Goal: Task Accomplishment & Management: Complete application form

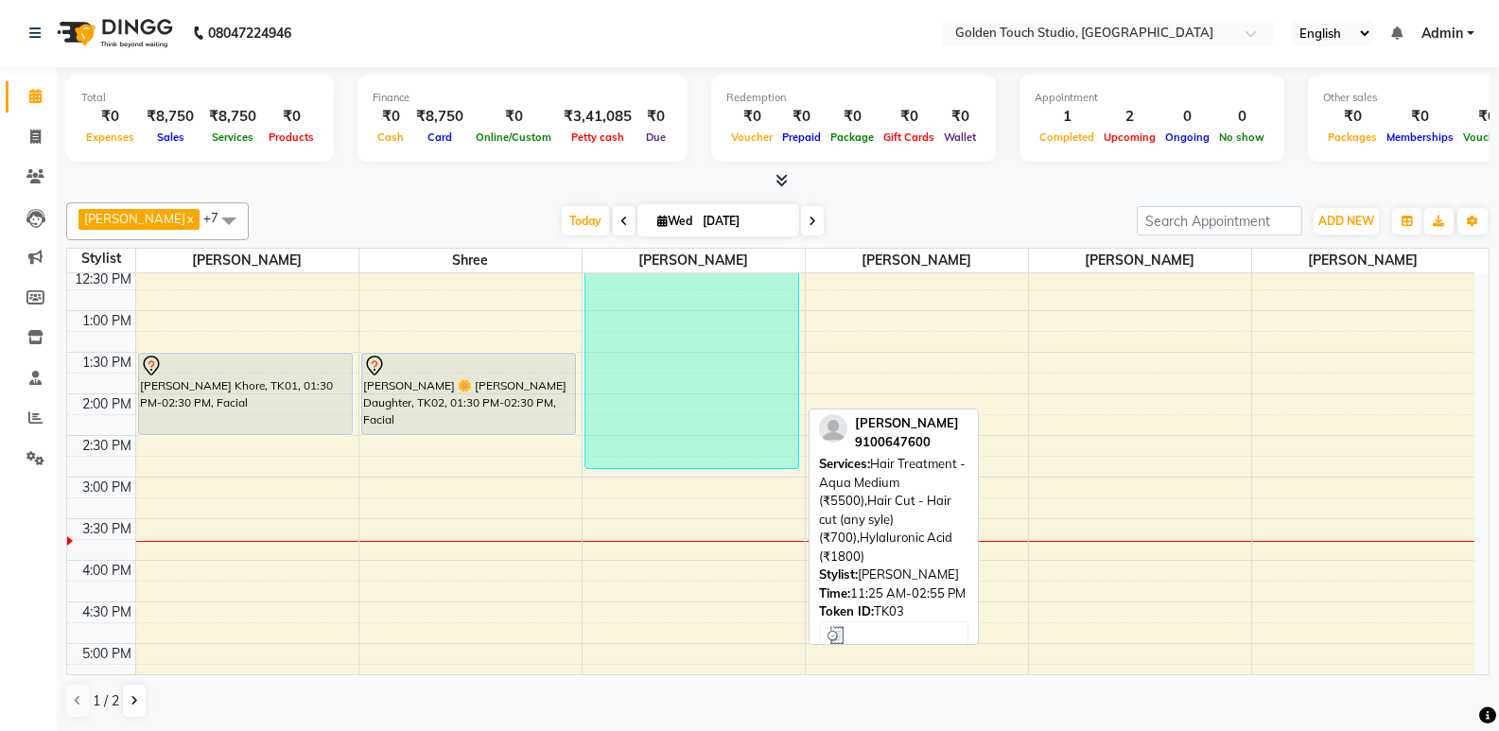
scroll to position [284, 0]
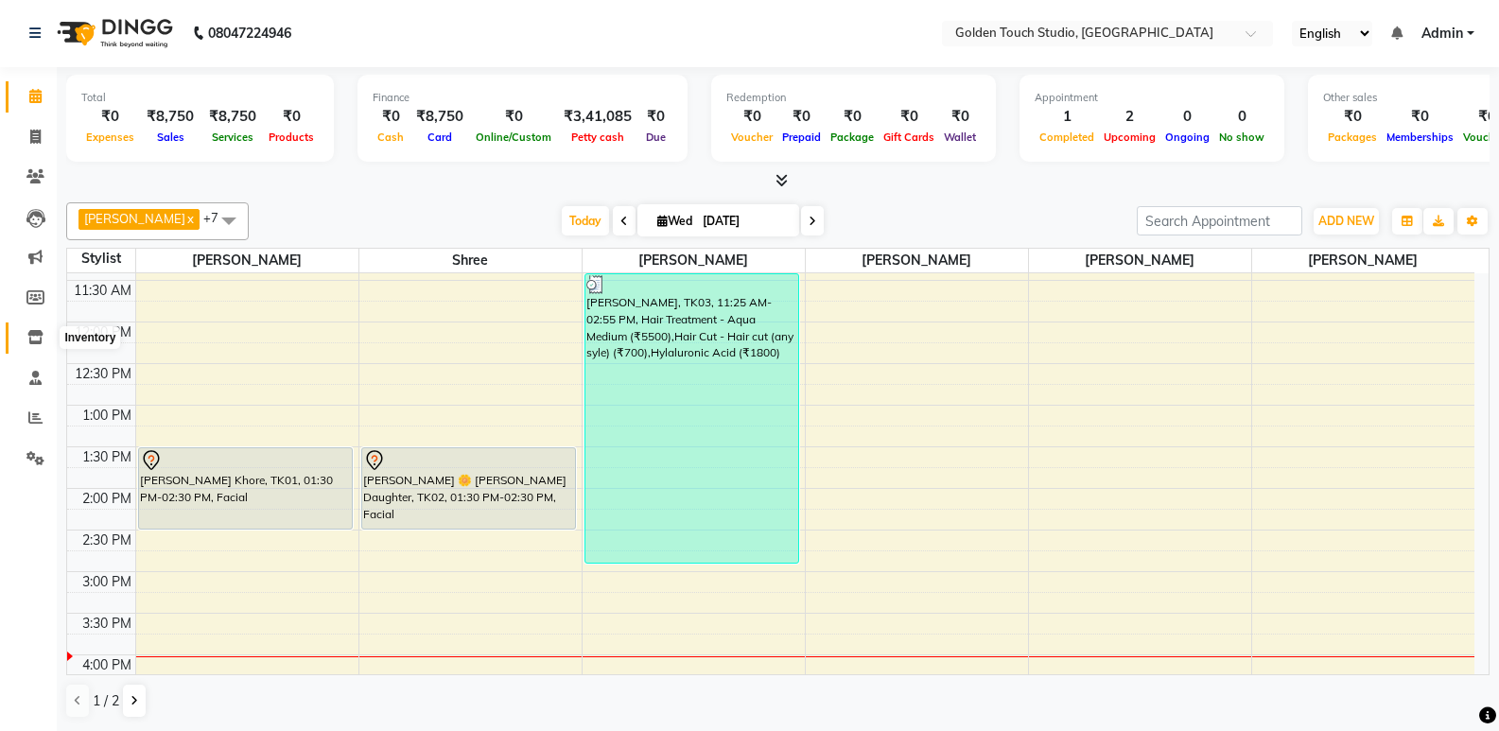
click at [26, 334] on span at bounding box center [35, 338] width 33 height 22
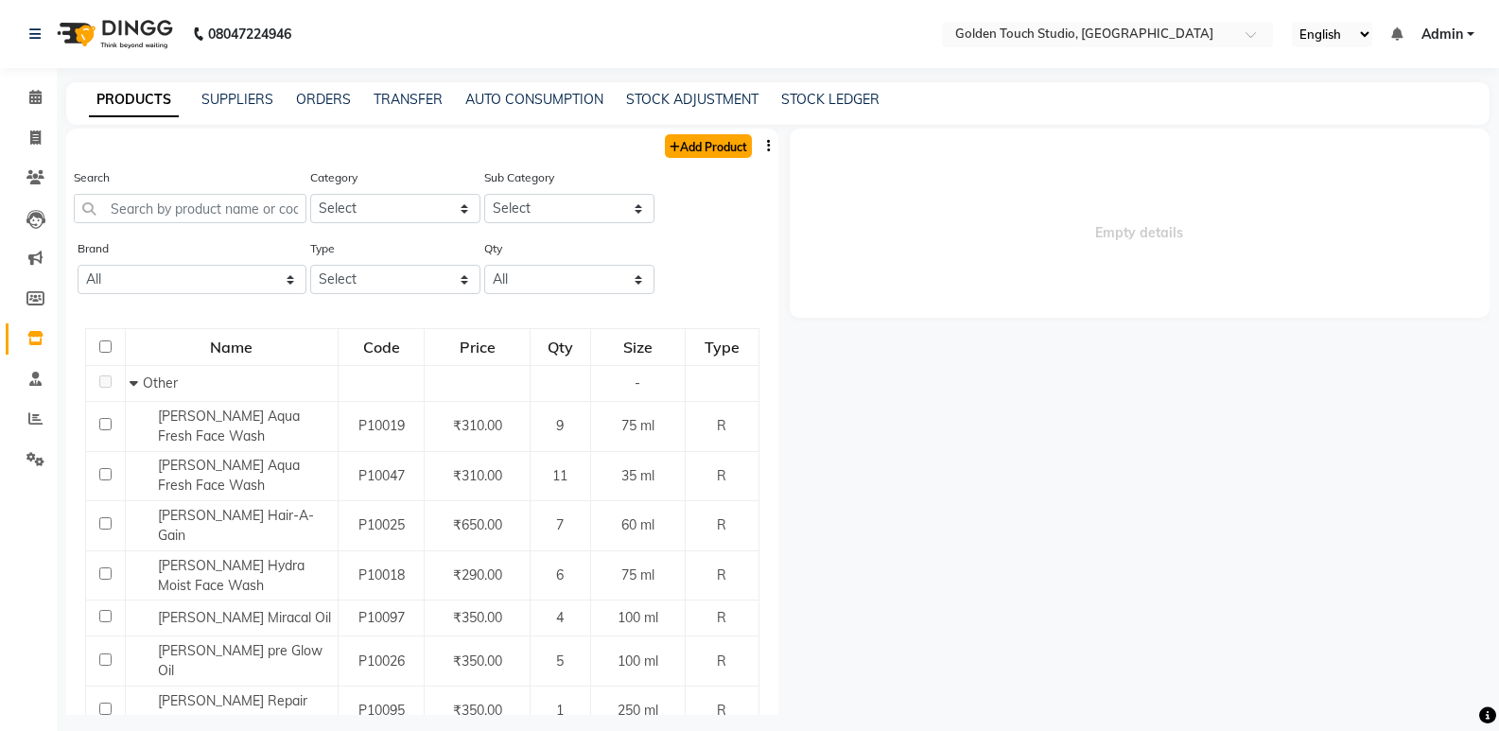
click at [688, 144] on link "Add Product" at bounding box center [708, 146] width 87 height 24
select select "true"
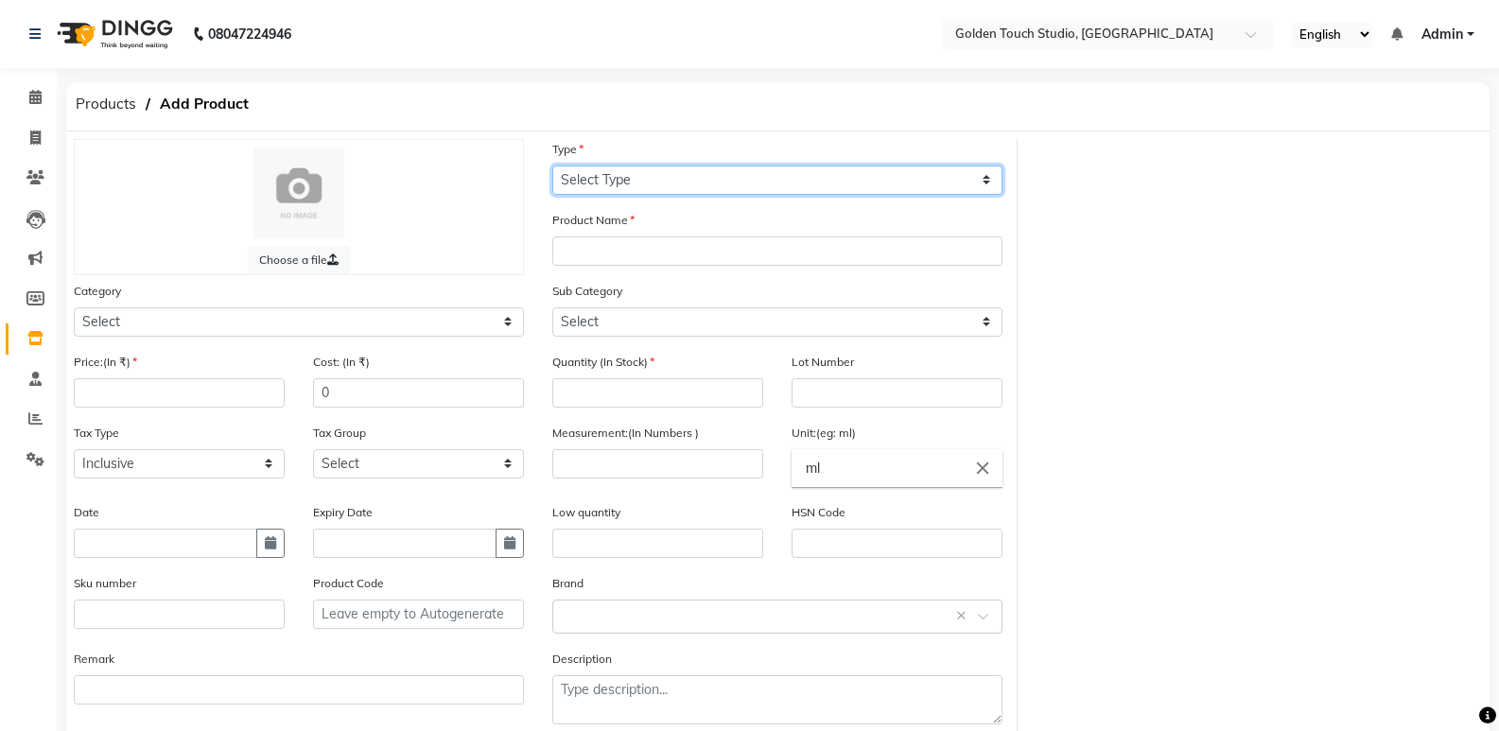
click at [594, 175] on select "Select Type Both Retail Consumable" at bounding box center [777, 180] width 450 height 29
select select "R"
click at [552, 166] on select "Select Type Both Retail Consumable" at bounding box center [777, 180] width 450 height 29
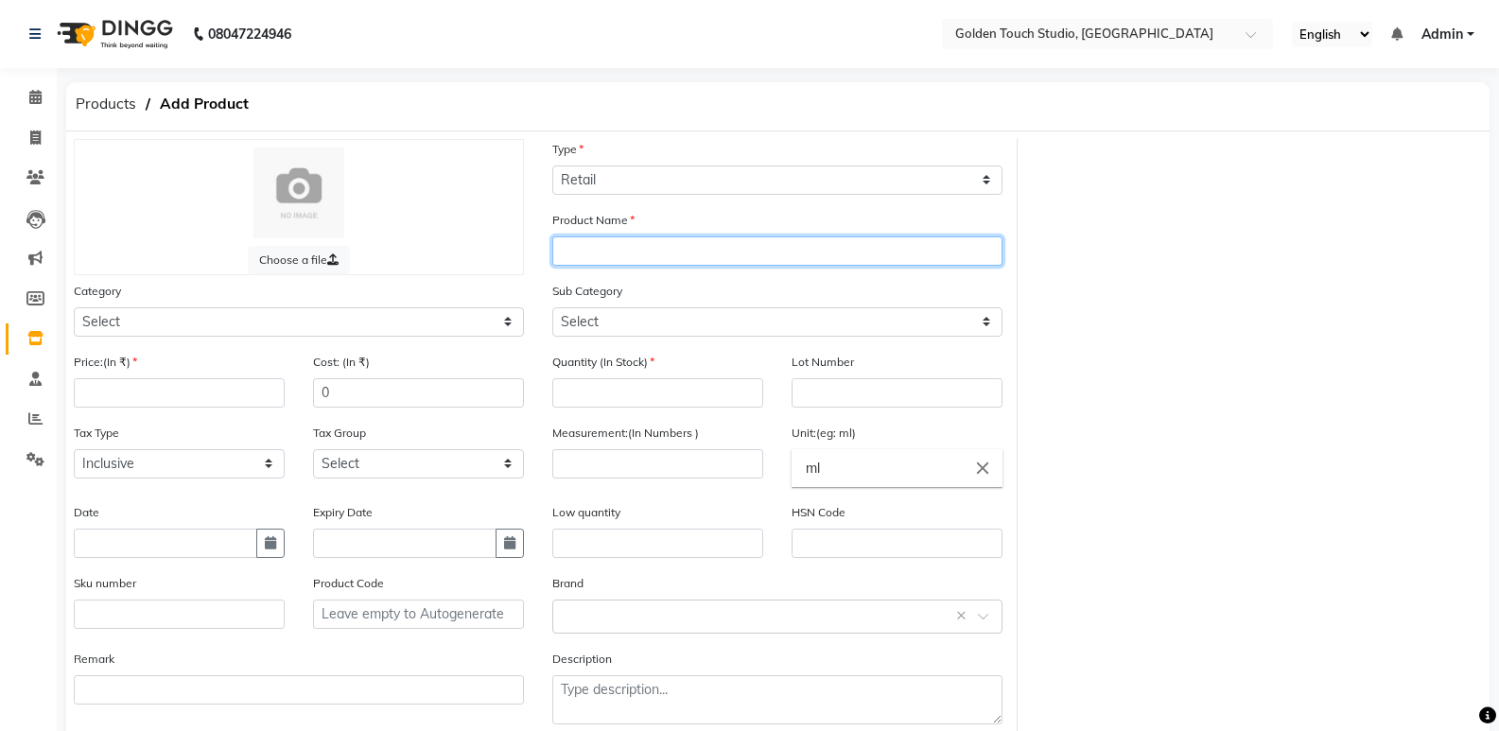
click at [623, 248] on input "text" at bounding box center [777, 251] width 450 height 29
type input "Spawake Day Cream"
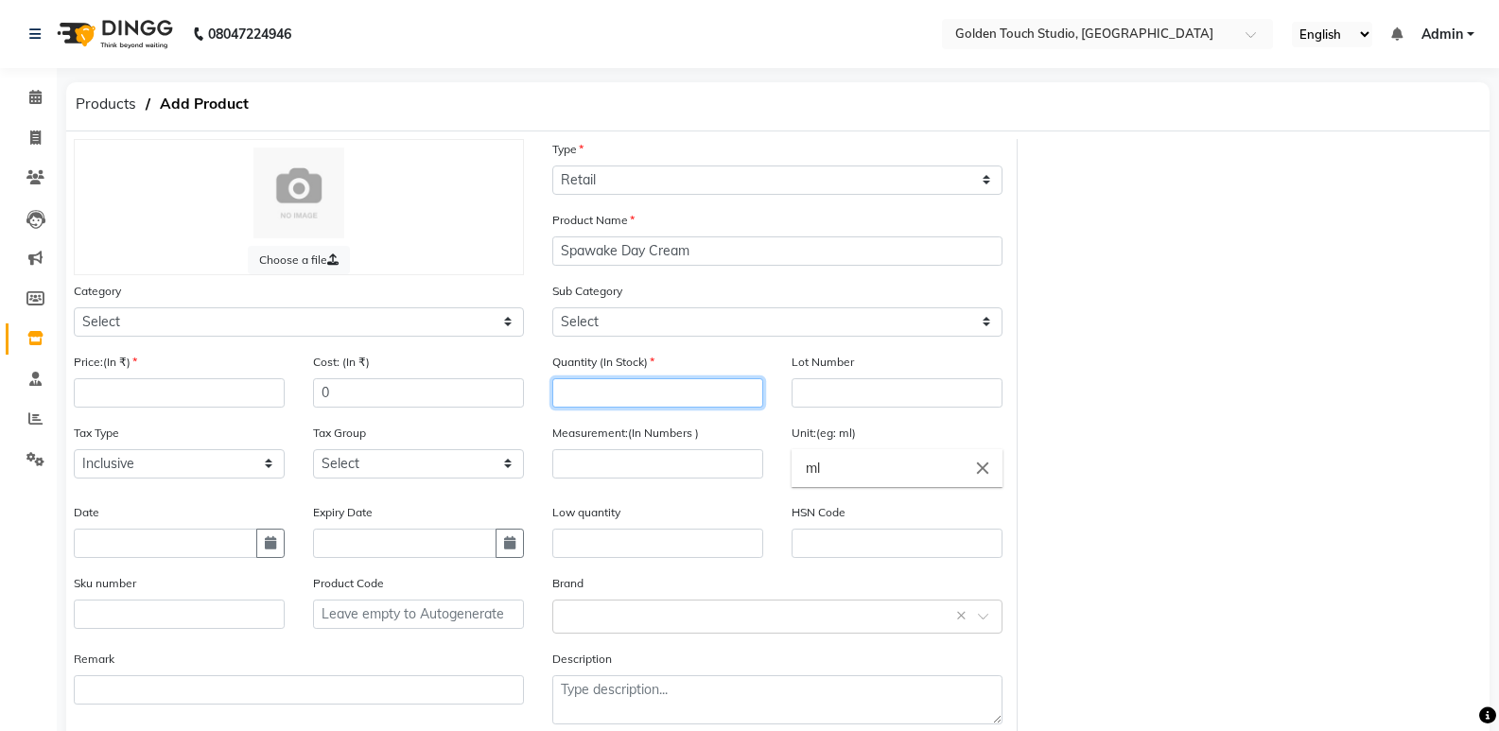
click at [627, 390] on input "number" at bounding box center [657, 392] width 211 height 29
type input "10"
click at [612, 457] on input "number" at bounding box center [657, 463] width 211 height 29
type input "50"
click at [793, 474] on input "ml" at bounding box center [897, 468] width 211 height 38
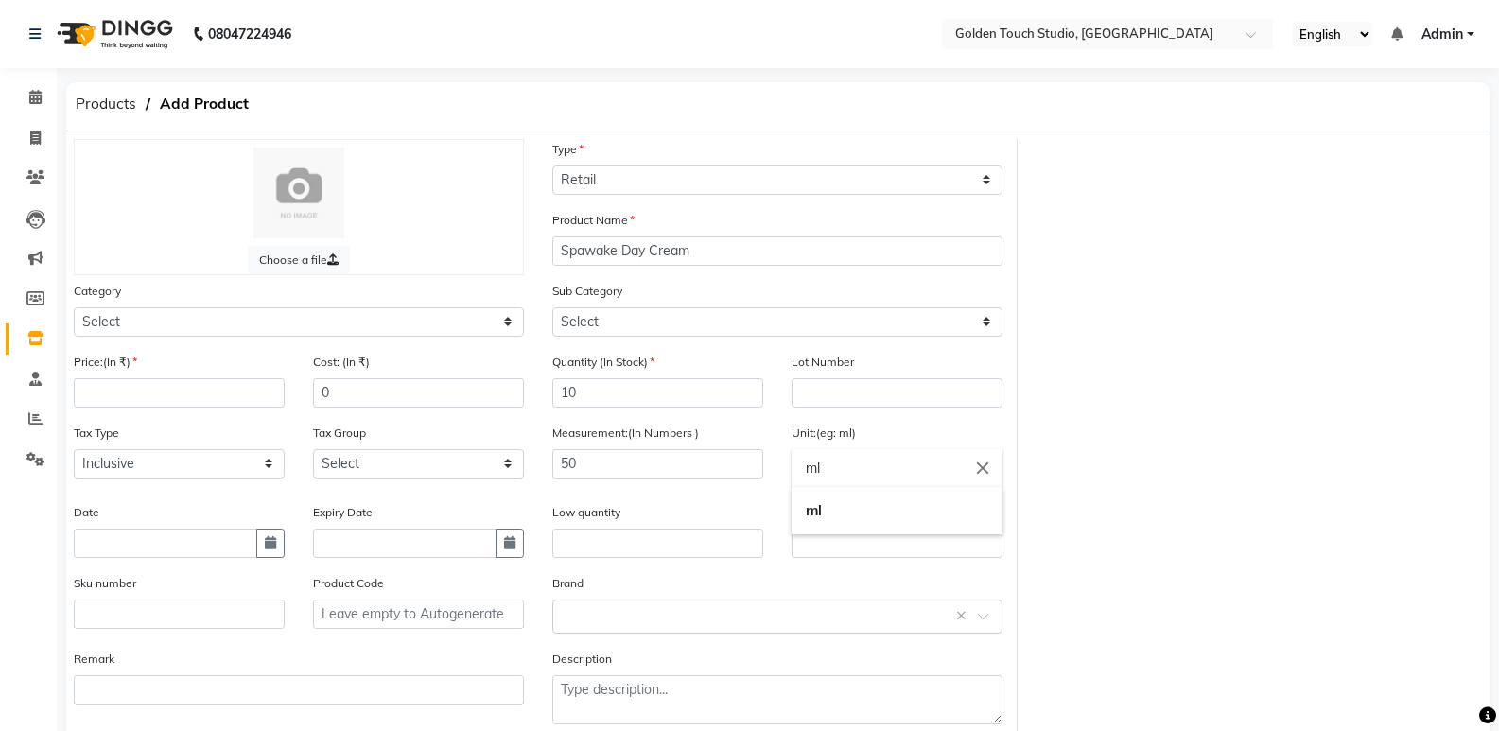
click at [842, 464] on input "ml" at bounding box center [897, 468] width 211 height 38
type input "m"
type input "9"
click at [848, 565] on link "g ms" at bounding box center [897, 559] width 211 height 48
type input "gms"
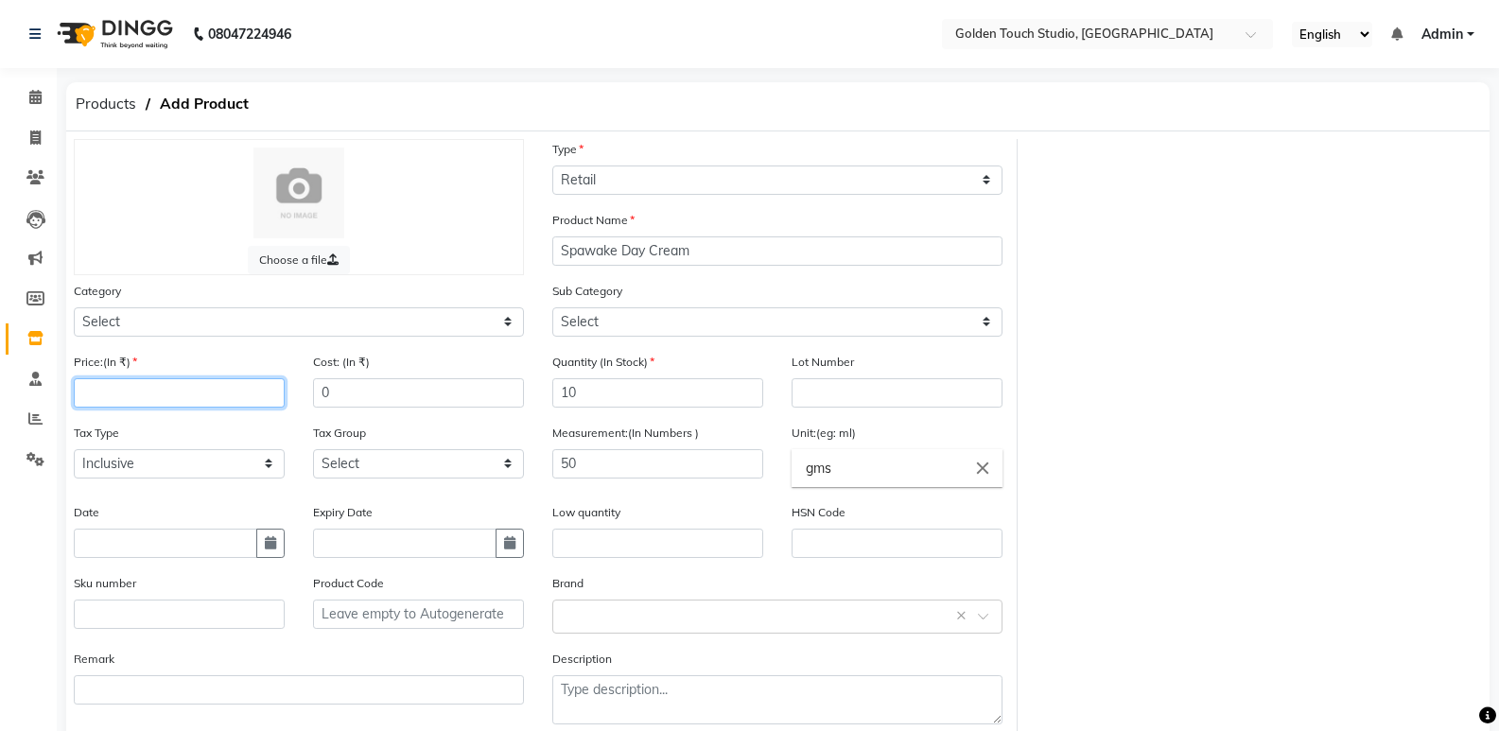
click at [145, 385] on input "number" at bounding box center [179, 392] width 211 height 29
click at [144, 384] on input "number" at bounding box center [179, 392] width 211 height 29
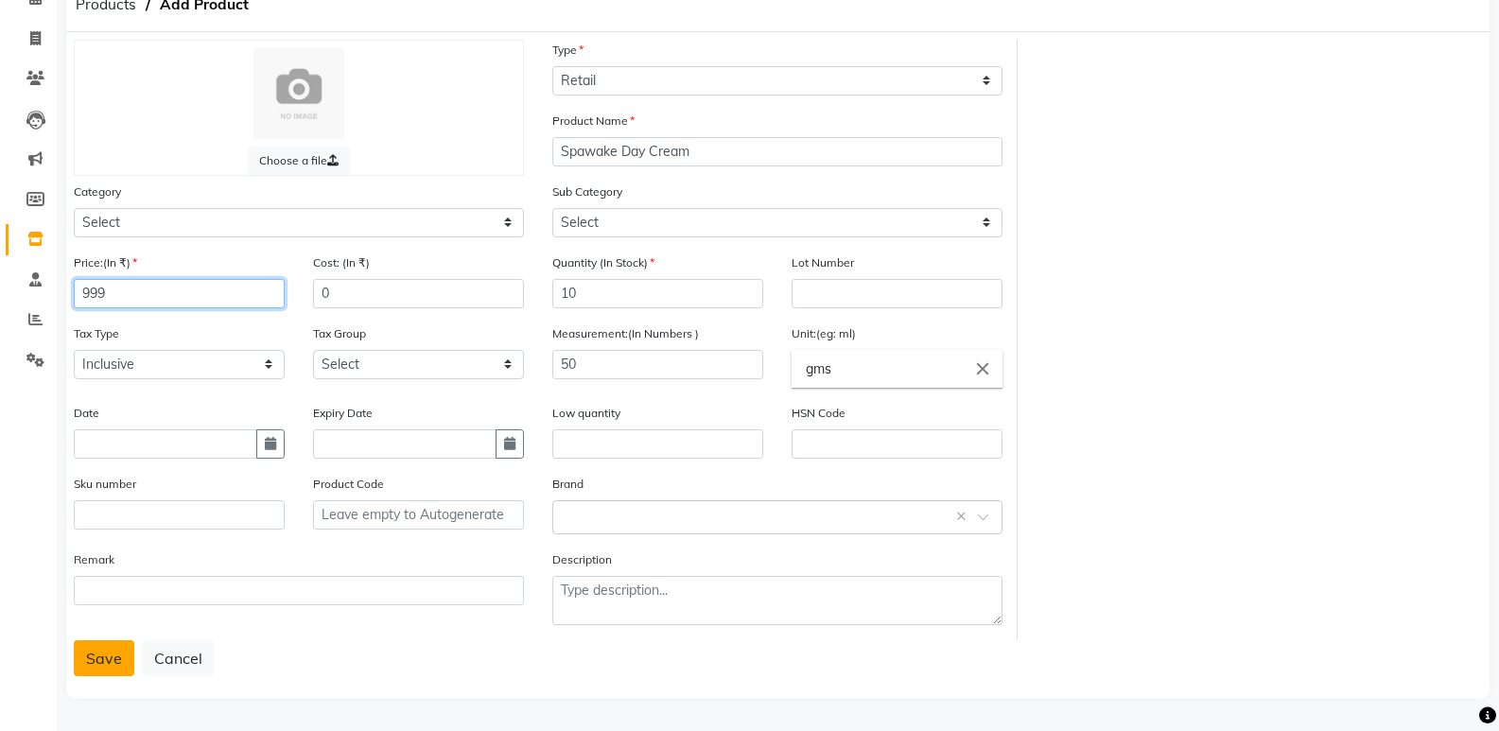
type input "999"
click at [93, 660] on button "Save" at bounding box center [104, 658] width 61 height 36
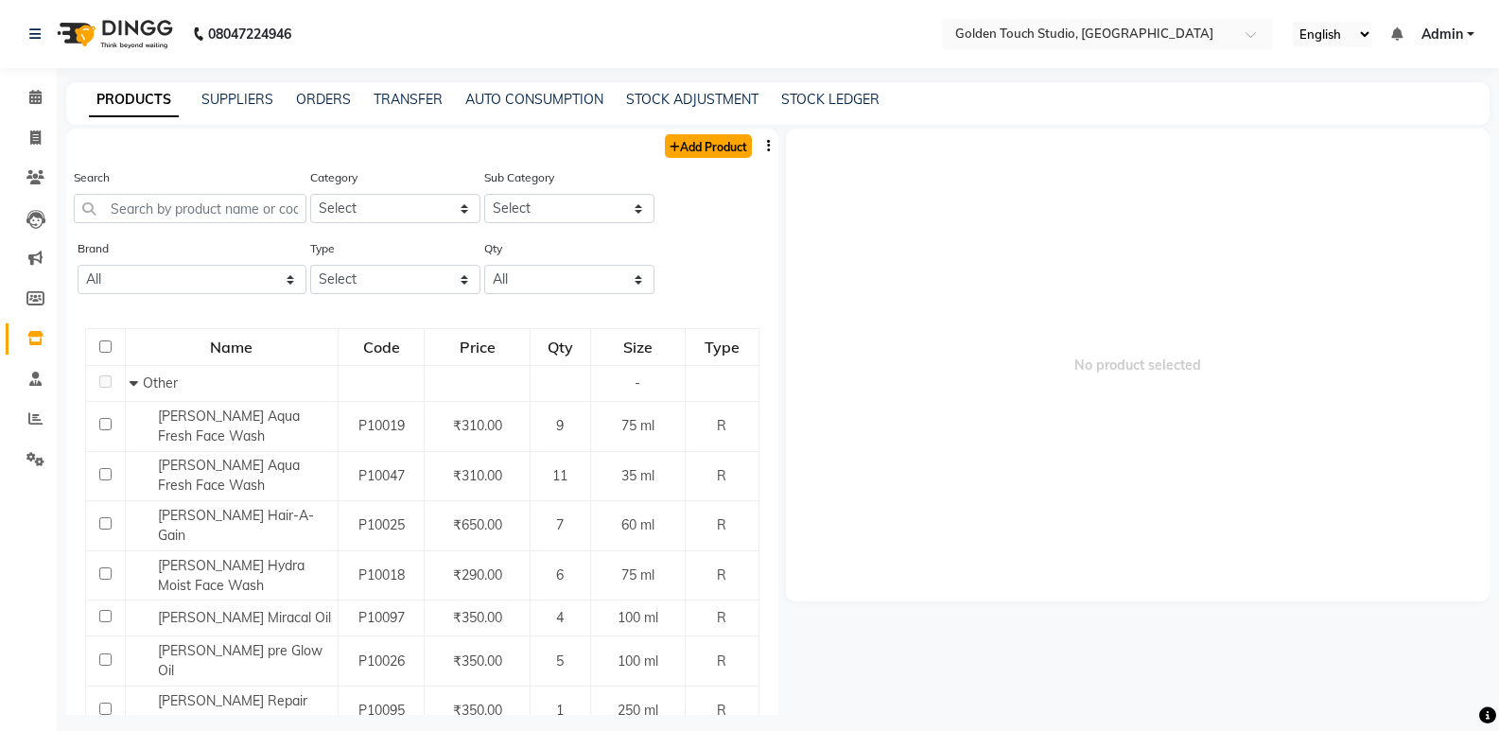
click at [710, 145] on link "Add Product" at bounding box center [708, 146] width 87 height 24
select select "true"
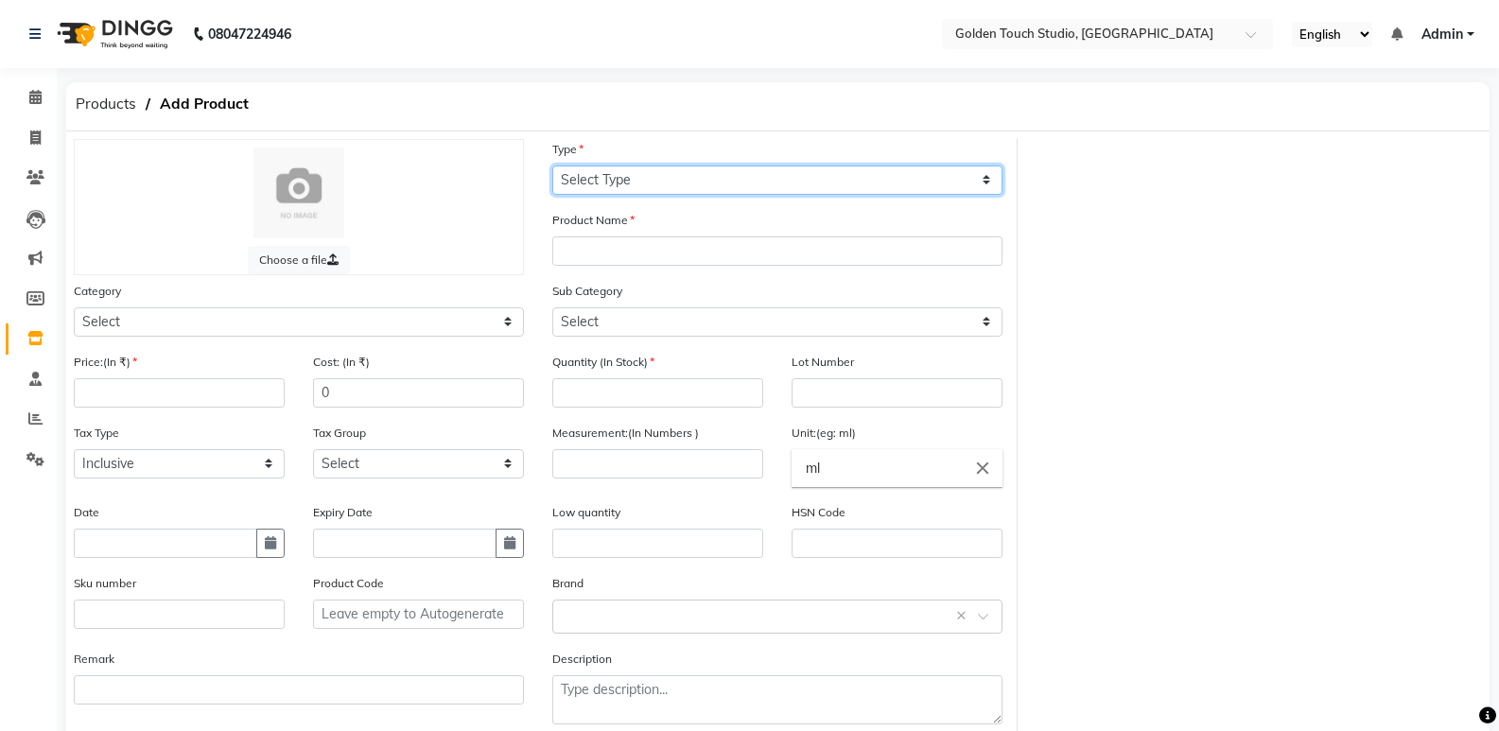
click at [613, 187] on select "Select Type Both Retail Consumable" at bounding box center [777, 180] width 450 height 29
select select "R"
click at [552, 166] on select "Select Type Both Retail Consumable" at bounding box center [777, 180] width 450 height 29
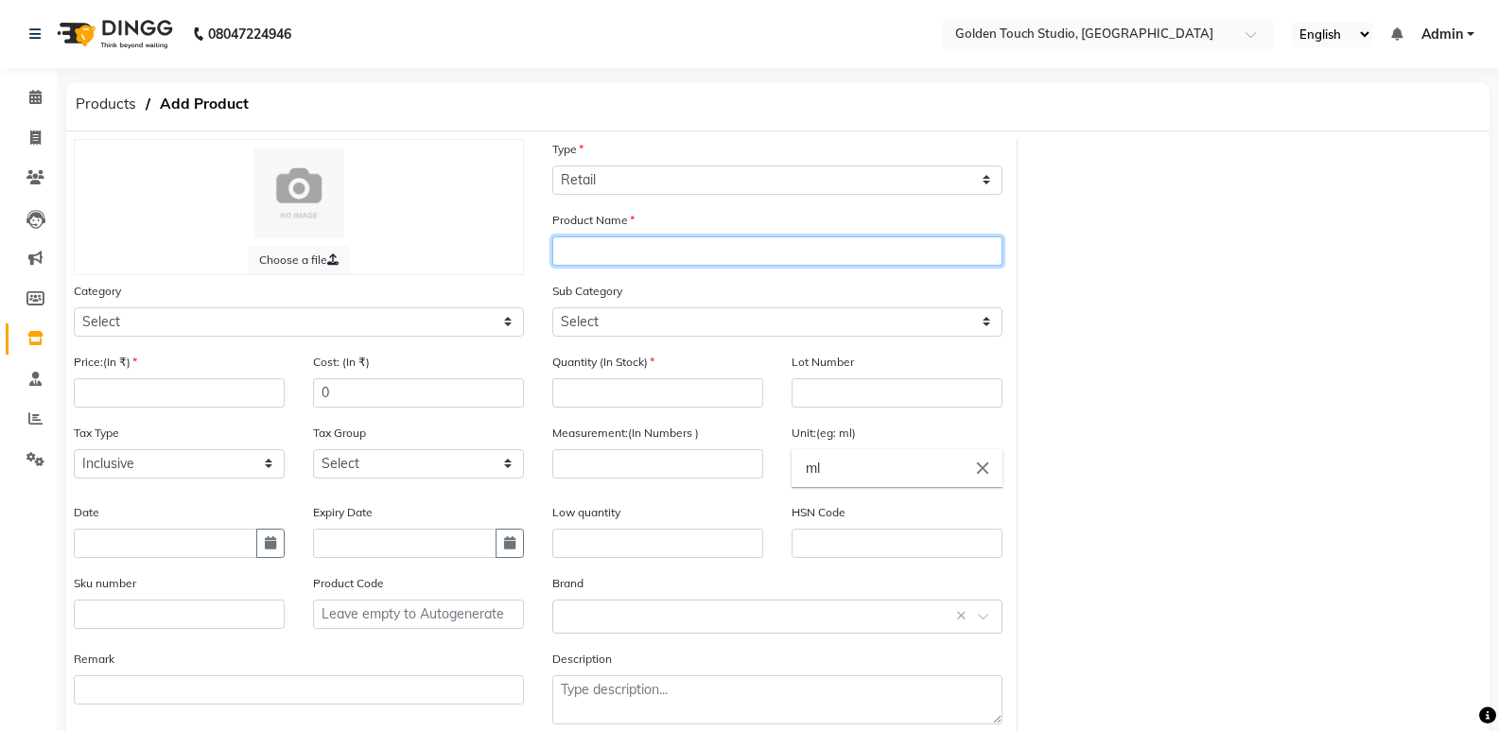
click at [606, 259] on input "text" at bounding box center [777, 251] width 450 height 29
type input "Spawake Night Cream"
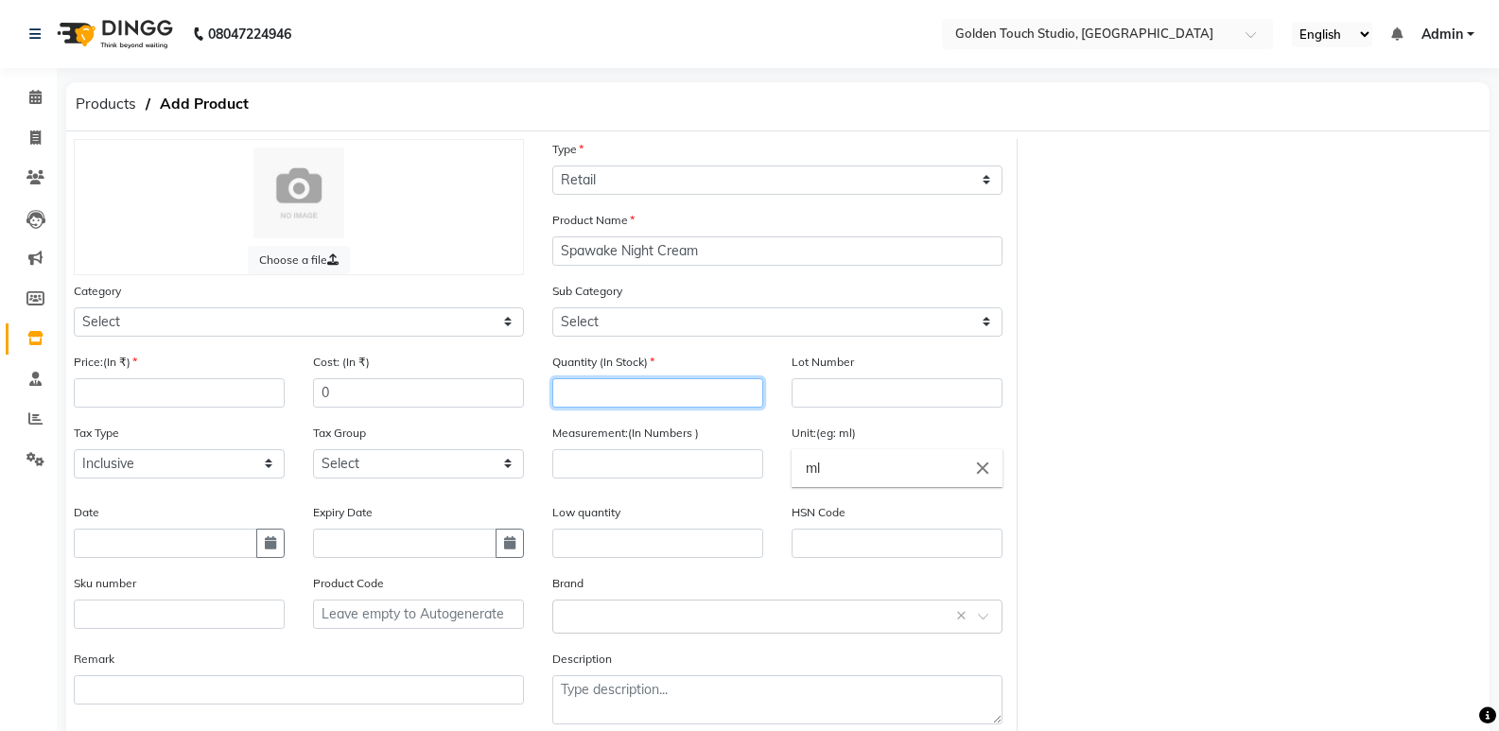
click at [575, 395] on input "number" at bounding box center [657, 392] width 211 height 29
type input "4"
click at [562, 468] on input "number" at bounding box center [657, 463] width 211 height 29
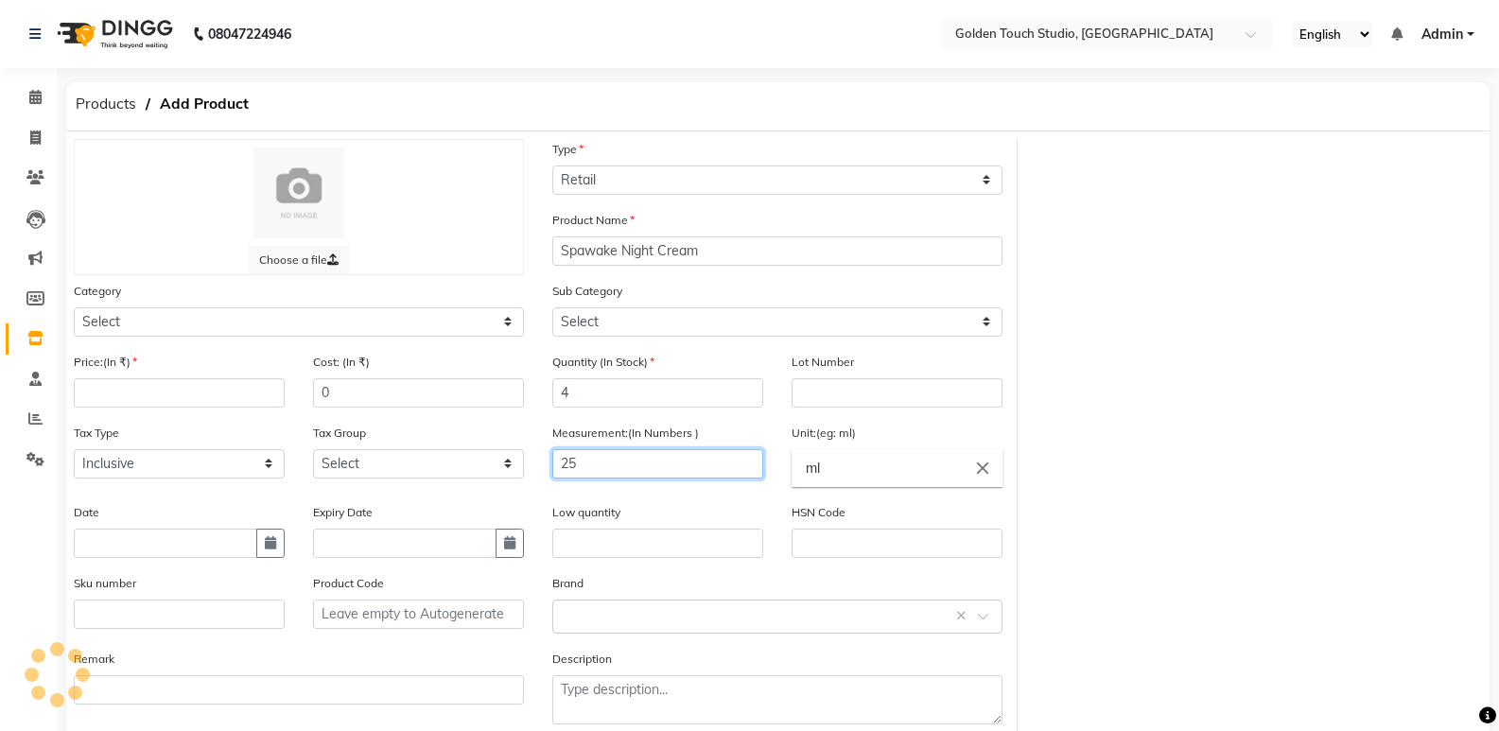
type input "25"
click at [844, 475] on input "ml" at bounding box center [897, 468] width 211 height 38
click at [832, 562] on link "g ms" at bounding box center [897, 559] width 211 height 48
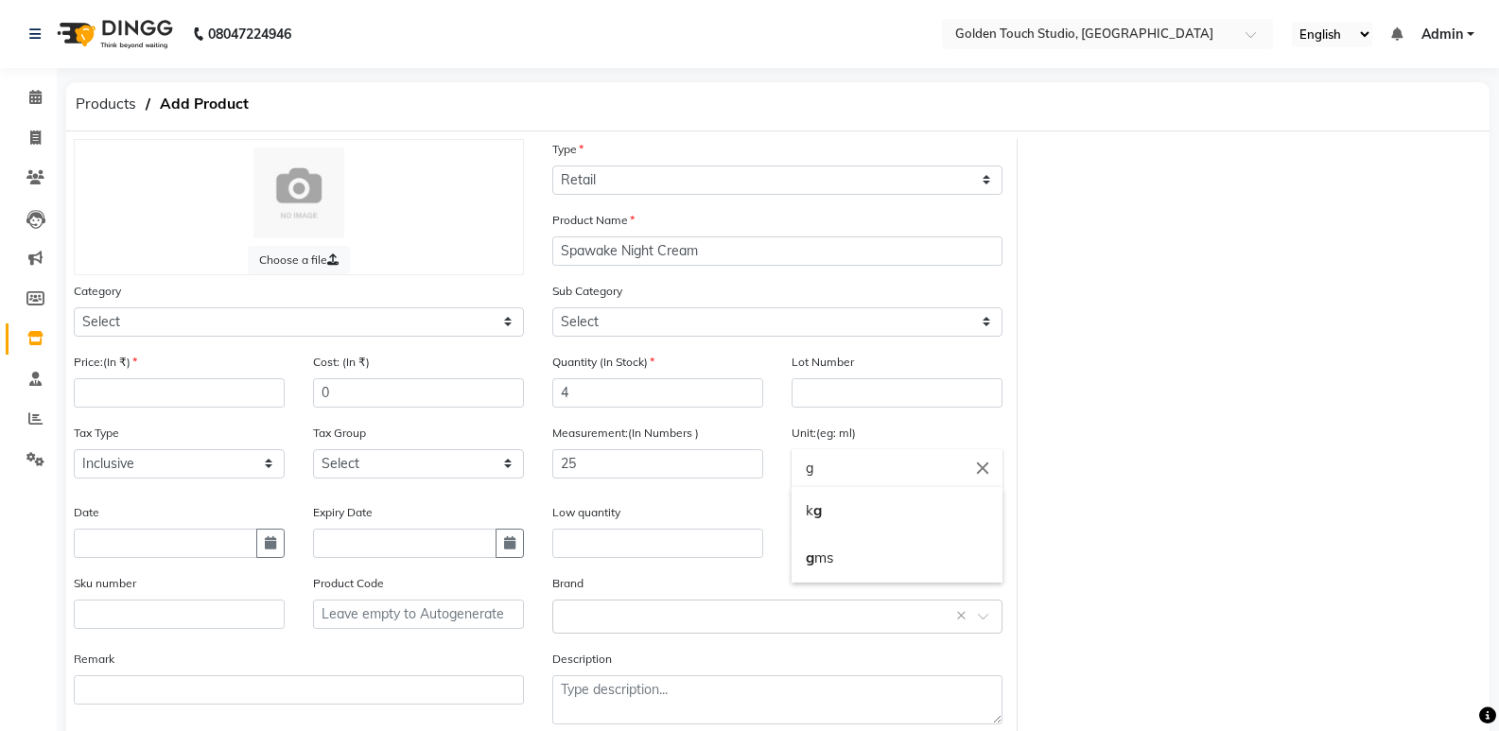
type input "gms"
click at [87, 398] on input "number" at bounding box center [179, 392] width 211 height 29
type input "4"
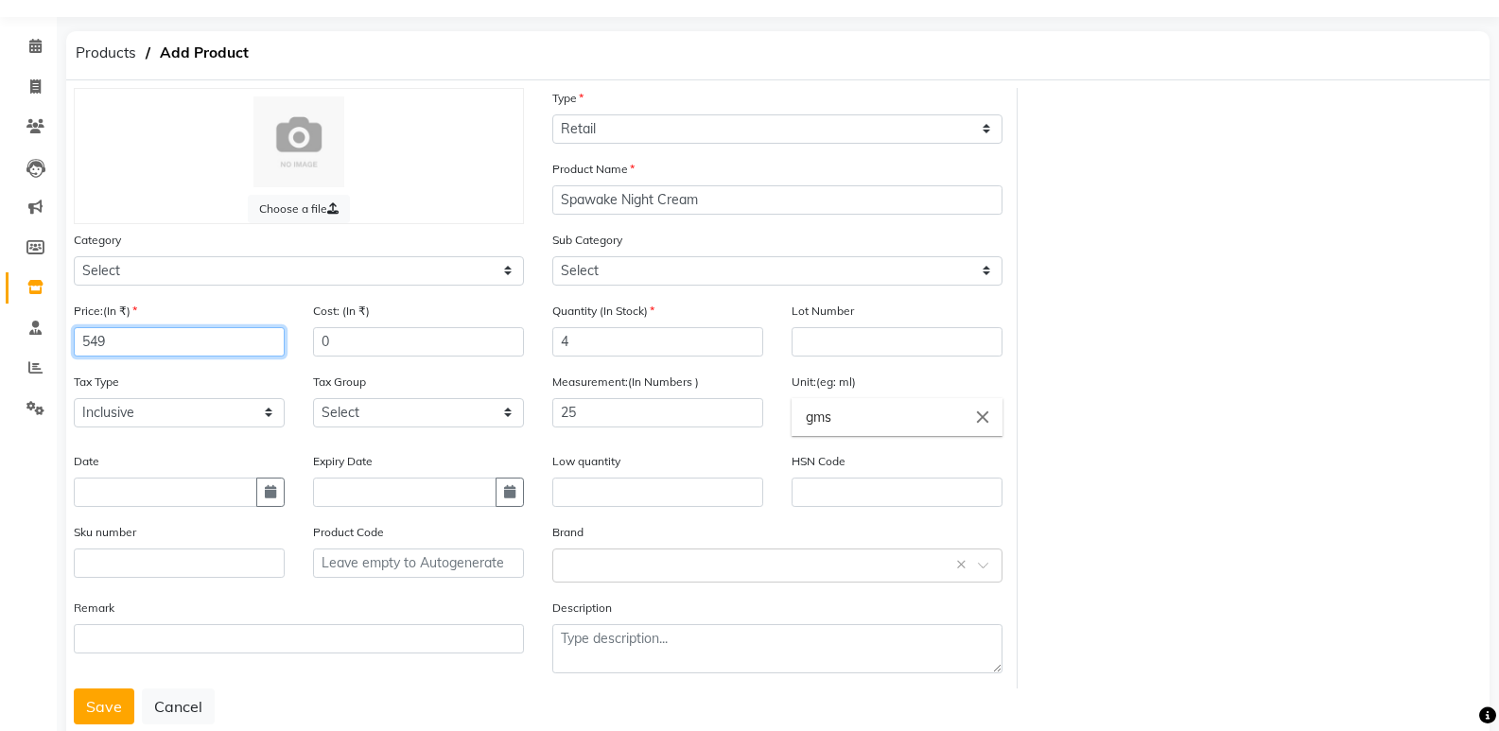
scroll to position [99, 0]
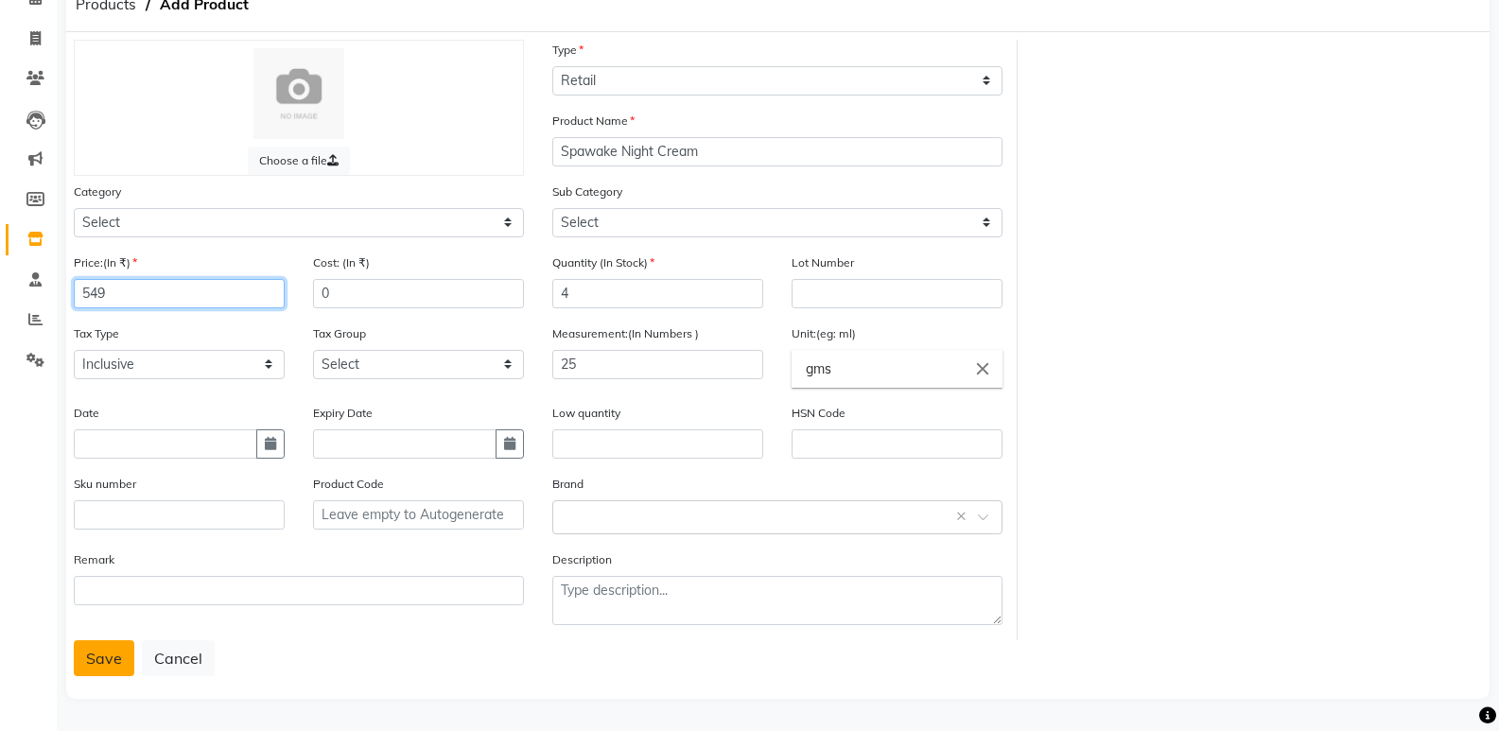
type input "549"
click at [105, 655] on button "Save" at bounding box center [104, 658] width 61 height 36
click at [96, 658] on button "Save" at bounding box center [104, 658] width 61 height 36
click at [105, 662] on button "Save" at bounding box center [104, 658] width 61 height 36
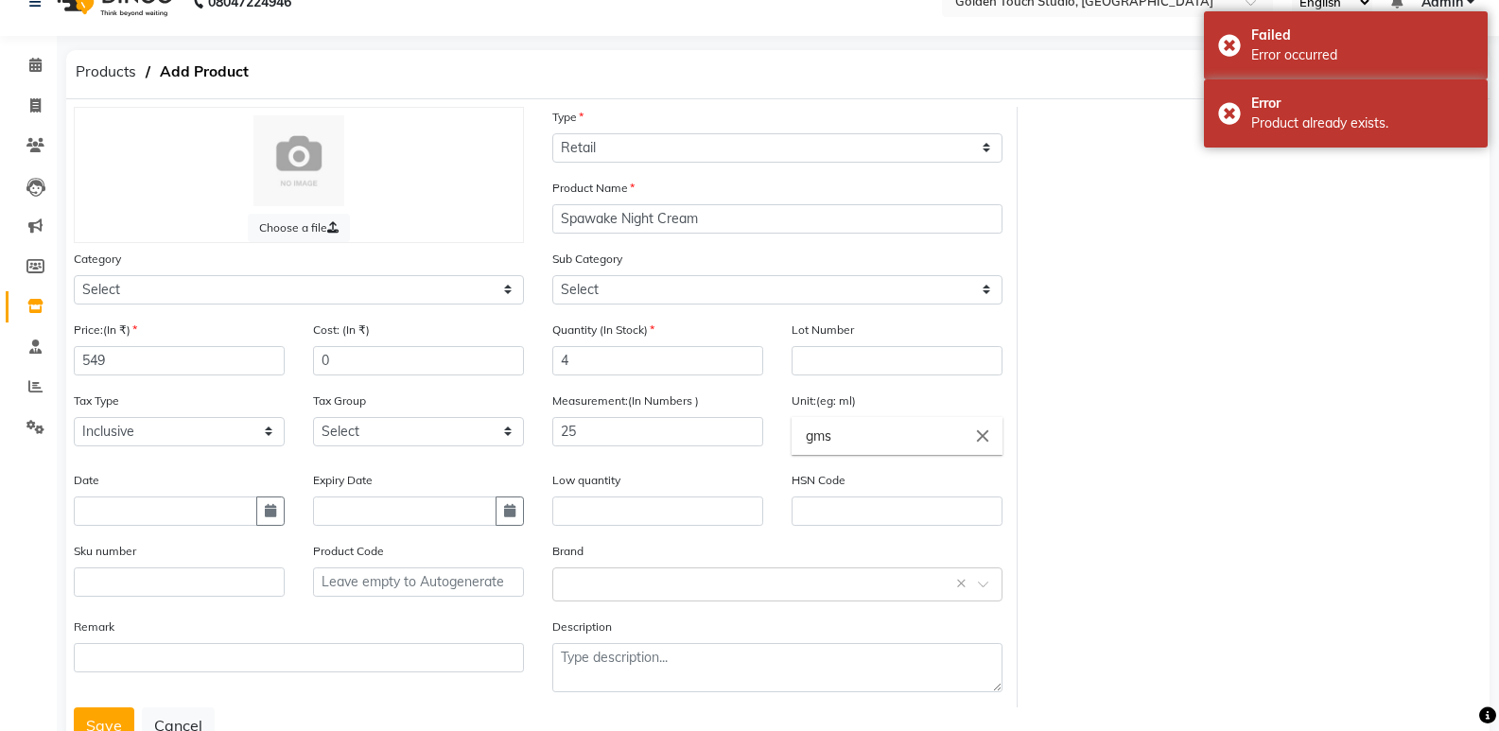
scroll to position [0, 0]
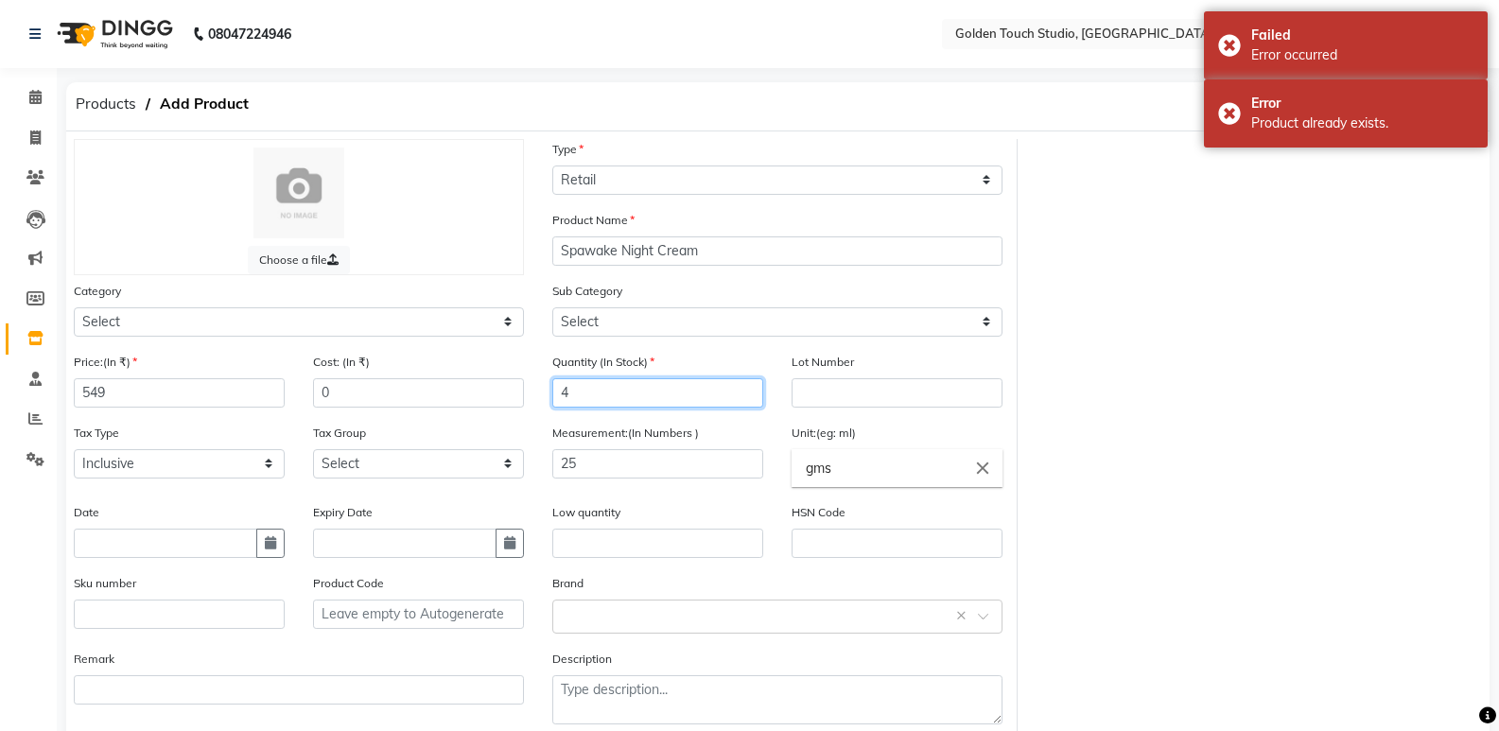
drag, startPoint x: 683, startPoint y: 413, endPoint x: 732, endPoint y: 390, distance: 54.6
click at [726, 396] on div "Quantity (In Stock) 4" at bounding box center [657, 387] width 239 height 71
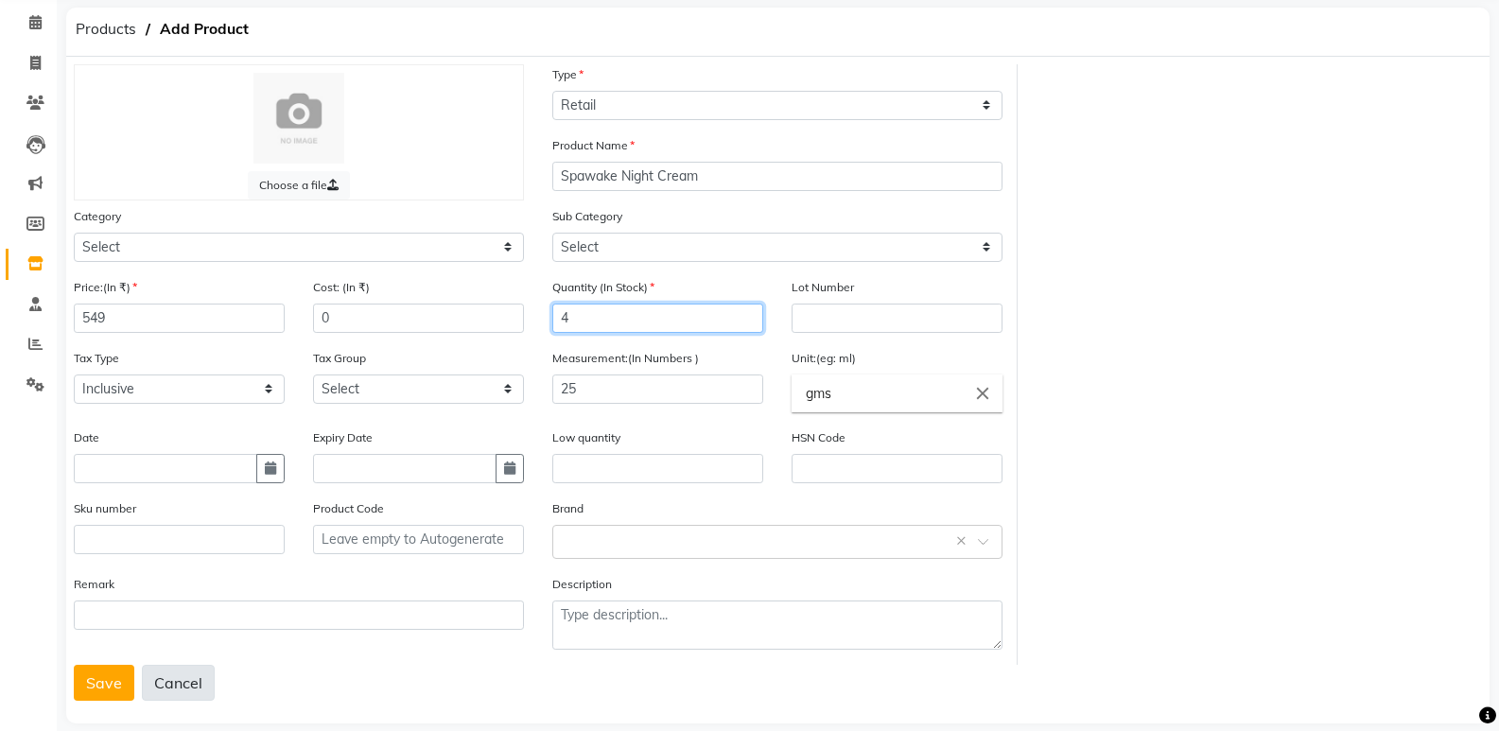
scroll to position [99, 0]
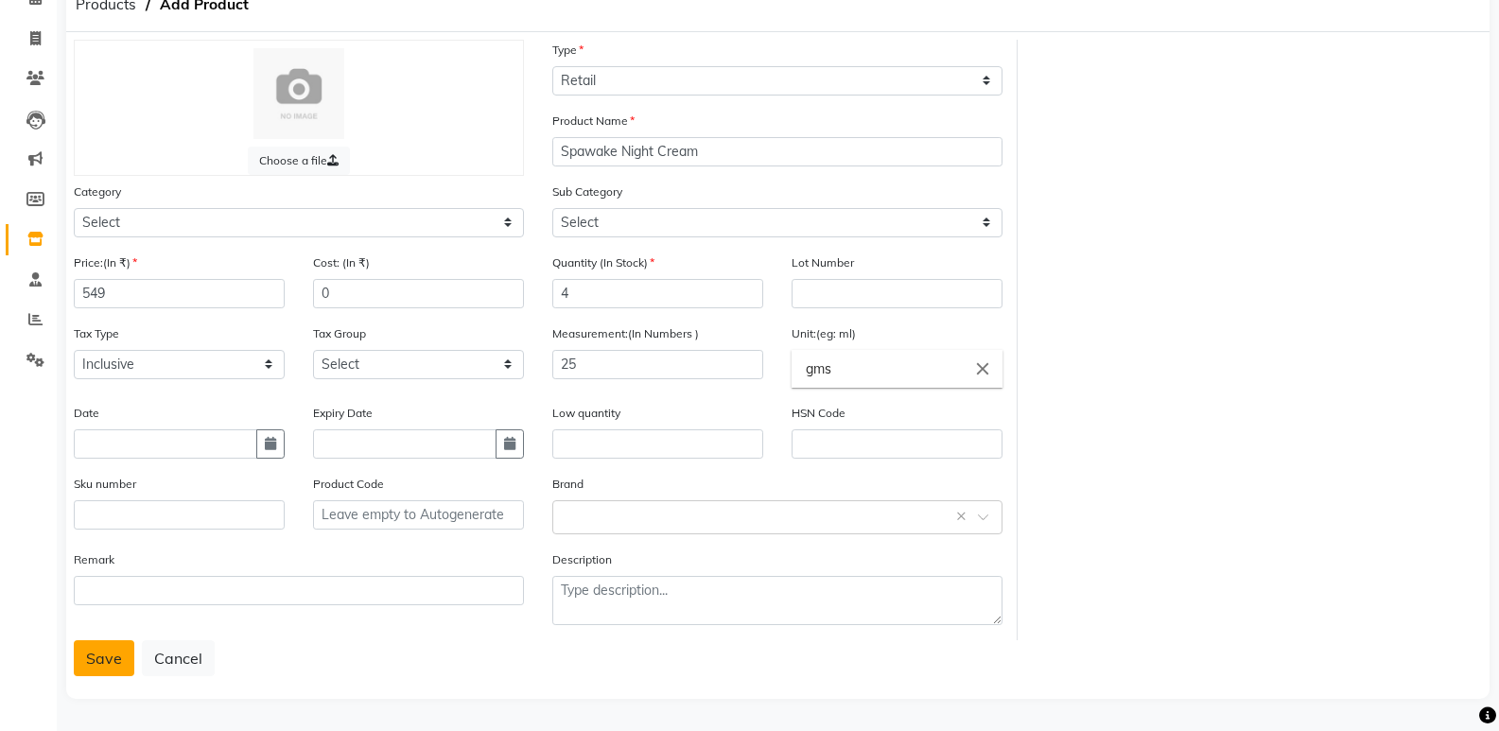
click at [113, 663] on button "Save" at bounding box center [104, 658] width 61 height 36
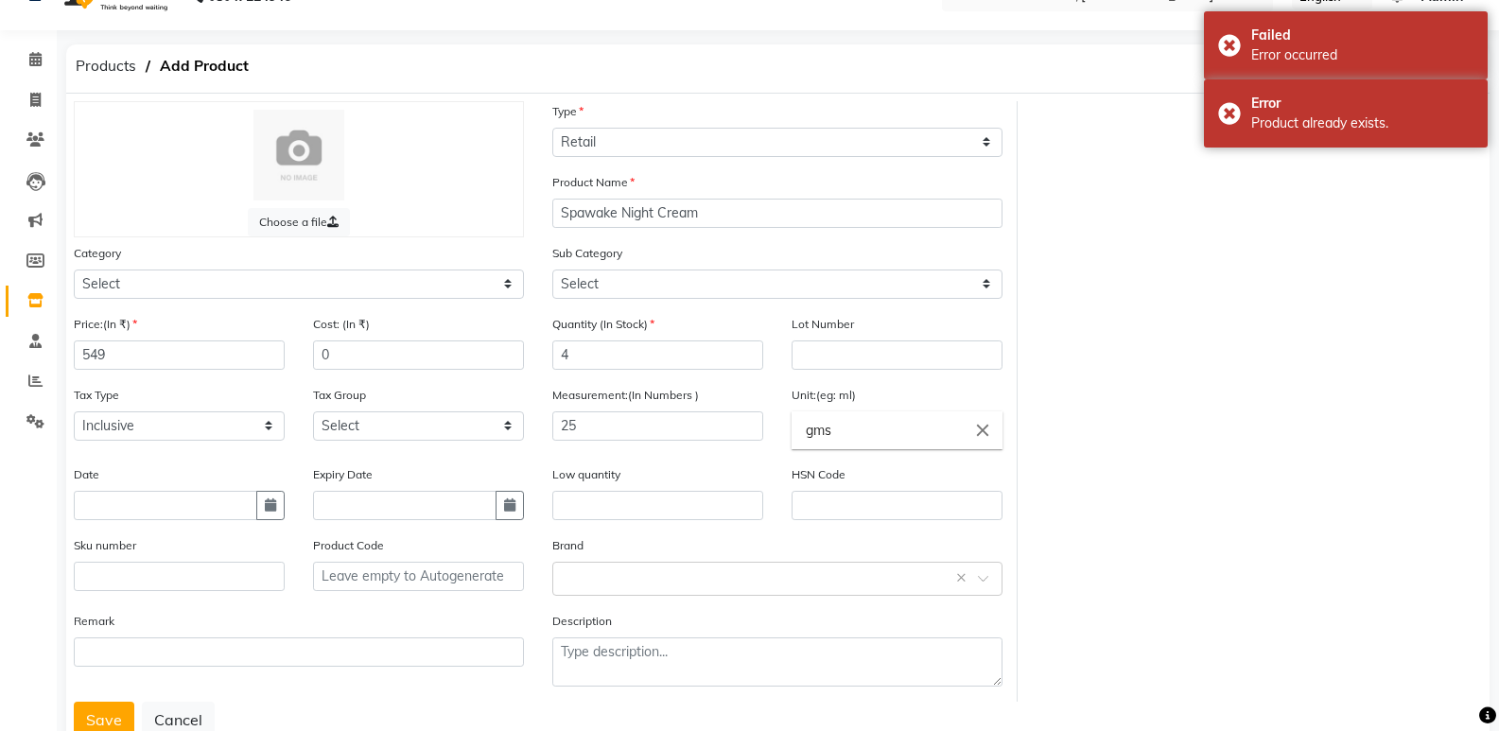
scroll to position [0, 0]
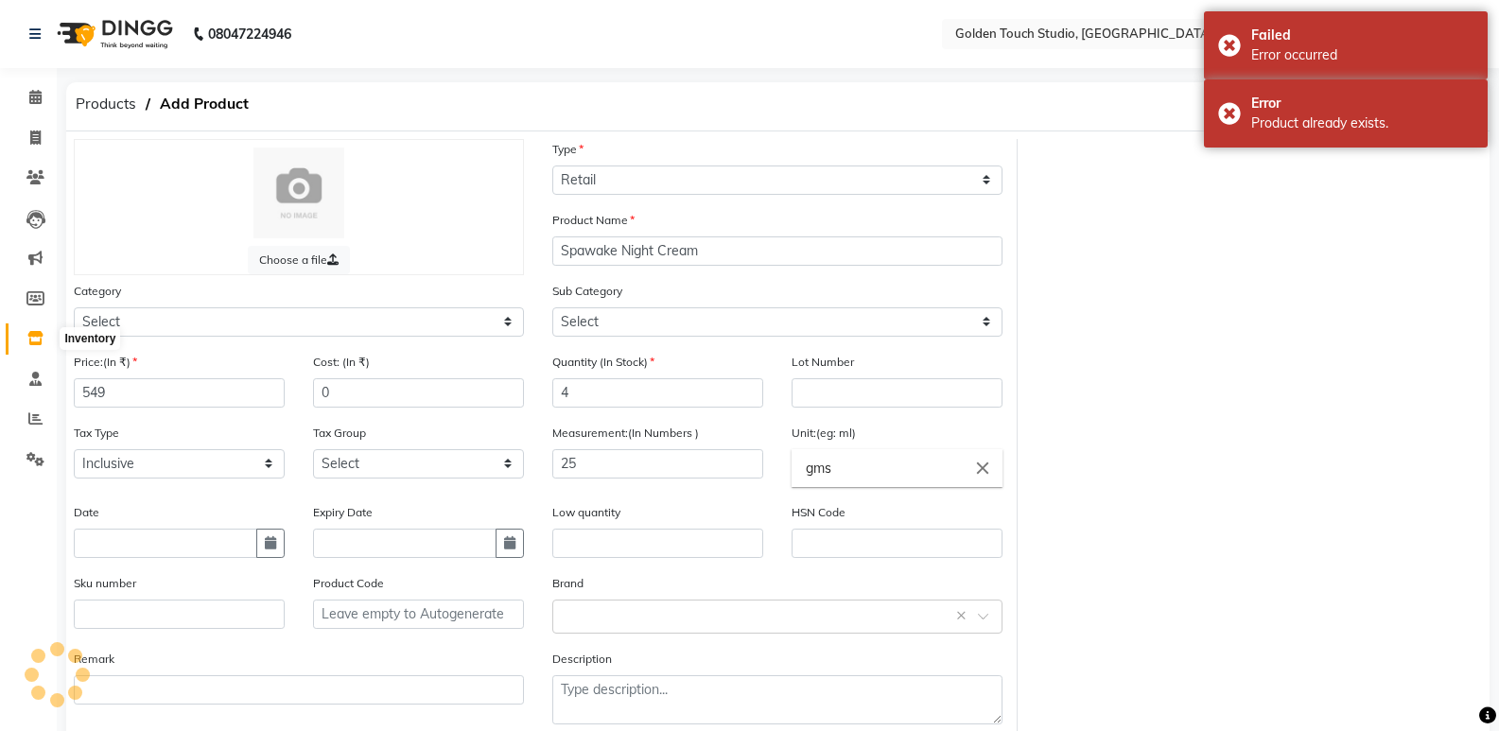
click at [30, 333] on icon at bounding box center [35, 338] width 16 height 14
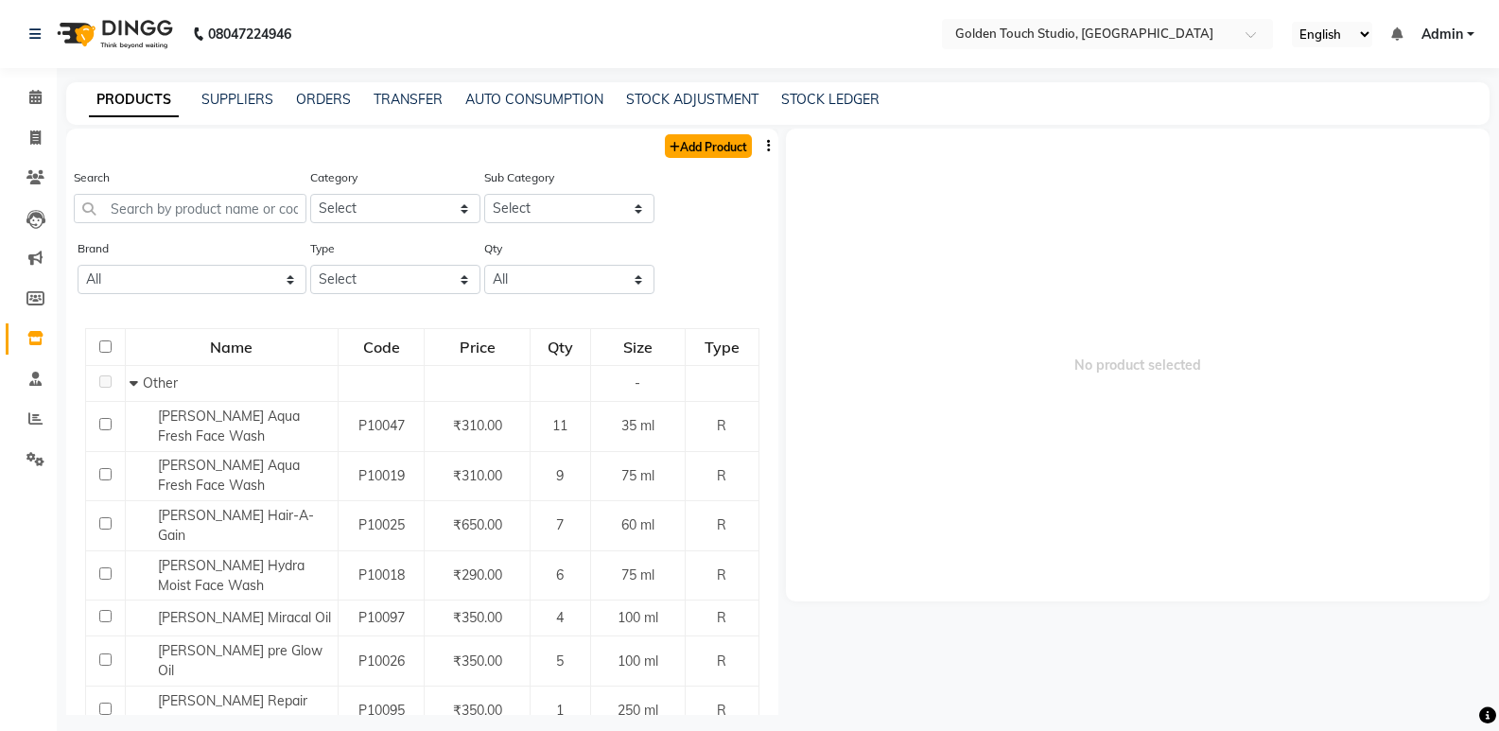
click at [672, 144] on link "Add Product" at bounding box center [708, 146] width 87 height 24
select select "true"
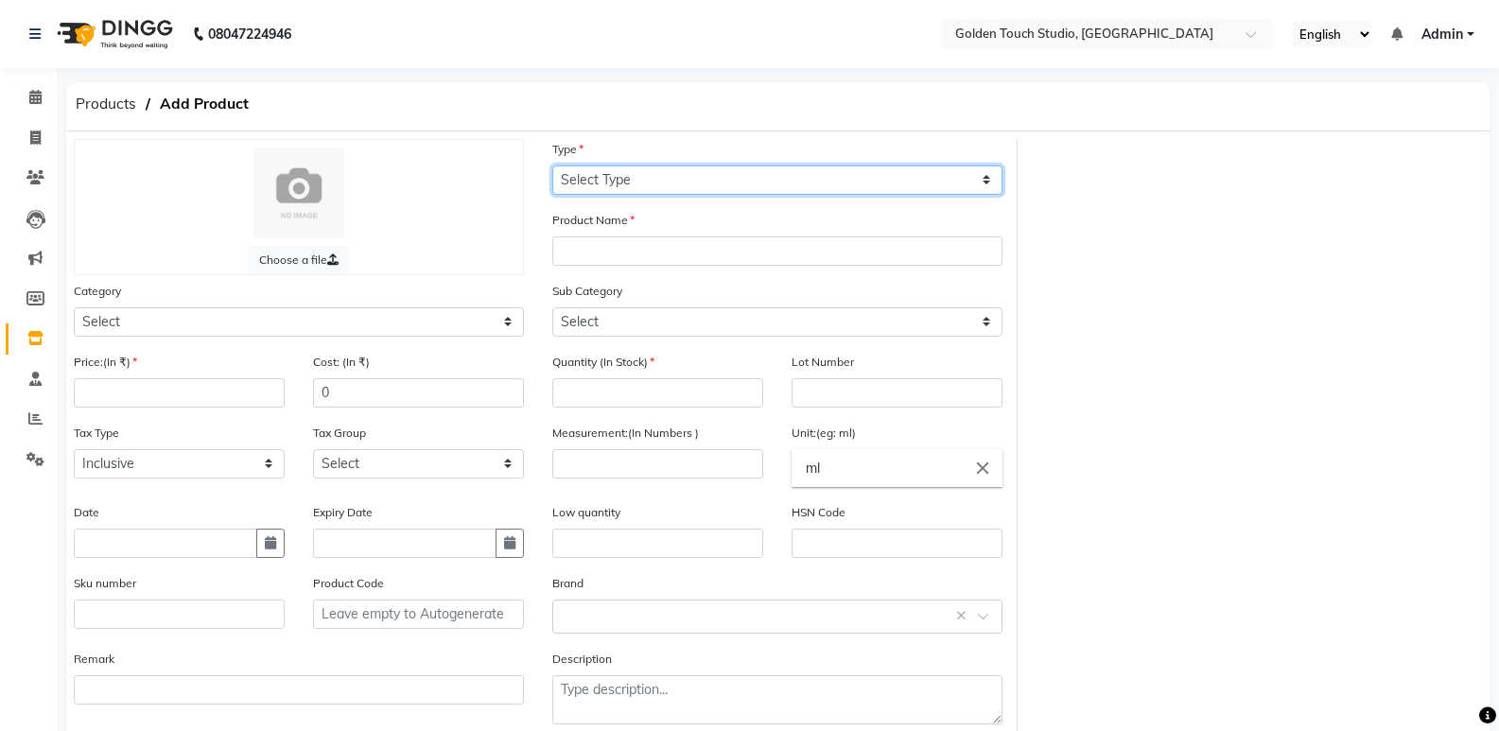
click at [638, 178] on select "Select Type Both Retail Consumable" at bounding box center [777, 180] width 450 height 29
select select "R"
click at [552, 166] on select "Select Type Both Retail Consumable" at bounding box center [777, 180] width 450 height 29
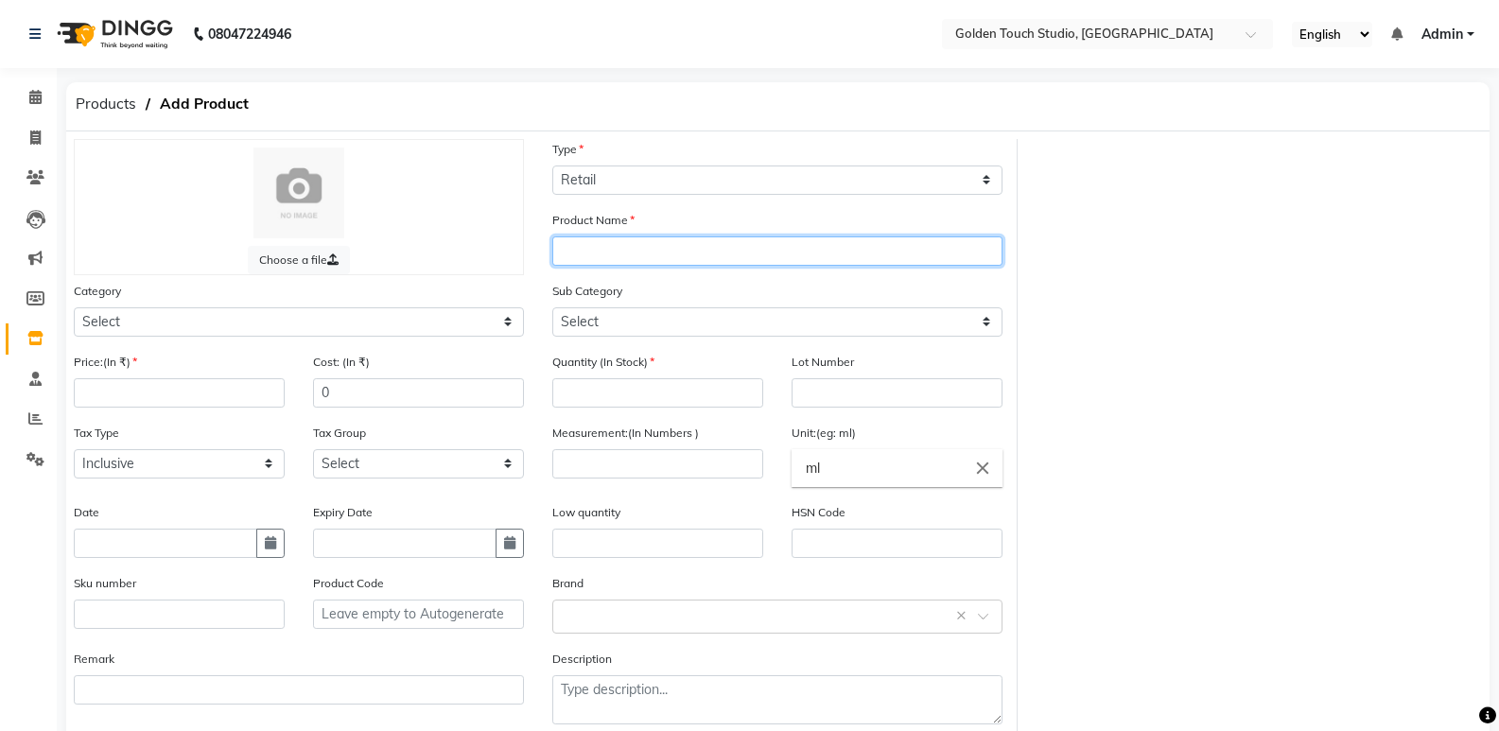
click at [596, 259] on input "text" at bounding box center [777, 251] width 450 height 29
select select "R"
select select "true"
type input "s"
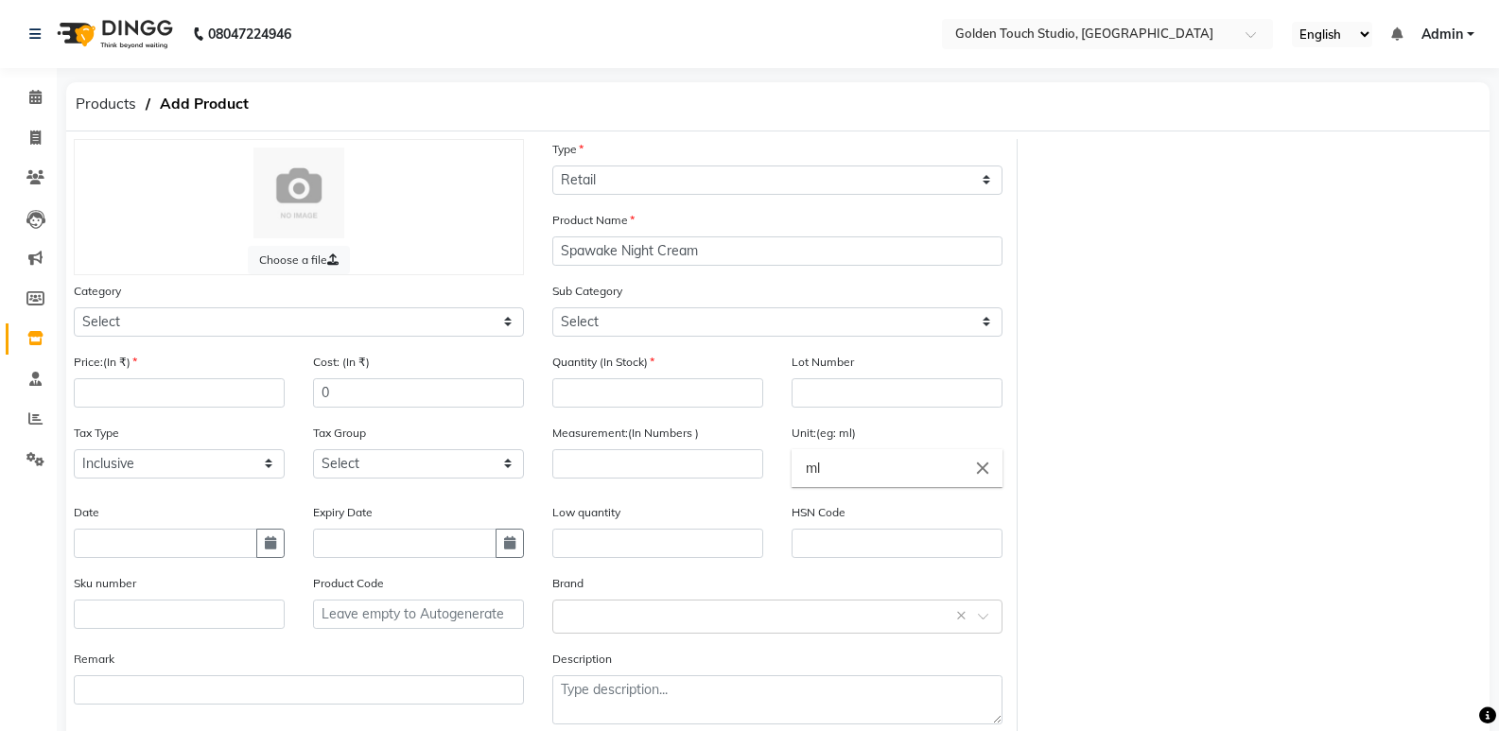
type input "Spawake Night Cream"
click at [581, 395] on input "number" at bounding box center [657, 392] width 211 height 29
type input "4"
click at [600, 464] on input "number" at bounding box center [657, 463] width 211 height 29
type input "25"
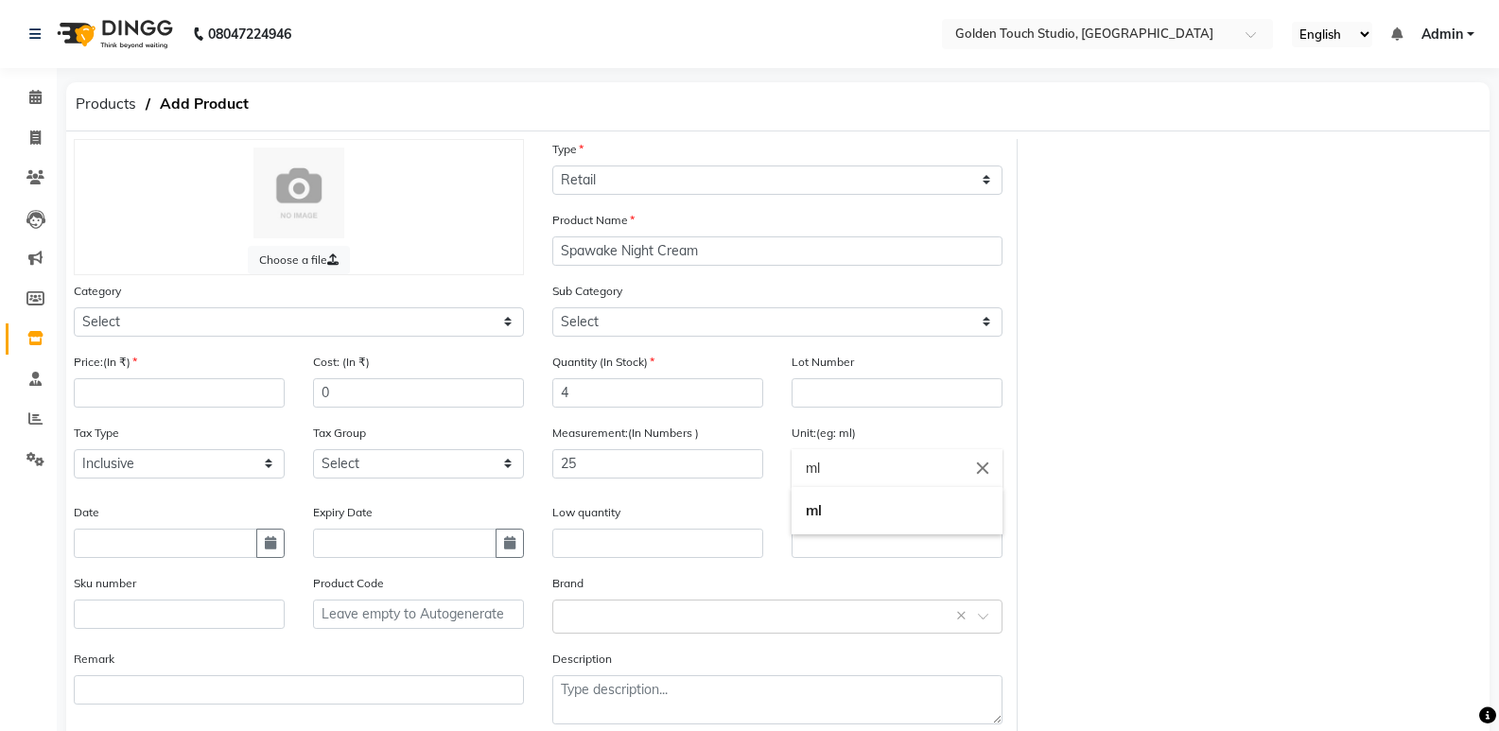
click at [821, 470] on input "ml" at bounding box center [897, 468] width 211 height 38
click at [831, 565] on link "g ms" at bounding box center [897, 559] width 211 height 48
type input "gms"
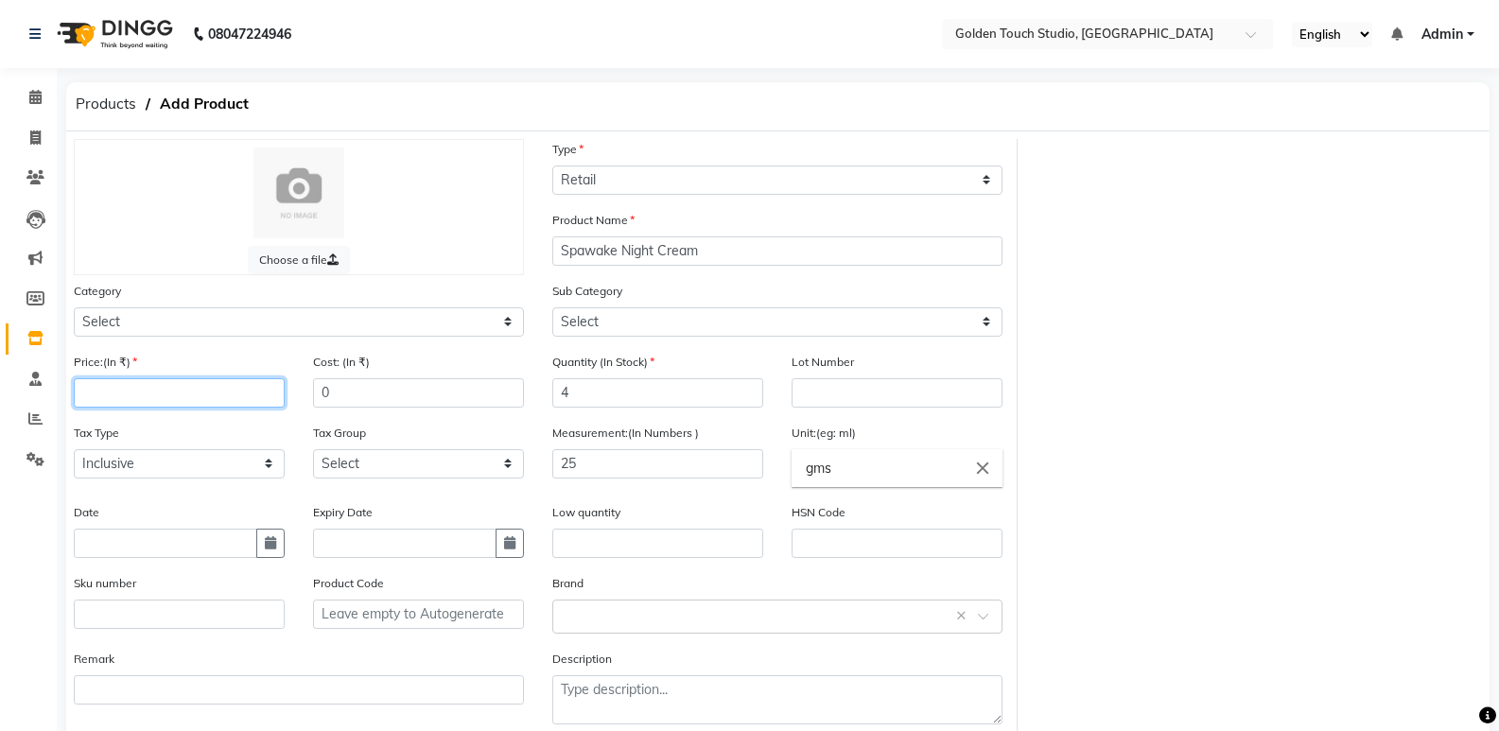
click at [168, 397] on input "number" at bounding box center [179, 392] width 211 height 29
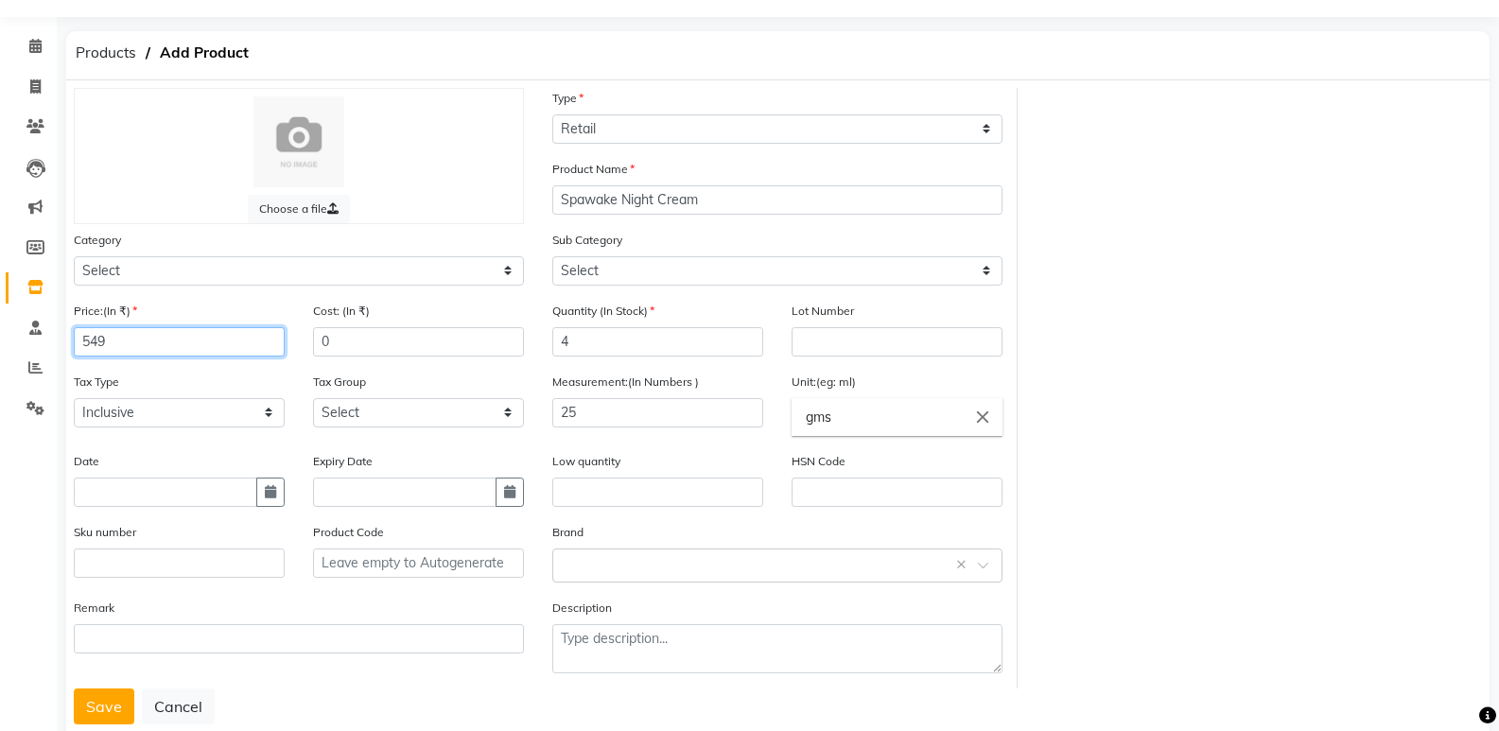
scroll to position [99, 0]
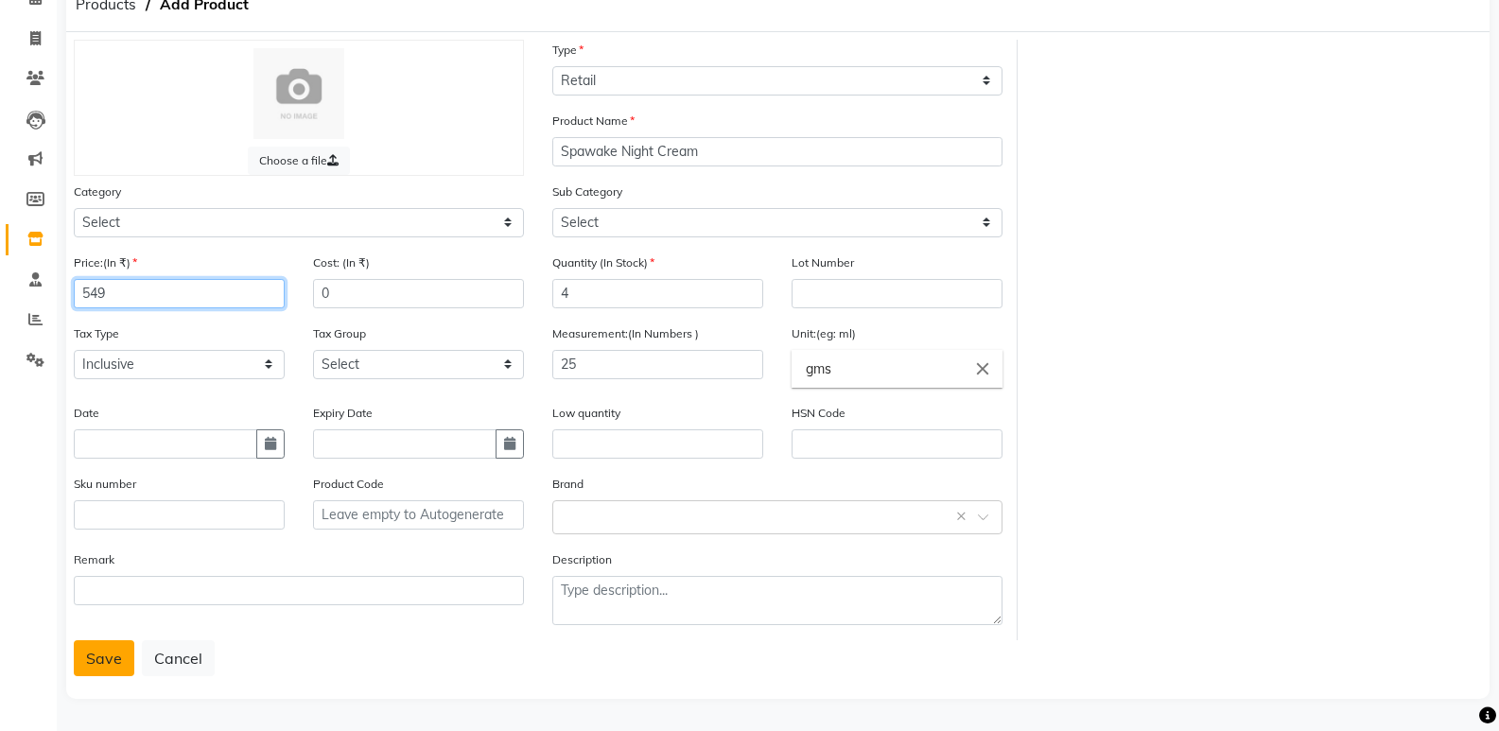
type input "549"
click at [120, 648] on button "Save" at bounding box center [104, 658] width 61 height 36
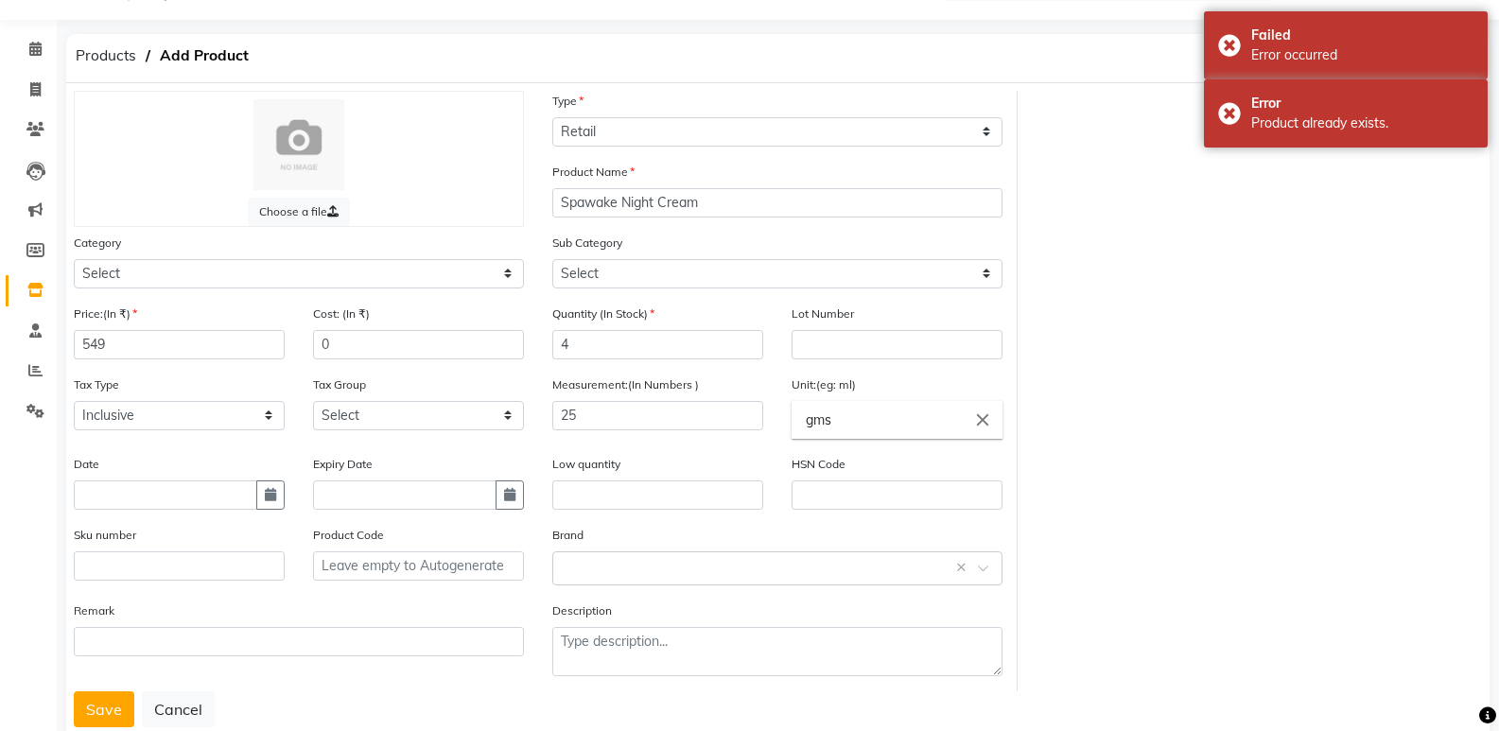
scroll to position [0, 0]
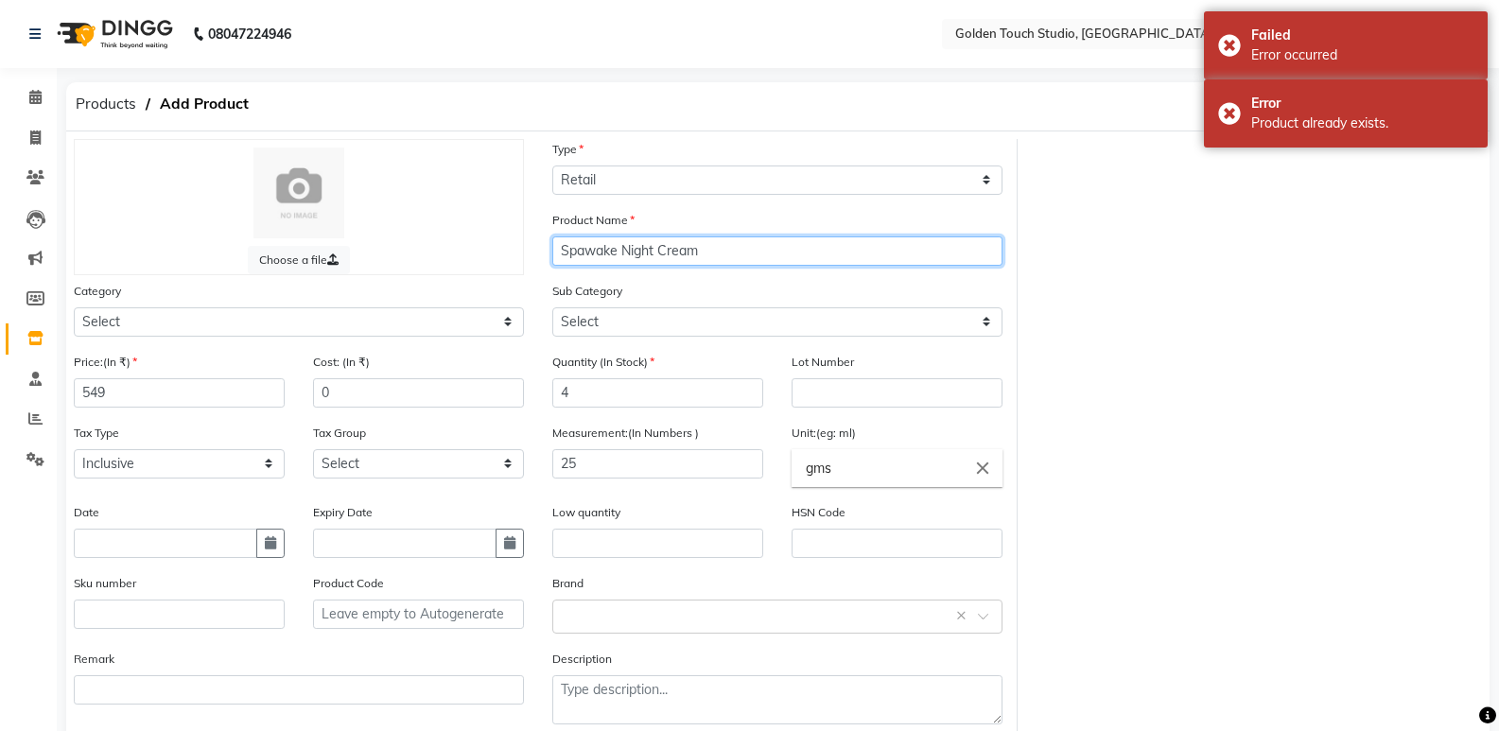
click at [712, 245] on input "Spawake Night Cream" at bounding box center [777, 251] width 450 height 29
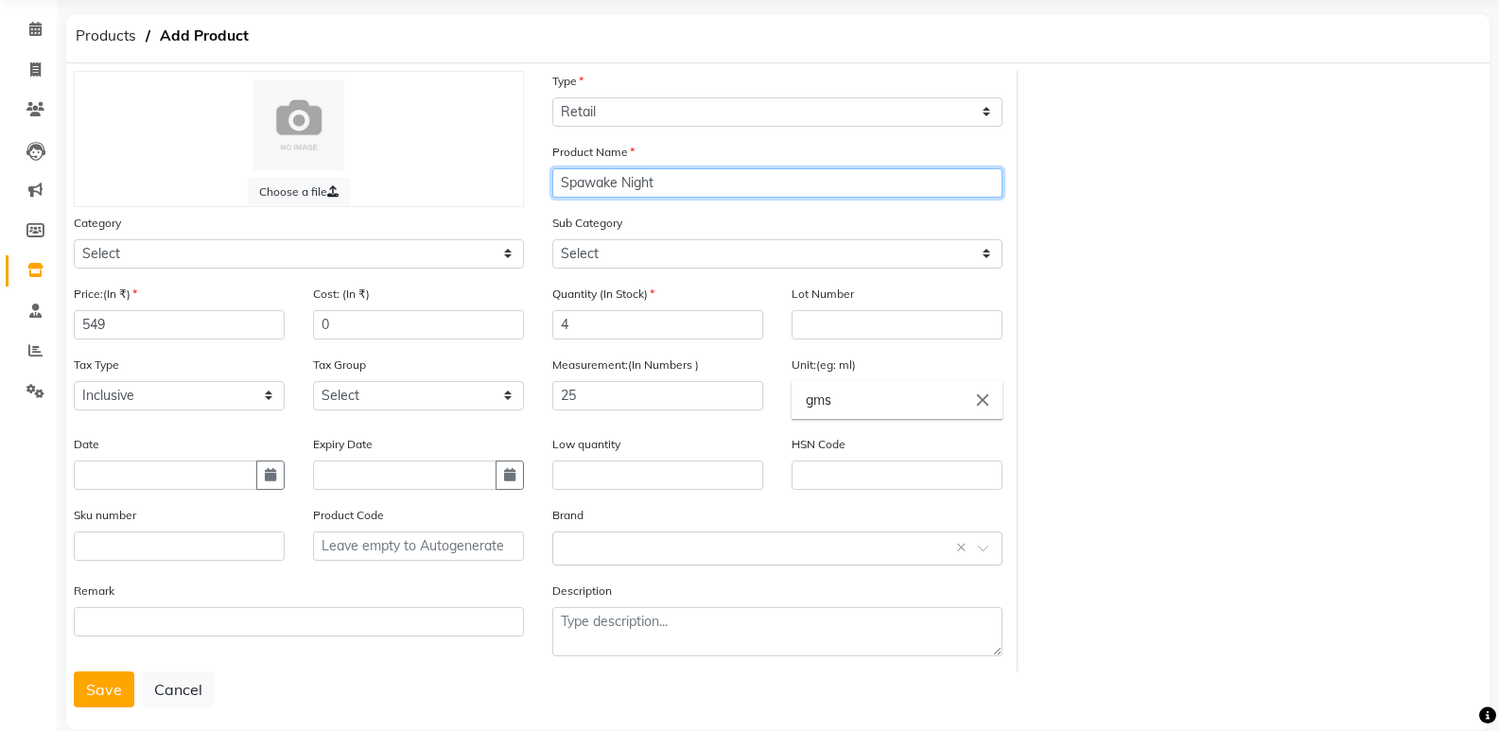
scroll to position [99, 0]
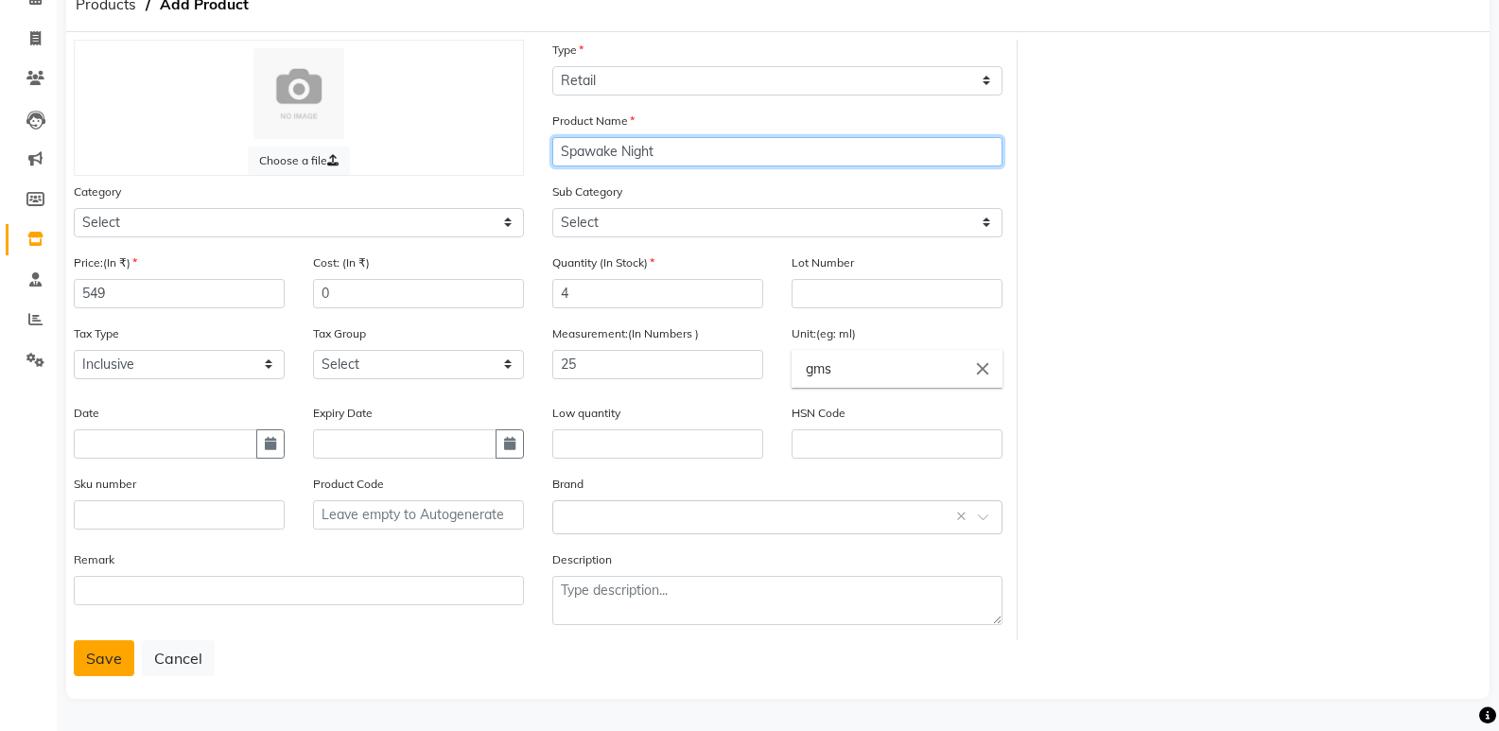
type input "Spawake Night"
click at [93, 666] on button "Save" at bounding box center [104, 658] width 61 height 36
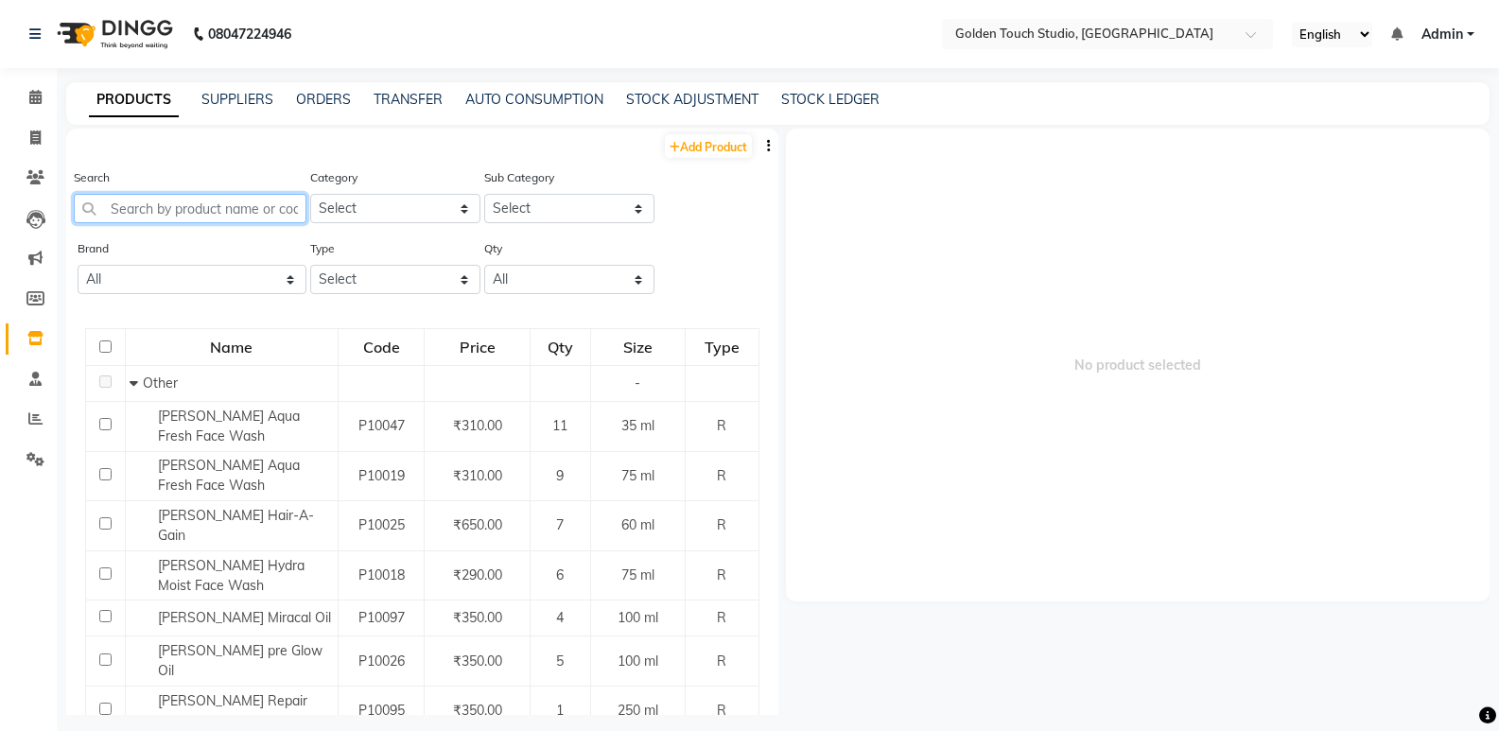
click at [124, 202] on input "text" at bounding box center [190, 208] width 233 height 29
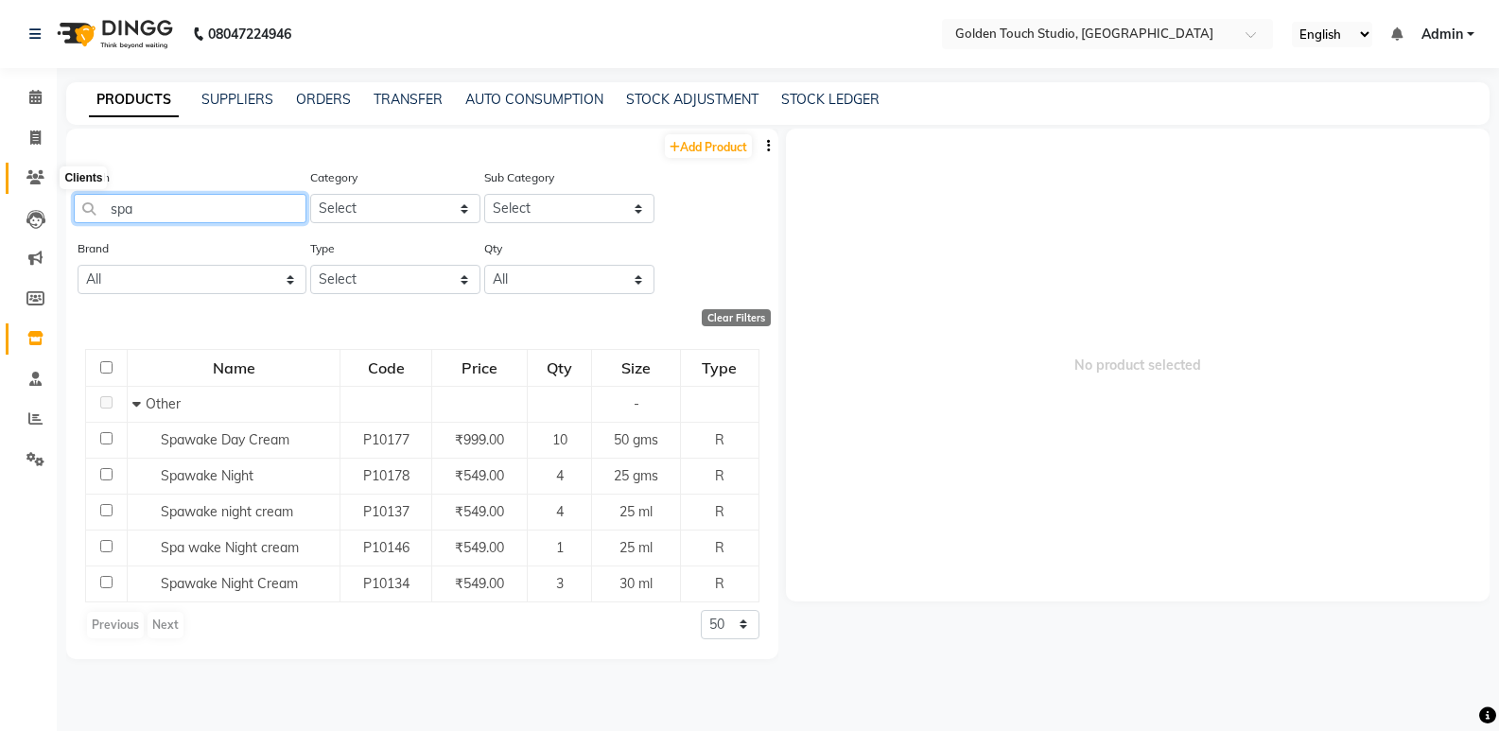
type input "spa"
click at [38, 173] on icon at bounding box center [35, 177] width 18 height 14
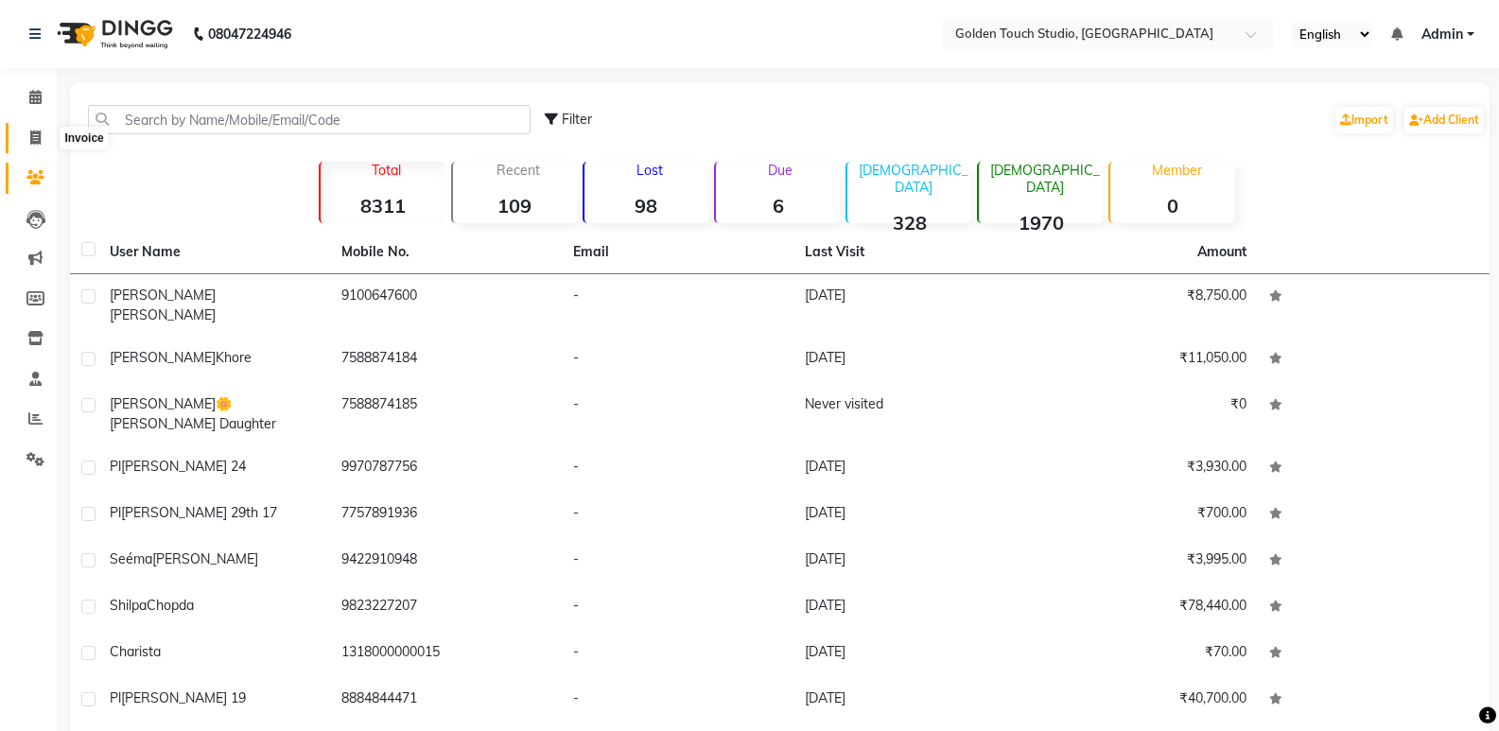
click at [41, 131] on icon at bounding box center [35, 138] width 10 height 14
select select "service"
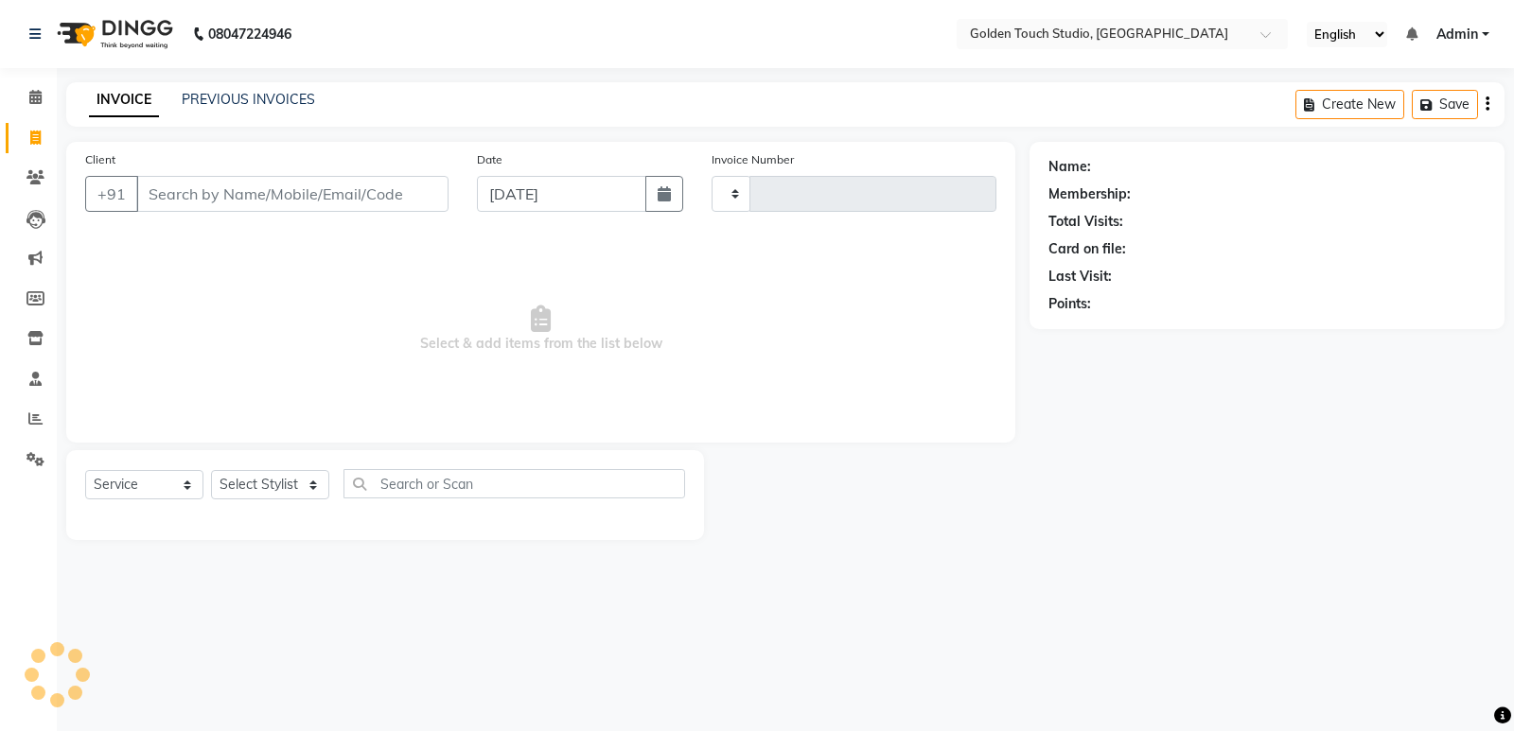
type input "0293"
select select "7211"
select select "service"
click at [264, 490] on select "Select Stylist [PERSON_NAME] [PERSON_NAME] [PERSON_NAME] nails Kulpna [PERSON_N…" at bounding box center [270, 484] width 118 height 29
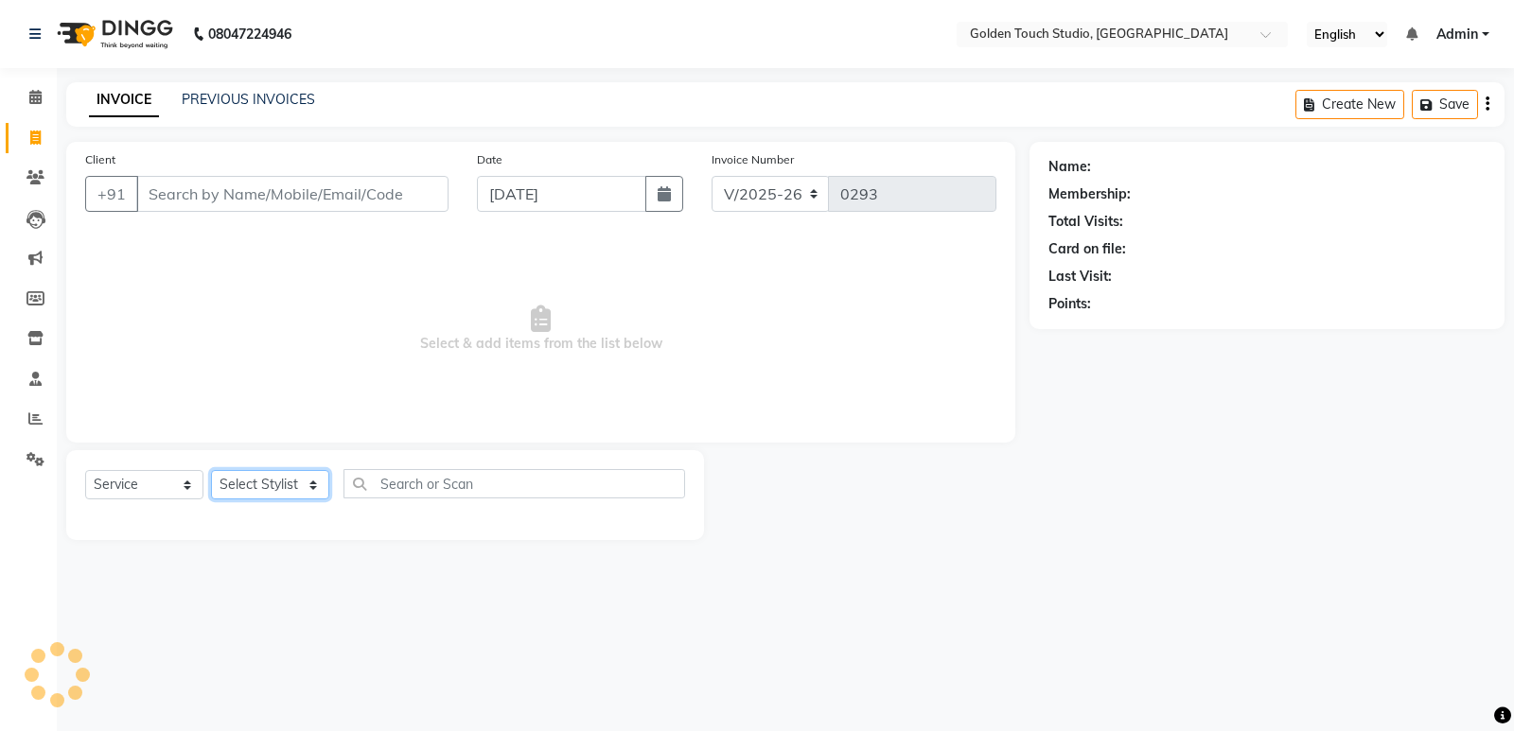
select select "71481"
click at [211, 470] on select "Select Stylist [PERSON_NAME] [PERSON_NAME] [PERSON_NAME] nails Kulpna [PERSON_N…" at bounding box center [270, 484] width 118 height 29
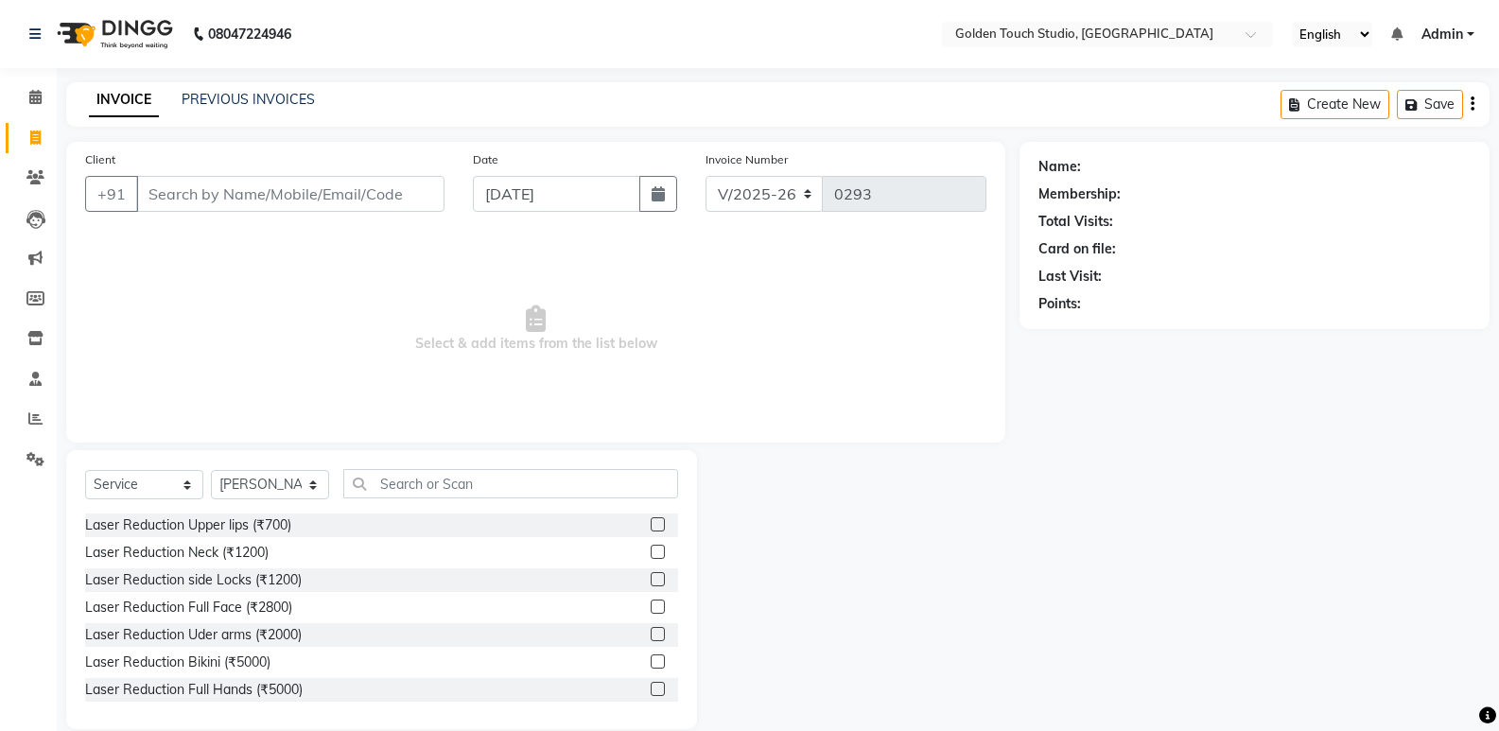
click at [379, 467] on div "Select Service Product Membership Package Voucher Prepaid Gift Card Select Styl…" at bounding box center [381, 589] width 631 height 279
click at [380, 471] on input "text" at bounding box center [510, 483] width 335 height 29
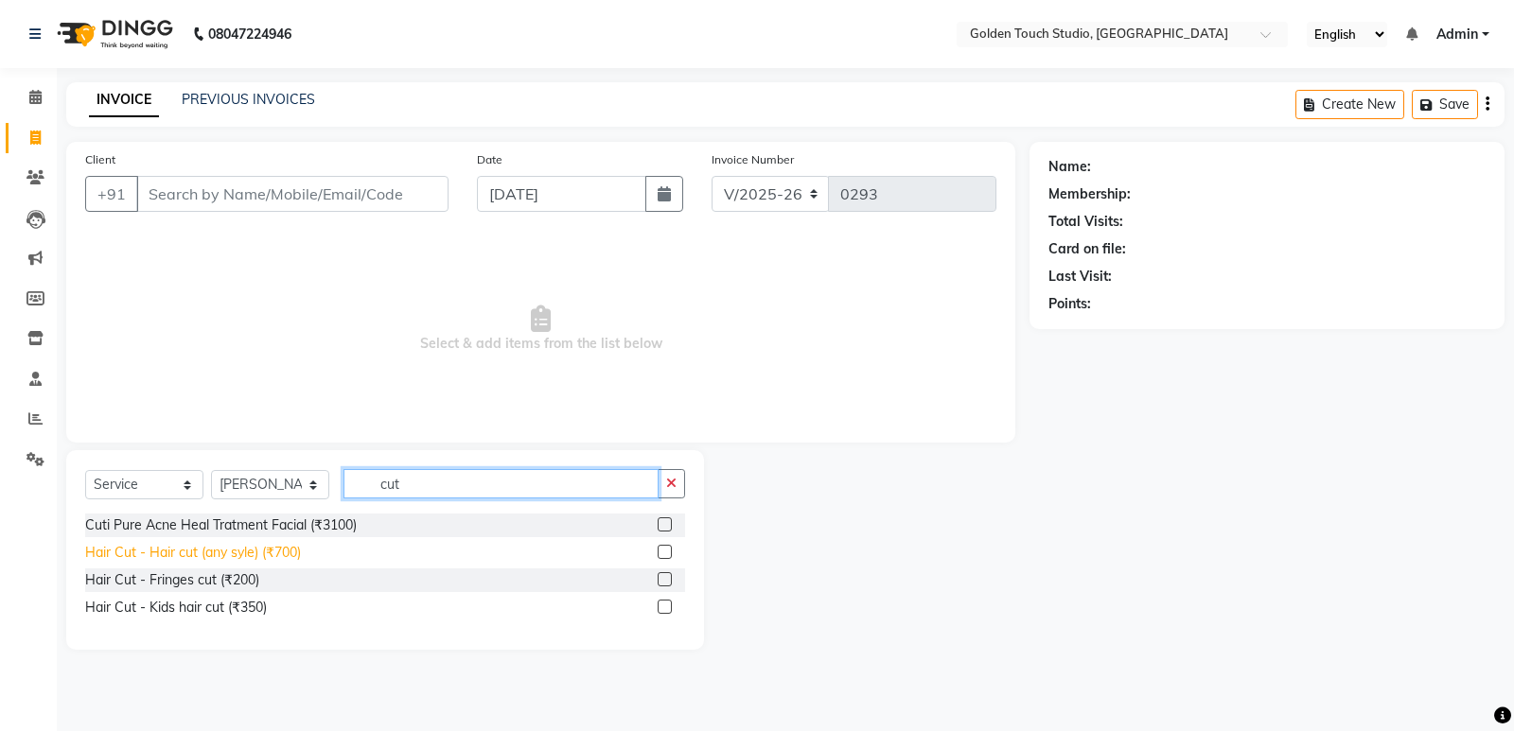
type input "cut"
click at [290, 548] on div "Hair Cut - Hair cut (any syle) (₹700)" at bounding box center [193, 553] width 216 height 20
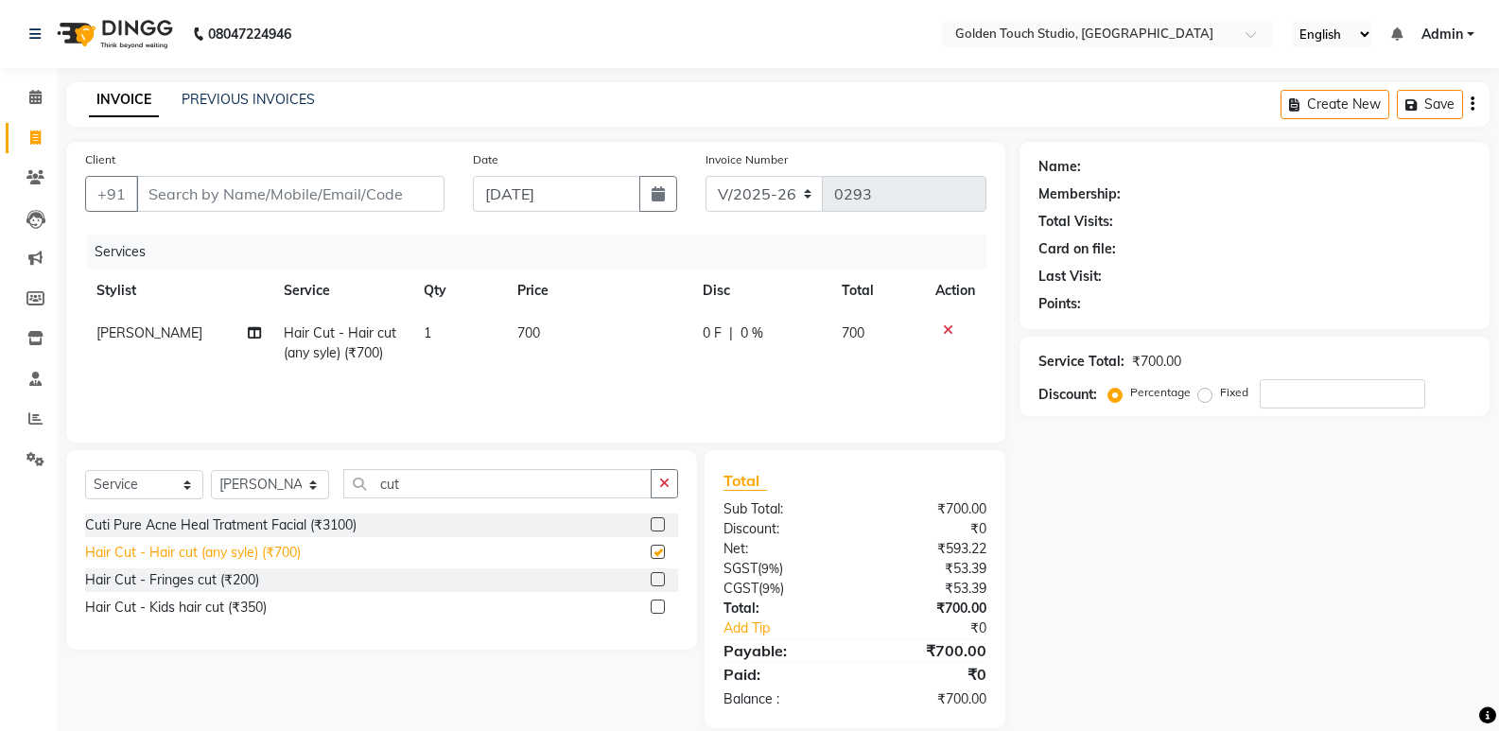
checkbox input "false"
click at [39, 344] on icon at bounding box center [35, 338] width 16 height 14
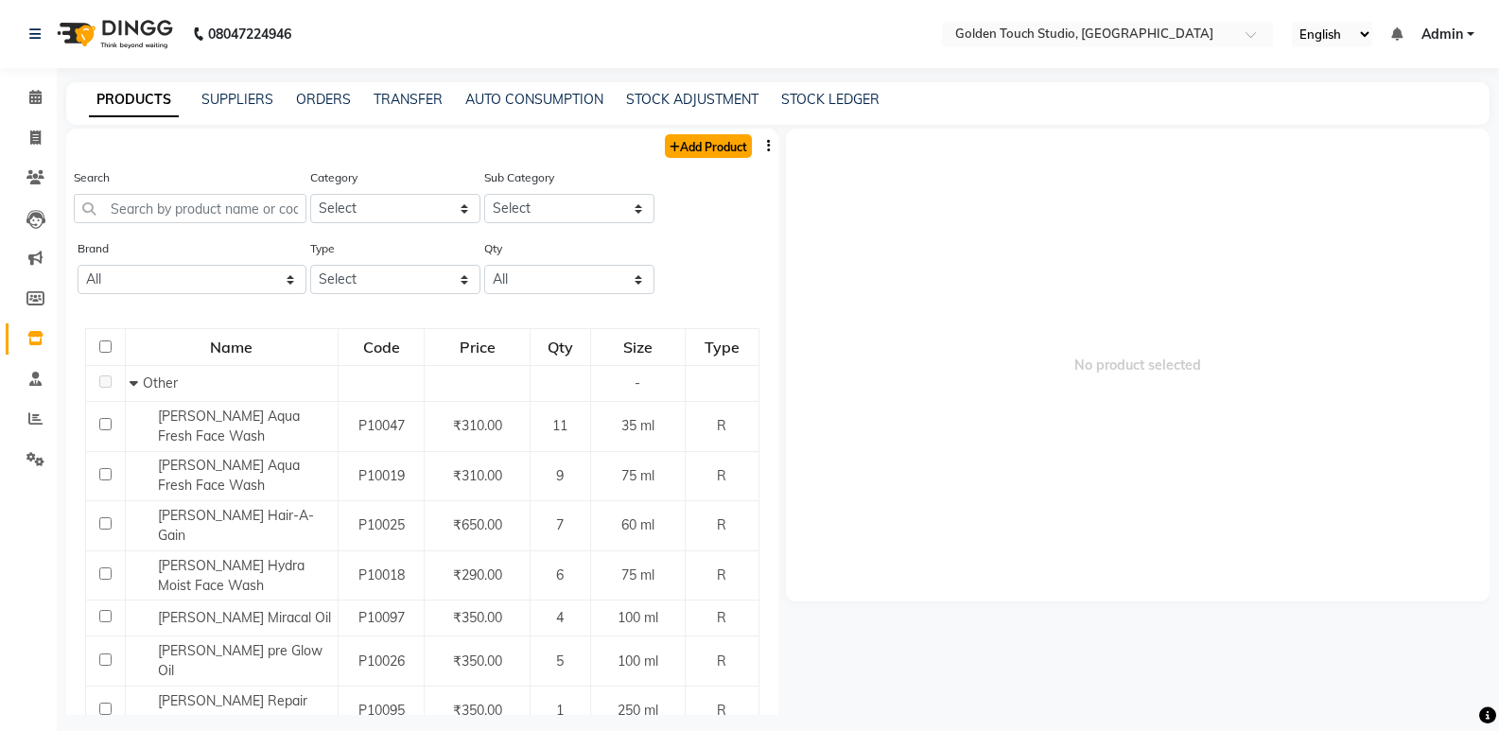
click at [688, 143] on link "Add Product" at bounding box center [708, 146] width 87 height 24
select select "true"
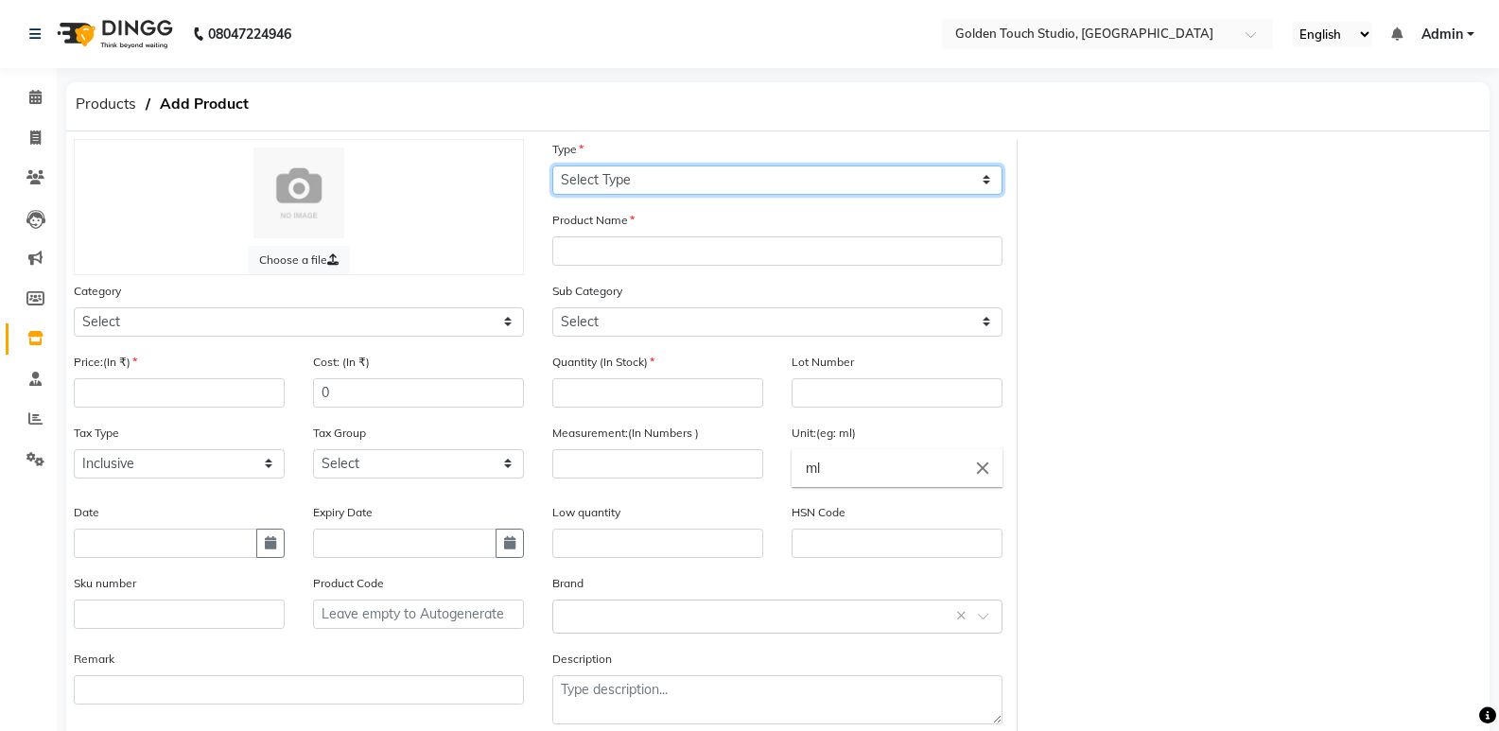
click at [647, 171] on select "Select Type Both Retail Consumable" at bounding box center [777, 180] width 450 height 29
select select "R"
click at [552, 166] on select "Select Type Both Retail Consumable" at bounding box center [777, 180] width 450 height 29
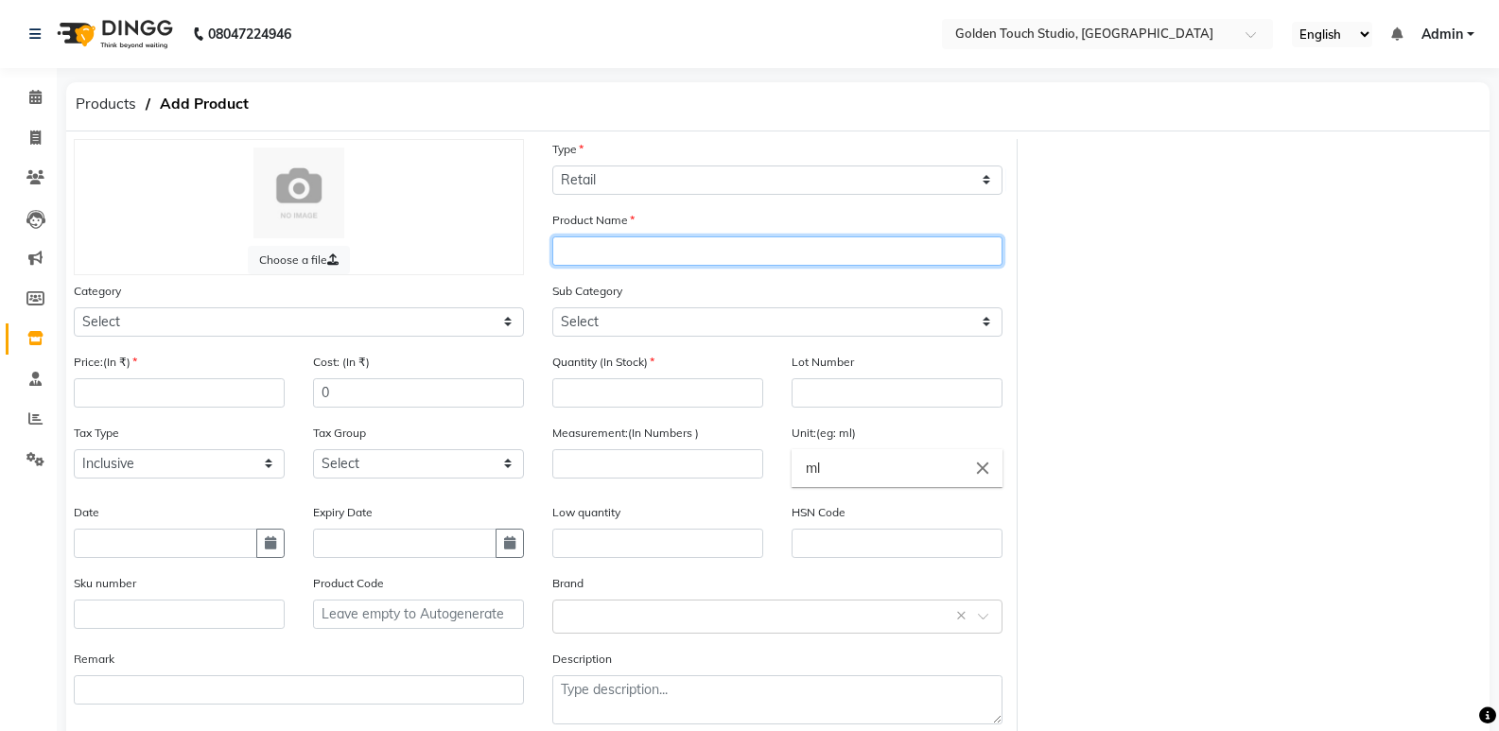
click at [624, 240] on input "text" at bounding box center [777, 251] width 450 height 29
type input "Suroskie Dandruff shampoo"
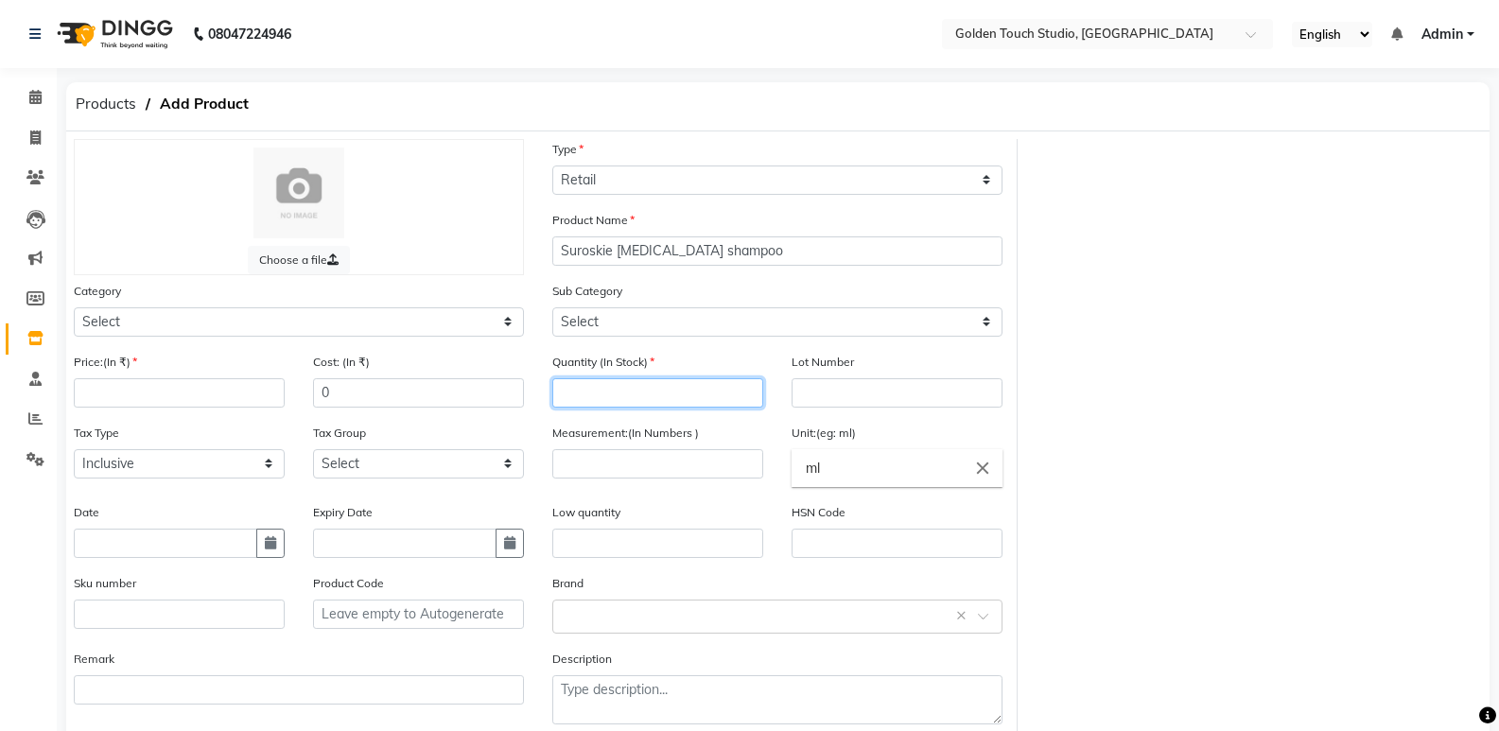
click at [600, 395] on input "number" at bounding box center [657, 392] width 211 height 29
type input "1"
click at [589, 456] on input "number" at bounding box center [657, 463] width 211 height 29
type input "250"
click at [173, 380] on input "number" at bounding box center [179, 392] width 211 height 29
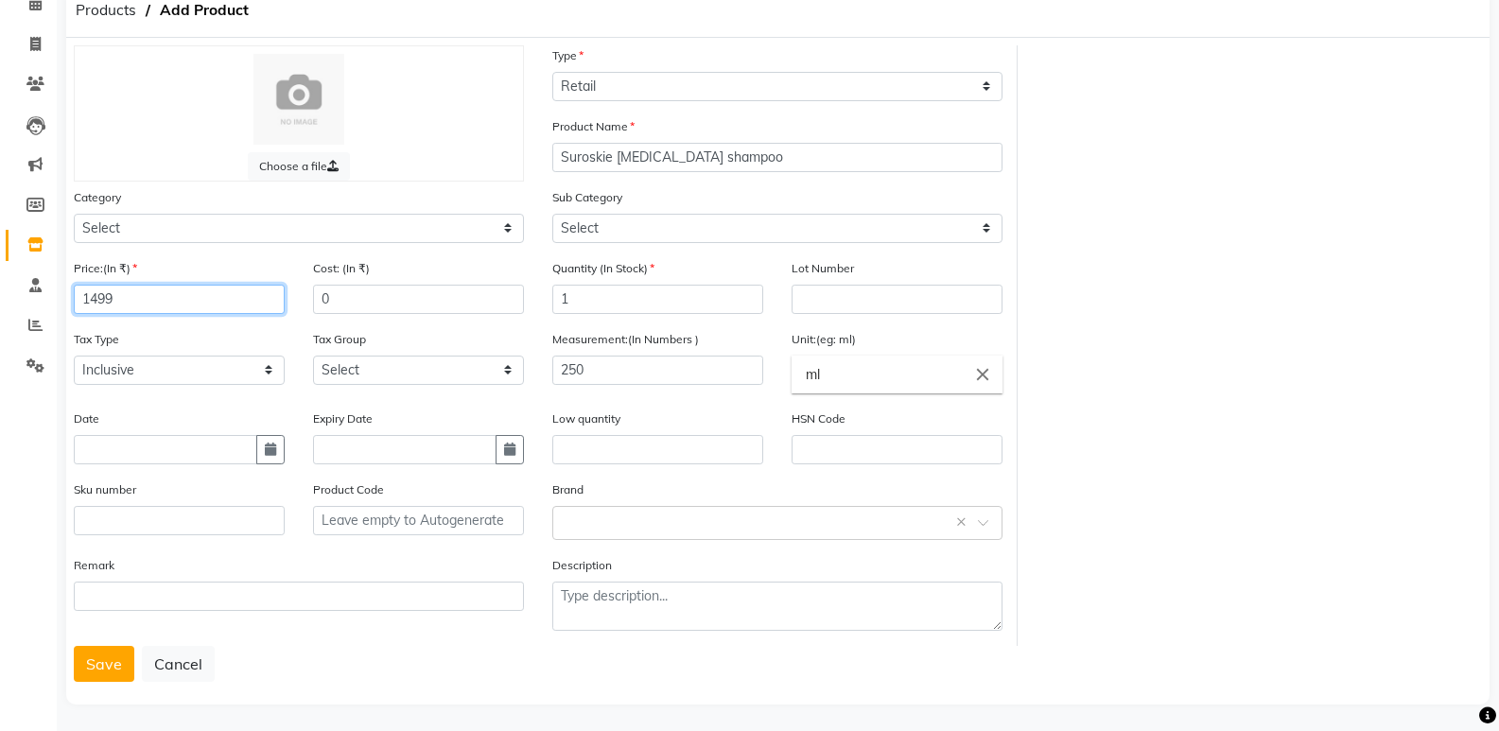
scroll to position [99, 0]
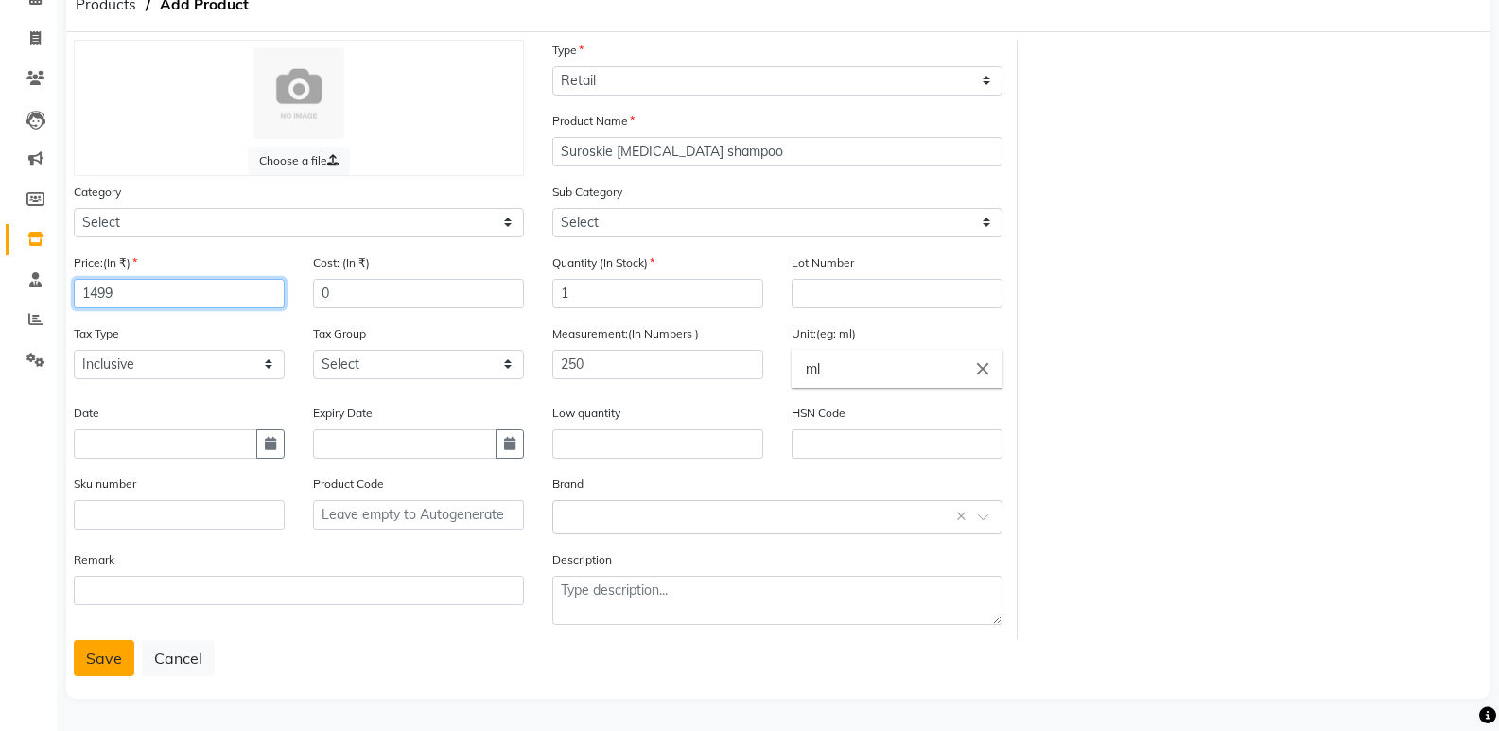
type input "1499"
click at [116, 649] on button "Save" at bounding box center [104, 658] width 61 height 36
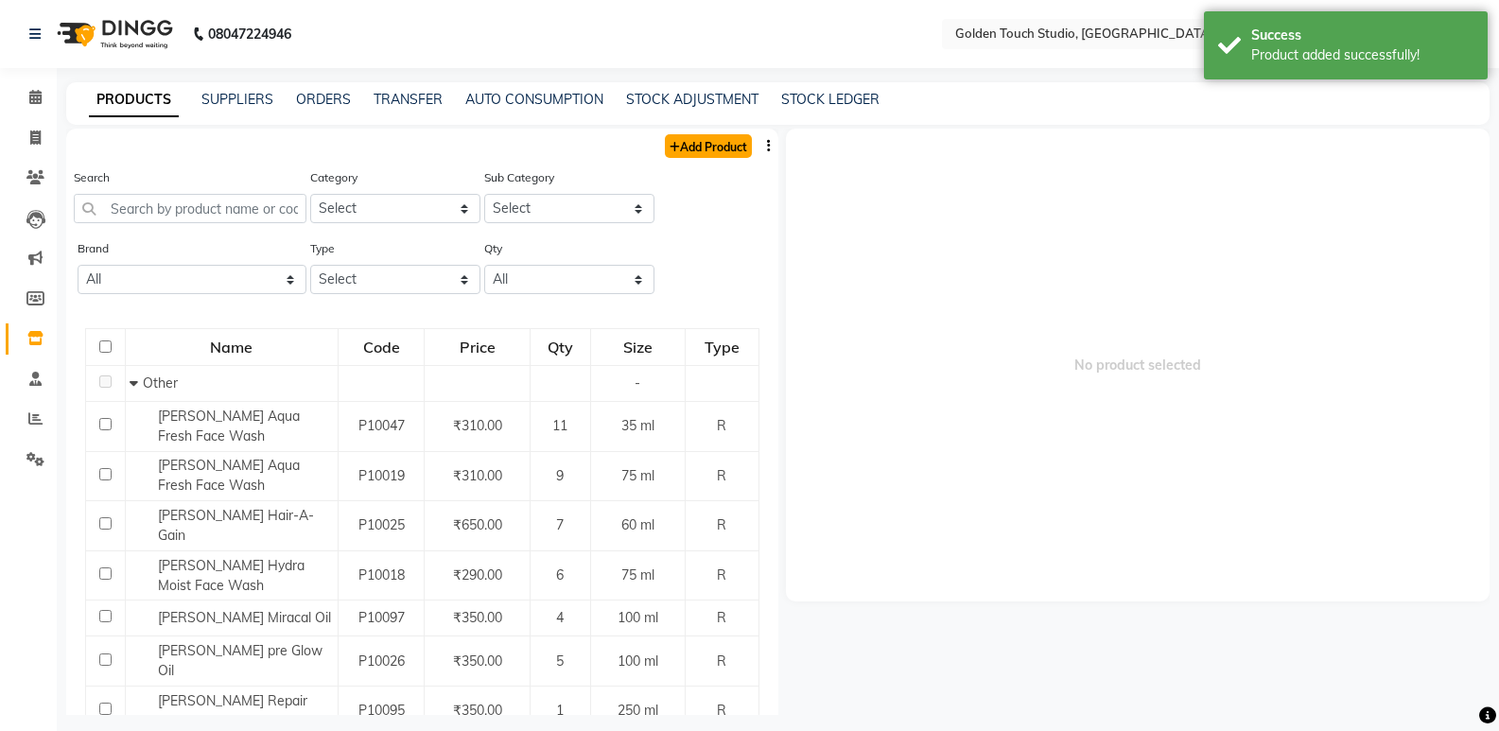
click at [677, 149] on link "Add Product" at bounding box center [708, 146] width 87 height 24
select select "true"
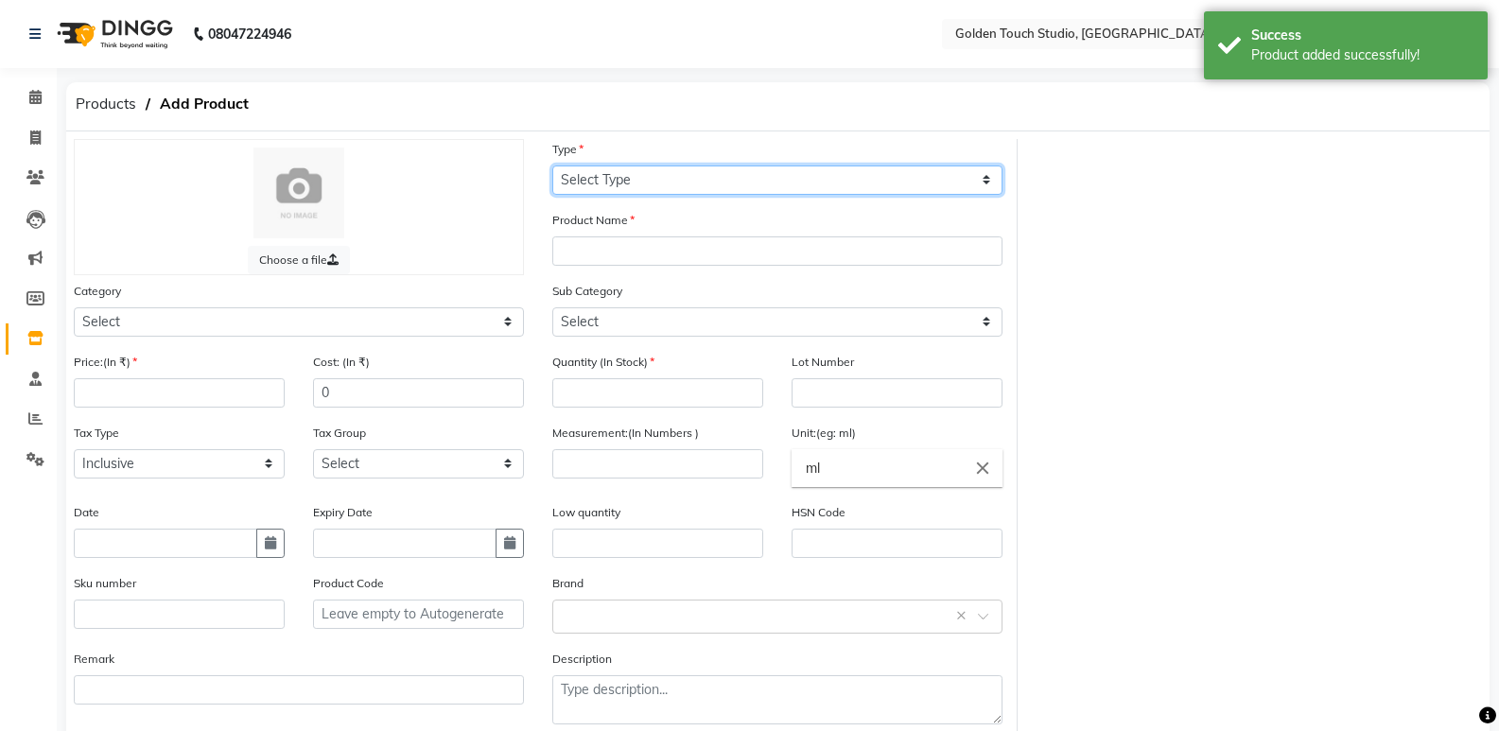
click at [628, 183] on select "Select Type Both Retail Consumable" at bounding box center [777, 180] width 450 height 29
select select "R"
click at [552, 166] on select "Select Type Both Retail Consumable" at bounding box center [777, 180] width 450 height 29
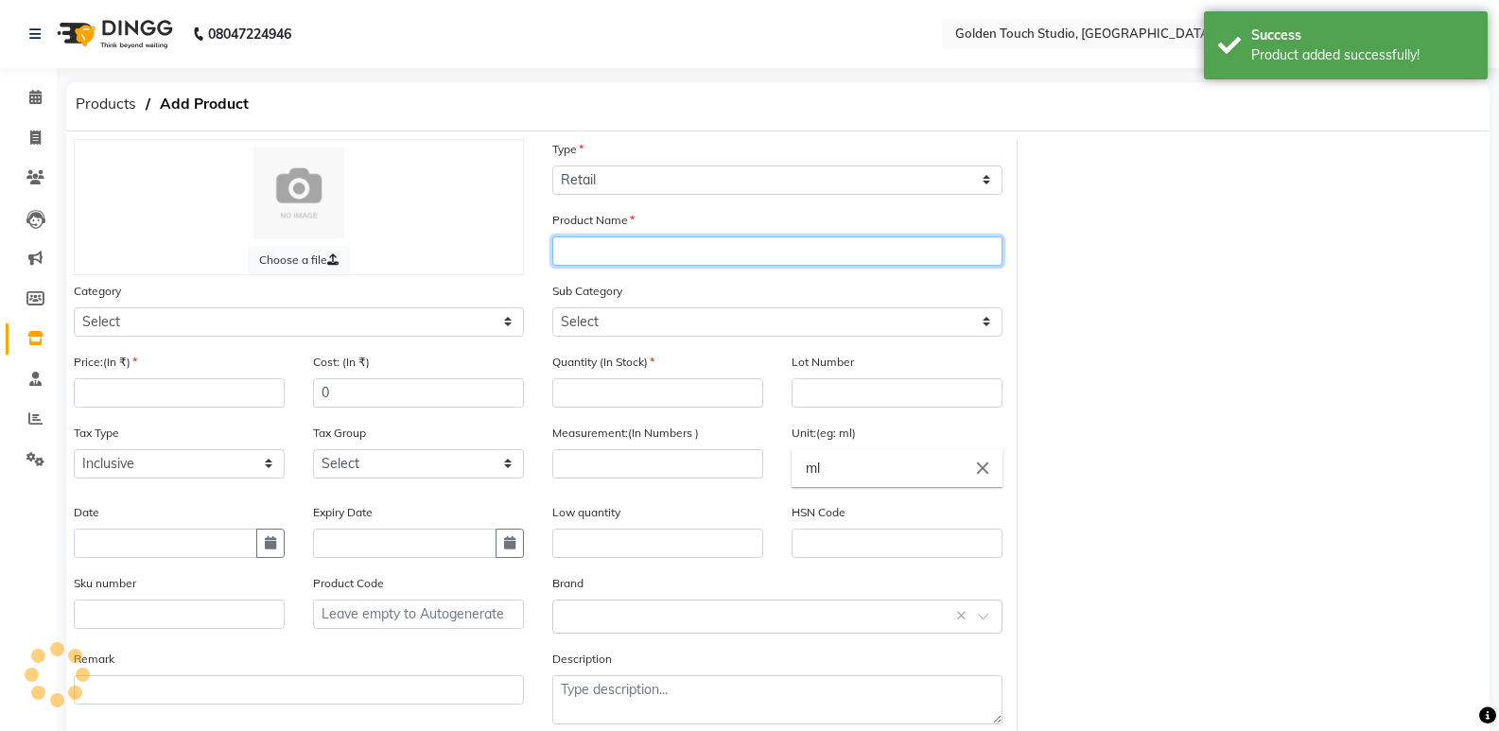
click at [603, 250] on input "text" at bounding box center [777, 251] width 450 height 29
type input "A"
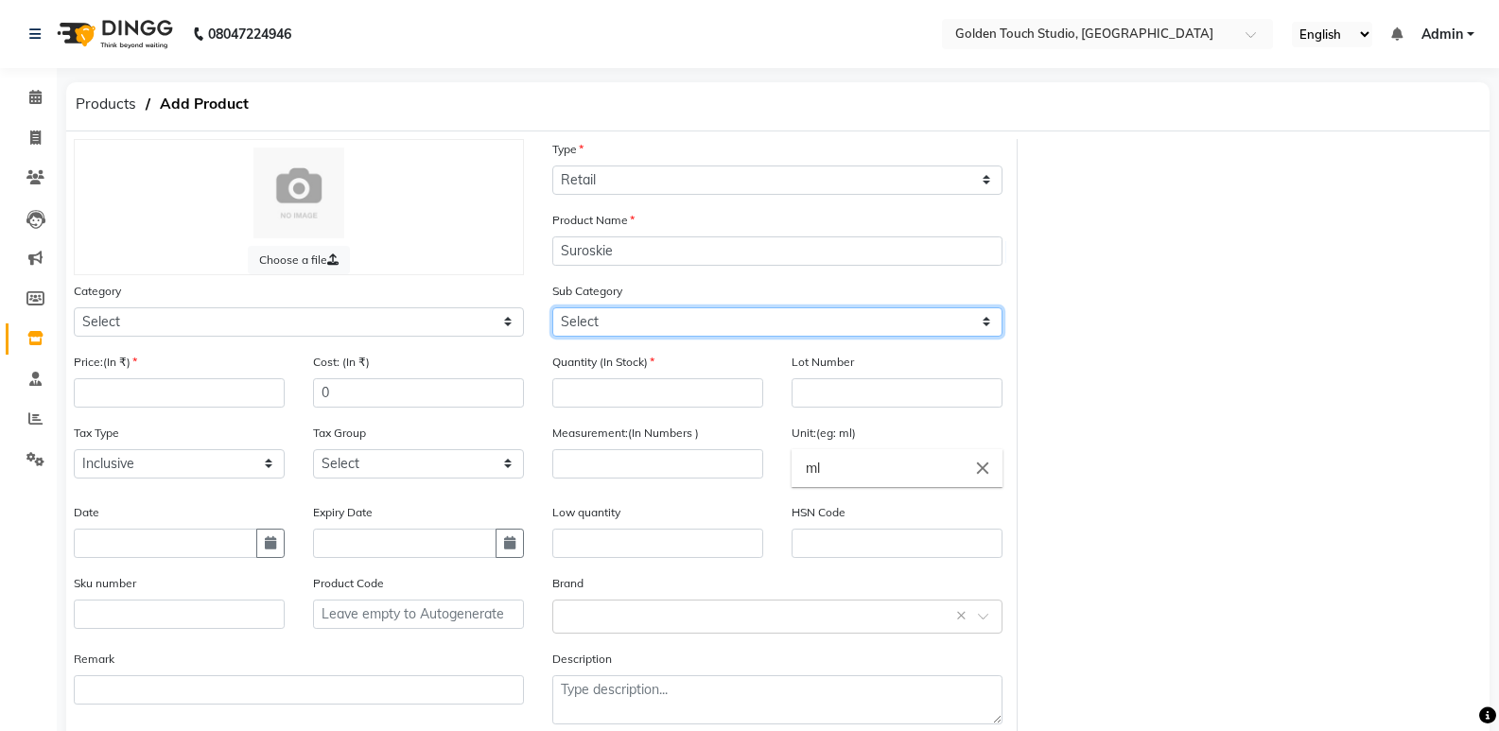
click at [577, 317] on select "Select" at bounding box center [777, 321] width 450 height 29
click at [626, 236] on div "Product Name Suroskie" at bounding box center [777, 238] width 450 height 56
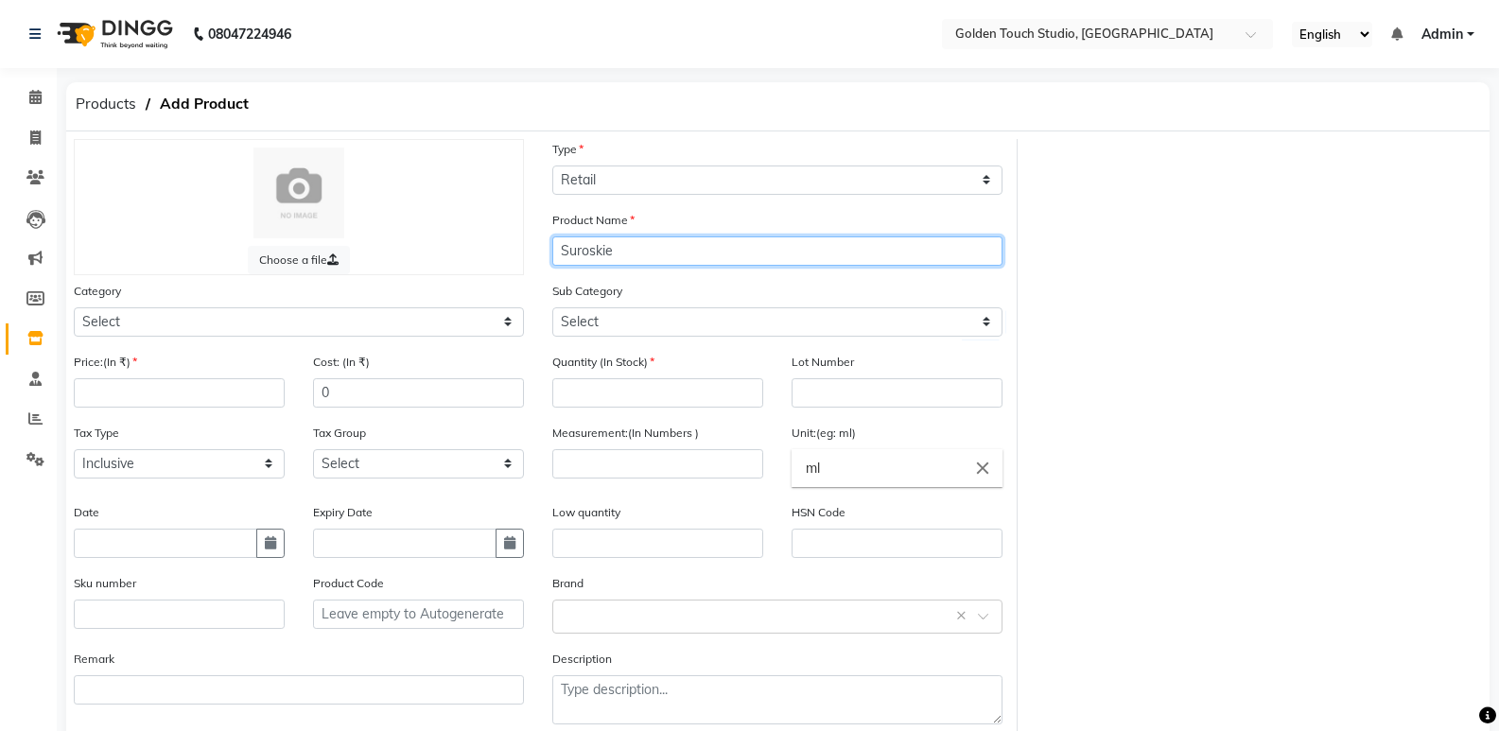
click at [624, 254] on input "Suroskie" at bounding box center [777, 251] width 450 height 29
type input "Suroskie Revive Mask"
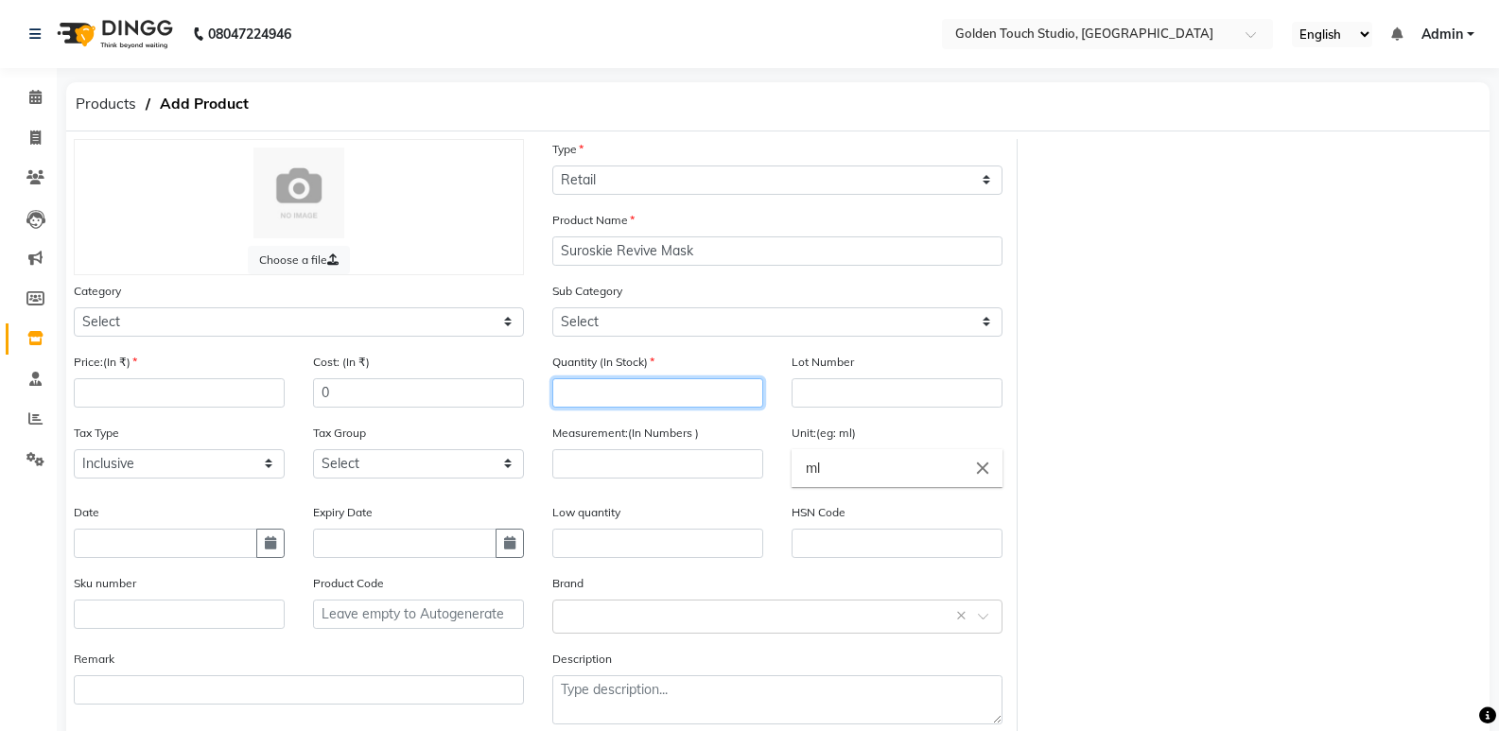
click at [610, 388] on input "number" at bounding box center [657, 392] width 211 height 29
type input "1"
click at [598, 457] on input "number" at bounding box center [657, 463] width 211 height 29
type input "0"
type input "200"
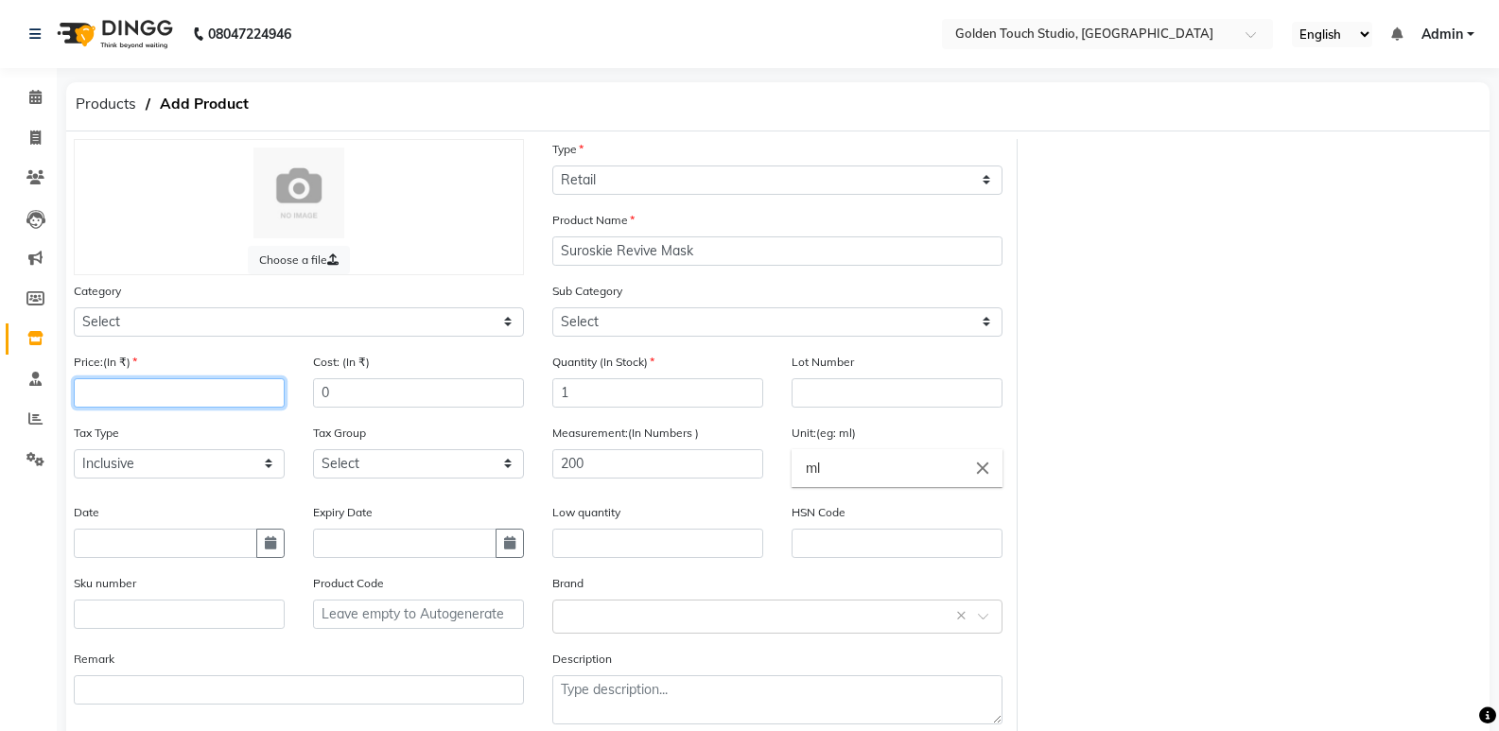
click at [222, 389] on input "number" at bounding box center [179, 392] width 211 height 29
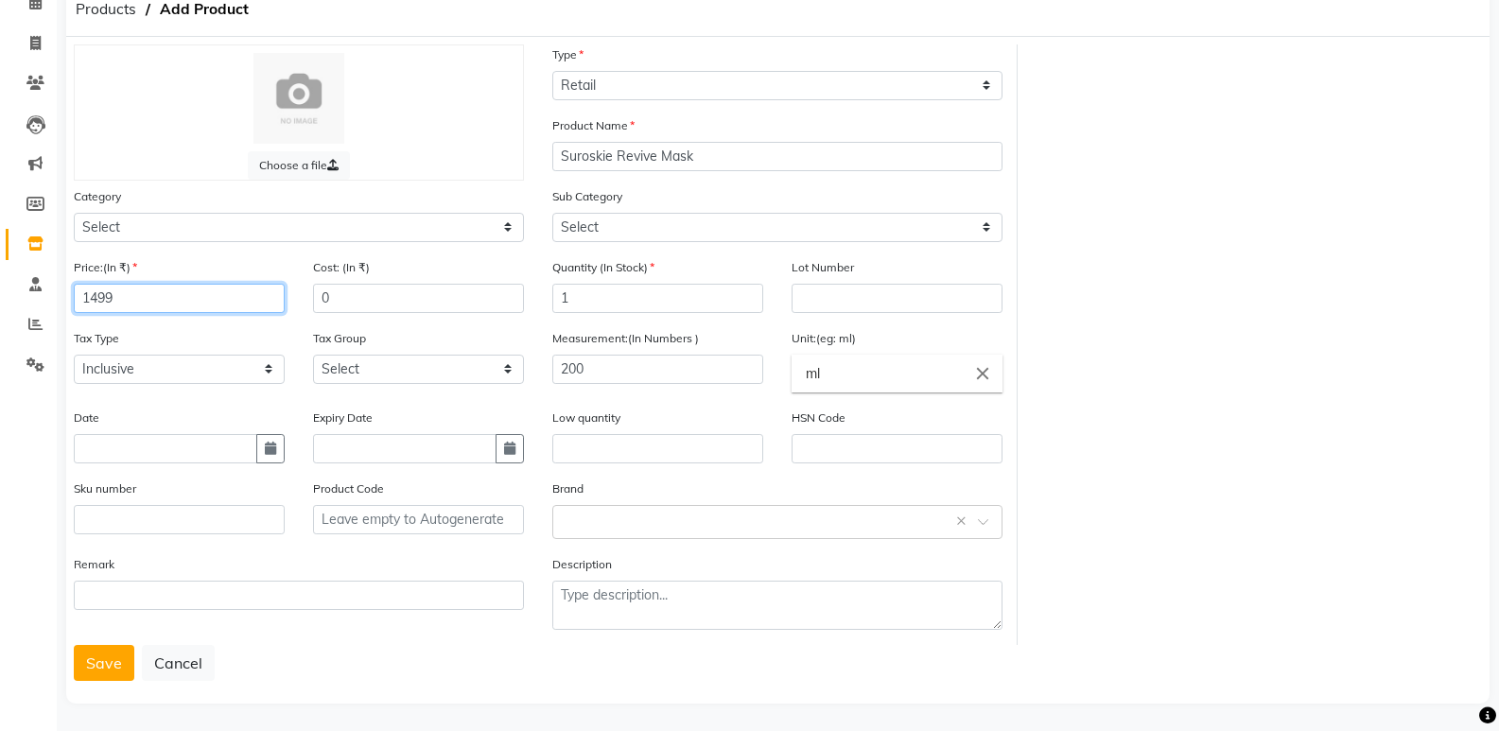
scroll to position [99, 0]
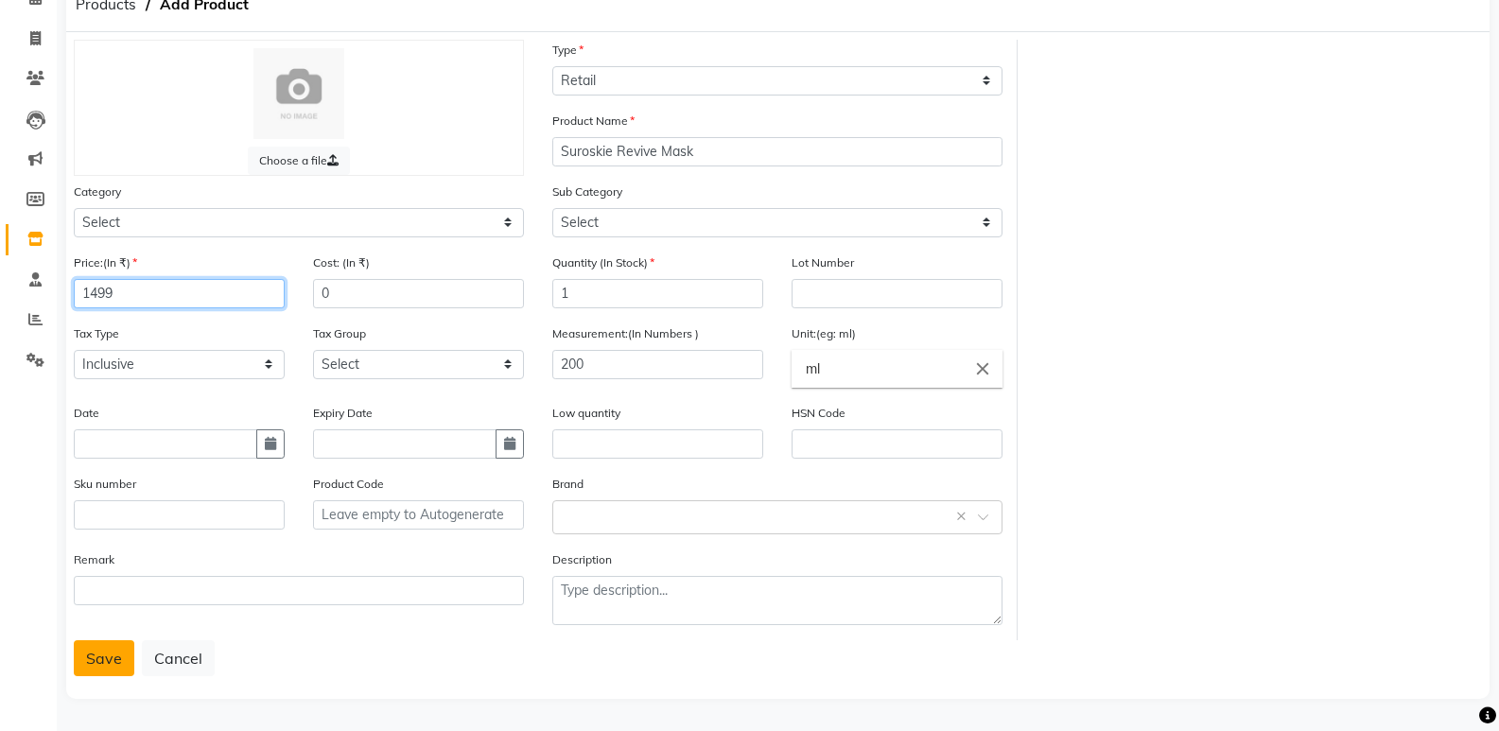
type input "1499"
click at [95, 656] on button "Save" at bounding box center [104, 658] width 61 height 36
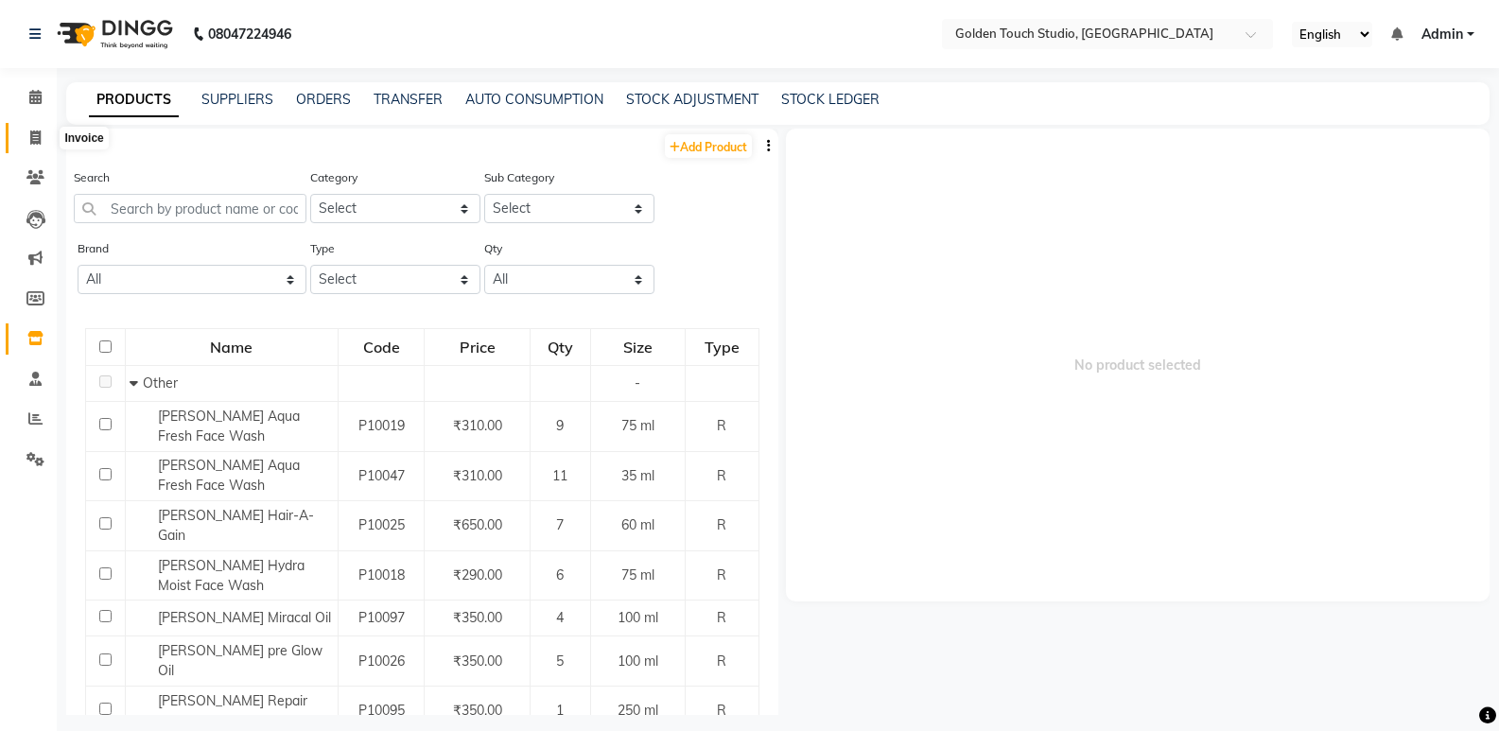
click at [36, 132] on icon at bounding box center [35, 138] width 10 height 14
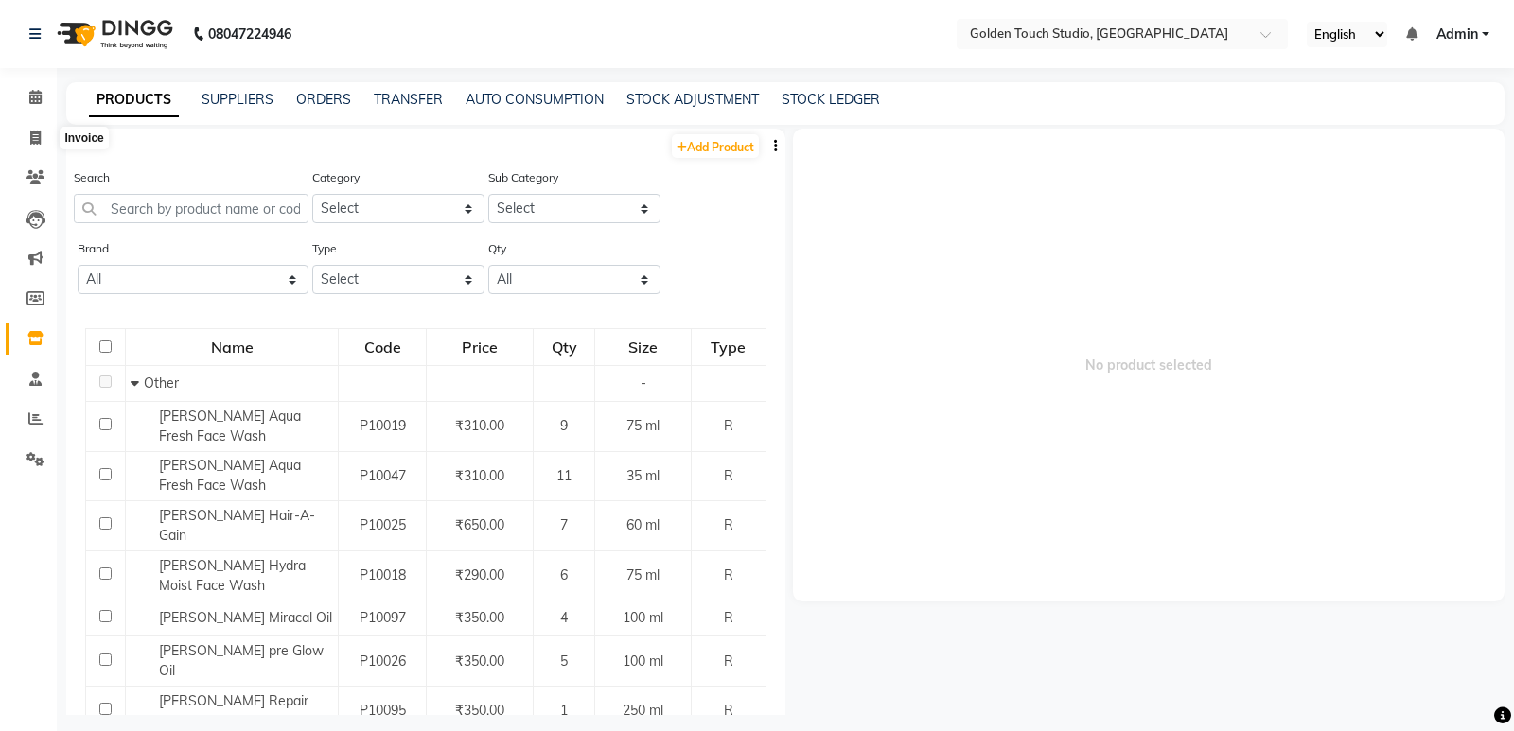
select select "service"
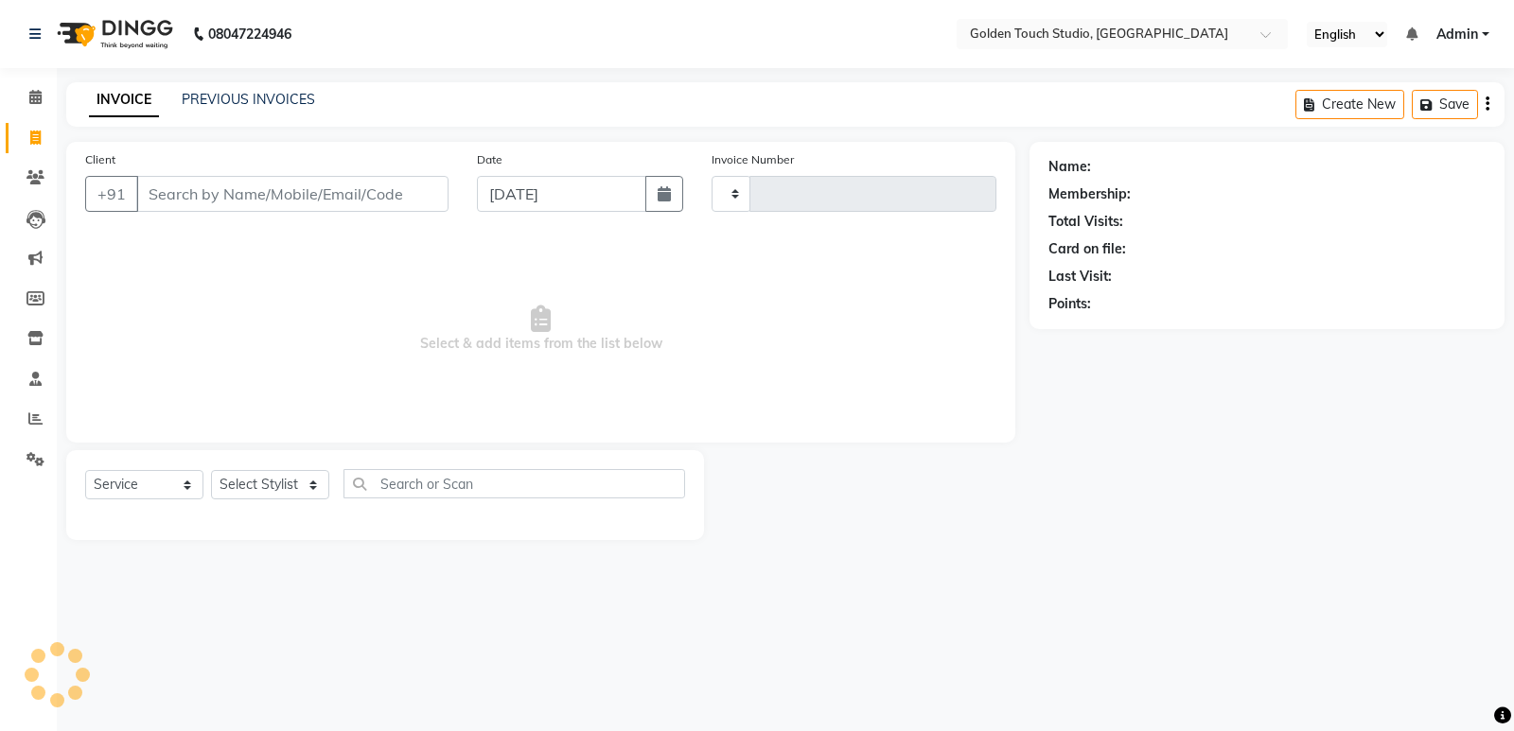
click at [233, 189] on input "Client" at bounding box center [292, 194] width 312 height 36
type input "9850"
type input "0293"
select select "7211"
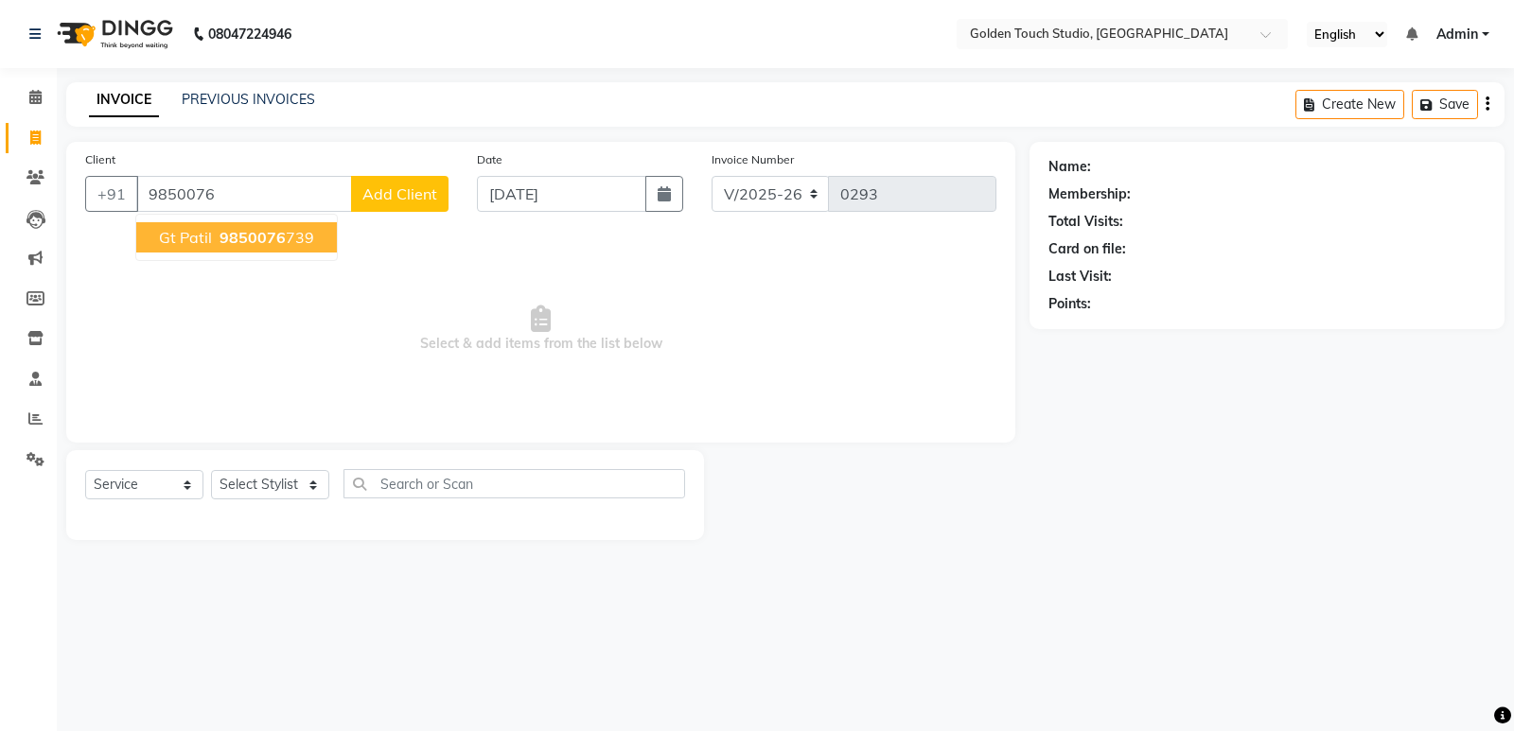
click at [248, 238] on span "9850076" at bounding box center [252, 237] width 66 height 19
type input "9850076739"
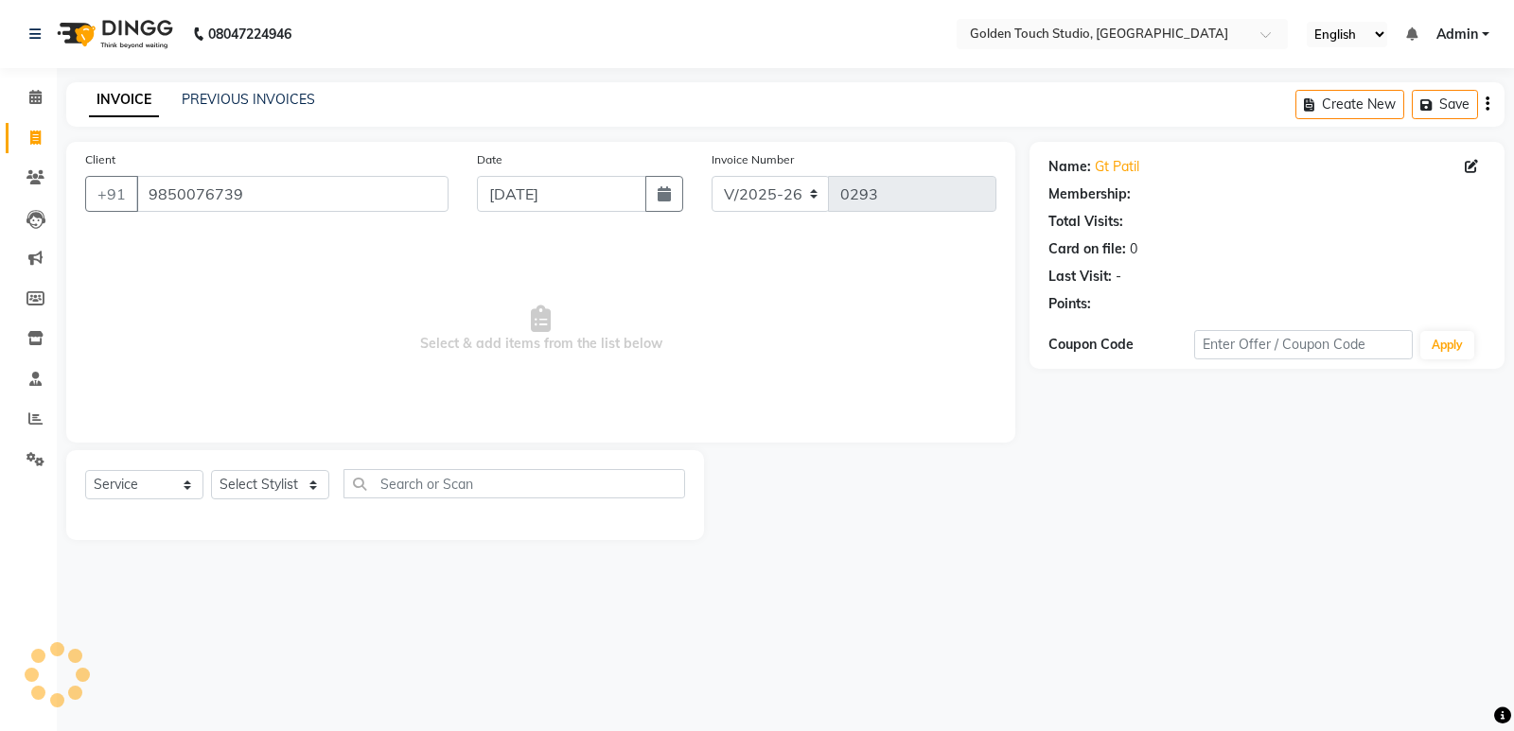
select select "1: Object"
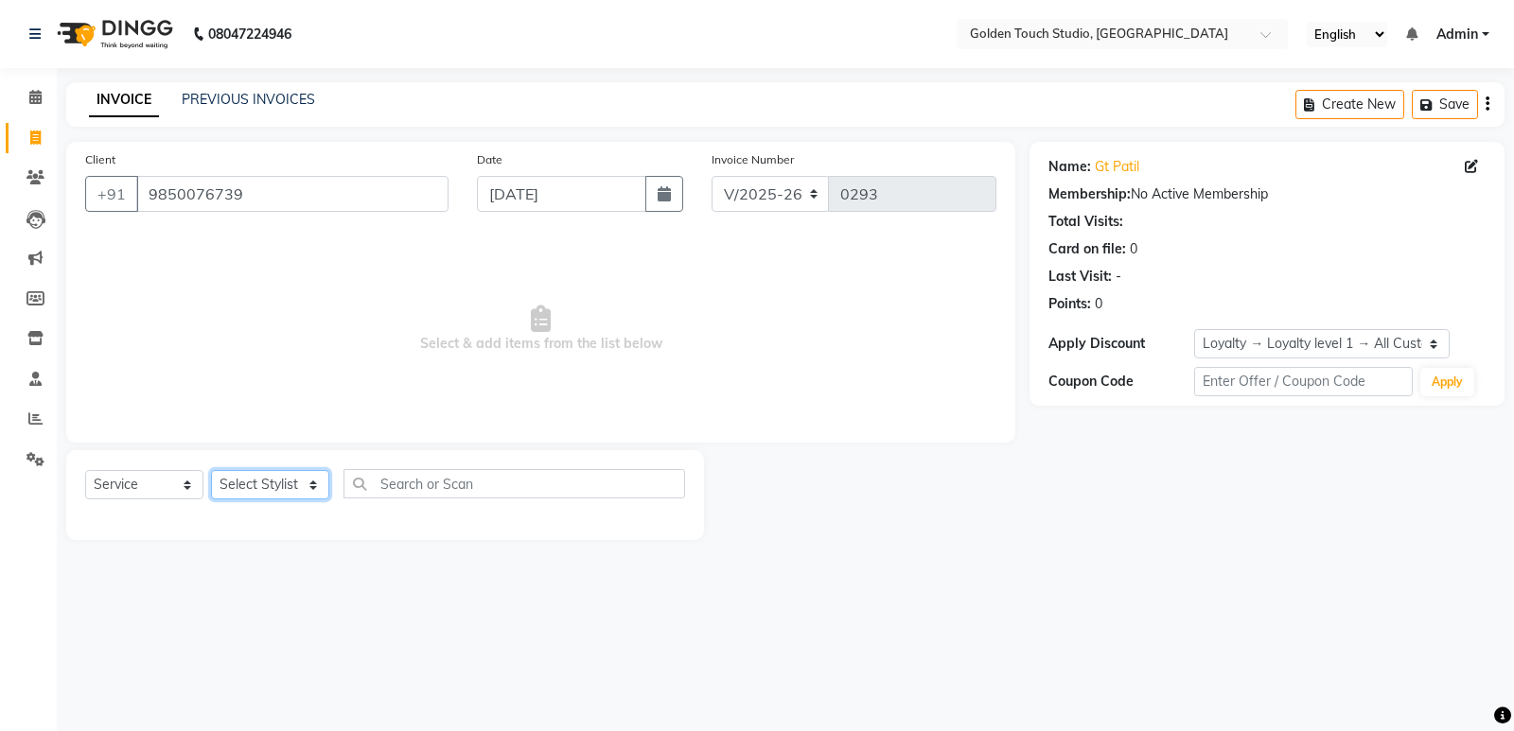
click at [271, 482] on select "Select Stylist Aditee Aniket Apurva Archna Bhageshree nails Kulpna Manda Payal …" at bounding box center [270, 484] width 118 height 29
click at [211, 470] on select "Select Stylist Aditee Aniket Apurva Archna Bhageshree nails Kulpna Manda Payal …" at bounding box center [270, 484] width 118 height 29
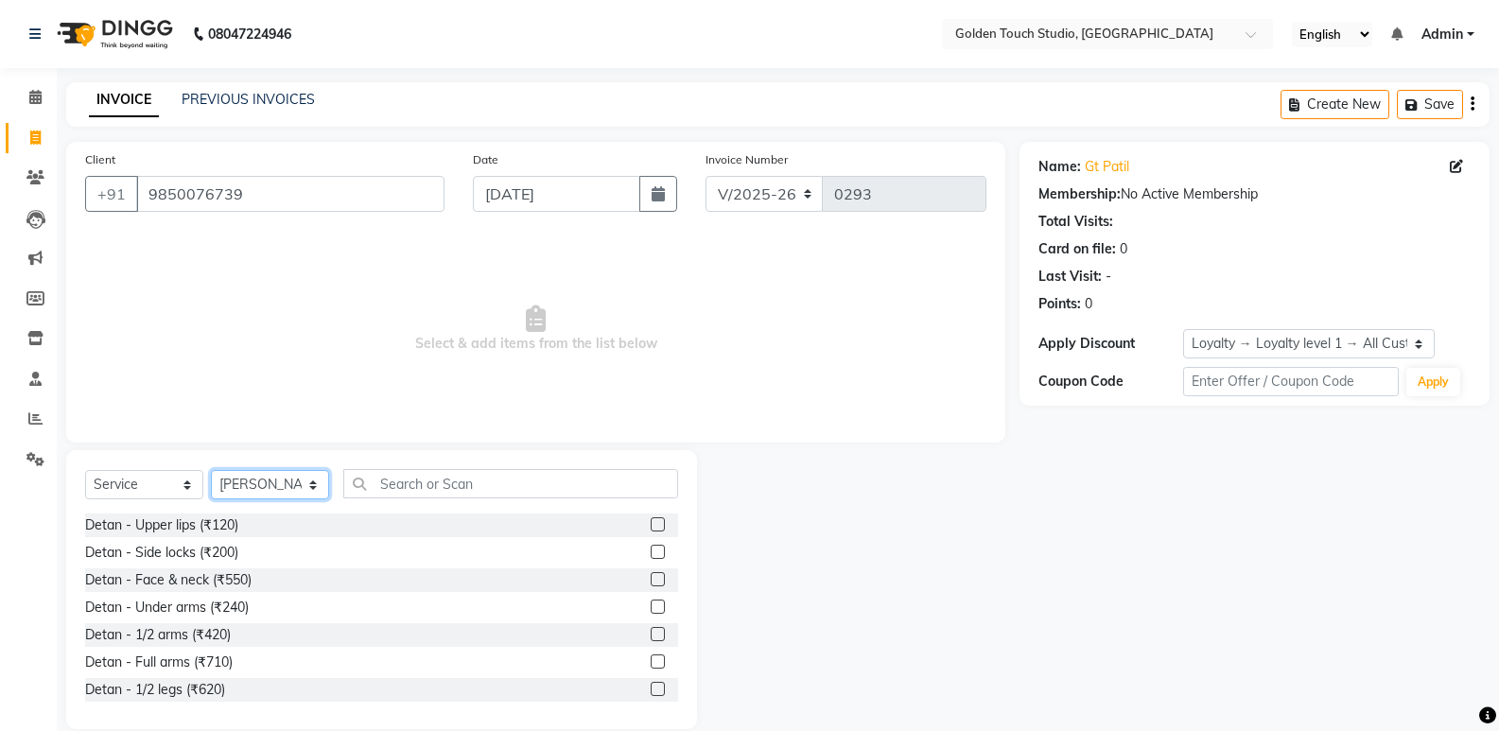
click at [229, 492] on select "Select Stylist Aditee Aniket Apurva Archna Bhageshree nails Kulpna Manda Payal …" at bounding box center [270, 484] width 118 height 29
select select "71481"
click at [211, 470] on select "Select Stylist Aditee Aniket Apurva Archna Bhageshree nails Kulpna Manda Payal …" at bounding box center [270, 484] width 118 height 29
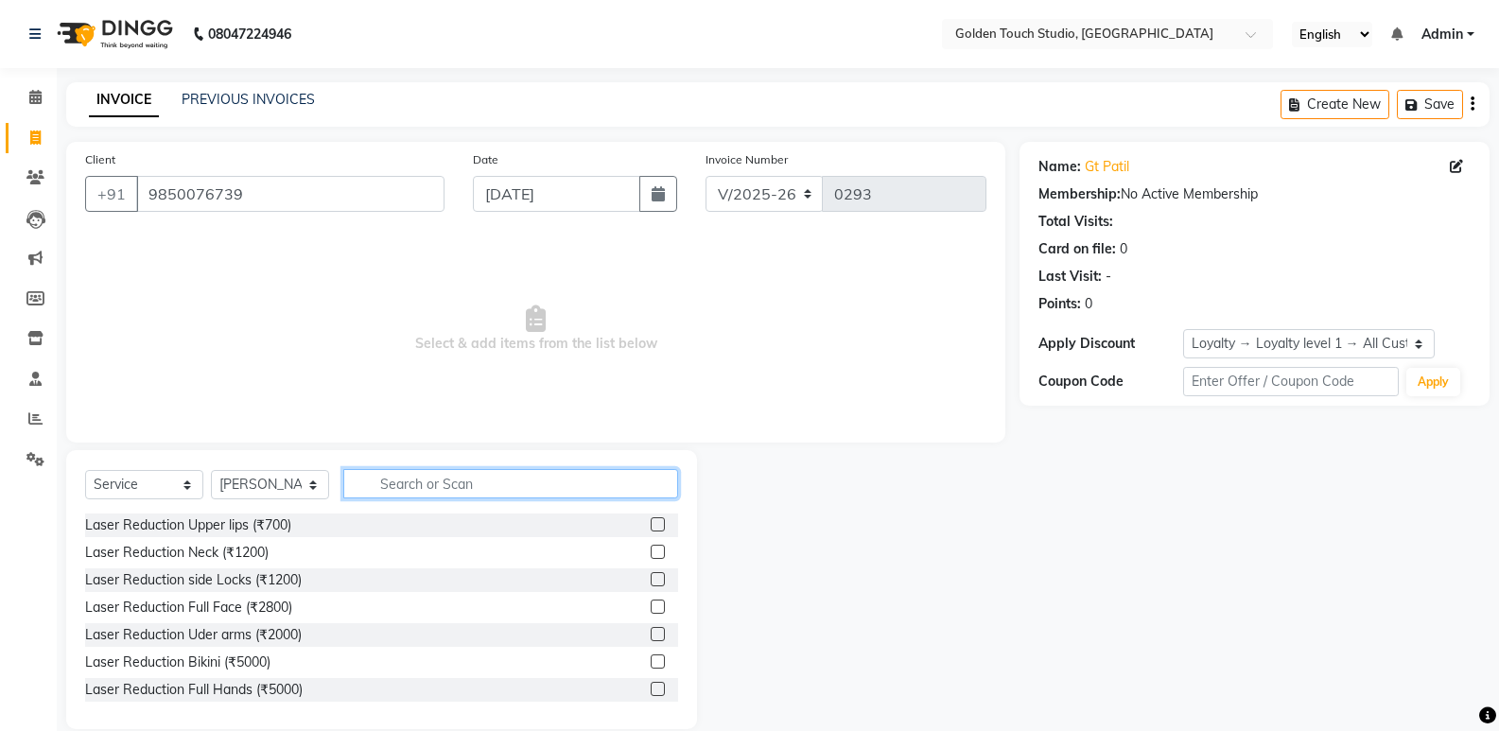
click at [399, 477] on input "text" at bounding box center [510, 483] width 335 height 29
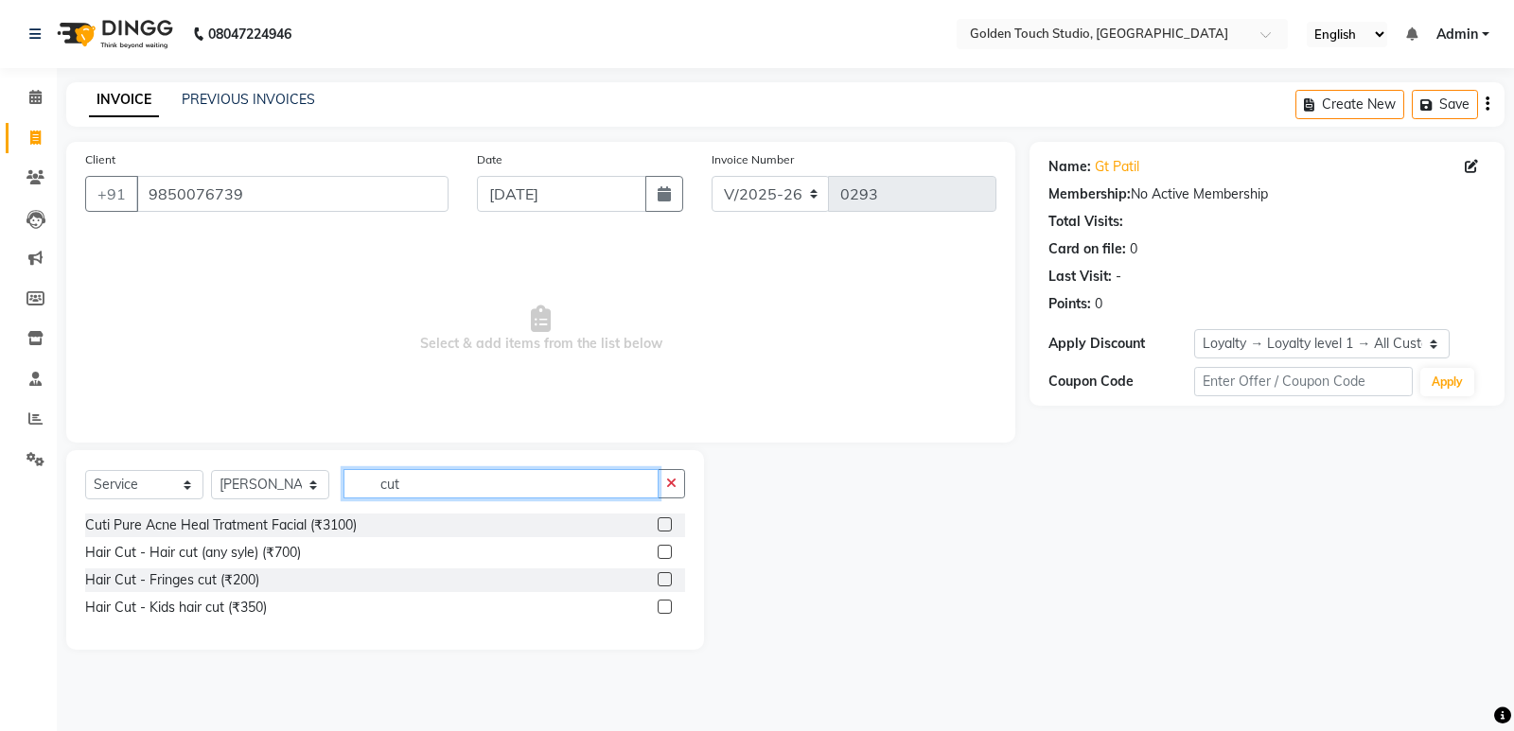
type input "cut"
click at [665, 551] on label at bounding box center [665, 552] width 14 height 14
click at [665, 551] on input "checkbox" at bounding box center [664, 553] width 12 height 12
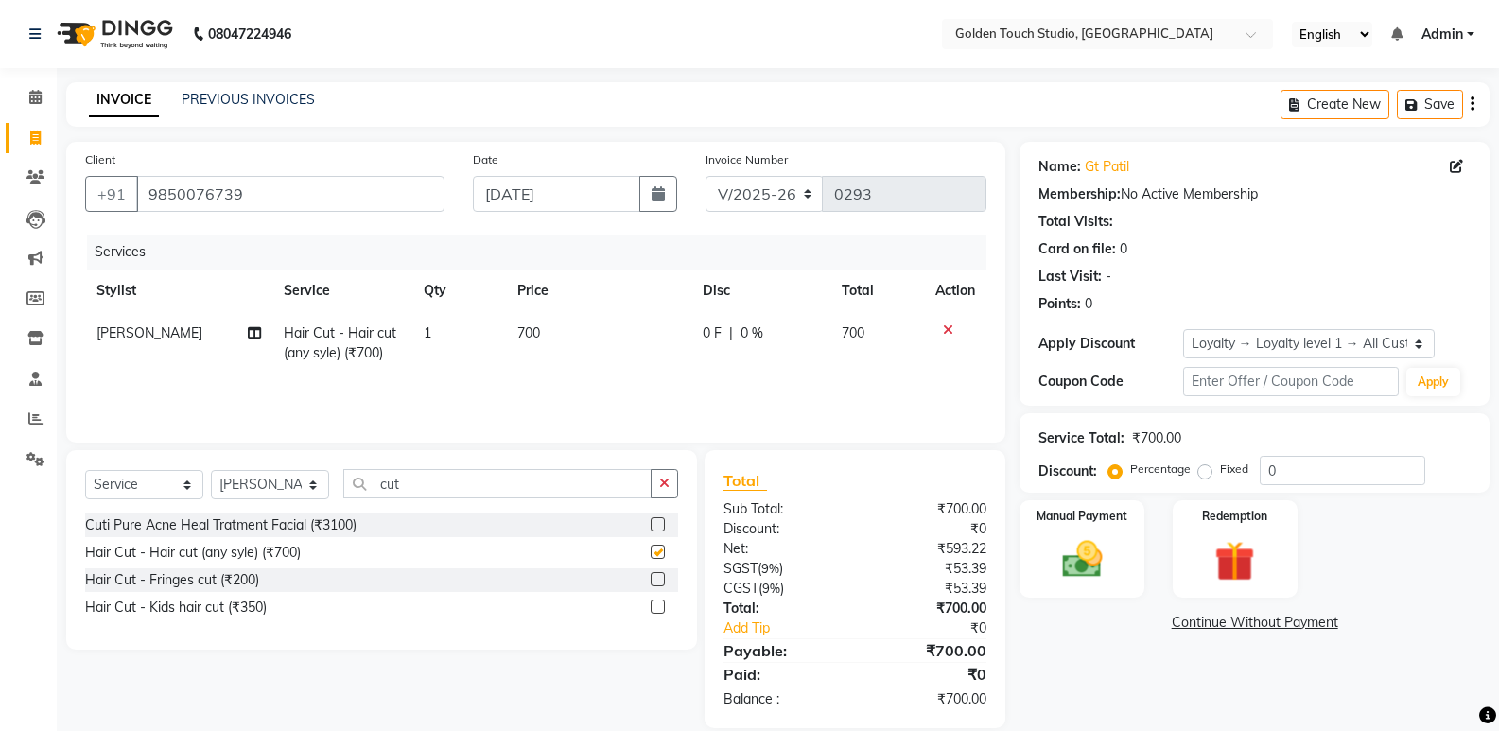
checkbox input "false"
click at [449, 485] on input "cut" at bounding box center [497, 483] width 308 height 29
click at [448, 485] on input "cut" at bounding box center [497, 483] width 308 height 29
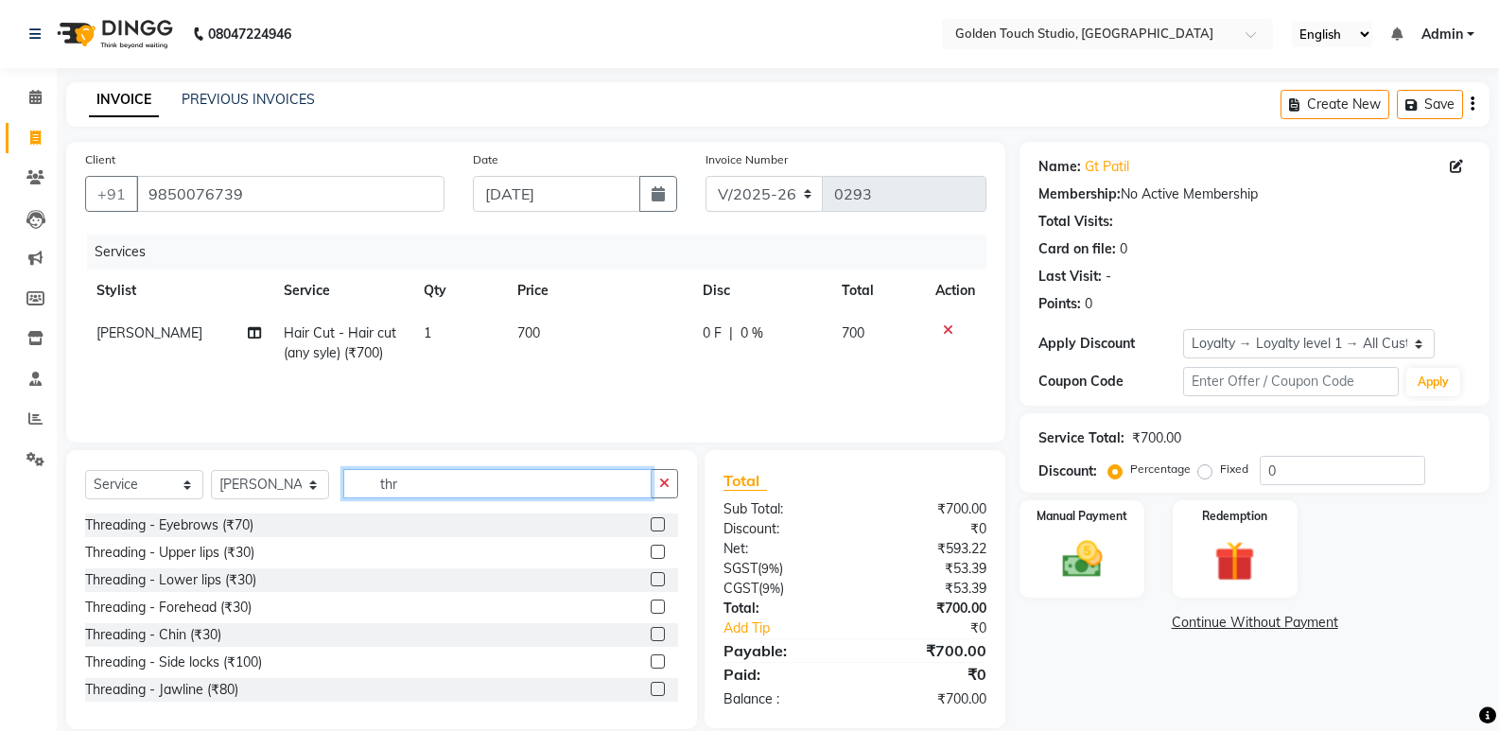
type input "thr"
click at [651, 524] on label at bounding box center [658, 524] width 14 height 14
click at [651, 524] on input "checkbox" at bounding box center [657, 525] width 12 height 12
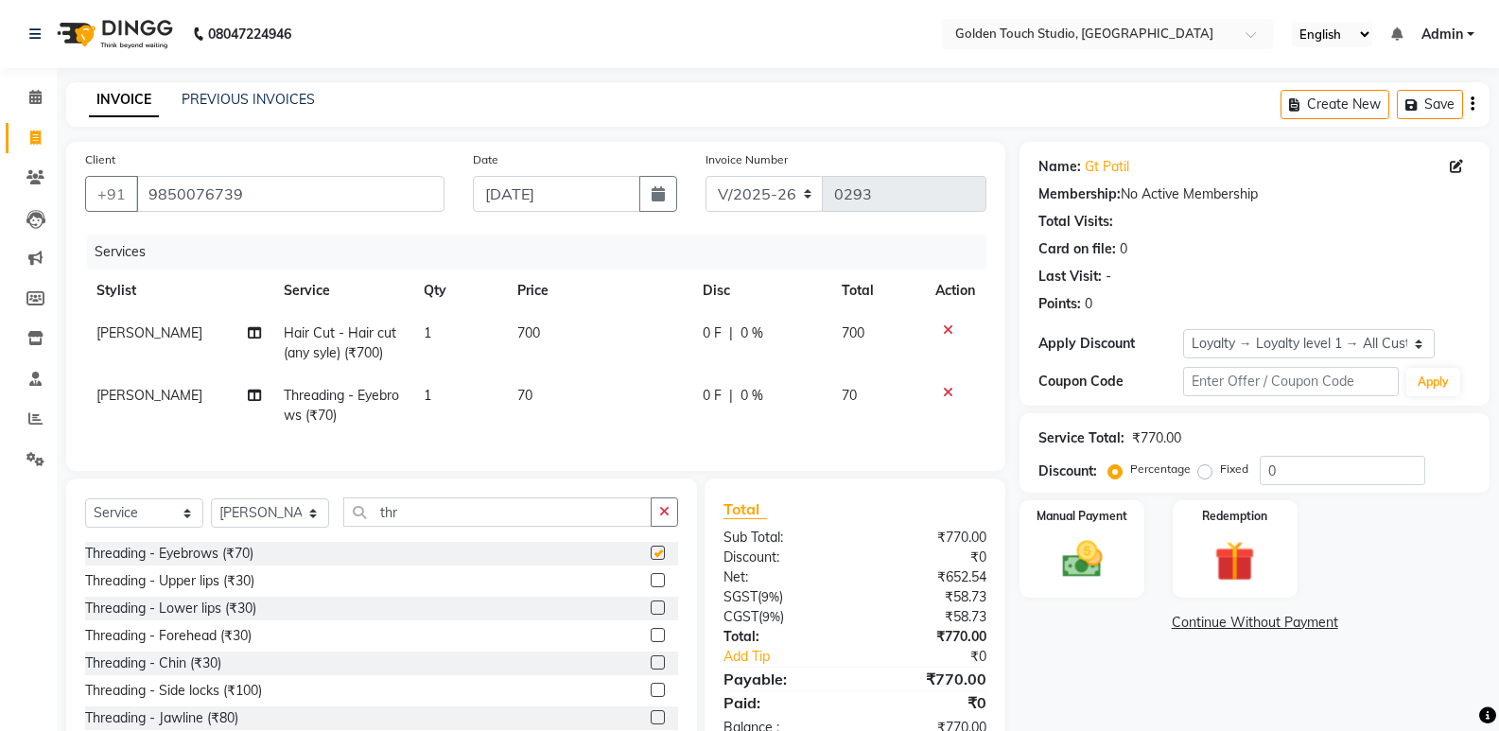
checkbox input "false"
click at [651, 587] on label at bounding box center [658, 580] width 14 height 14
click at [651, 587] on input "checkbox" at bounding box center [657, 581] width 12 height 12
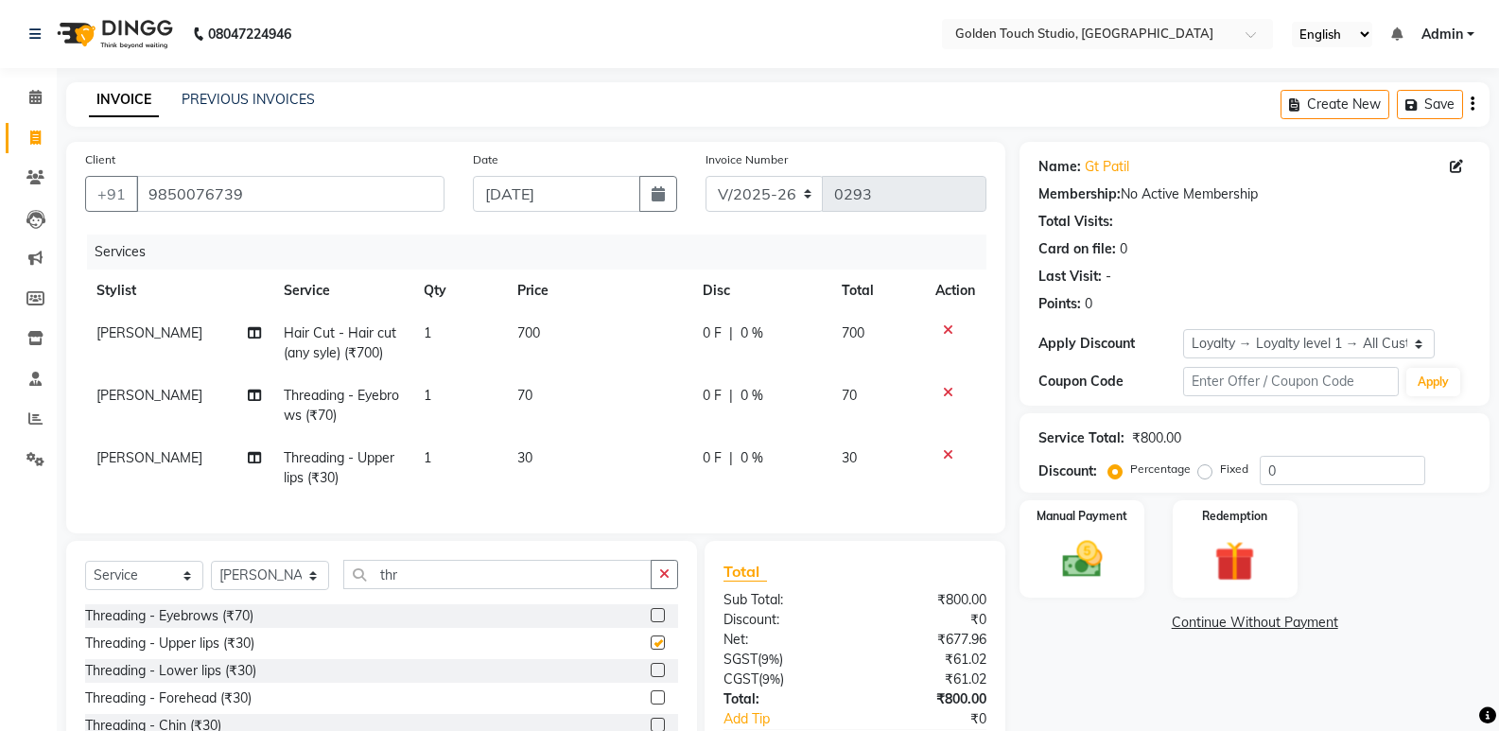
checkbox input "false"
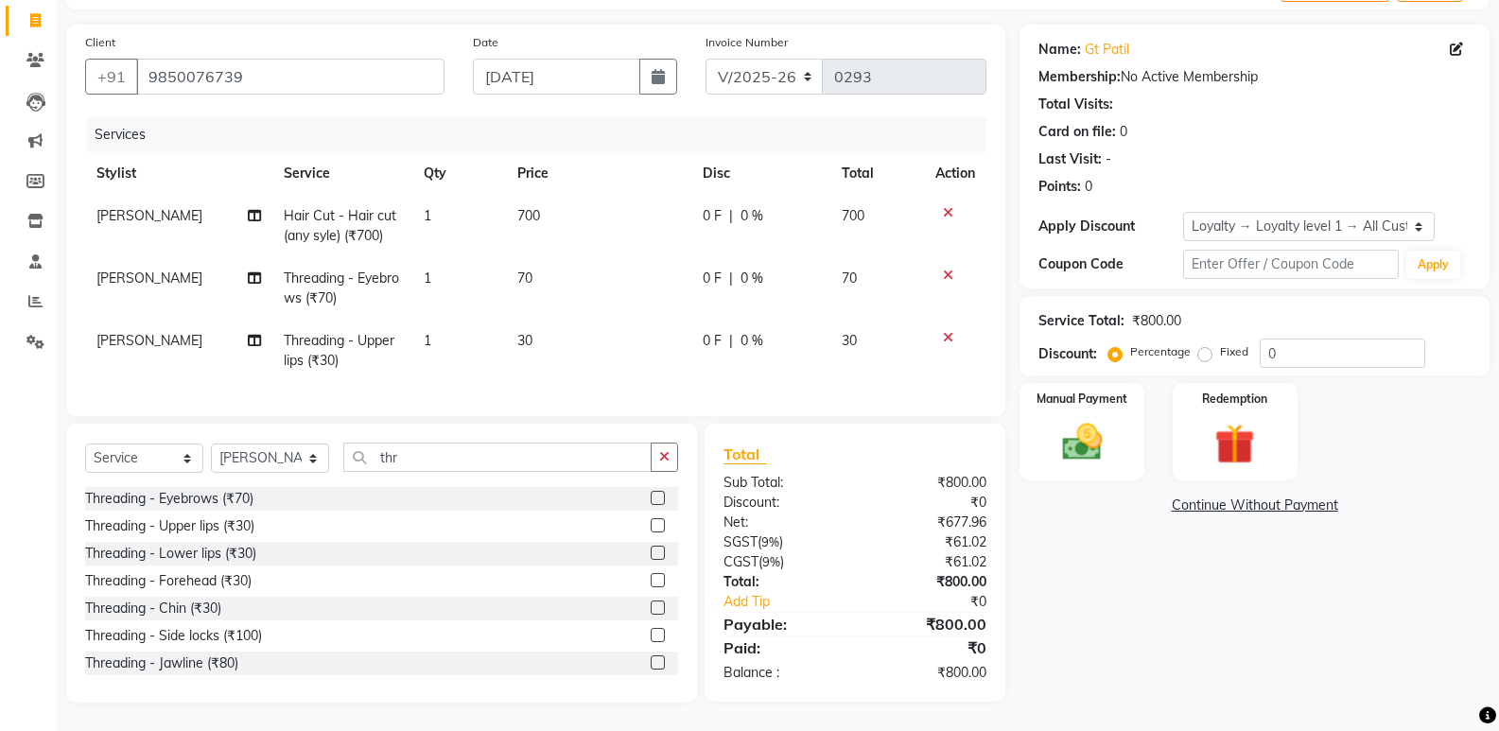
scroll to position [132, 0]
click at [651, 579] on label at bounding box center [658, 580] width 14 height 14
click at [651, 579] on input "checkbox" at bounding box center [657, 581] width 12 height 12
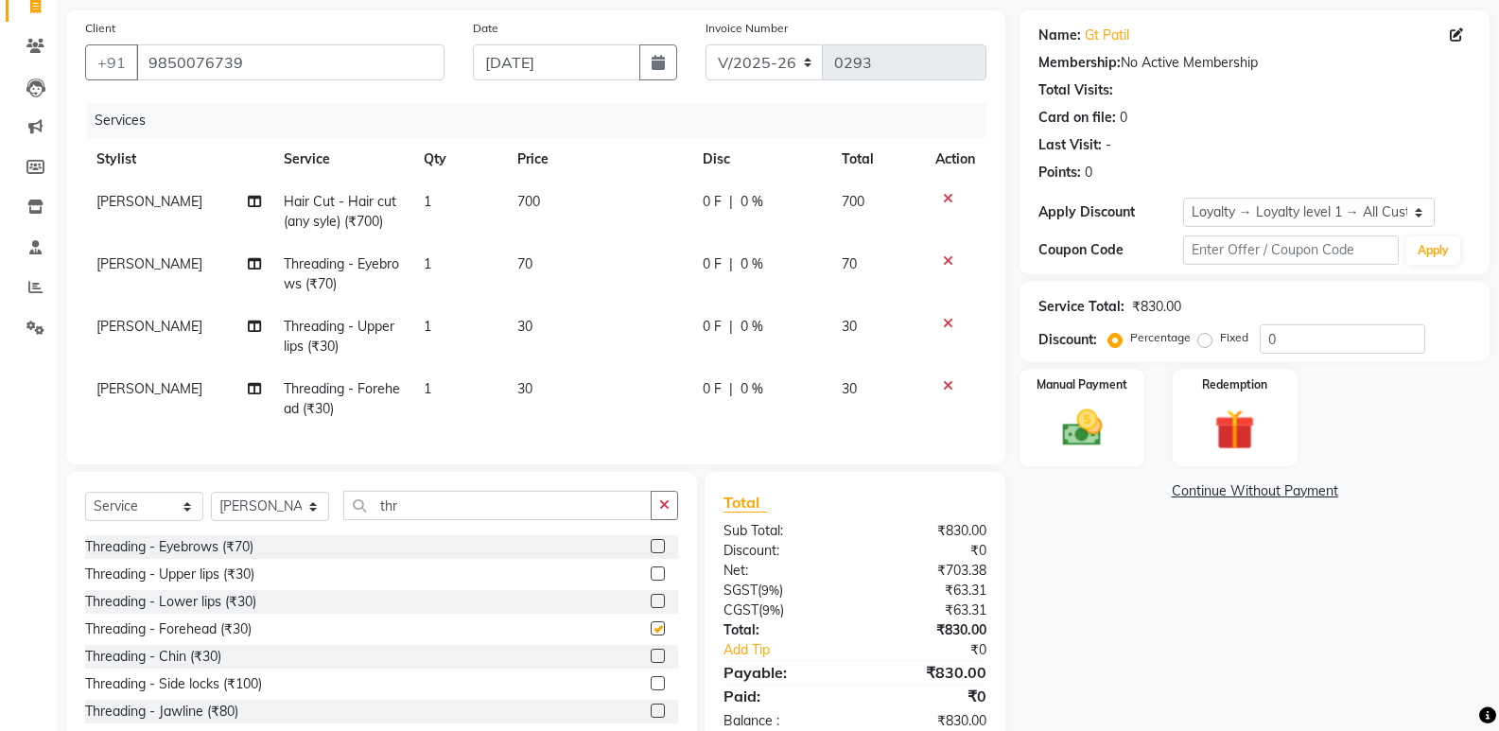
checkbox input "false"
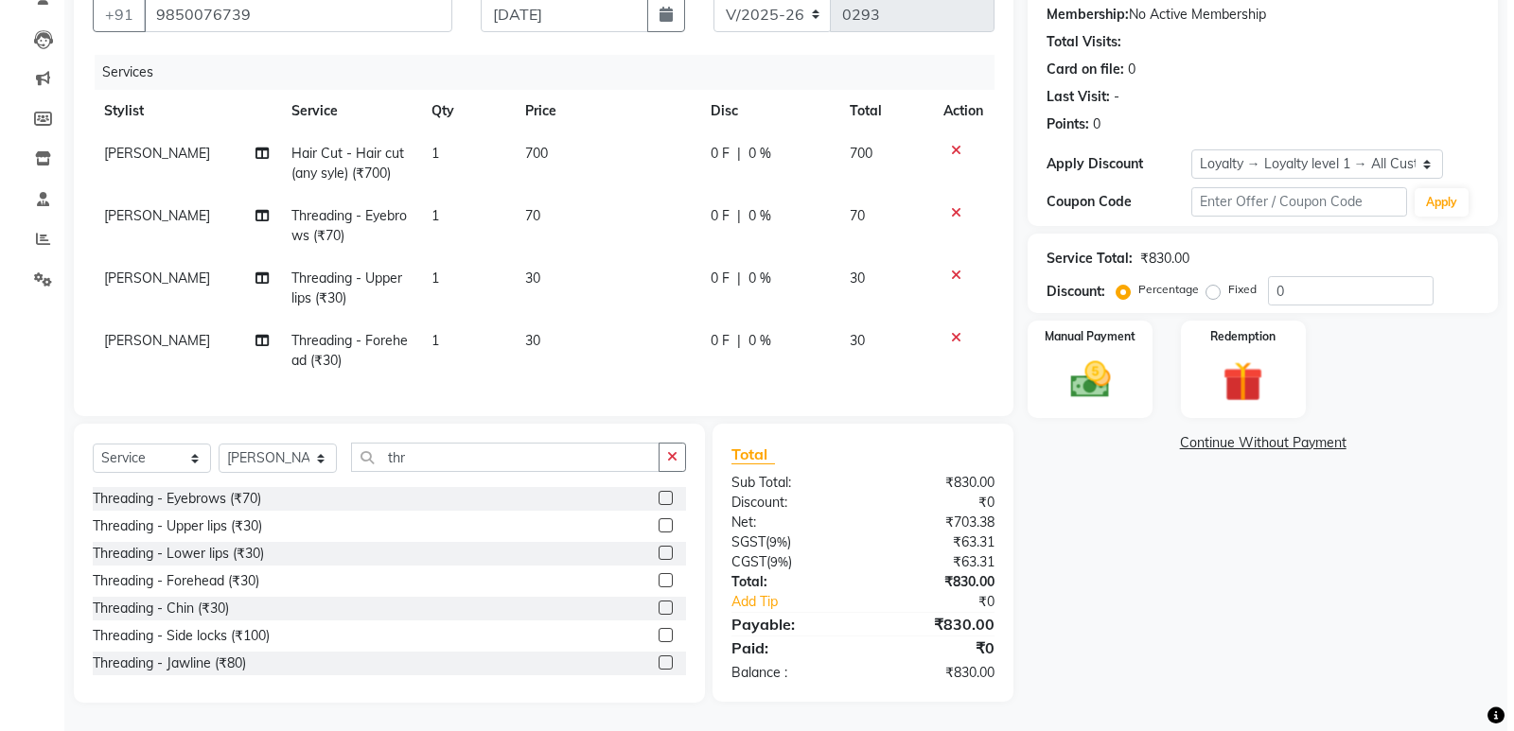
scroll to position [5, 0]
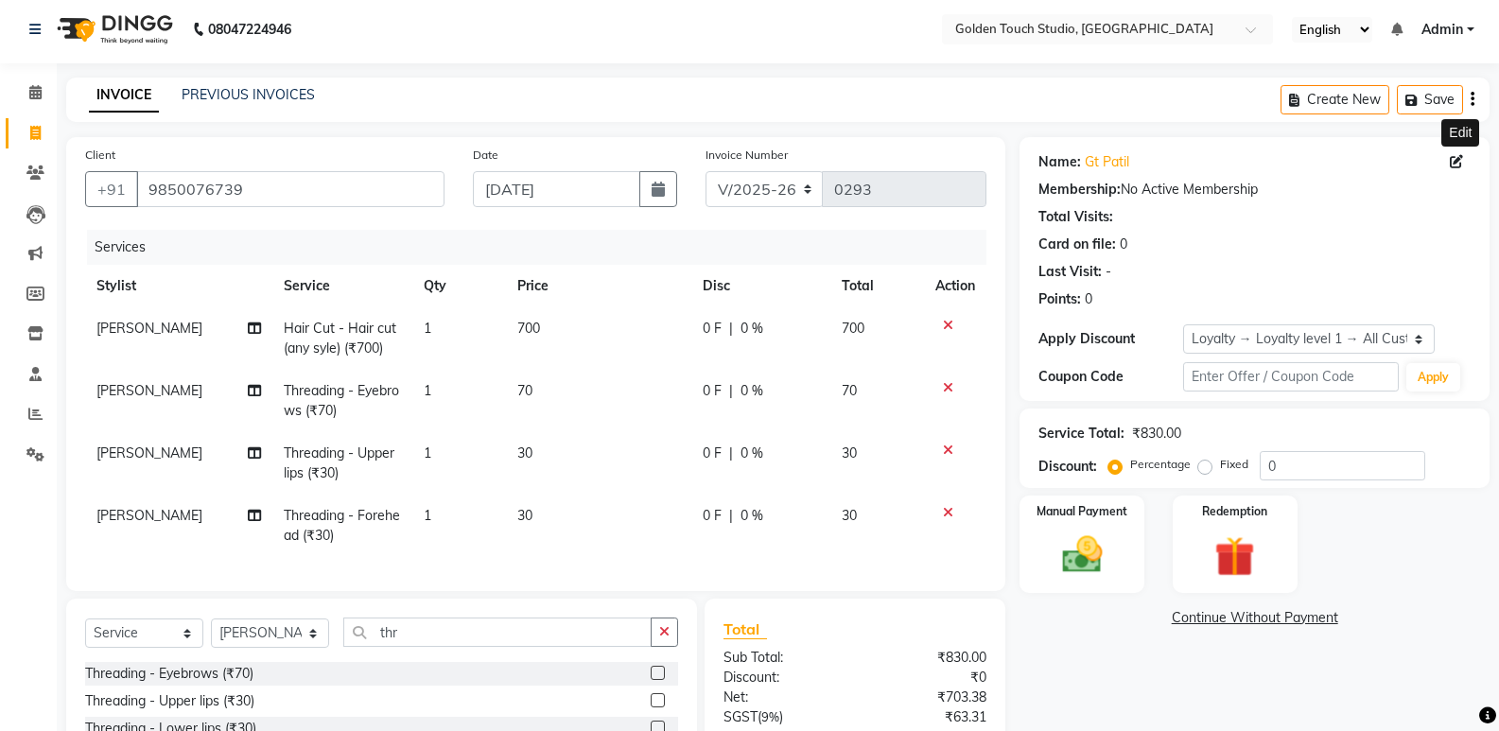
click at [1455, 155] on icon at bounding box center [1456, 161] width 13 height 13
select select "female"
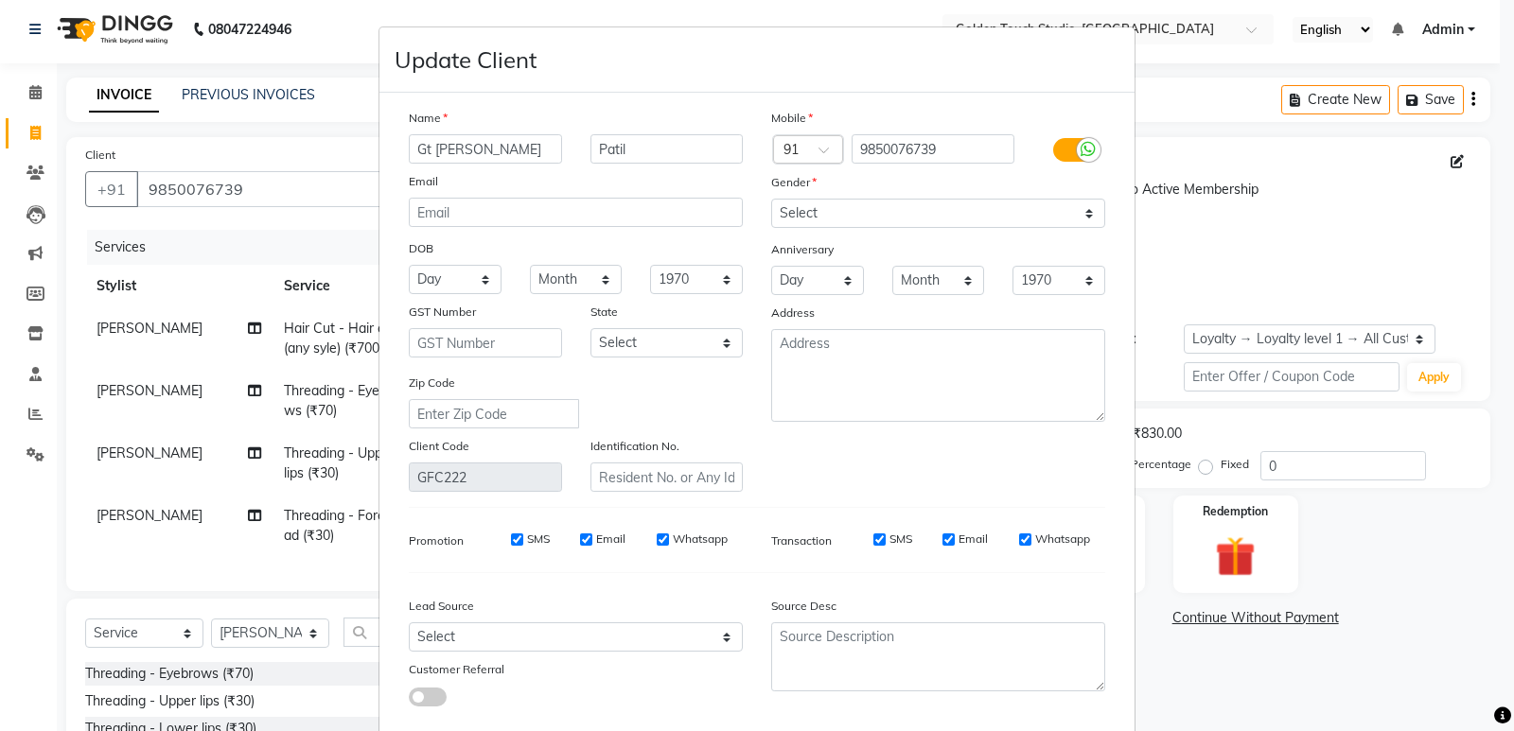
type input "Gt Snehal"
click at [834, 213] on select "Select Male Female Other Prefer Not To Say" at bounding box center [938, 213] width 334 height 29
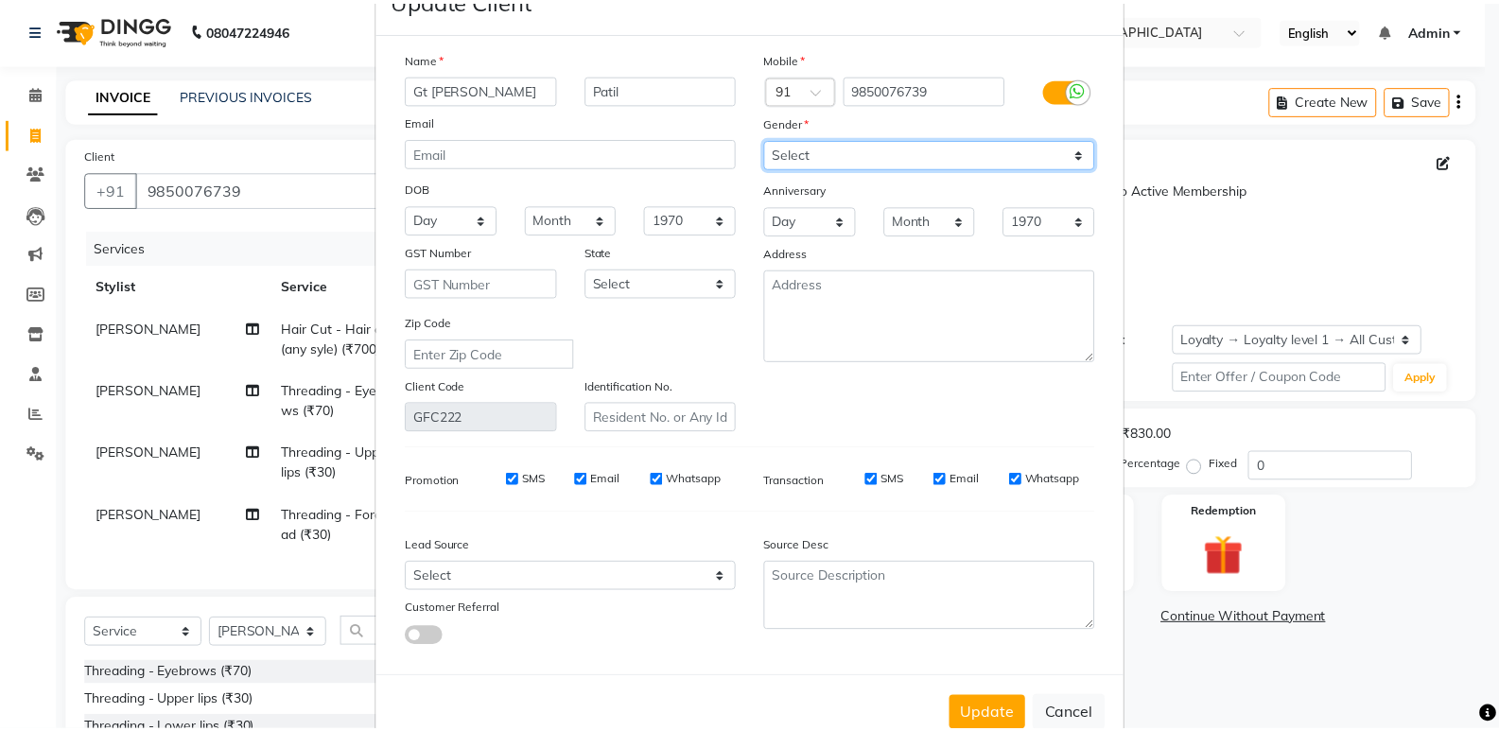
scroll to position [108, 0]
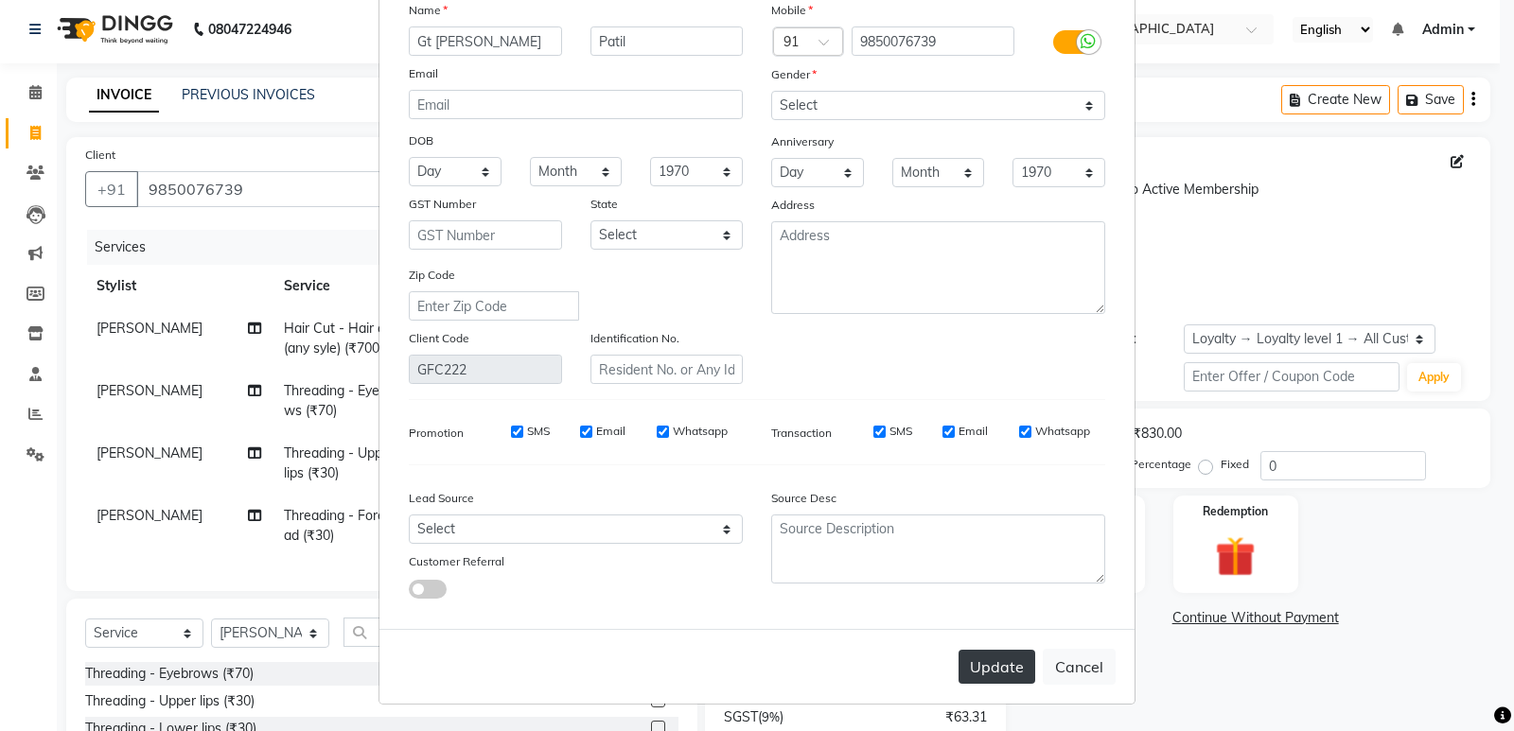
click at [994, 660] on button "Update" at bounding box center [996, 667] width 77 height 34
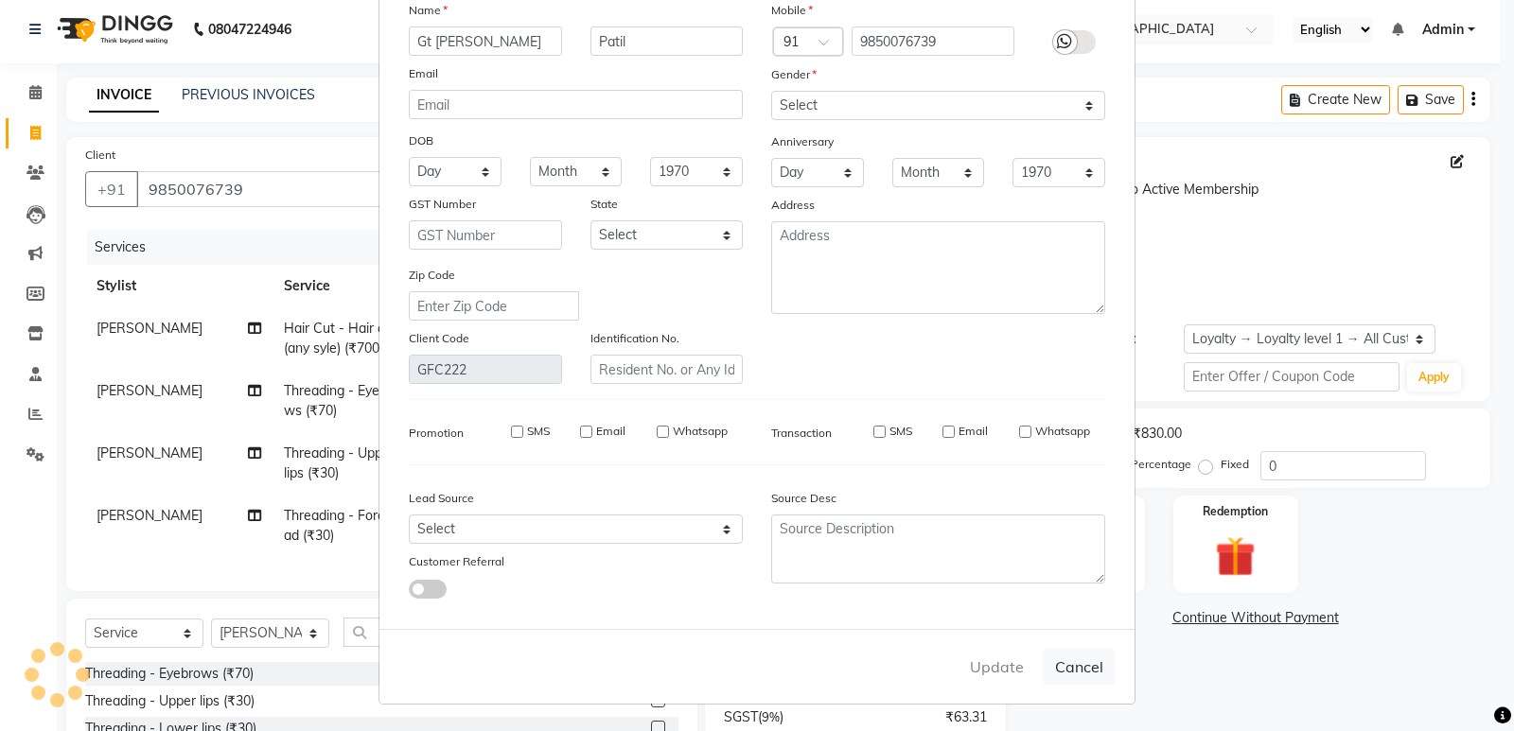
select select
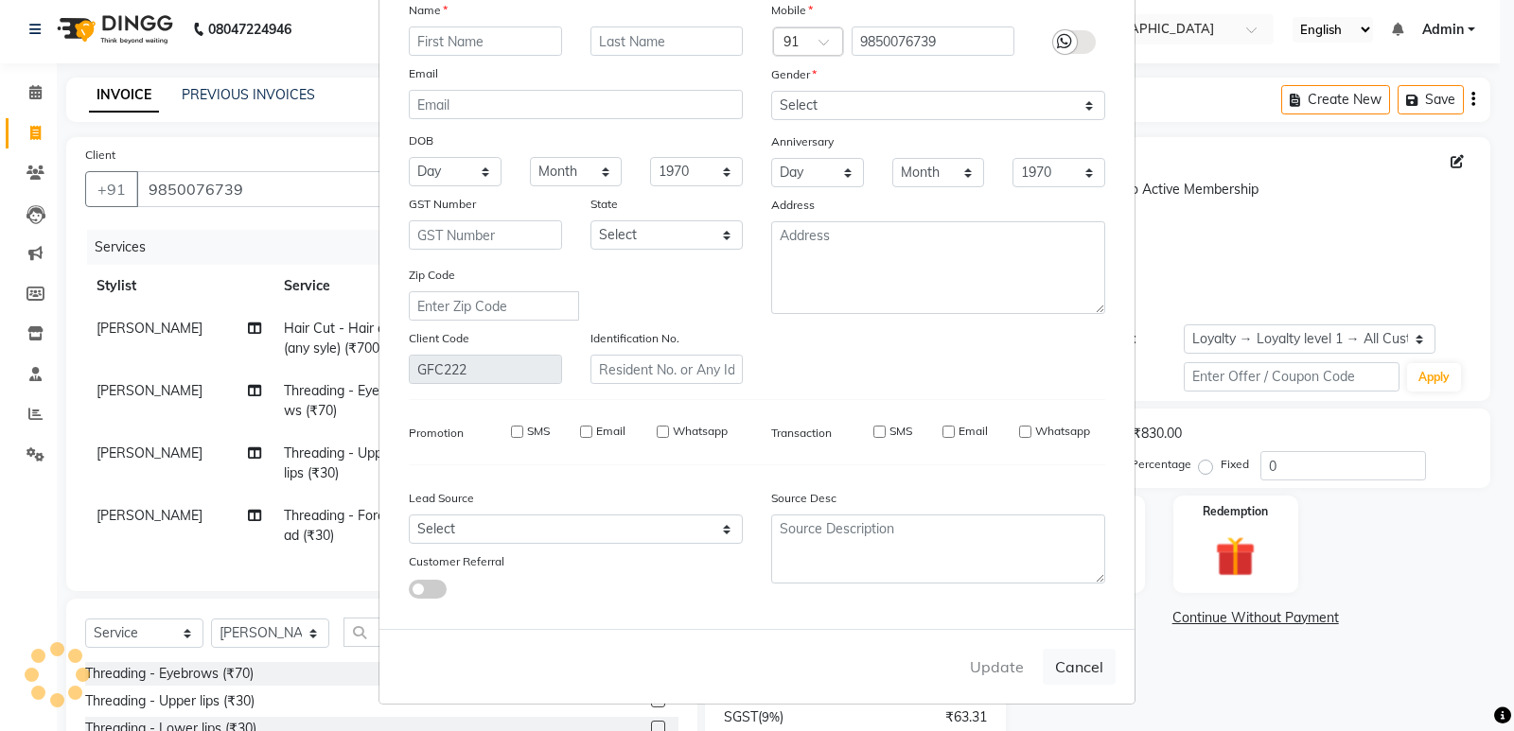
select select
checkbox input "false"
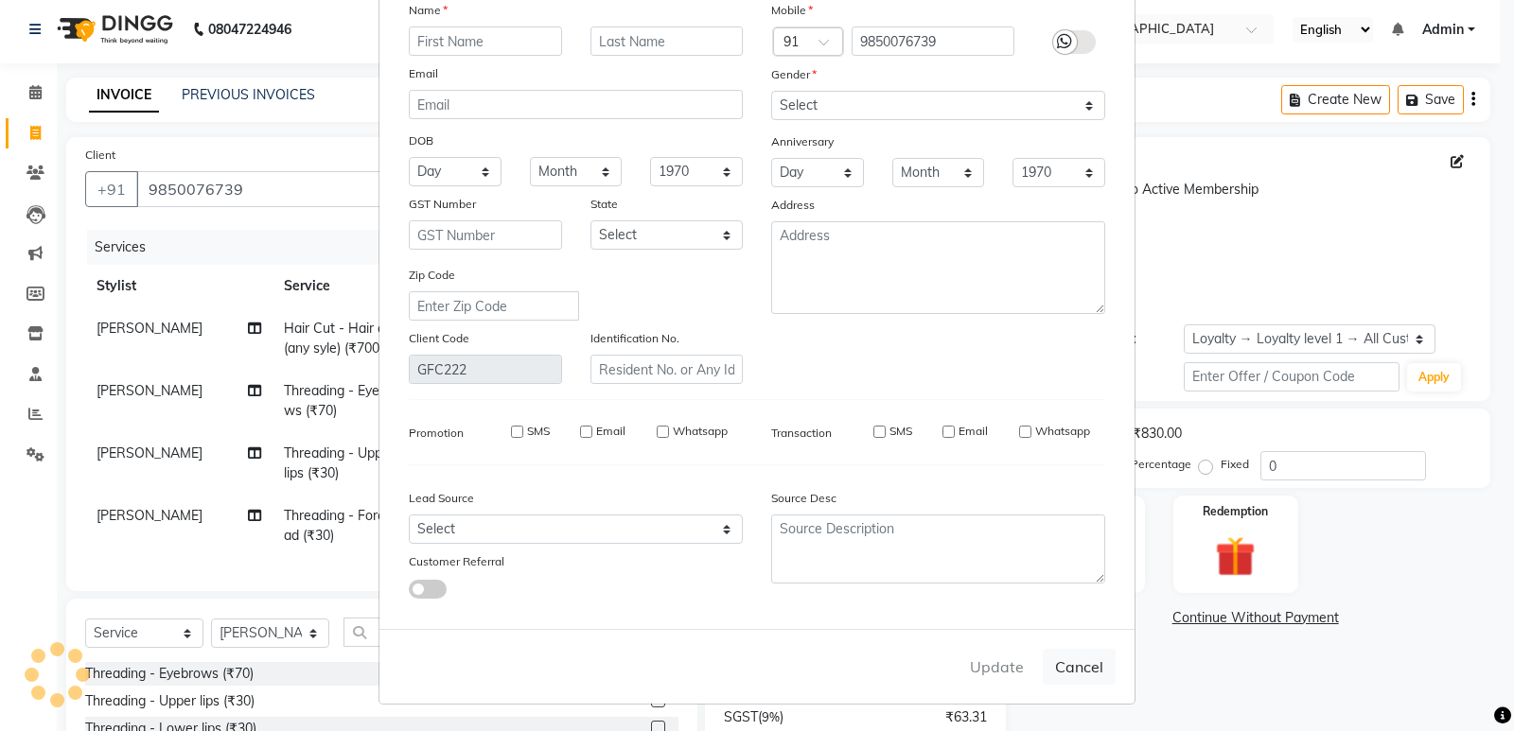
checkbox input "false"
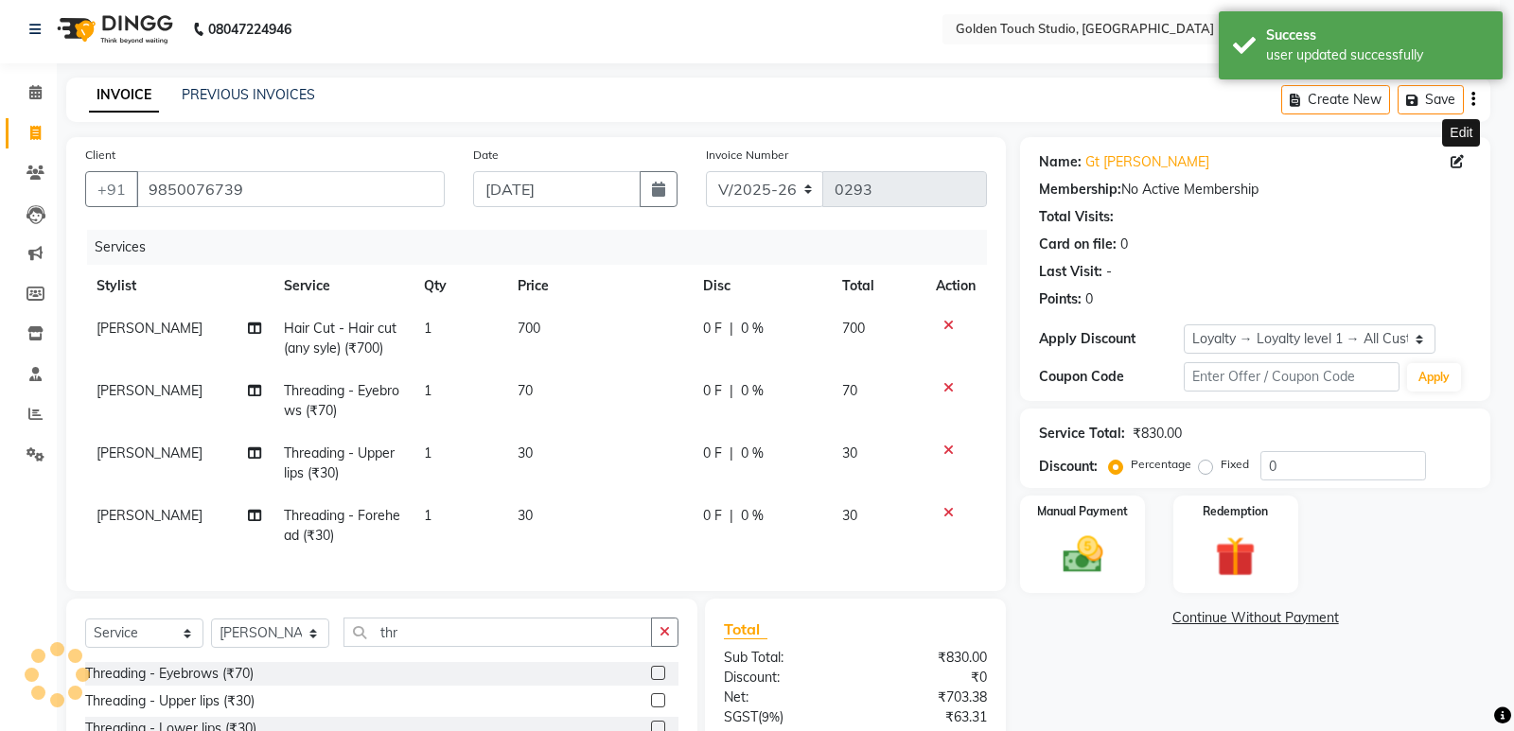
select select "1: Object"
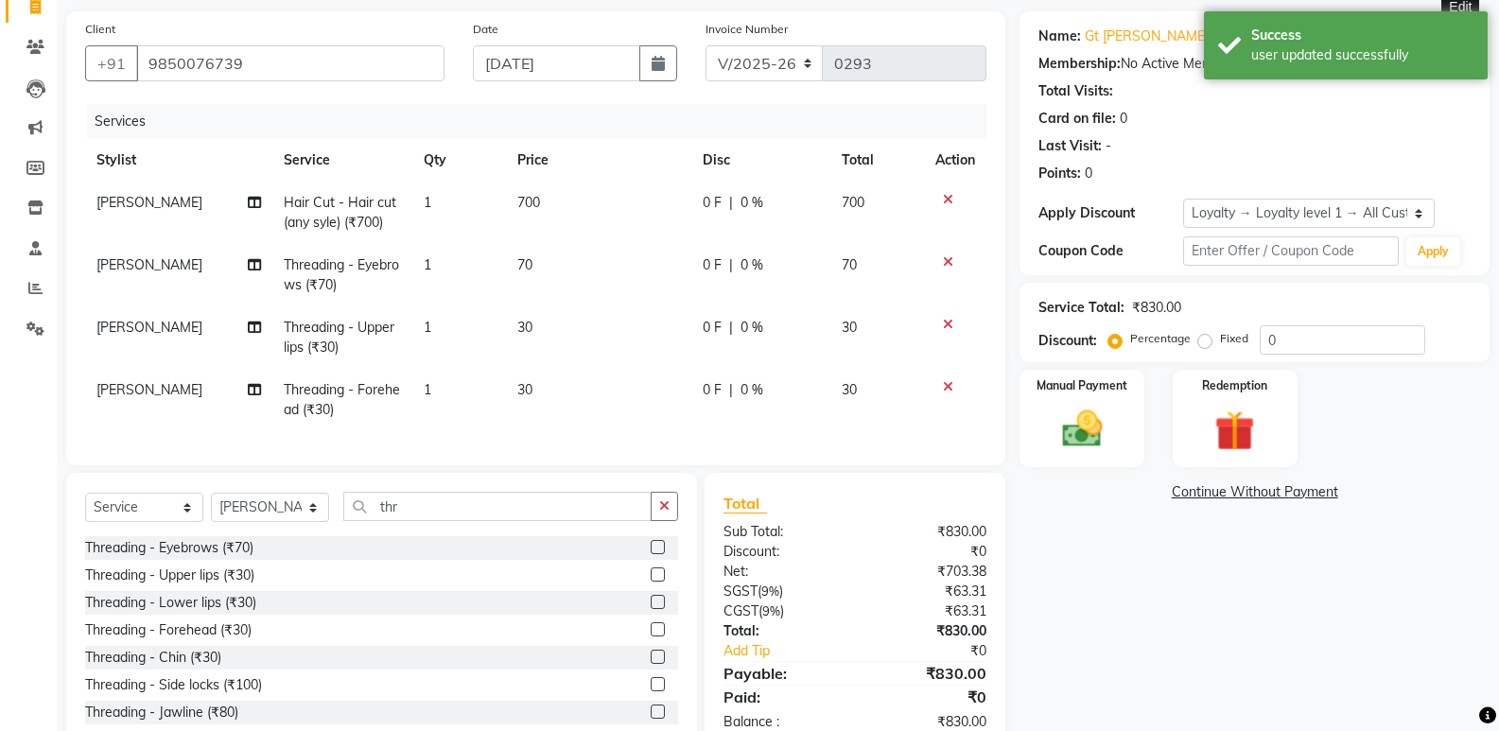
scroll to position [194, 0]
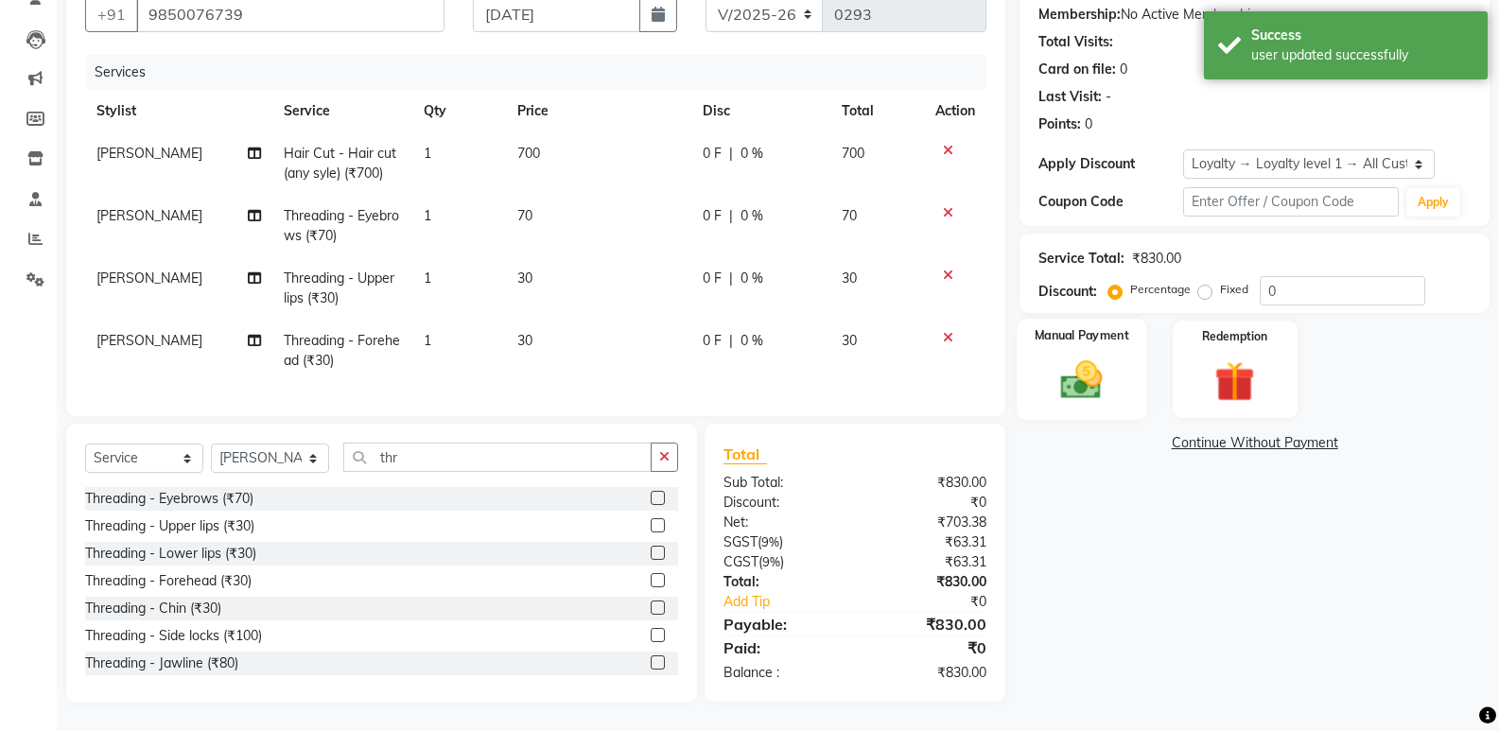
click at [1082, 356] on img at bounding box center [1081, 380] width 67 height 48
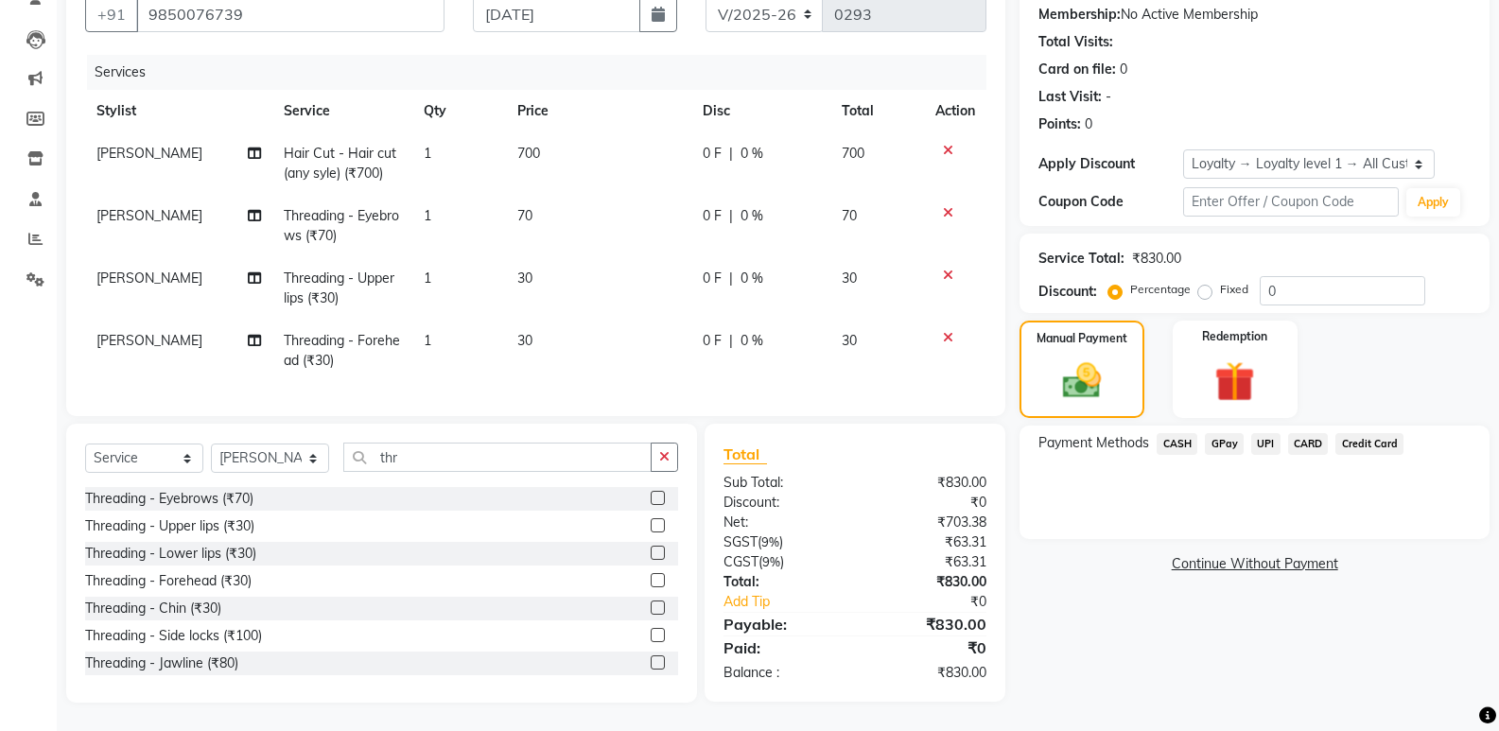
drag, startPoint x: 1205, startPoint y: 435, endPoint x: 1183, endPoint y: 458, distance: 32.1
click at [1183, 458] on div "Payment Methods CASH GPay UPI CARD Credit Card" at bounding box center [1255, 483] width 470 height 114
click at [1224, 434] on span "GPay" at bounding box center [1224, 444] width 39 height 22
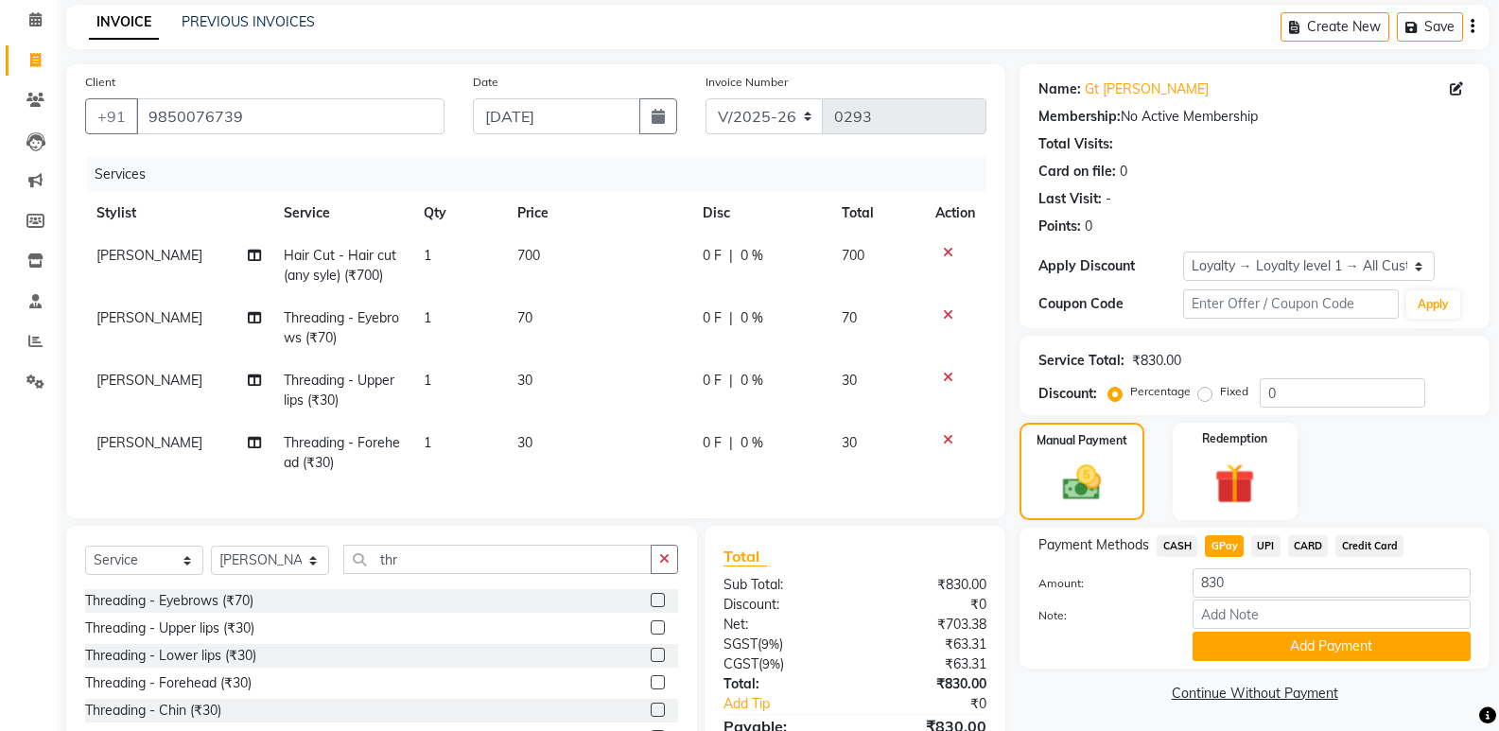
scroll to position [189, 0]
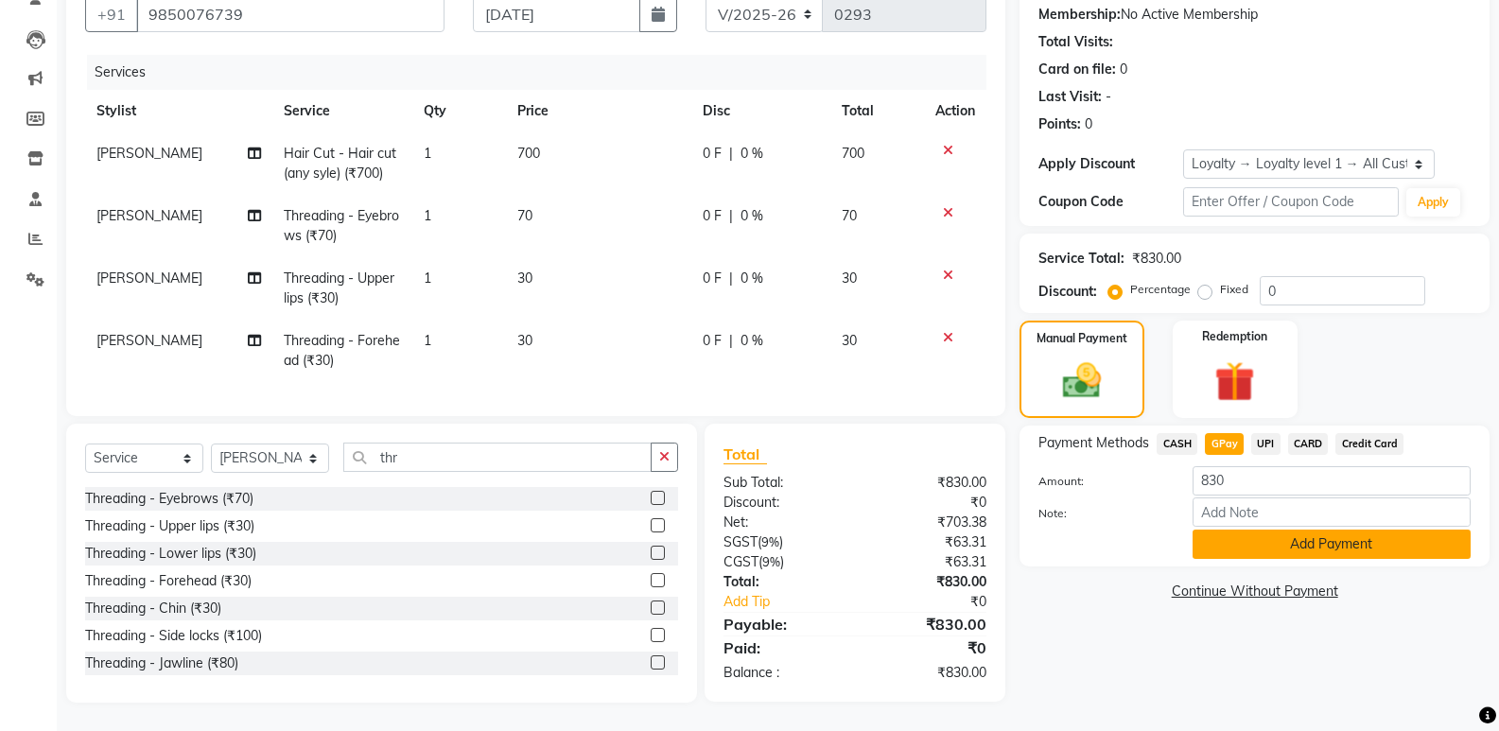
click at [1258, 538] on button "Add Payment" at bounding box center [1332, 544] width 278 height 29
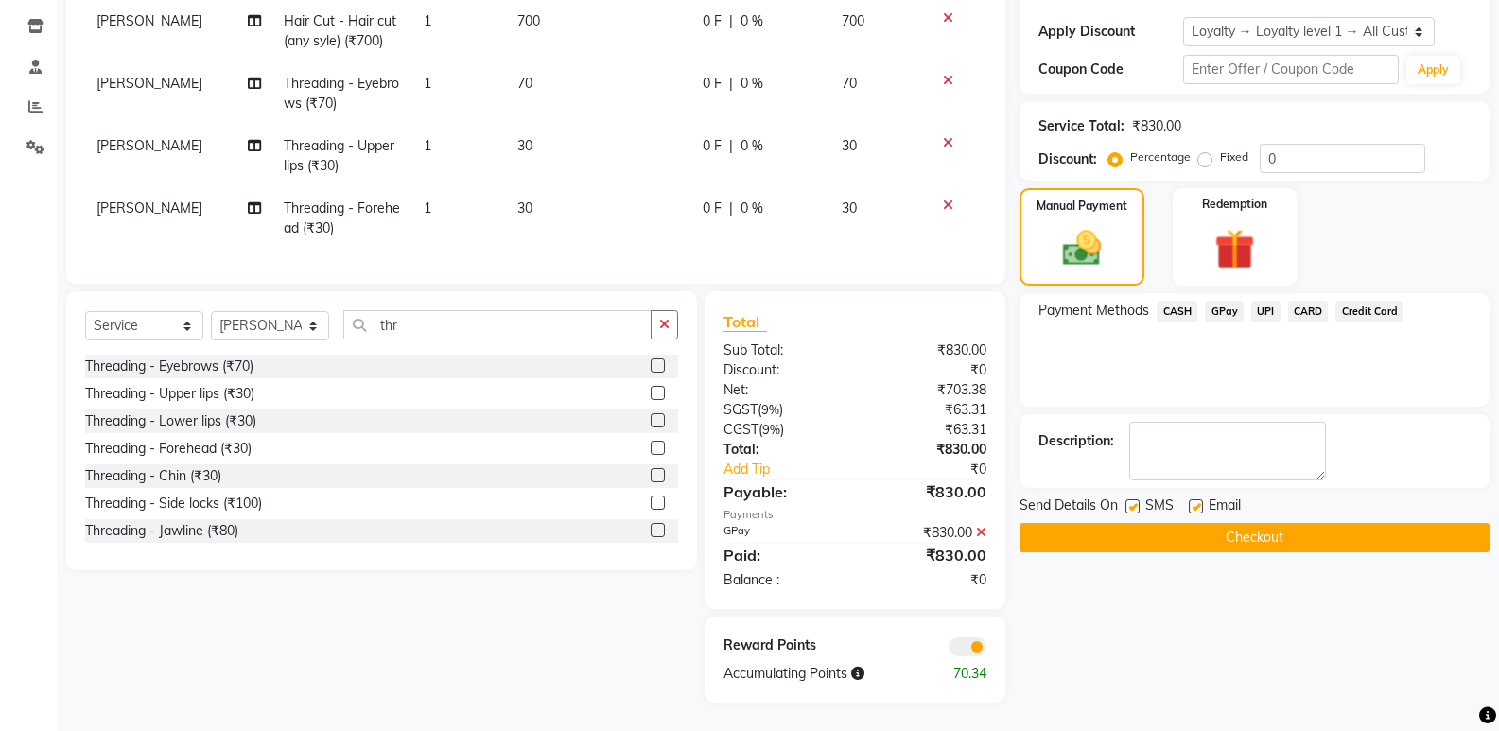
scroll to position [326, 0]
click at [1078, 523] on button "Checkout" at bounding box center [1255, 537] width 470 height 29
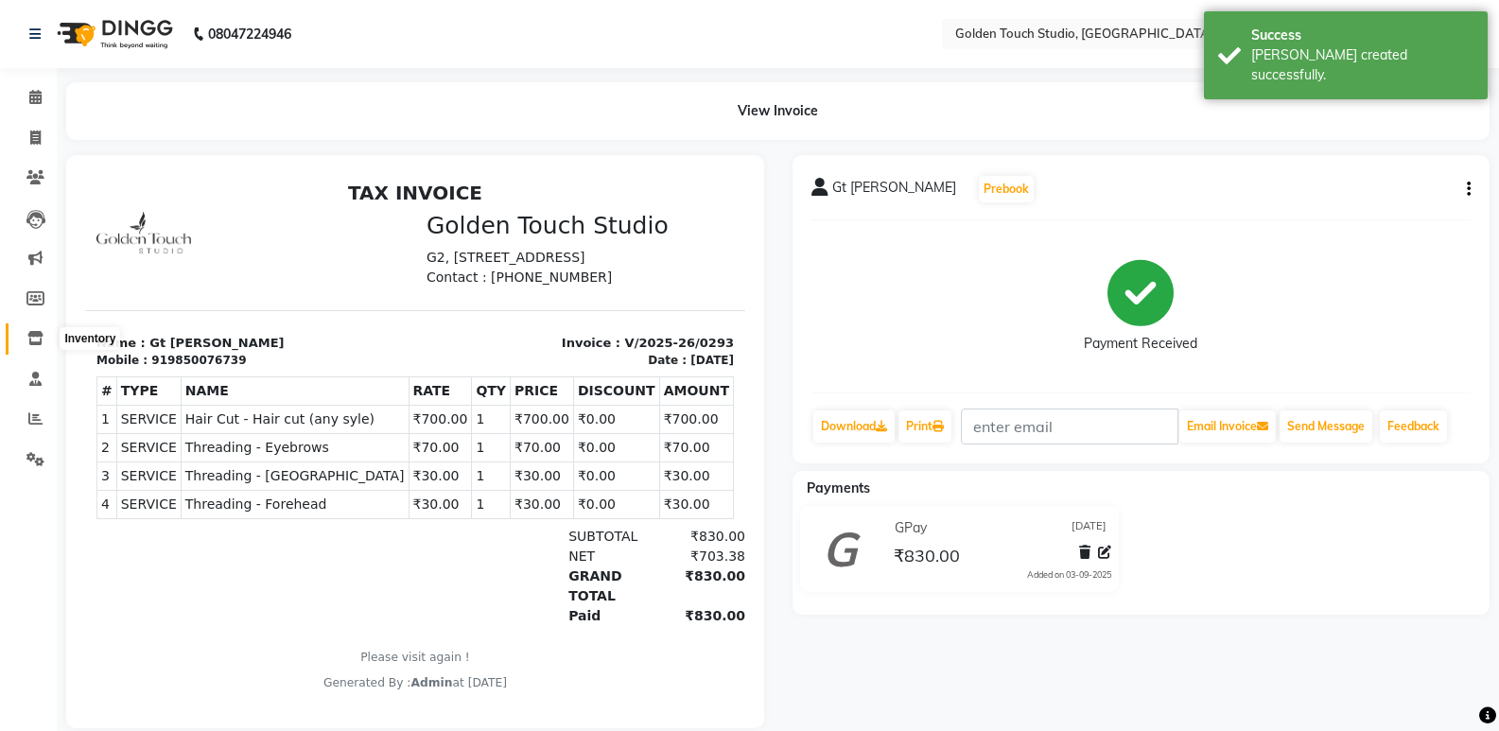
click at [34, 337] on icon at bounding box center [35, 338] width 16 height 14
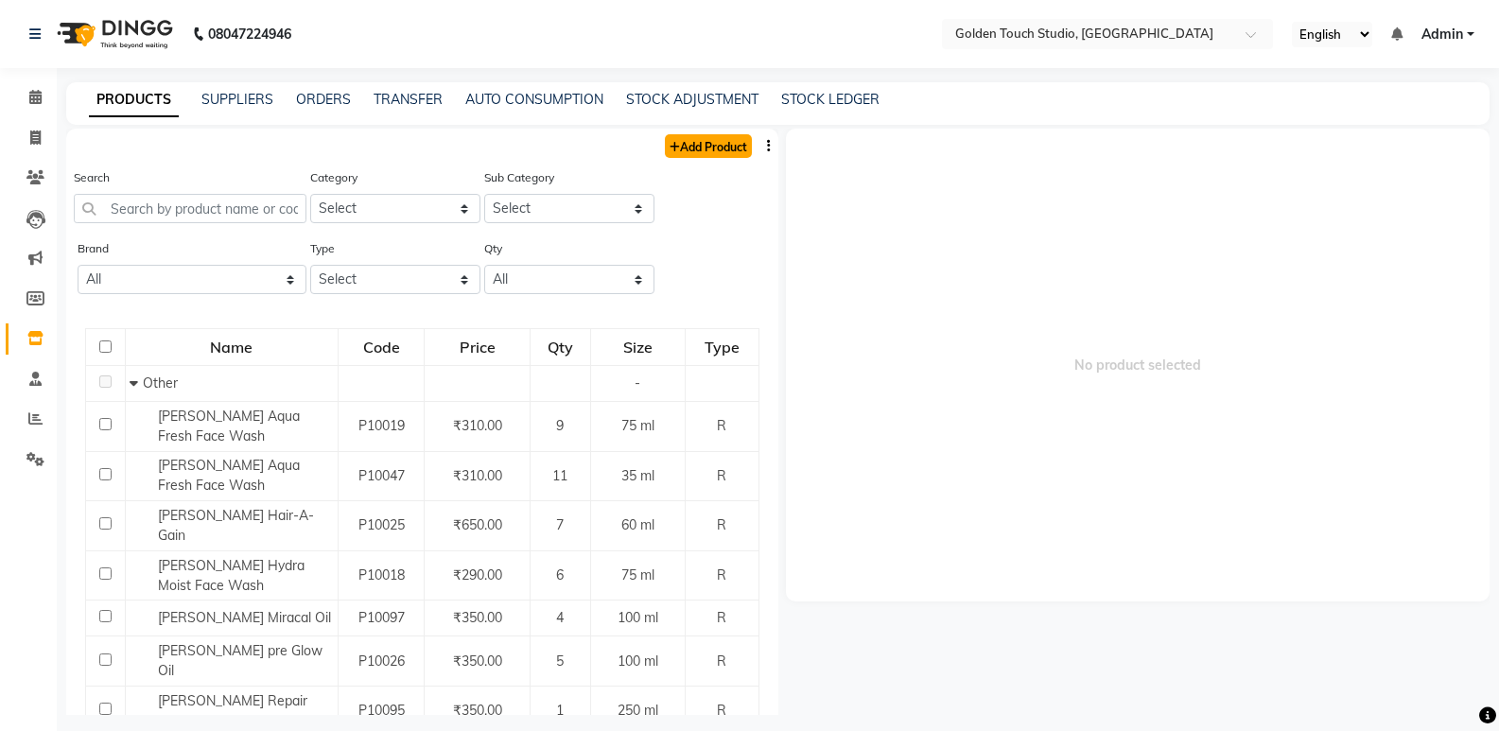
click at [665, 147] on link "Add Product" at bounding box center [708, 146] width 87 height 24
select select "true"
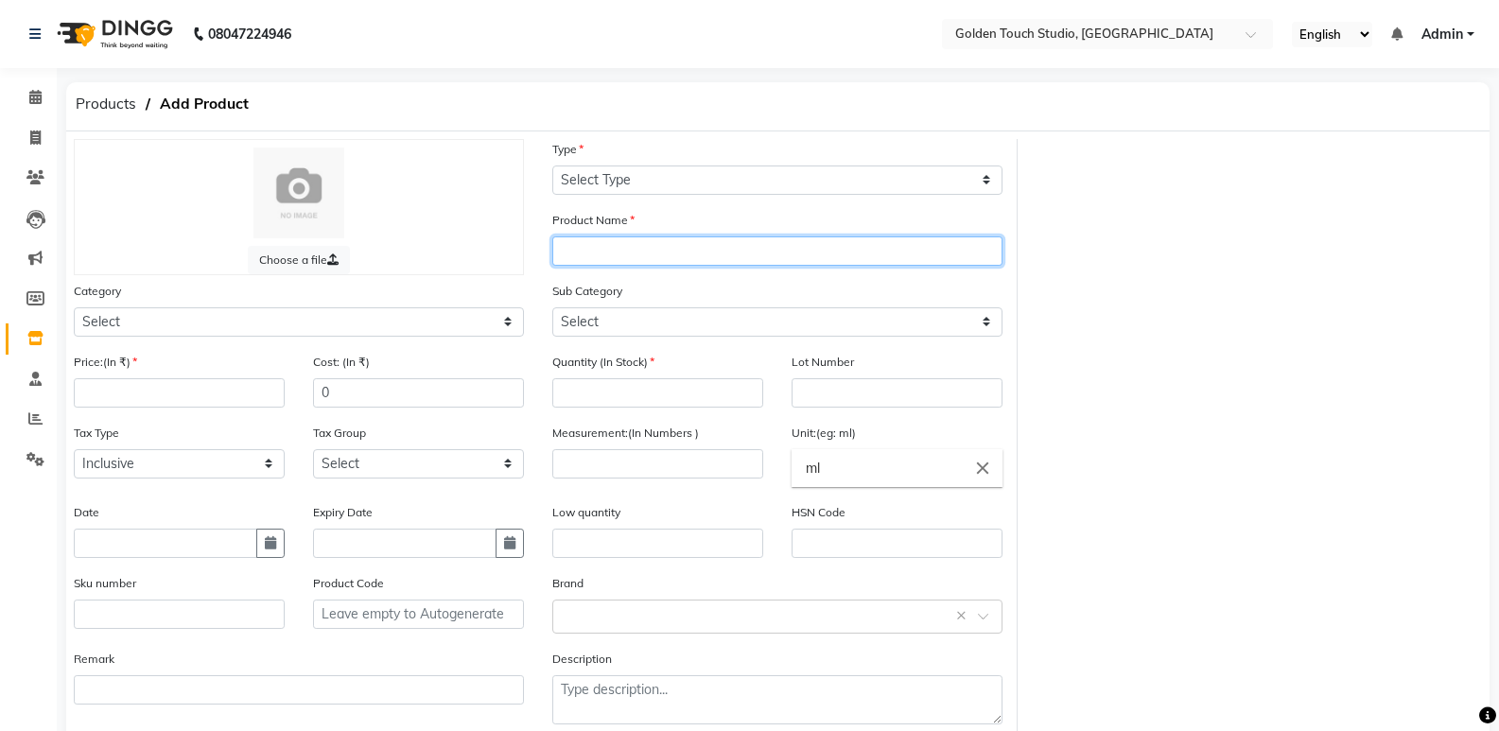
click at [629, 252] on input "text" at bounding box center [777, 251] width 450 height 29
type input "Rose Glass Serum"
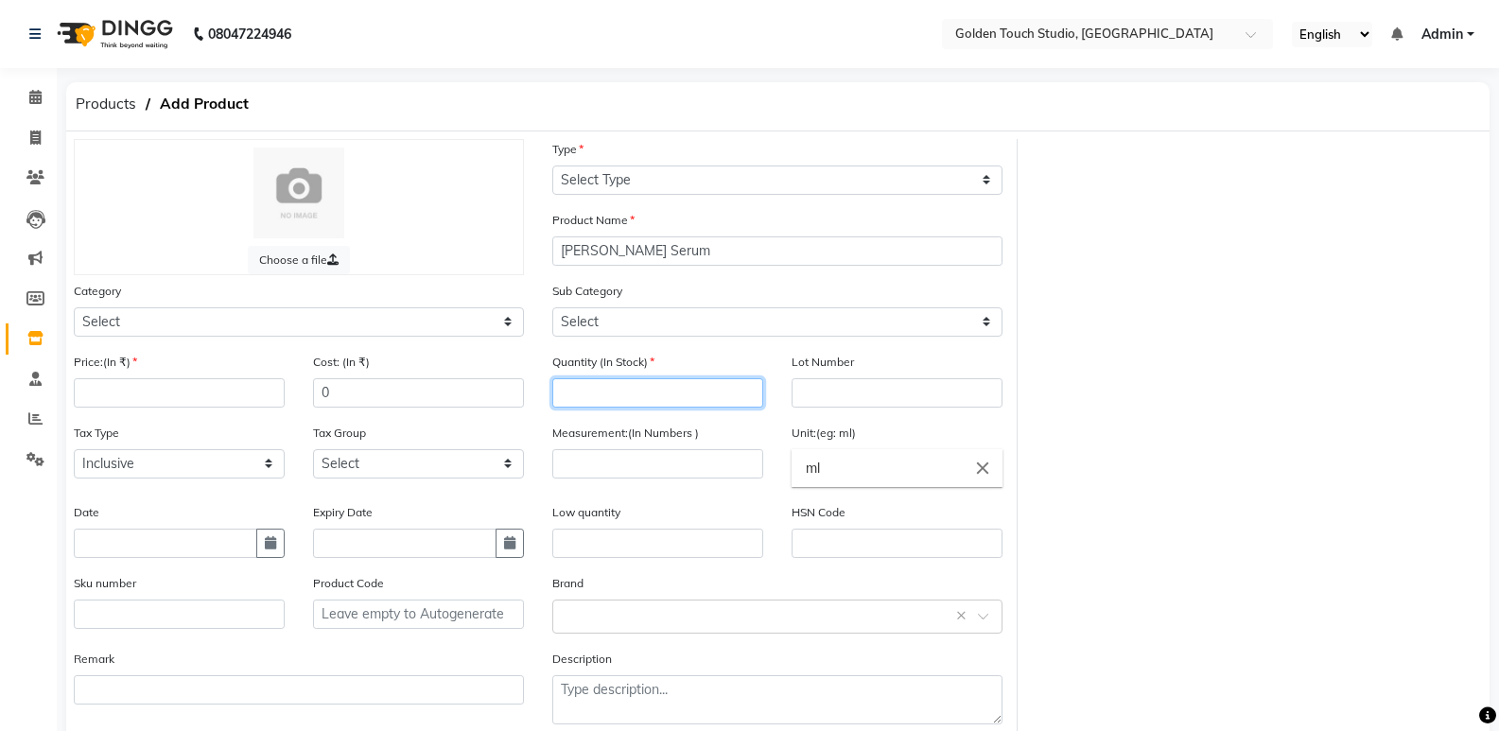
click at [605, 400] on input "number" at bounding box center [657, 392] width 211 height 29
type input "1"
click at [580, 471] on input "number" at bounding box center [657, 463] width 211 height 29
type input "30"
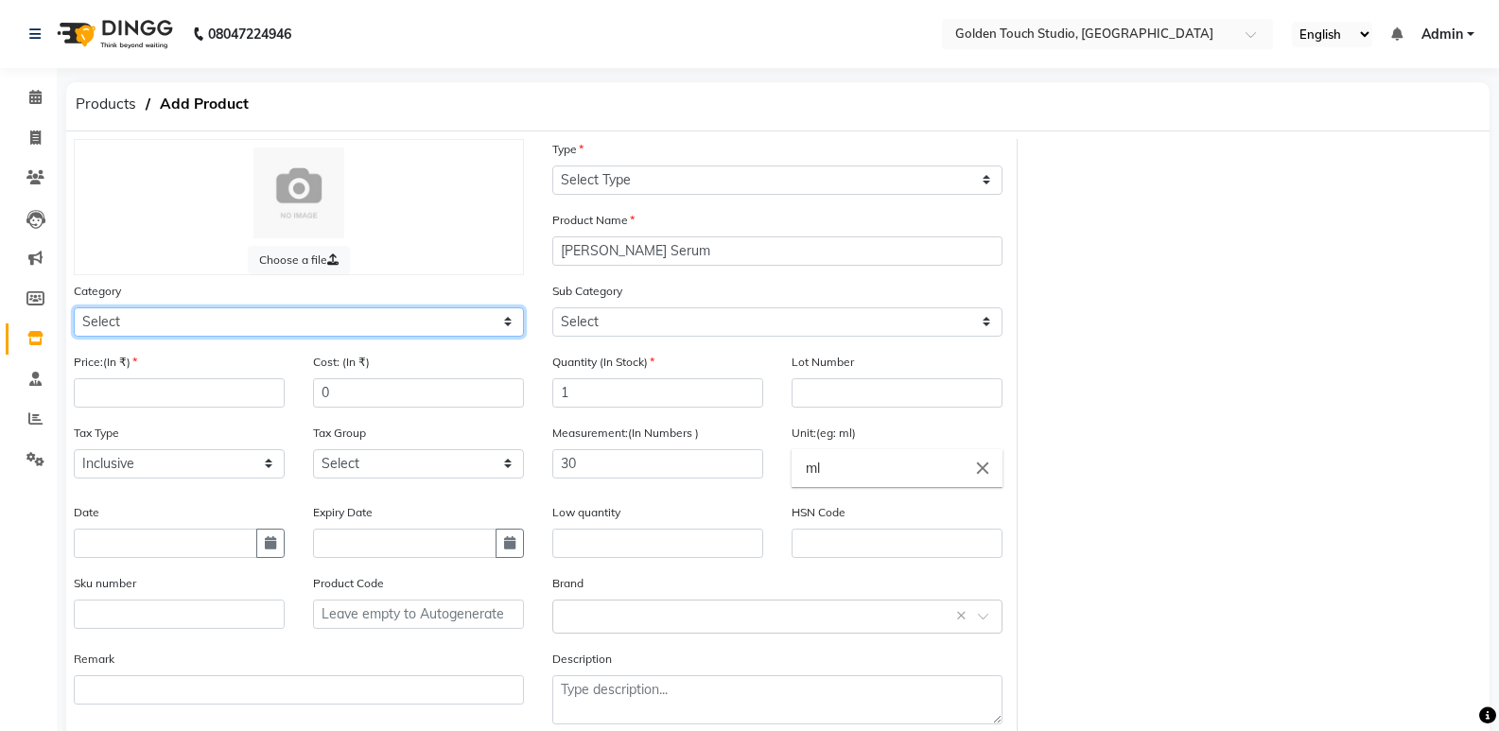
click at [136, 313] on select "Select Hair Skin Makeup Personal Care Appliances Beard Waxing Disposable Thread…" at bounding box center [299, 321] width 450 height 29
click at [455, 321] on select "Select Hair Skin Makeup Personal Care Appliances Beard Waxing Disposable Thread…" at bounding box center [299, 321] width 450 height 29
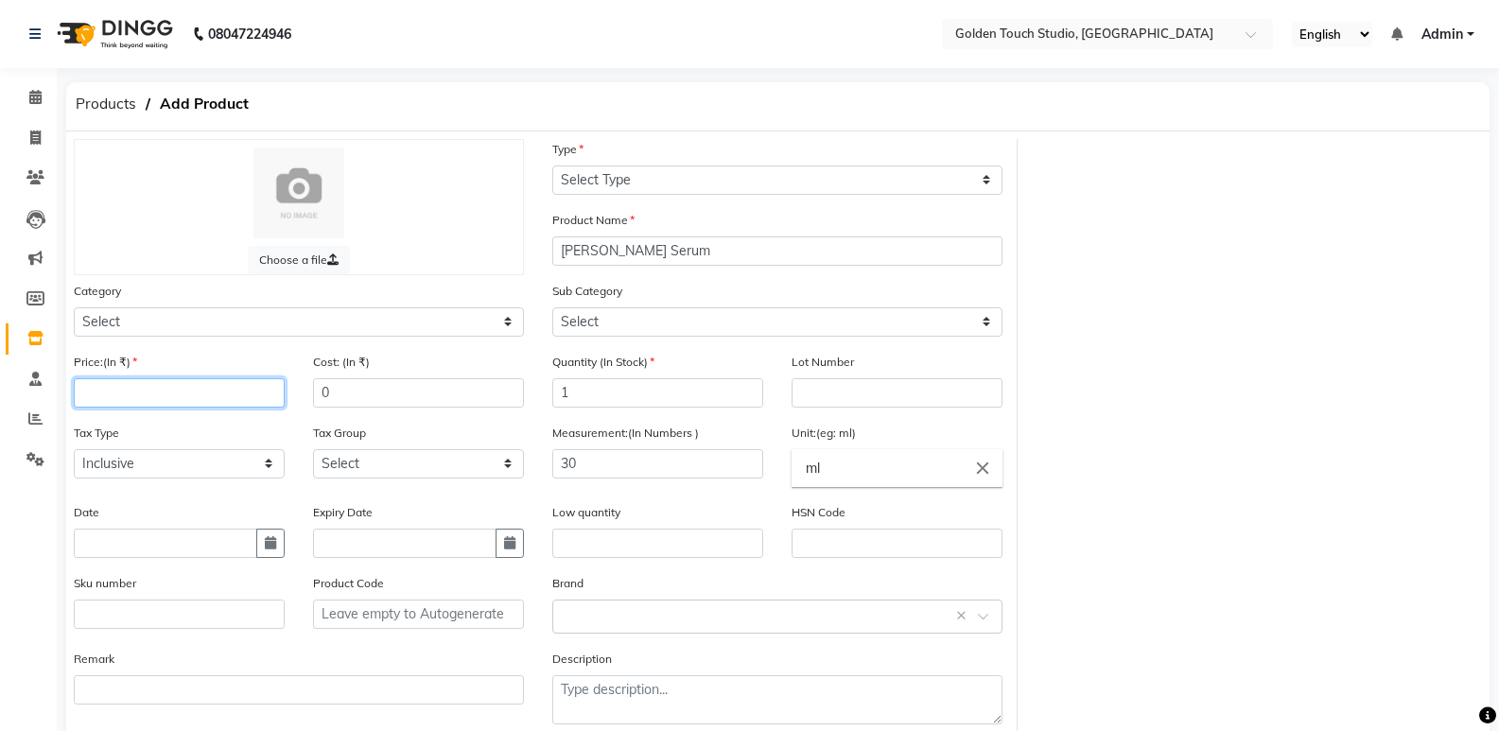
click at [96, 394] on input "number" at bounding box center [179, 392] width 211 height 29
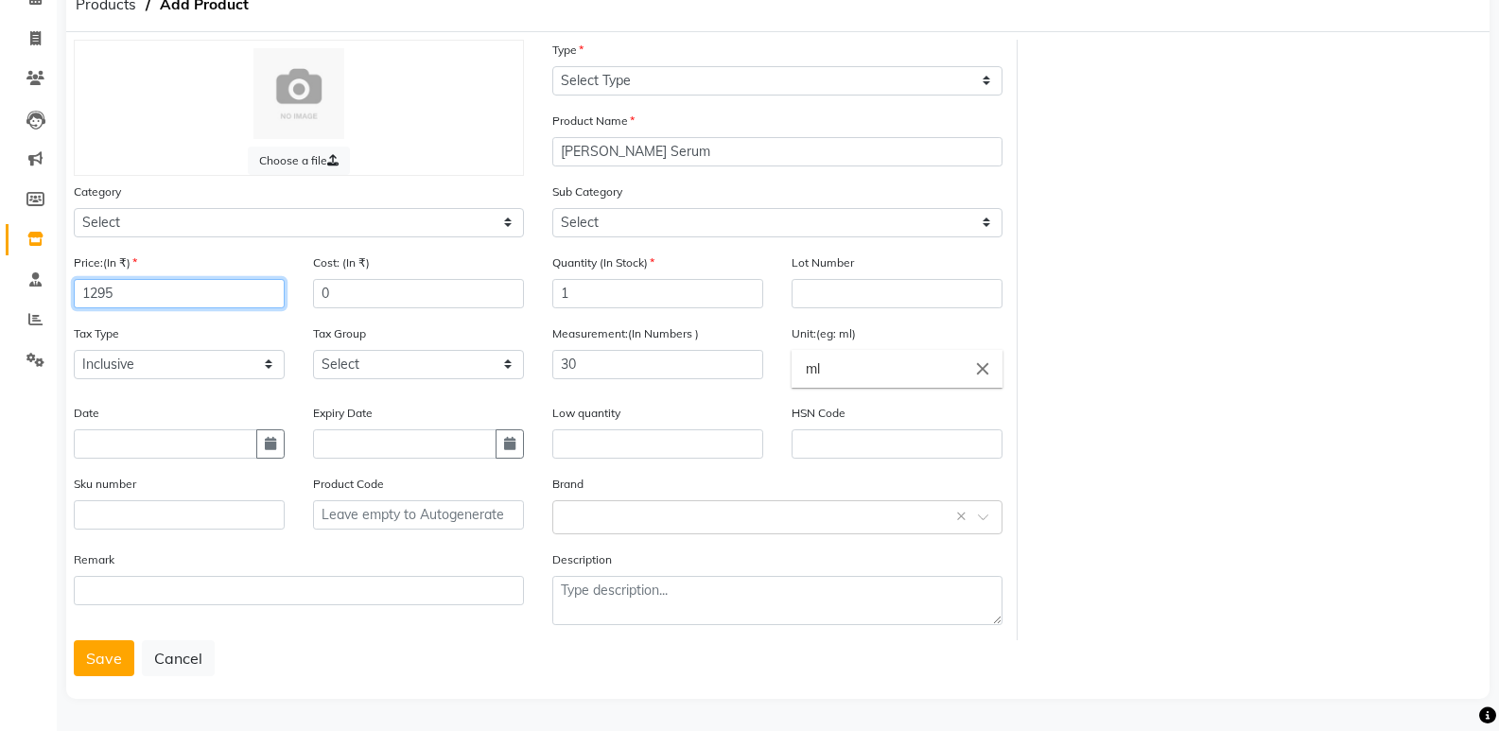
type input "1295"
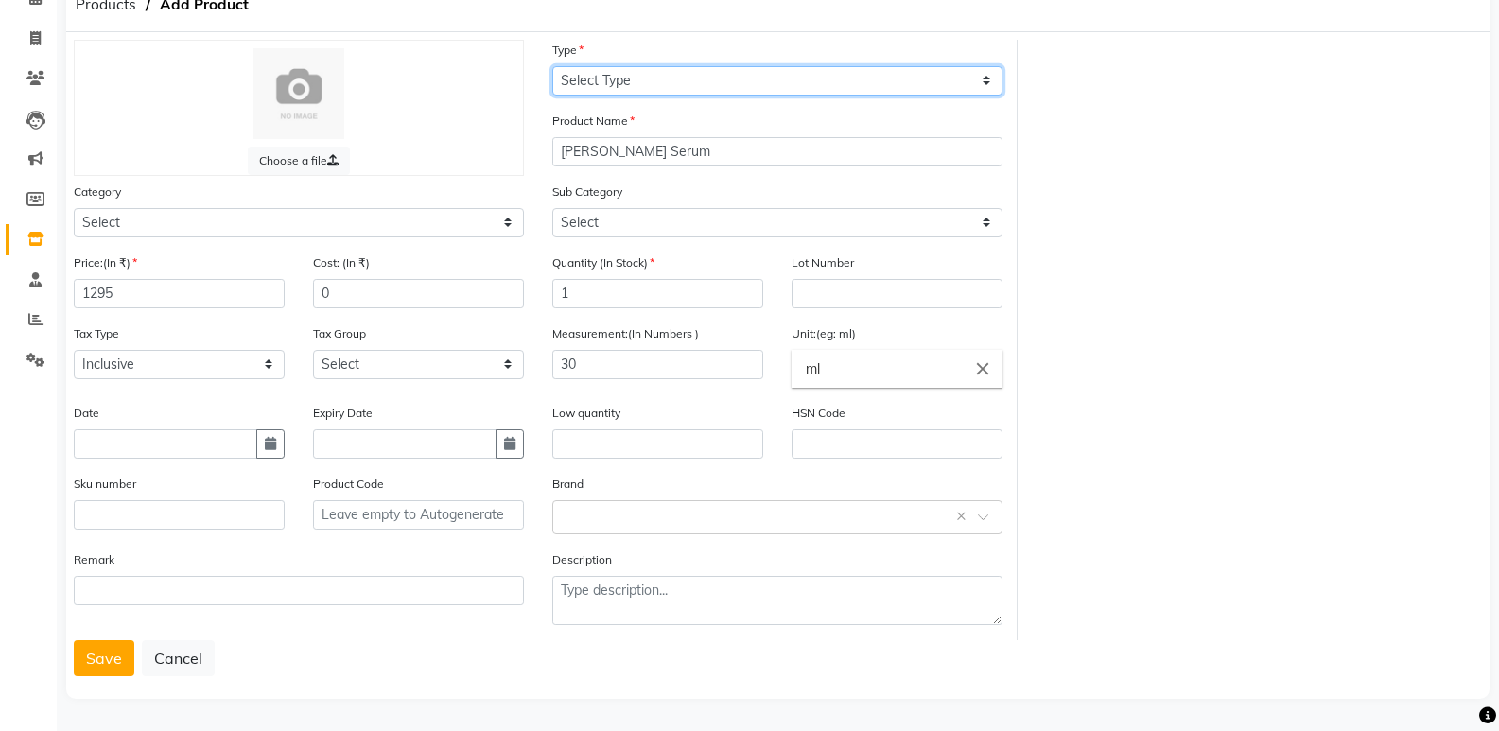
click at [573, 84] on select "Select Type Both Retail Consumable" at bounding box center [777, 80] width 450 height 29
select select "R"
click at [552, 66] on select "Select Type Both Retail Consumable" at bounding box center [777, 80] width 450 height 29
click at [92, 661] on button "Save" at bounding box center [104, 658] width 61 height 36
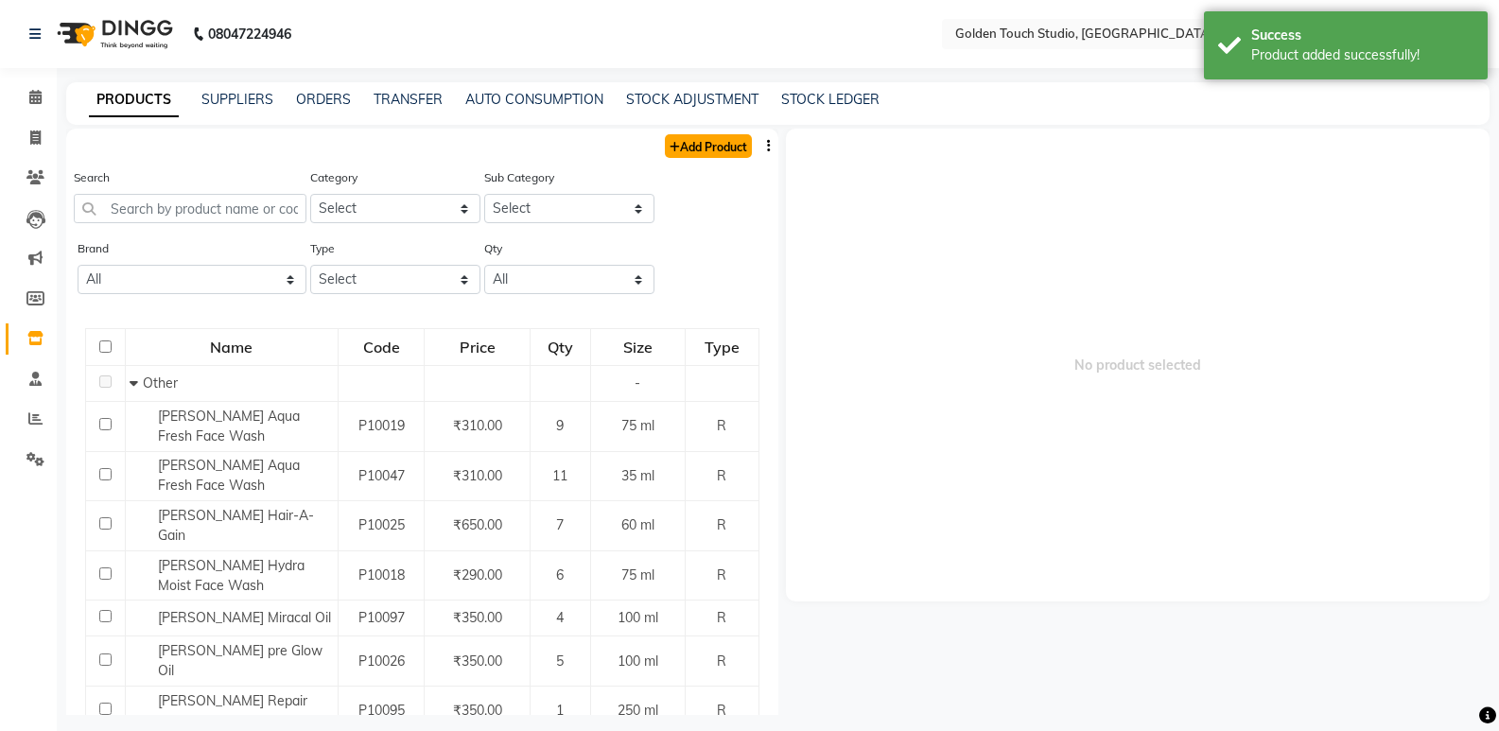
click at [676, 144] on link "Add Product" at bounding box center [708, 146] width 87 height 24
select select "true"
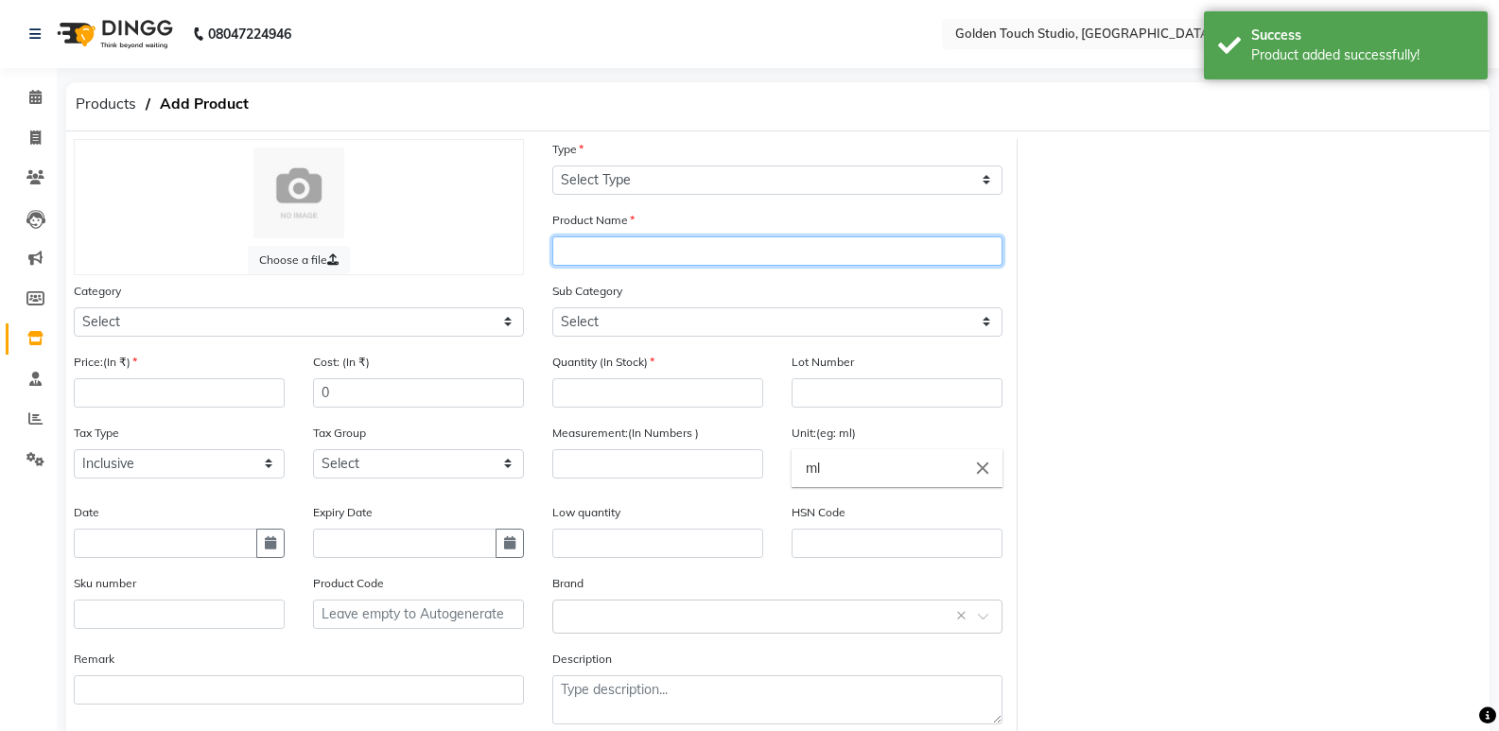
click at [595, 255] on input "text" at bounding box center [777, 251] width 450 height 29
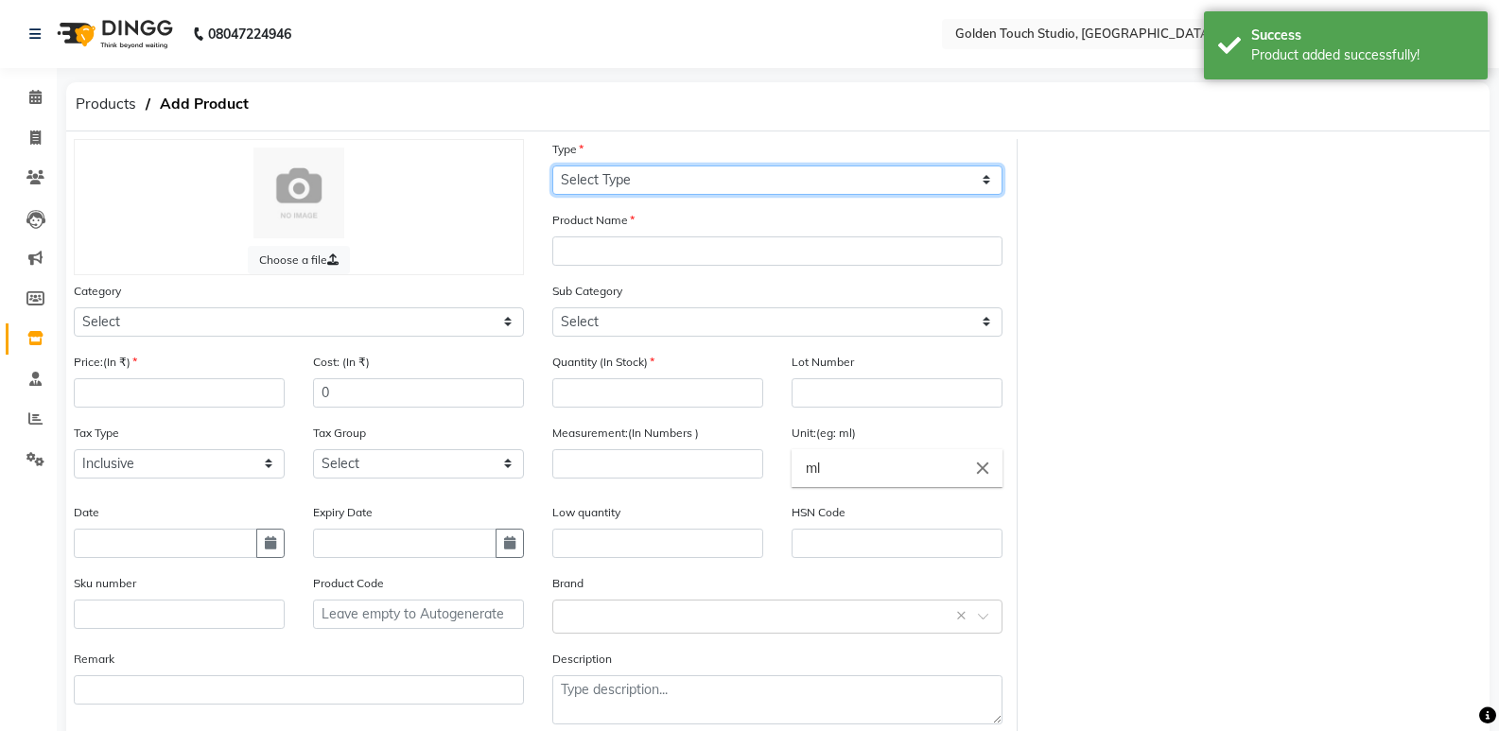
click at [599, 166] on select "Select Type Both Retail Consumable" at bounding box center [777, 180] width 450 height 29
select select "R"
click at [552, 166] on select "Select Type Both Retail Consumable" at bounding box center [777, 180] width 450 height 29
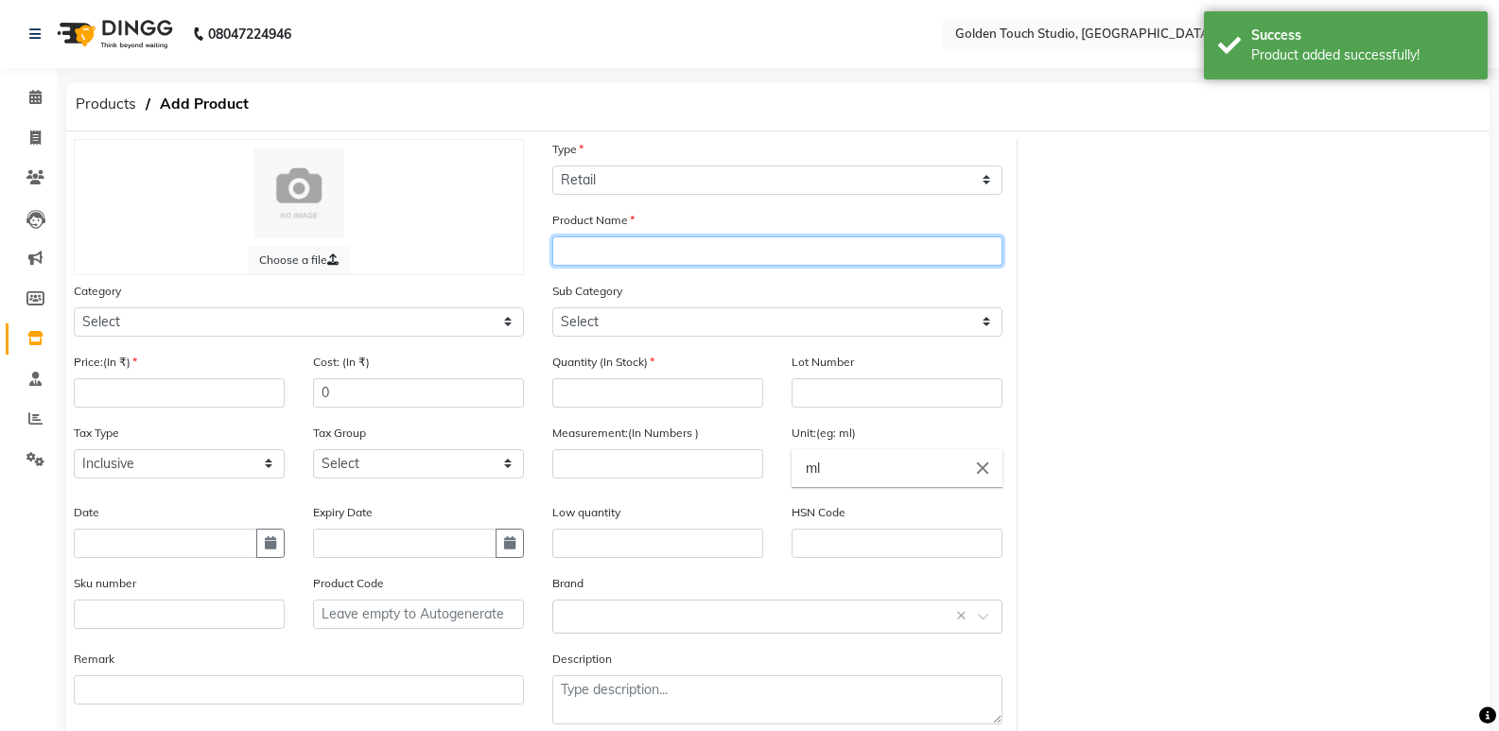
click at [587, 254] on input "text" at bounding box center [777, 251] width 450 height 29
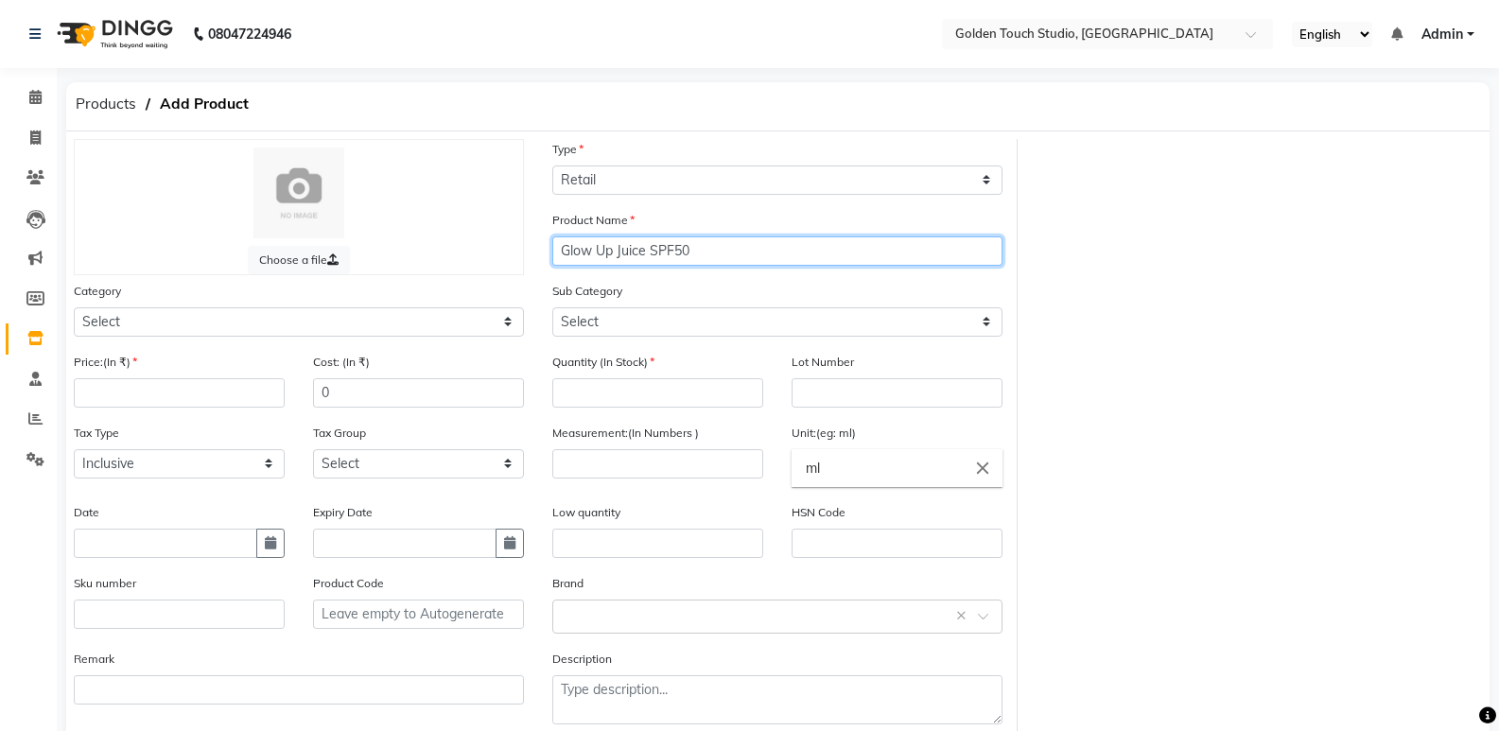
type input "Glow Up Juice SPF50"
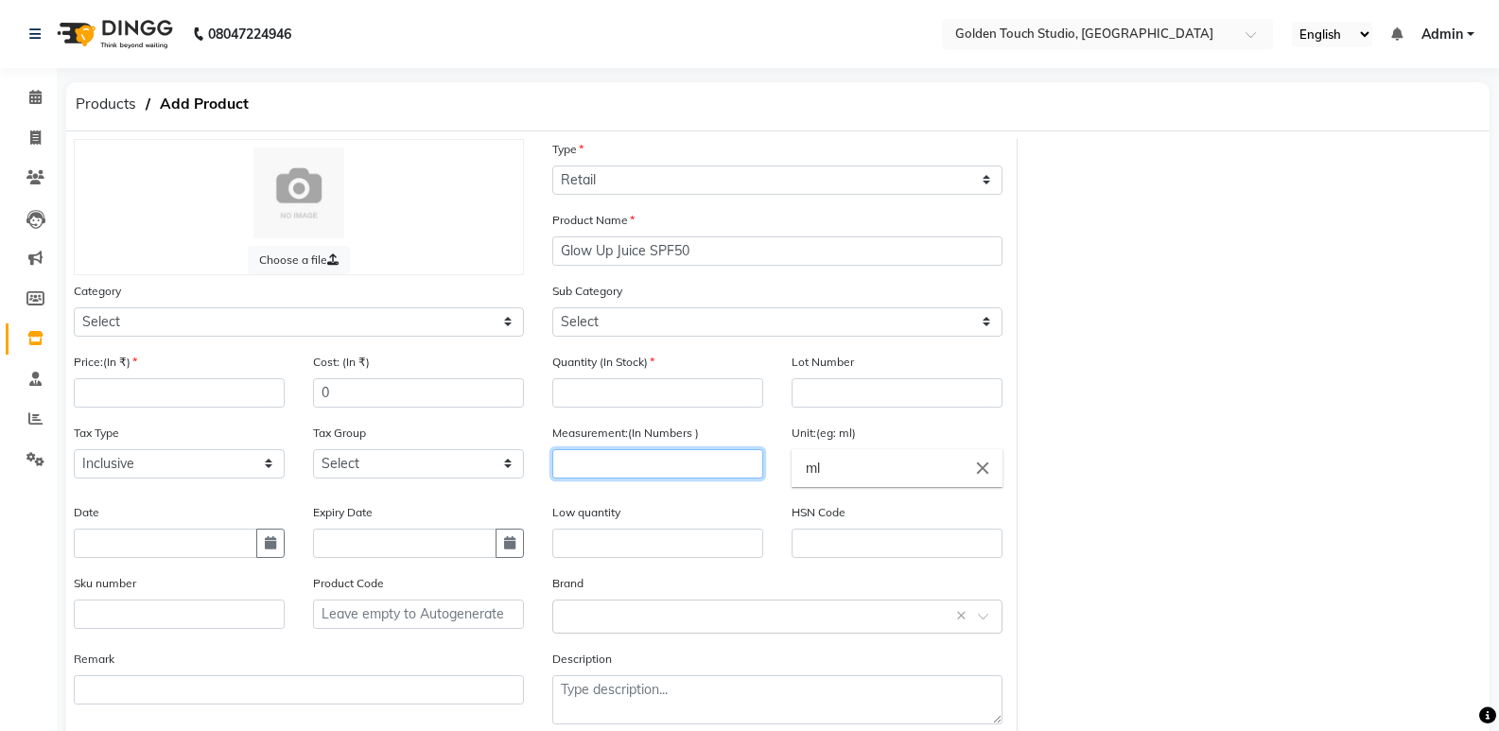
click at [609, 467] on input "number" at bounding box center [657, 463] width 211 height 29
type input "100"
click at [176, 386] on input "number" at bounding box center [179, 392] width 211 height 29
click at [574, 395] on input "number" at bounding box center [657, 392] width 211 height 29
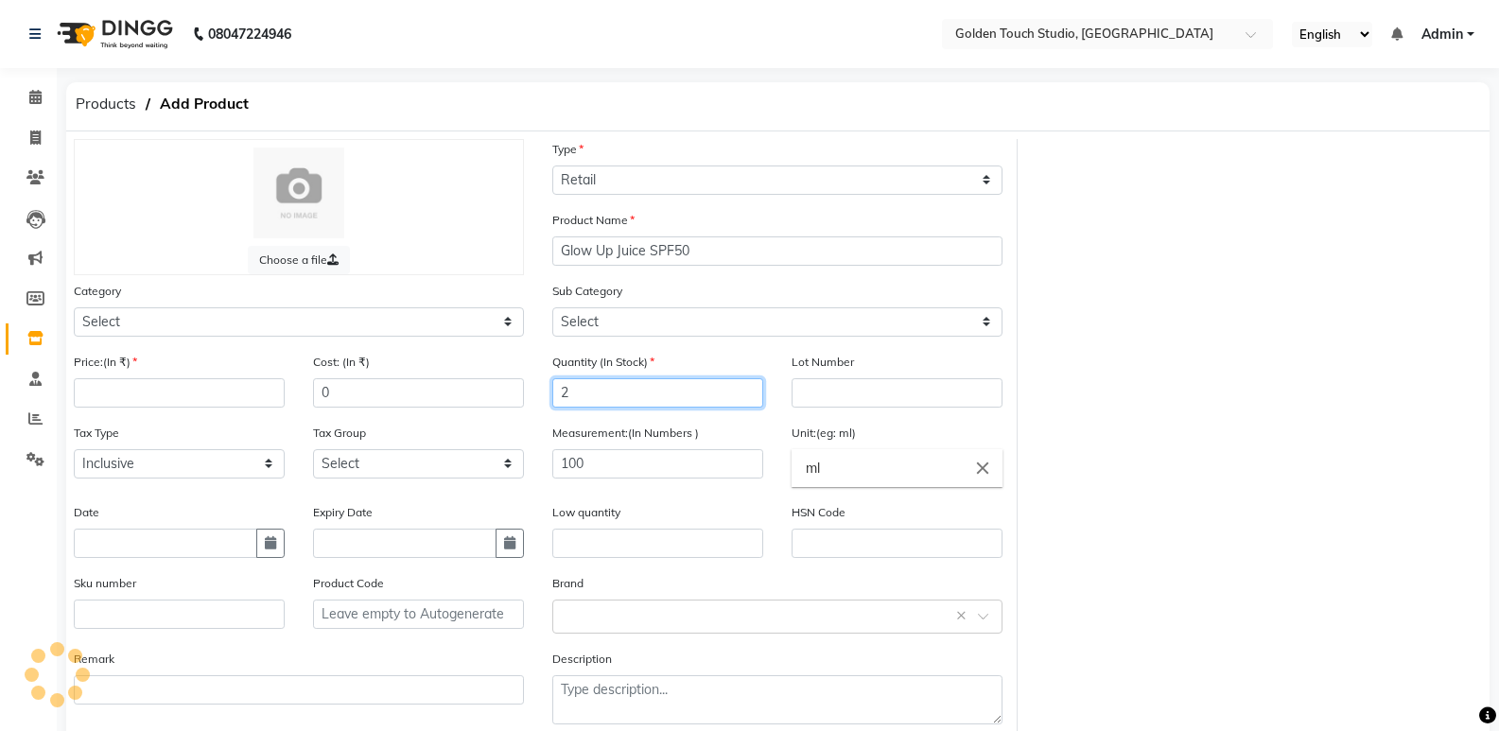
type input "2"
click at [117, 385] on input "number" at bounding box center [179, 392] width 211 height 29
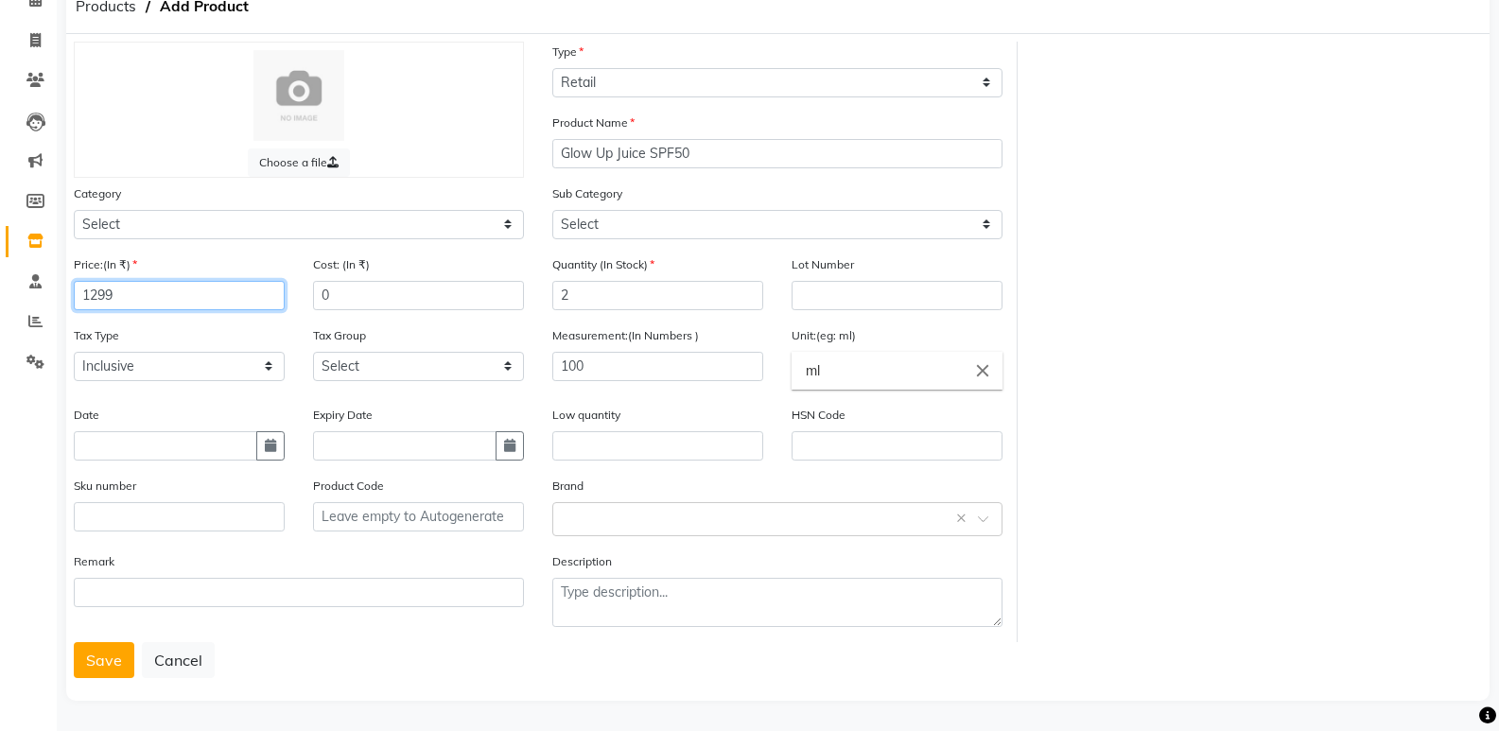
scroll to position [99, 0]
type input "1299"
click at [107, 663] on button "Save" at bounding box center [104, 658] width 61 height 36
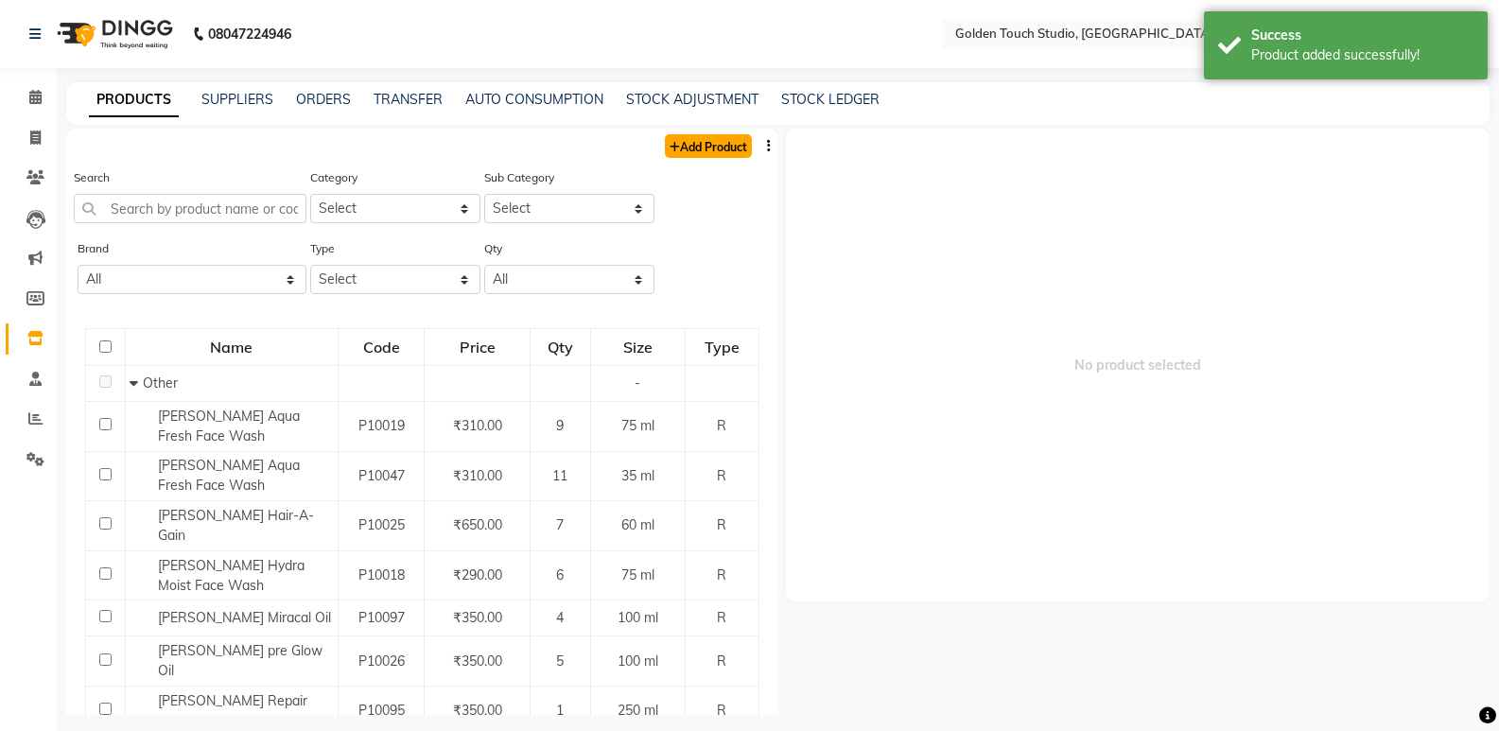
click at [711, 144] on link "Add Product" at bounding box center [708, 146] width 87 height 24
select select "true"
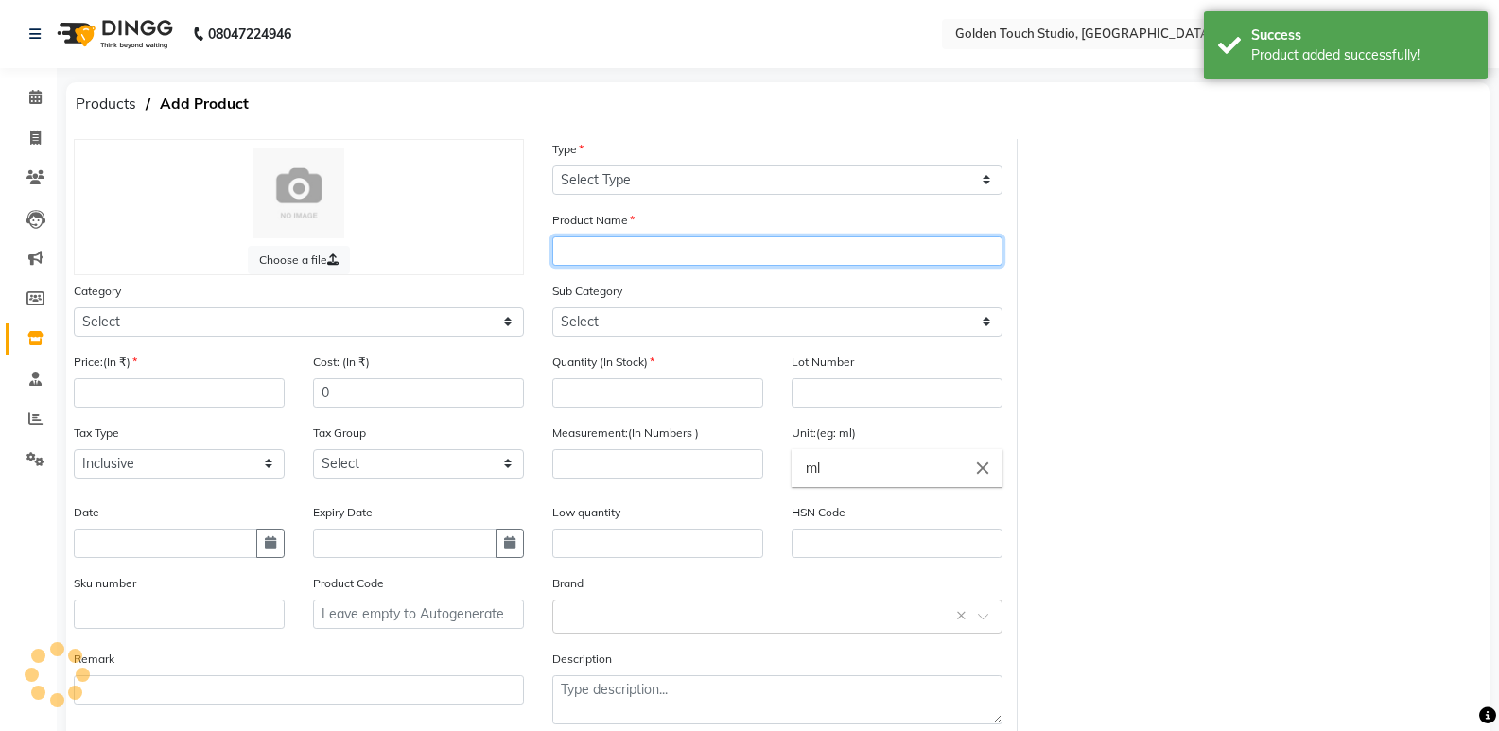
click at [569, 248] on input "text" at bounding box center [777, 251] width 450 height 29
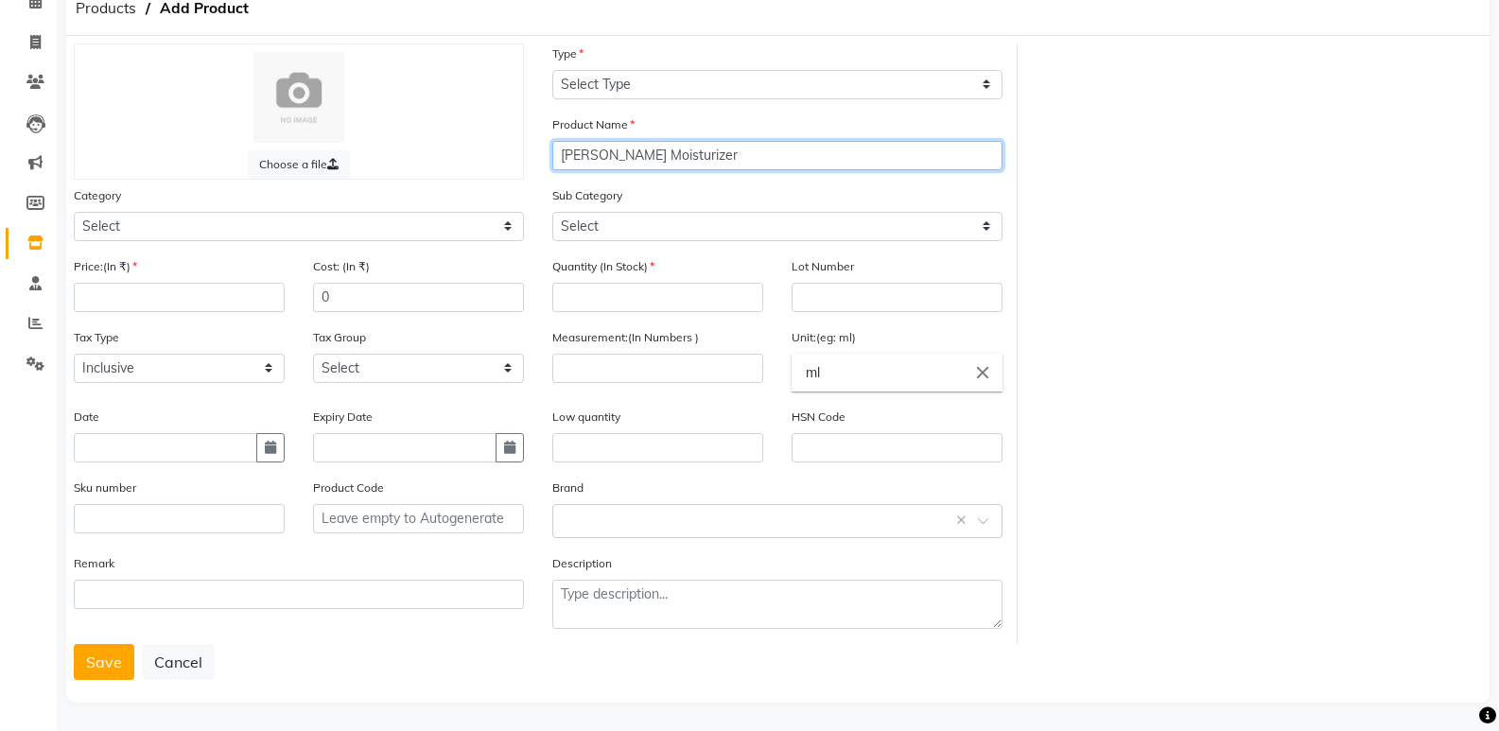
scroll to position [99, 0]
type input "Rose Glass Moisturizer"
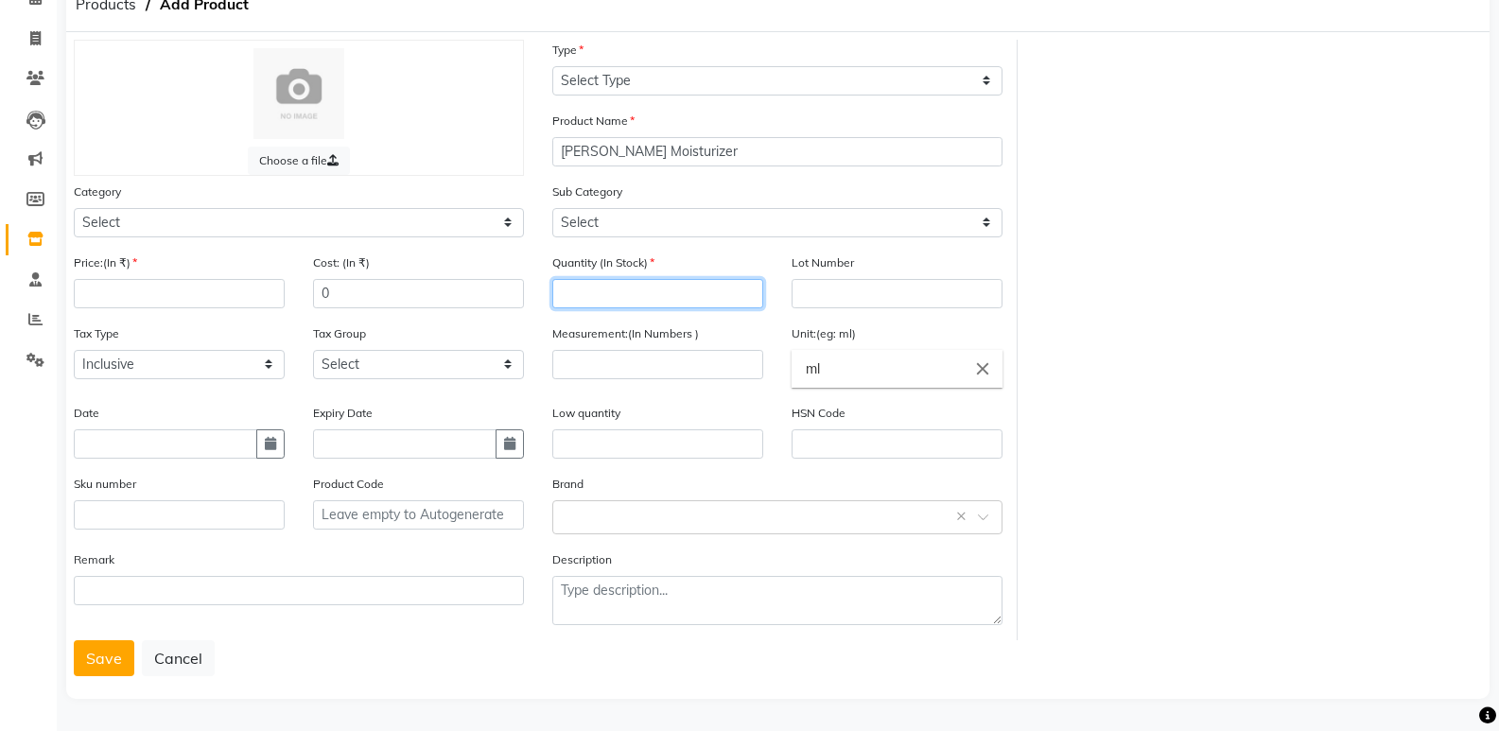
click at [609, 282] on input "number" at bounding box center [657, 293] width 211 height 29
type input "2"
click at [592, 370] on input "number" at bounding box center [657, 364] width 211 height 29
type input "50"
click at [112, 304] on input "number" at bounding box center [179, 293] width 211 height 29
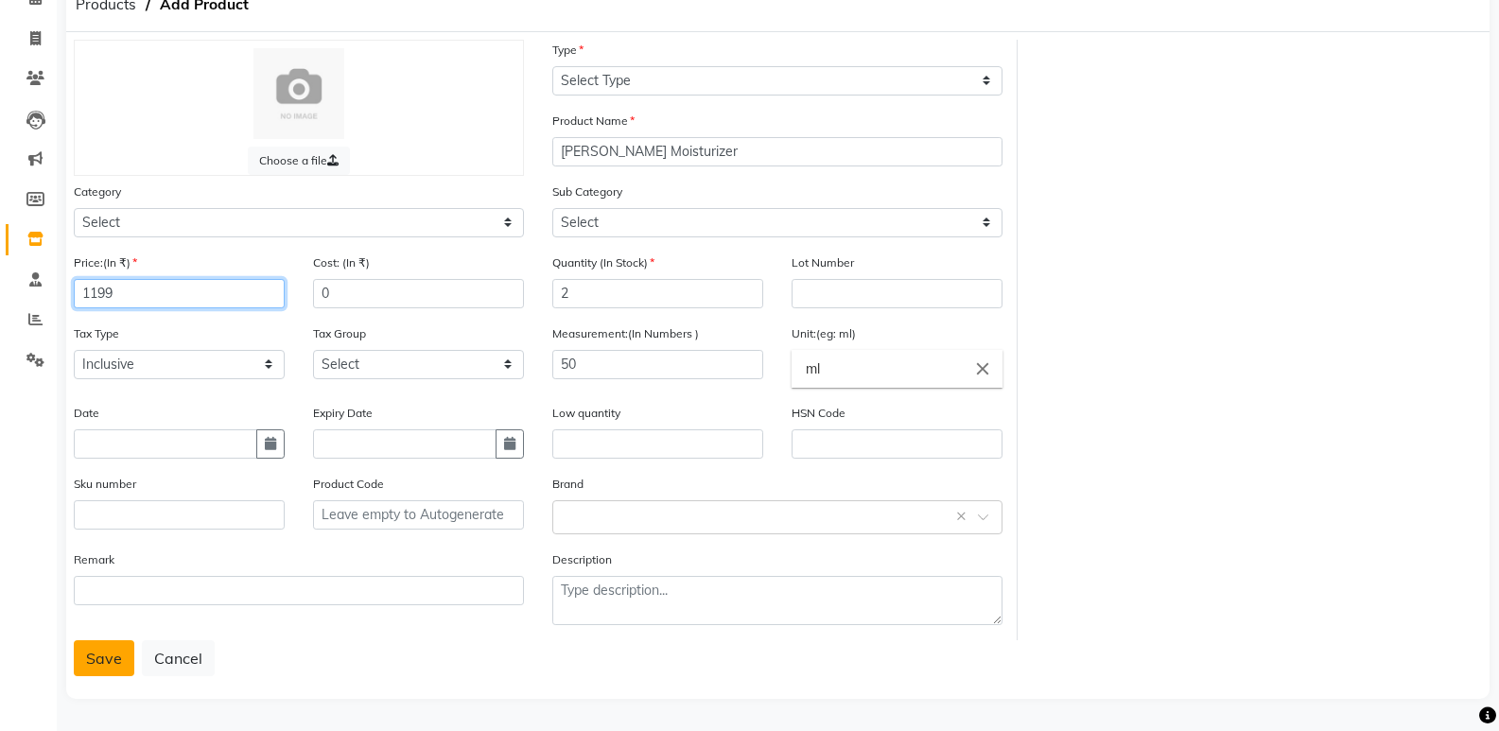
type input "1199"
click at [99, 661] on button "Save" at bounding box center [104, 658] width 61 height 36
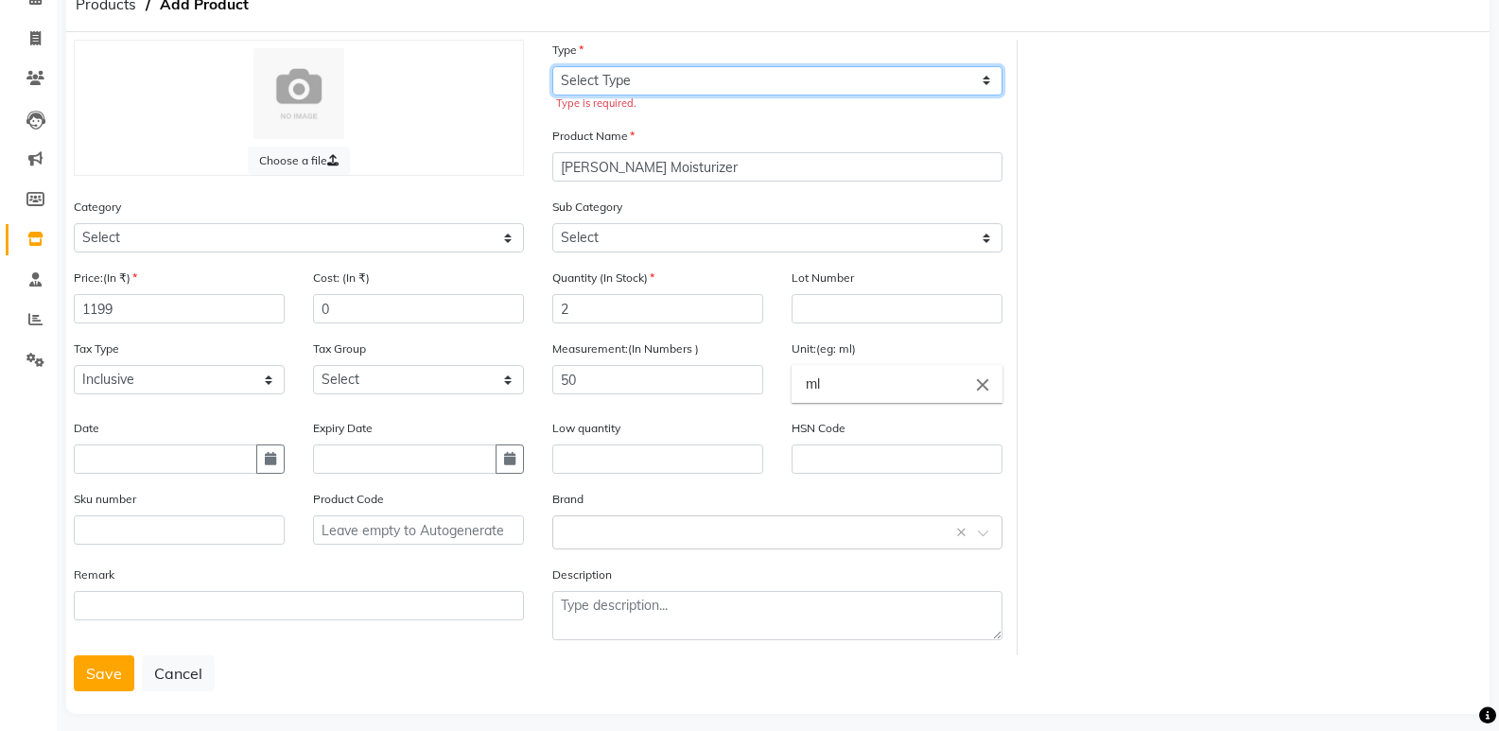
click at [637, 87] on select "Select Type Both Retail Consumable" at bounding box center [777, 80] width 450 height 29
select select "R"
click at [552, 66] on select "Select Type Both Retail Consumable" at bounding box center [777, 80] width 450 height 29
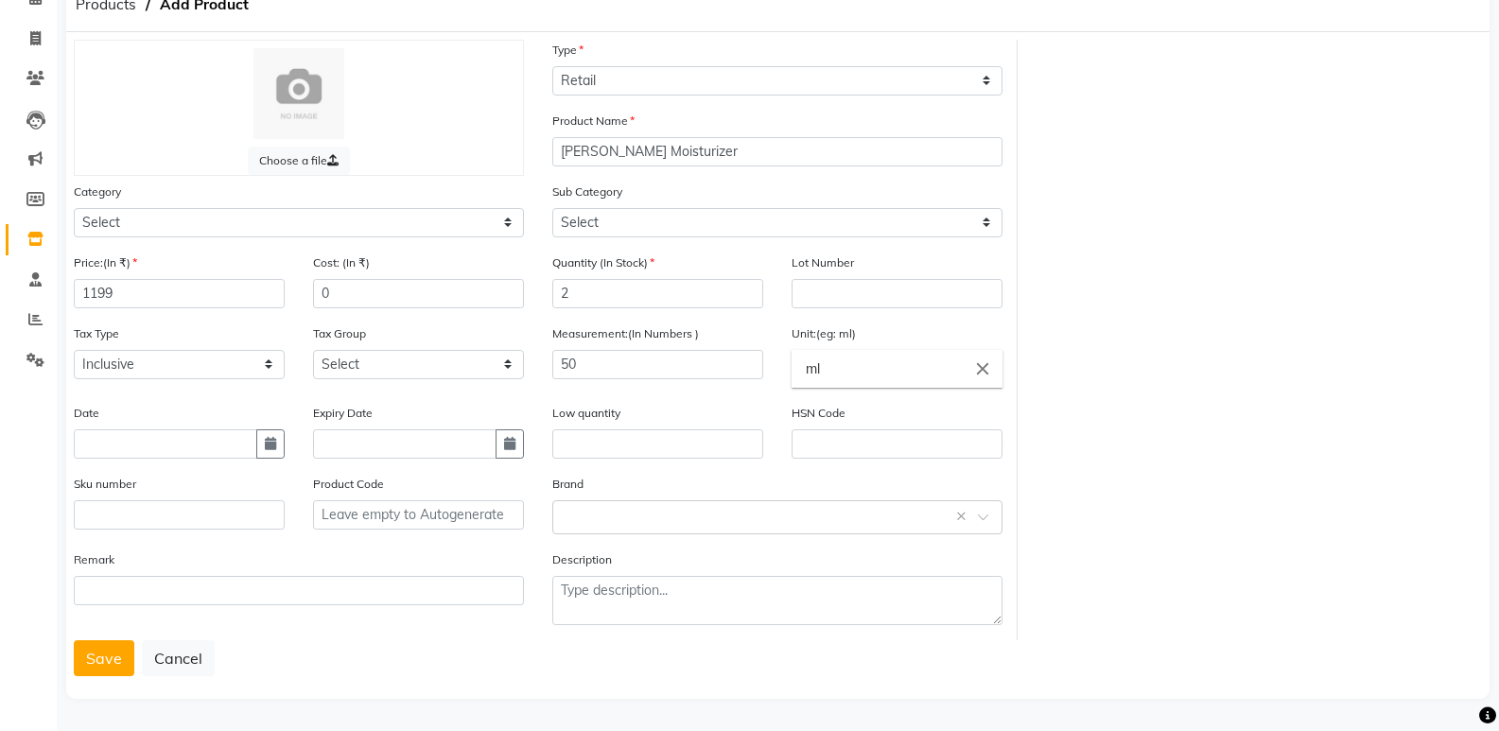
drag, startPoint x: 100, startPoint y: 665, endPoint x: 116, endPoint y: 638, distance: 31.8
click at [104, 661] on button "Save" at bounding box center [104, 658] width 61 height 36
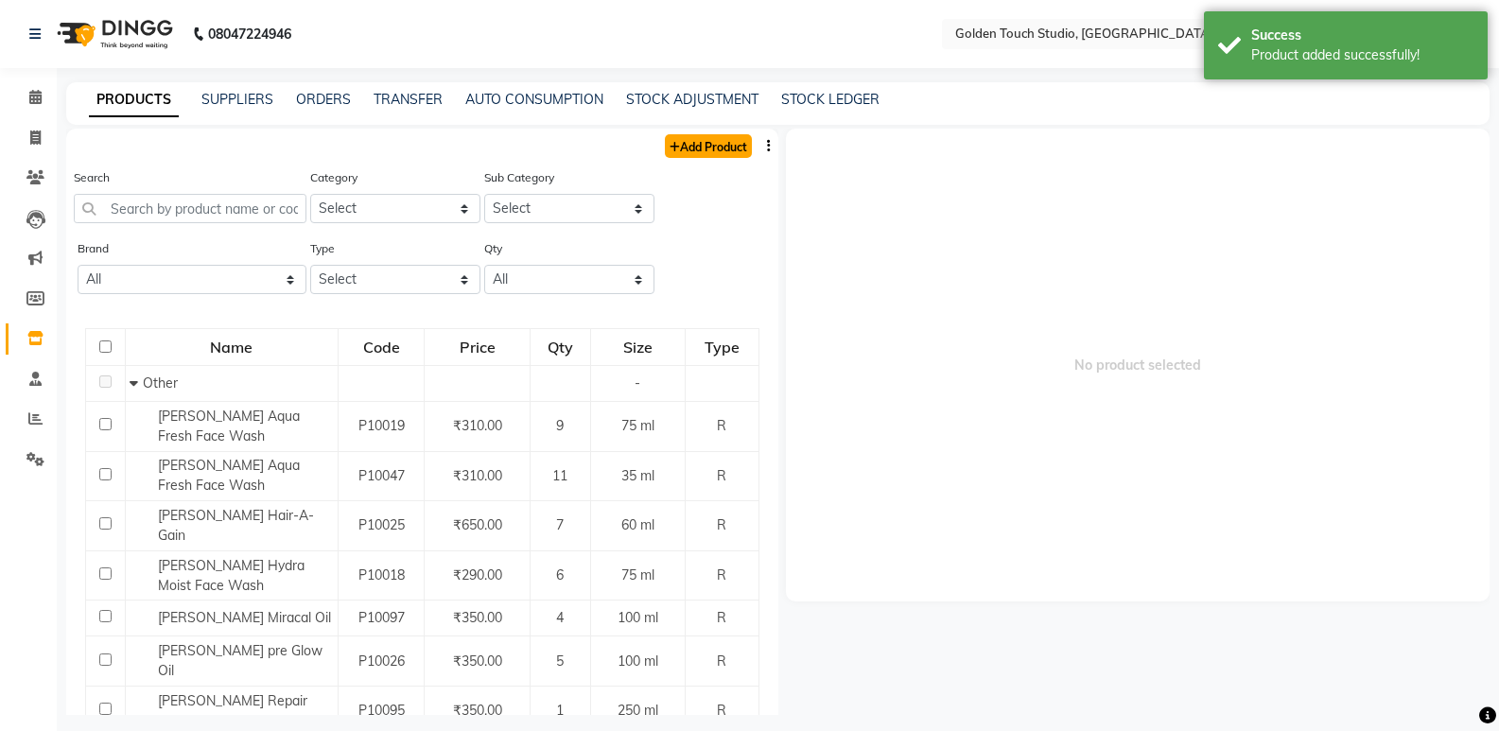
click at [705, 135] on link "Add Product" at bounding box center [708, 146] width 87 height 24
select select "true"
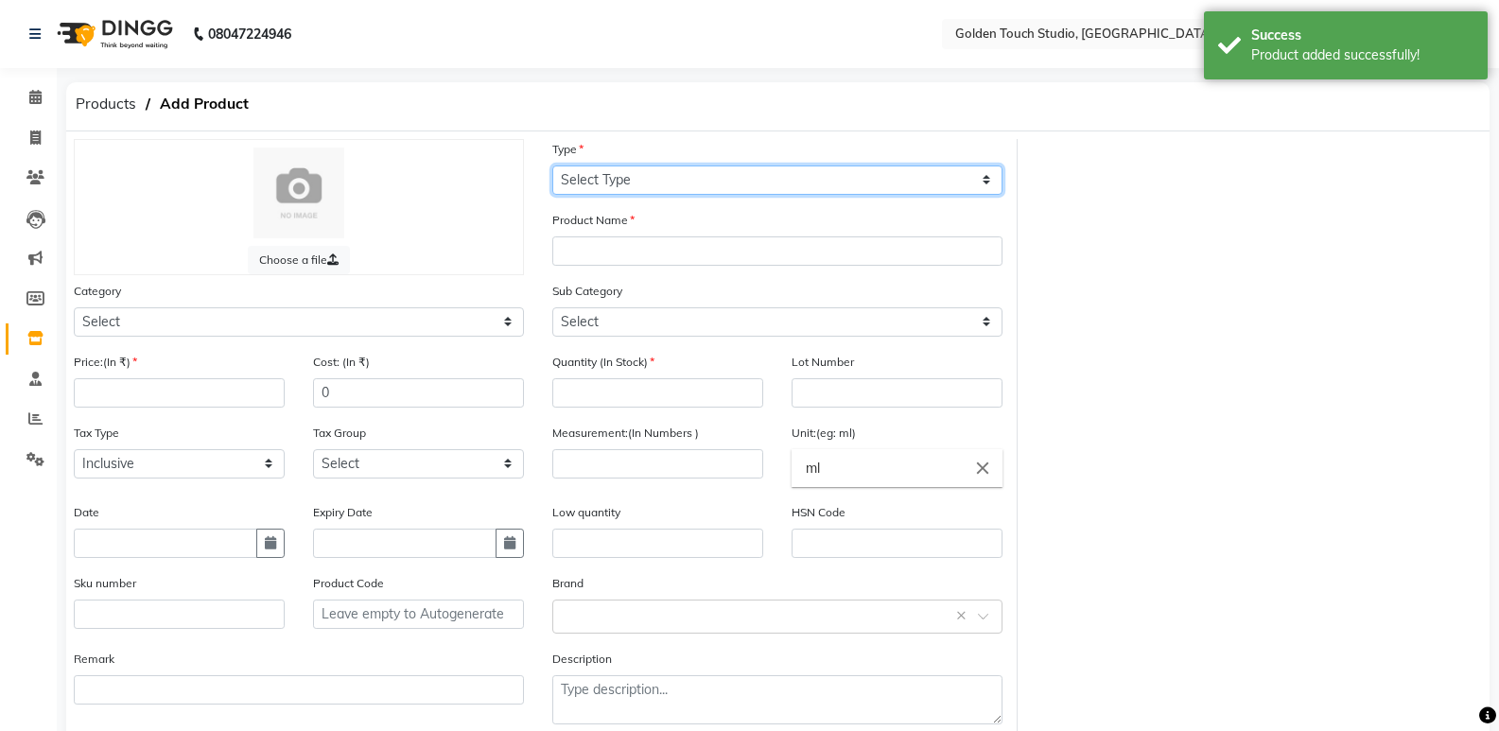
click at [672, 179] on select "Select Type Both Retail Consumable" at bounding box center [777, 180] width 450 height 29
select select "R"
click at [552, 166] on select "Select Type Both Retail Consumable" at bounding box center [777, 180] width 450 height 29
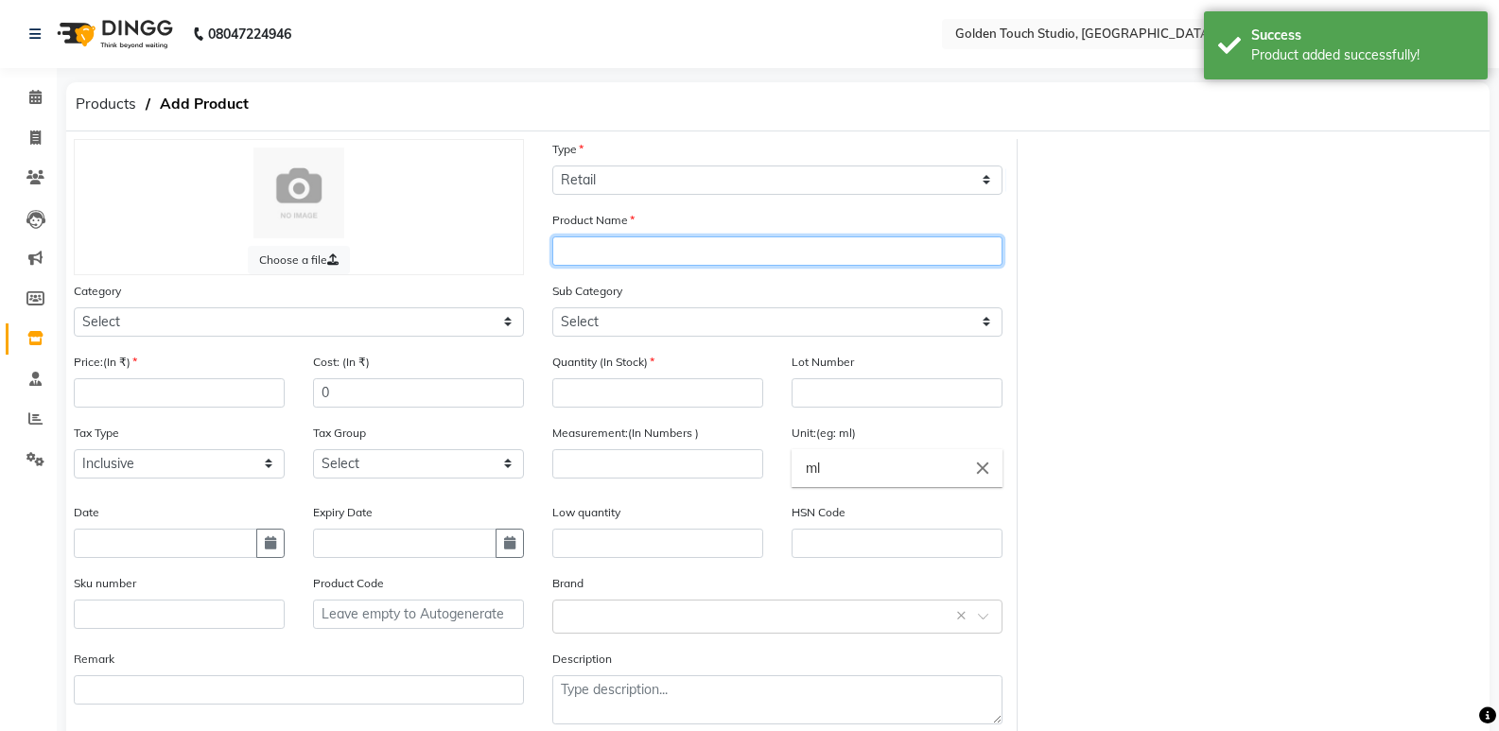
click at [594, 254] on input "text" at bounding box center [777, 251] width 450 height 29
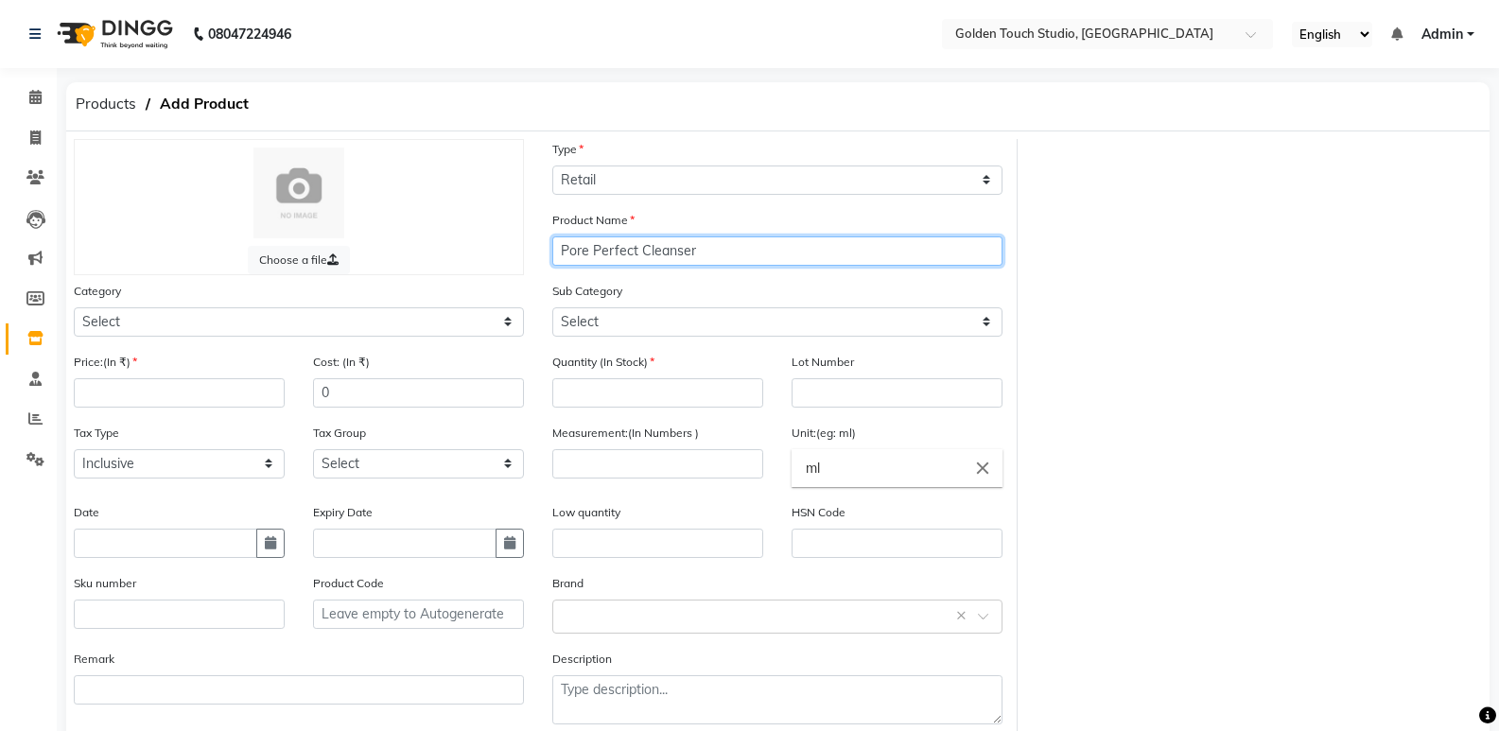
type input "Pore Perfect Cleanser"
click at [621, 377] on div "Quantity (In Stock)" at bounding box center [657, 380] width 211 height 56
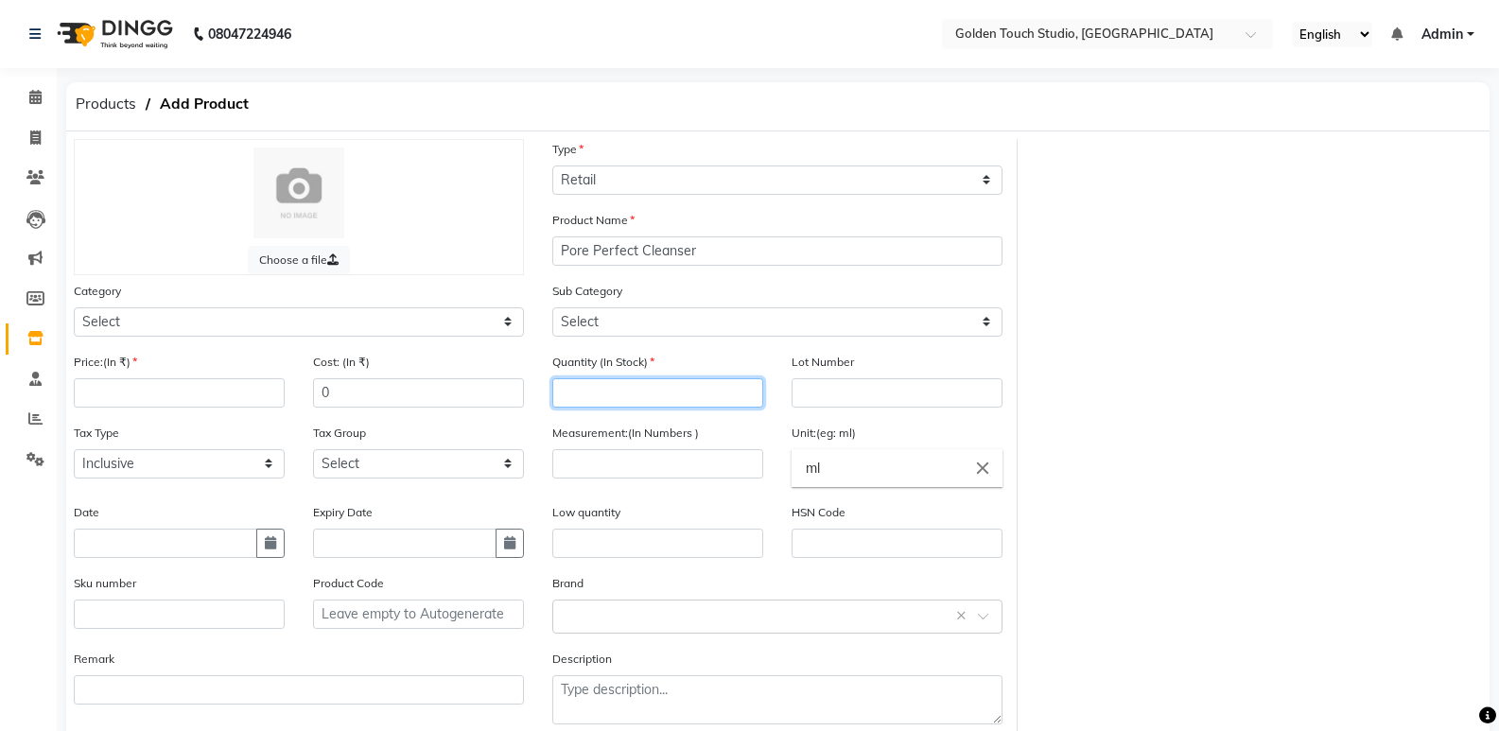
click at [620, 394] on input "number" at bounding box center [657, 392] width 211 height 29
type input "1"
click at [653, 463] on input "number" at bounding box center [657, 463] width 211 height 29
type input "100"
click at [79, 383] on input "number" at bounding box center [179, 392] width 211 height 29
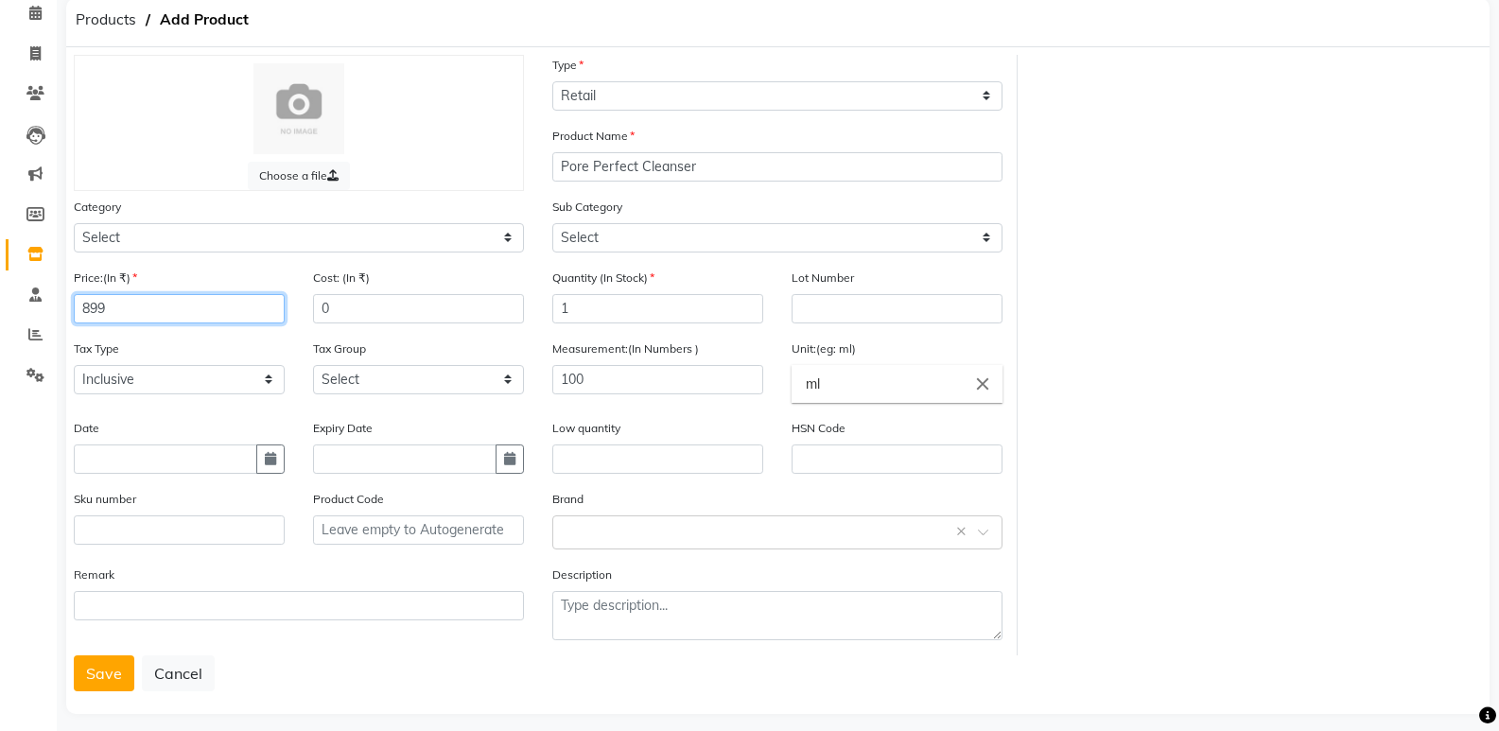
scroll to position [99, 0]
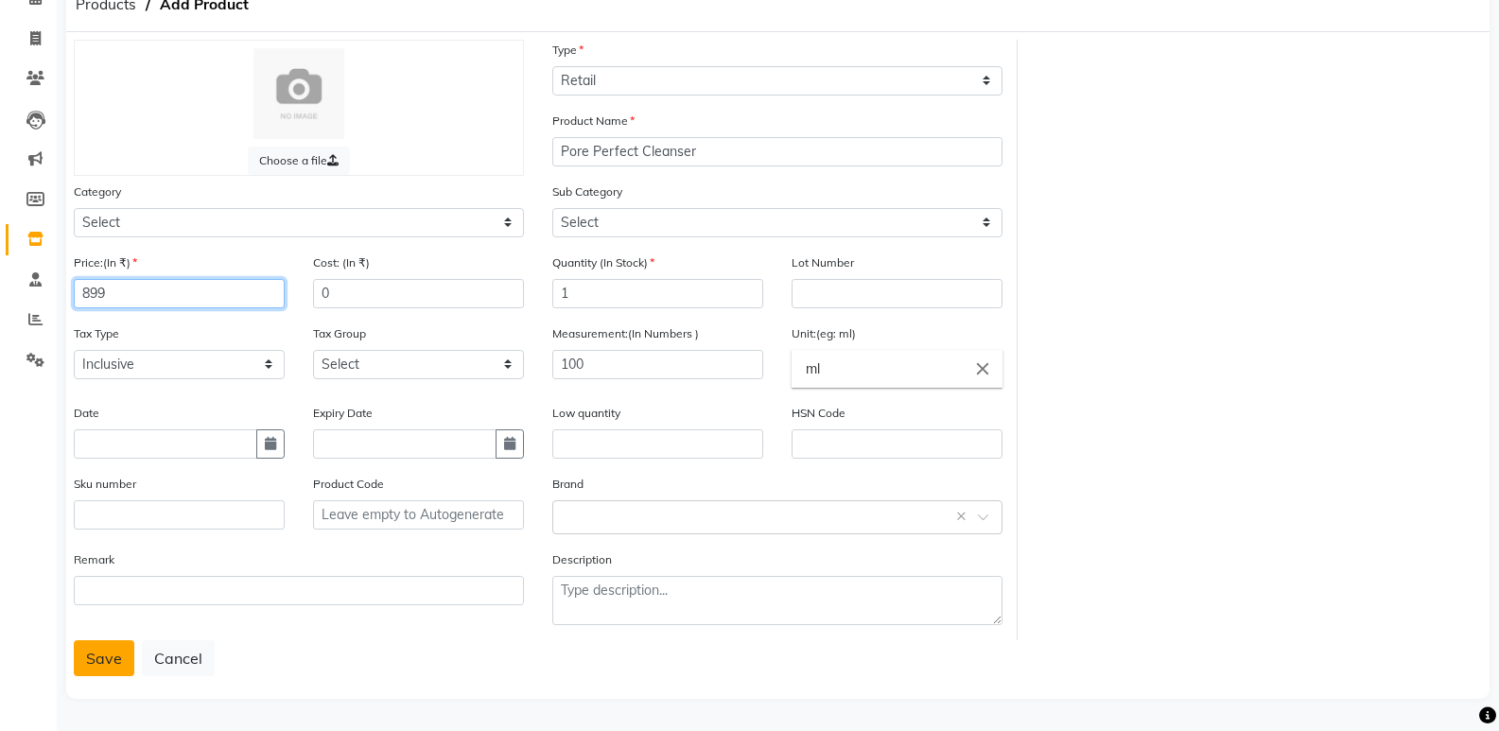
type input "899"
click at [100, 658] on button "Save" at bounding box center [104, 658] width 61 height 36
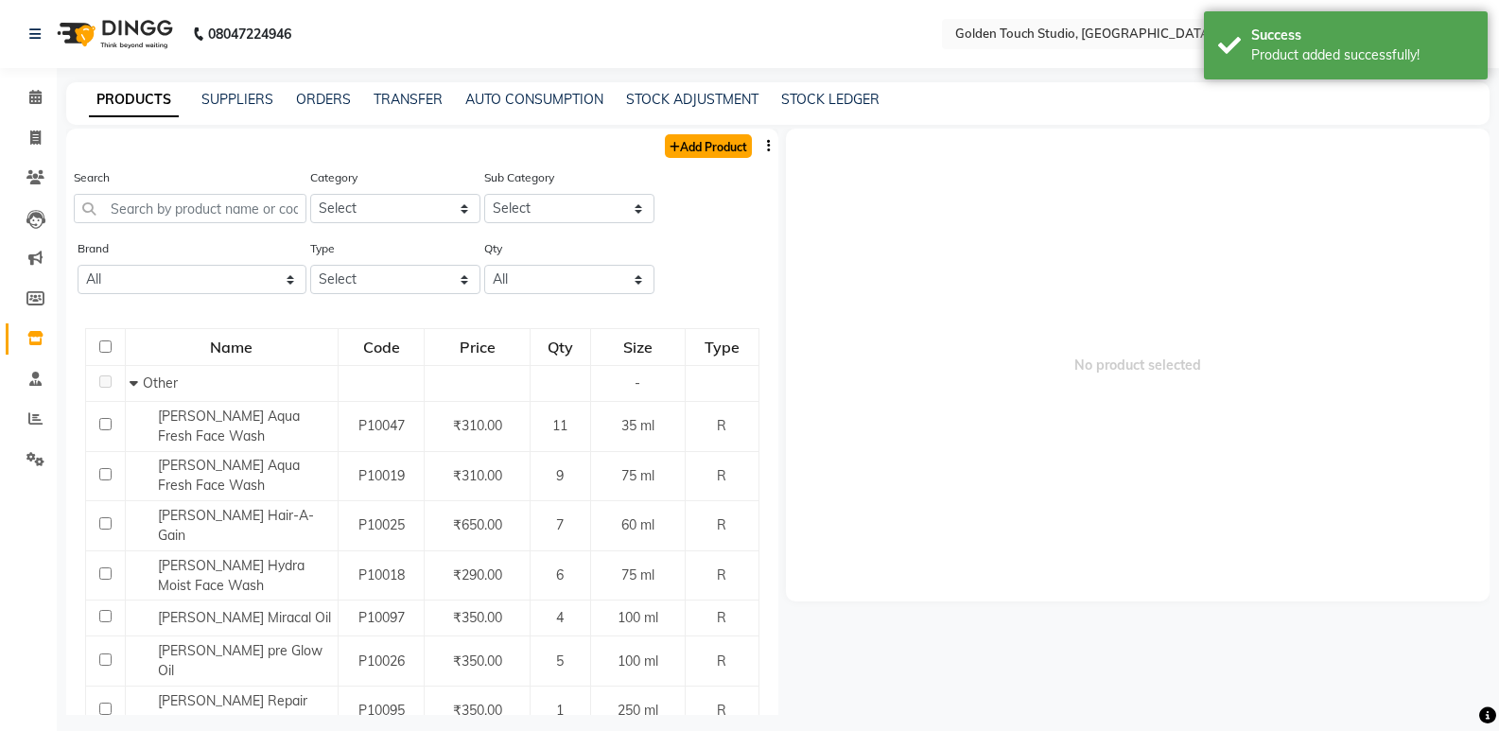
click at [680, 144] on link "Add Product" at bounding box center [708, 146] width 87 height 24
select select "true"
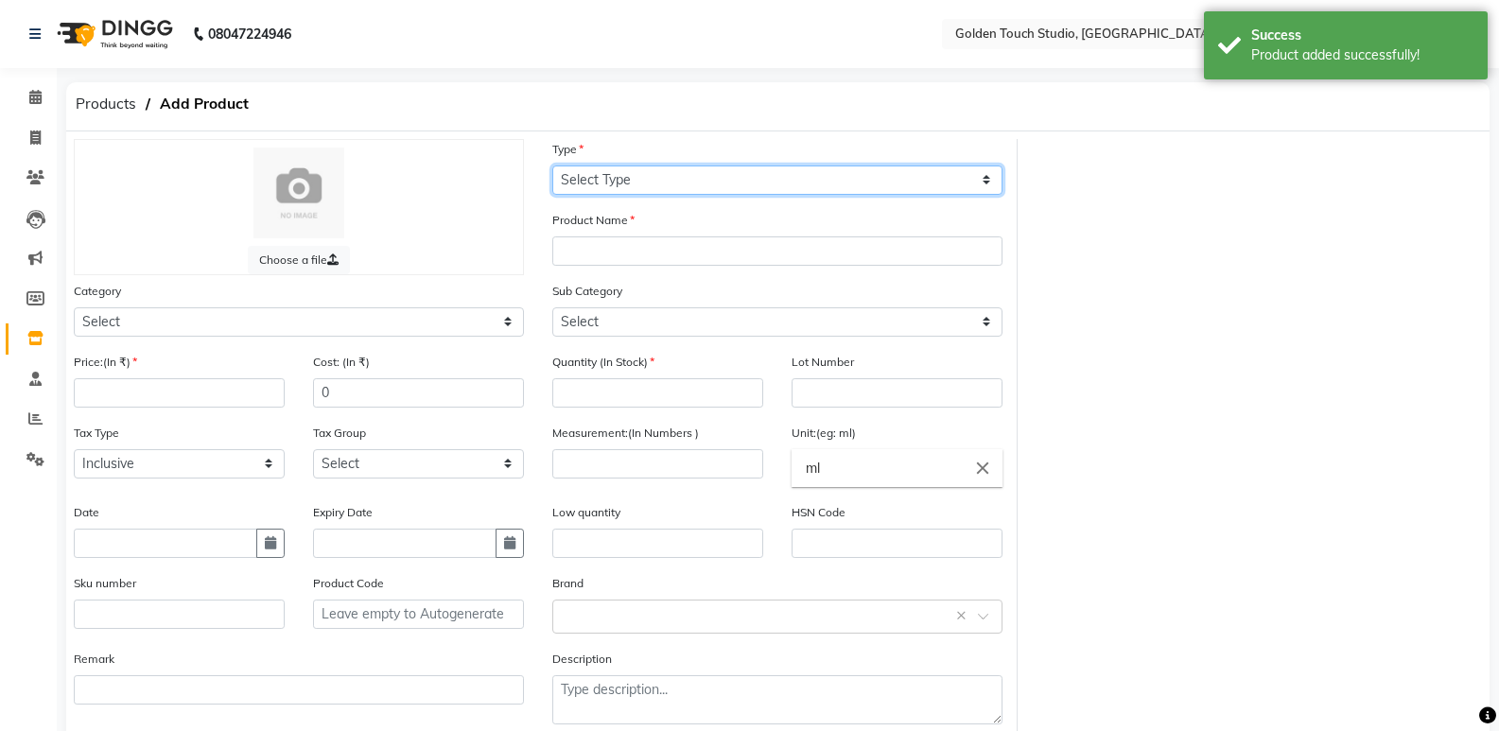
click at [613, 187] on select "Select Type Both Retail Consumable" at bounding box center [777, 180] width 450 height 29
select select "R"
click at [552, 166] on select "Select Type Both Retail Consumable" at bounding box center [777, 180] width 450 height 29
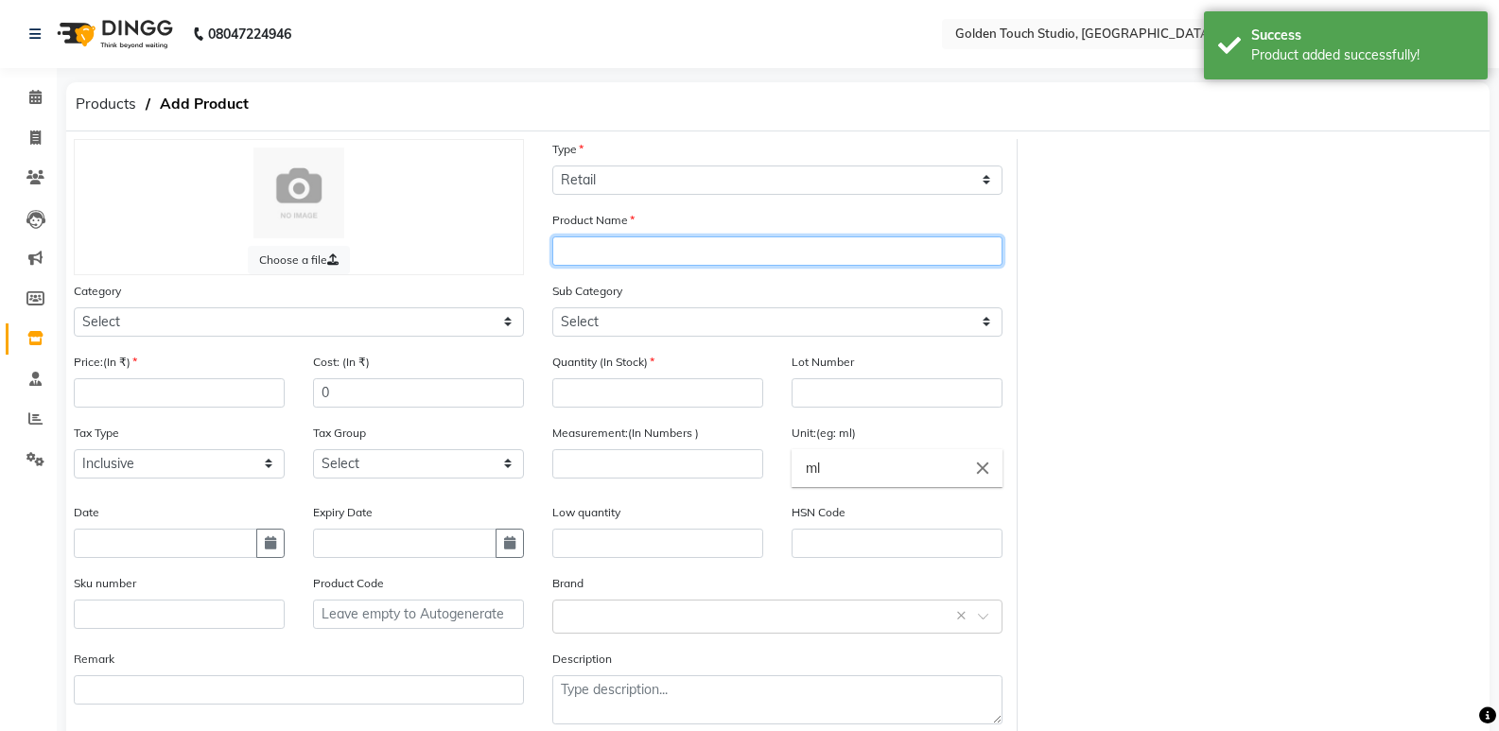
click at [606, 259] on input "text" at bounding box center [777, 251] width 450 height 29
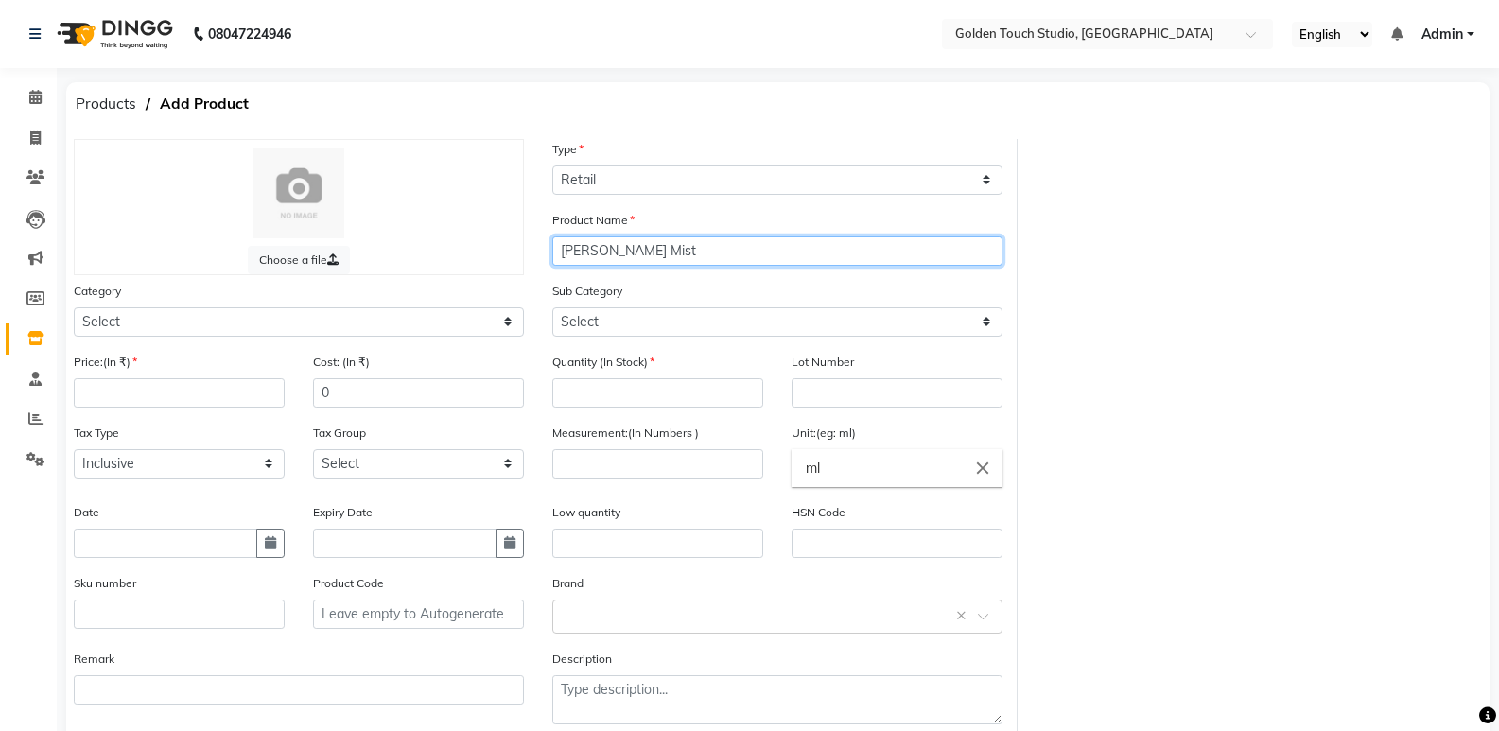
type input "Rose Glass Mist"
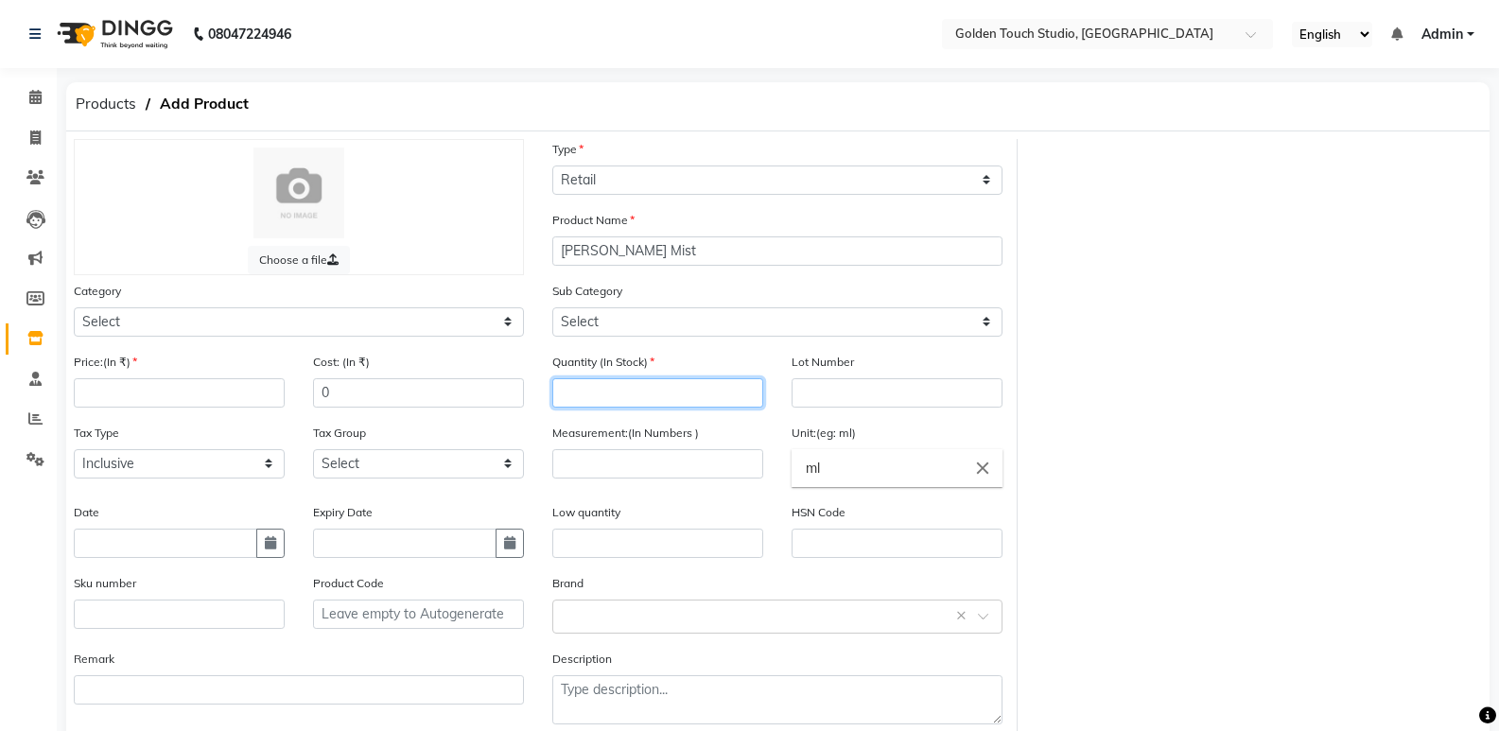
click at [616, 396] on input "number" at bounding box center [657, 392] width 211 height 29
type input "1"
click at [583, 454] on input "number" at bounding box center [657, 463] width 211 height 29
type input "100"
click at [236, 395] on input "number" at bounding box center [179, 392] width 211 height 29
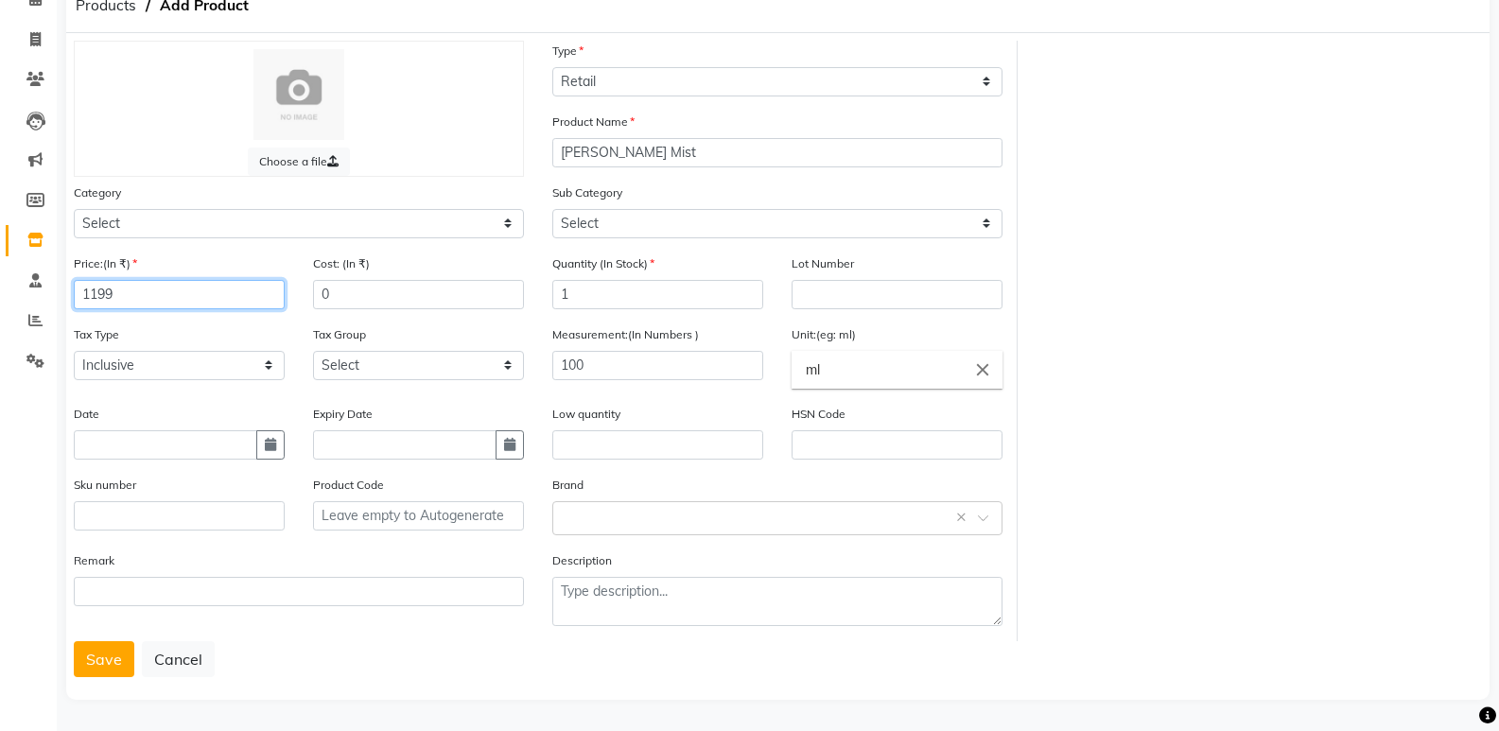
scroll to position [99, 0]
type input "1199"
click at [96, 658] on button "Save" at bounding box center [104, 658] width 61 height 36
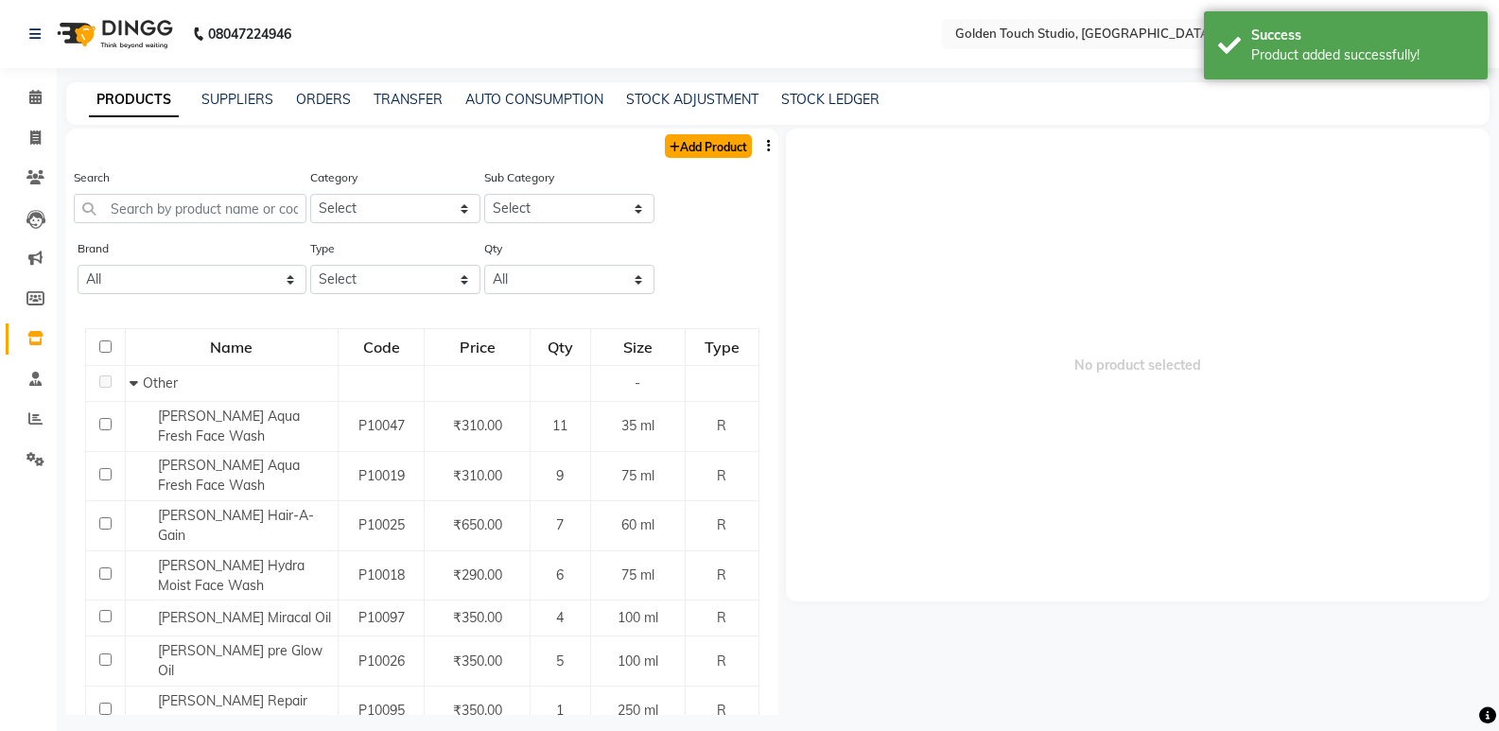
click at [678, 150] on link "Add Product" at bounding box center [708, 146] width 87 height 24
select select "true"
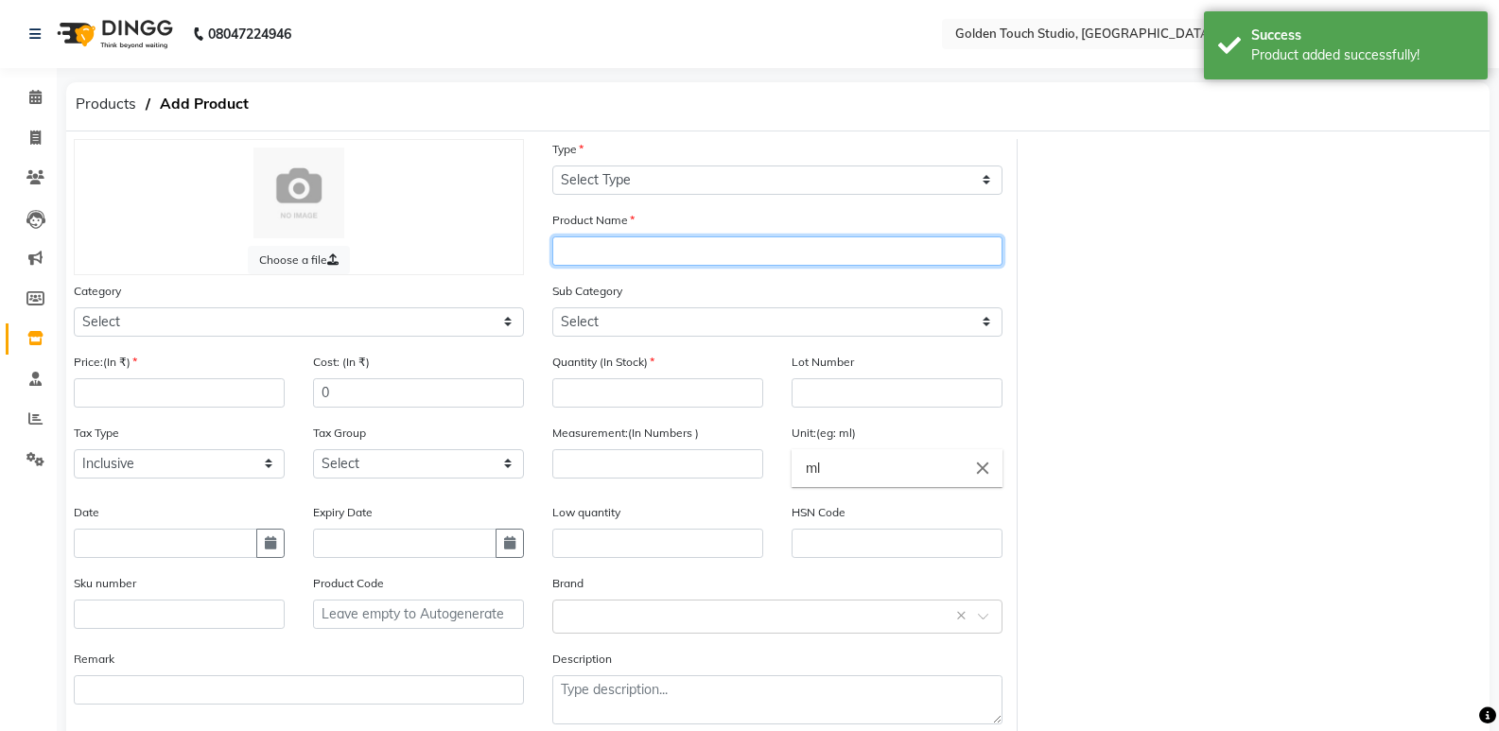
click at [608, 252] on input "text" at bounding box center [777, 251] width 450 height 29
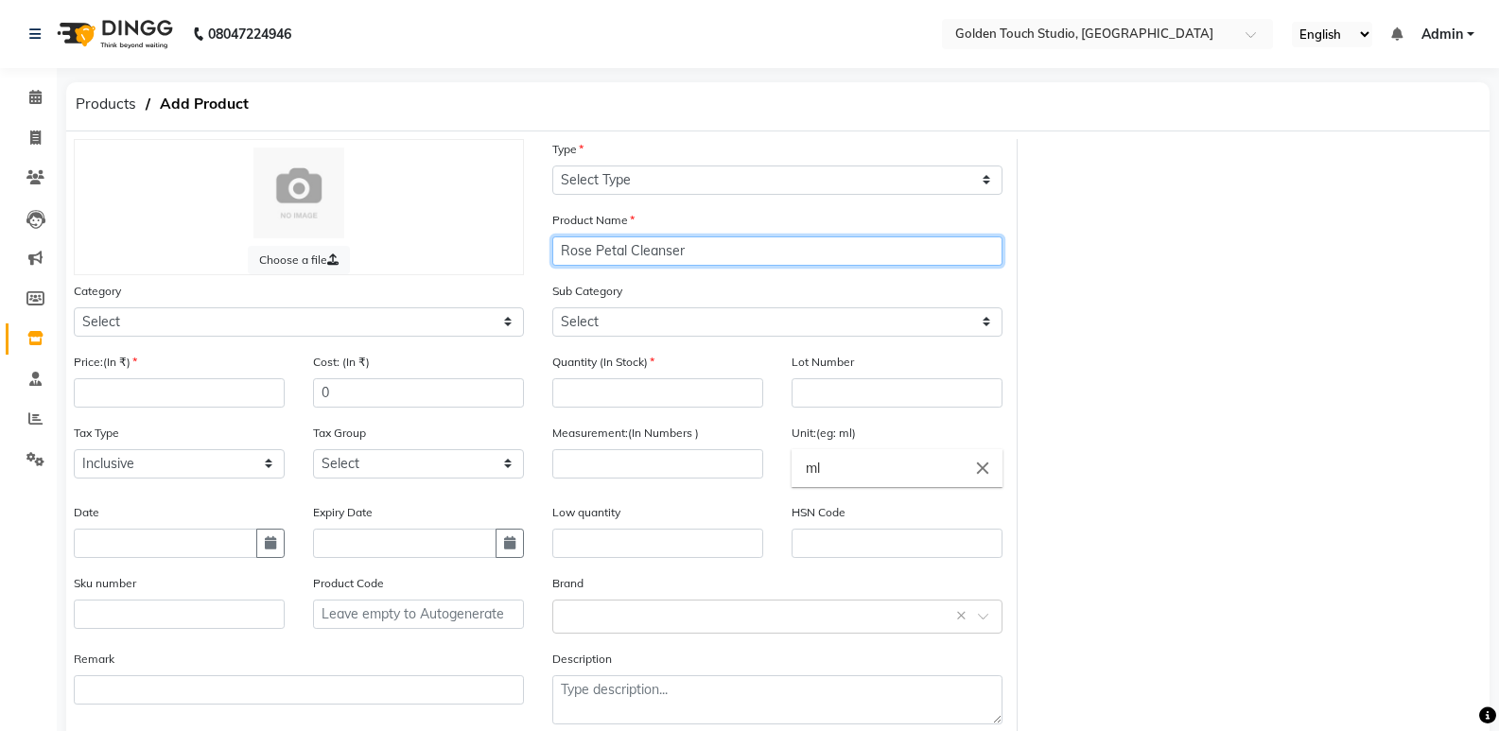
type input "Rose Petal Cleanser"
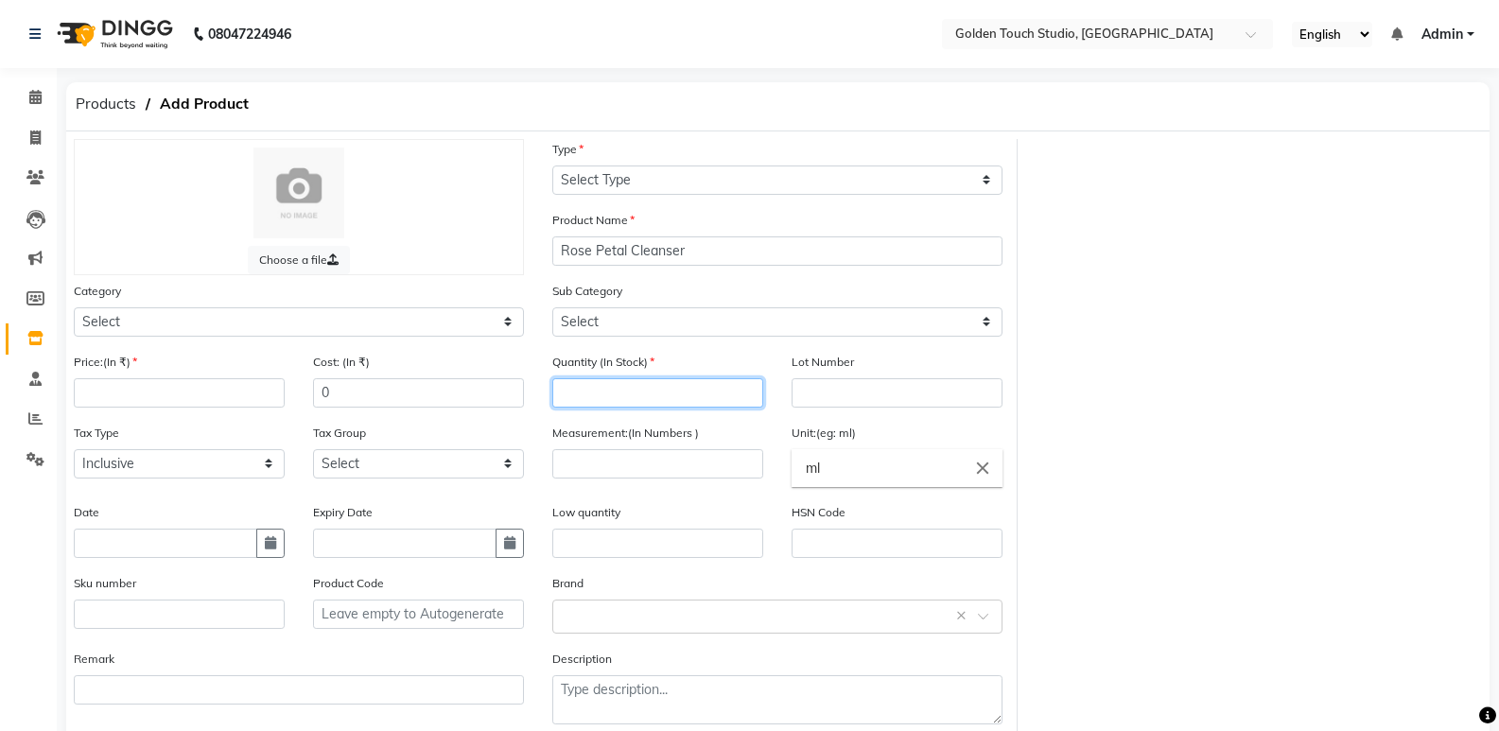
click at [612, 402] on input "number" at bounding box center [657, 392] width 211 height 29
type input "1"
click at [587, 448] on div "Measurement:(In Numbers )" at bounding box center [657, 451] width 211 height 56
click at [570, 456] on input "number" at bounding box center [657, 463] width 211 height 29
type input "120"
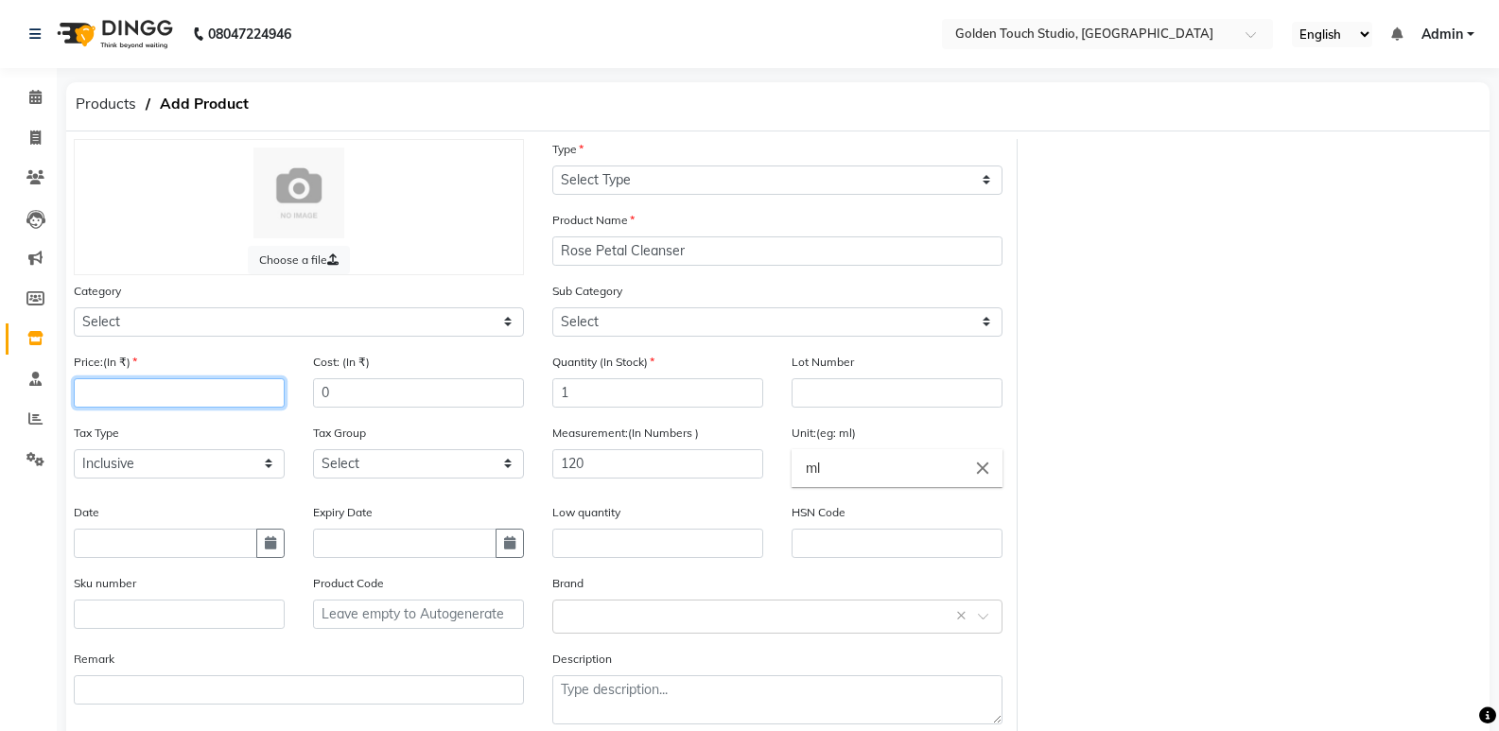
click at [183, 383] on input "number" at bounding box center [179, 392] width 211 height 29
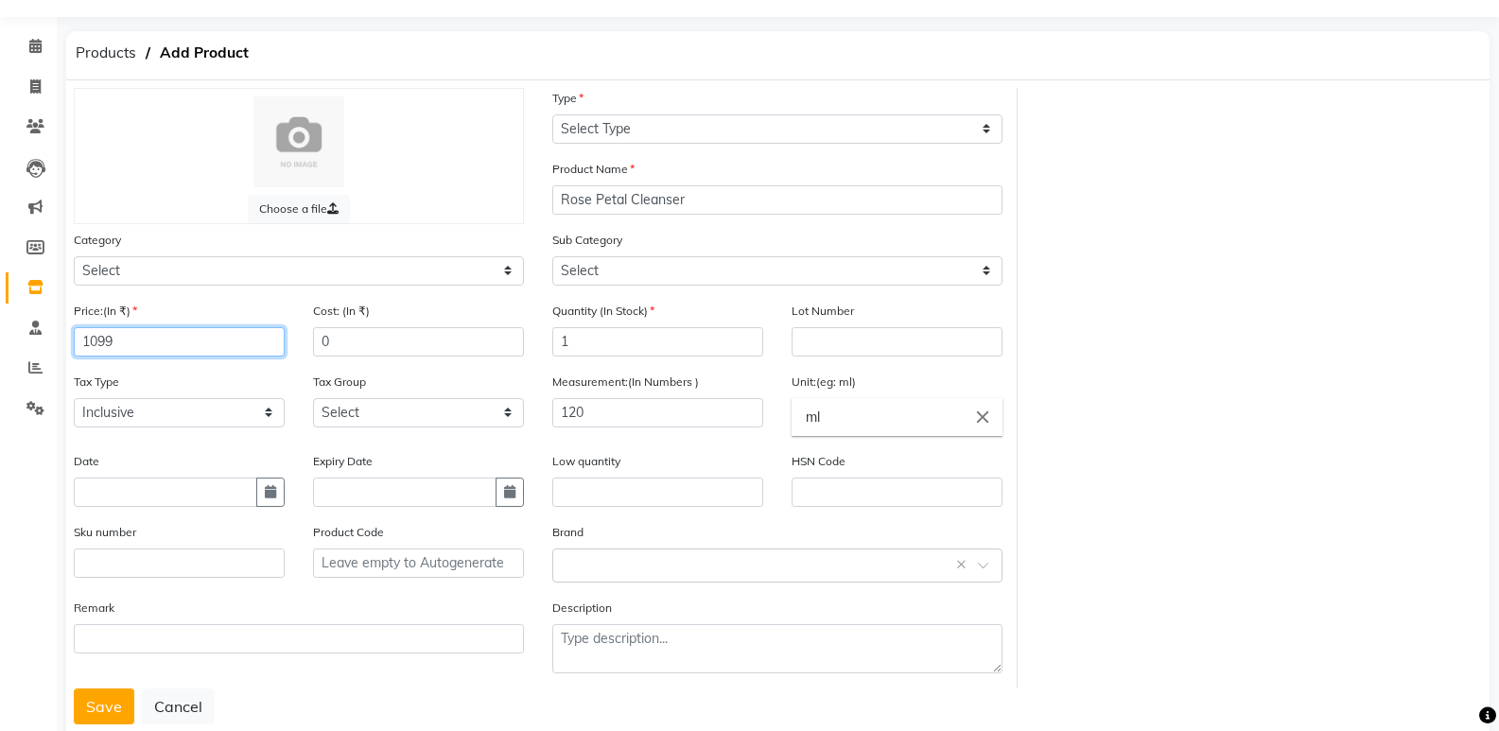
scroll to position [99, 0]
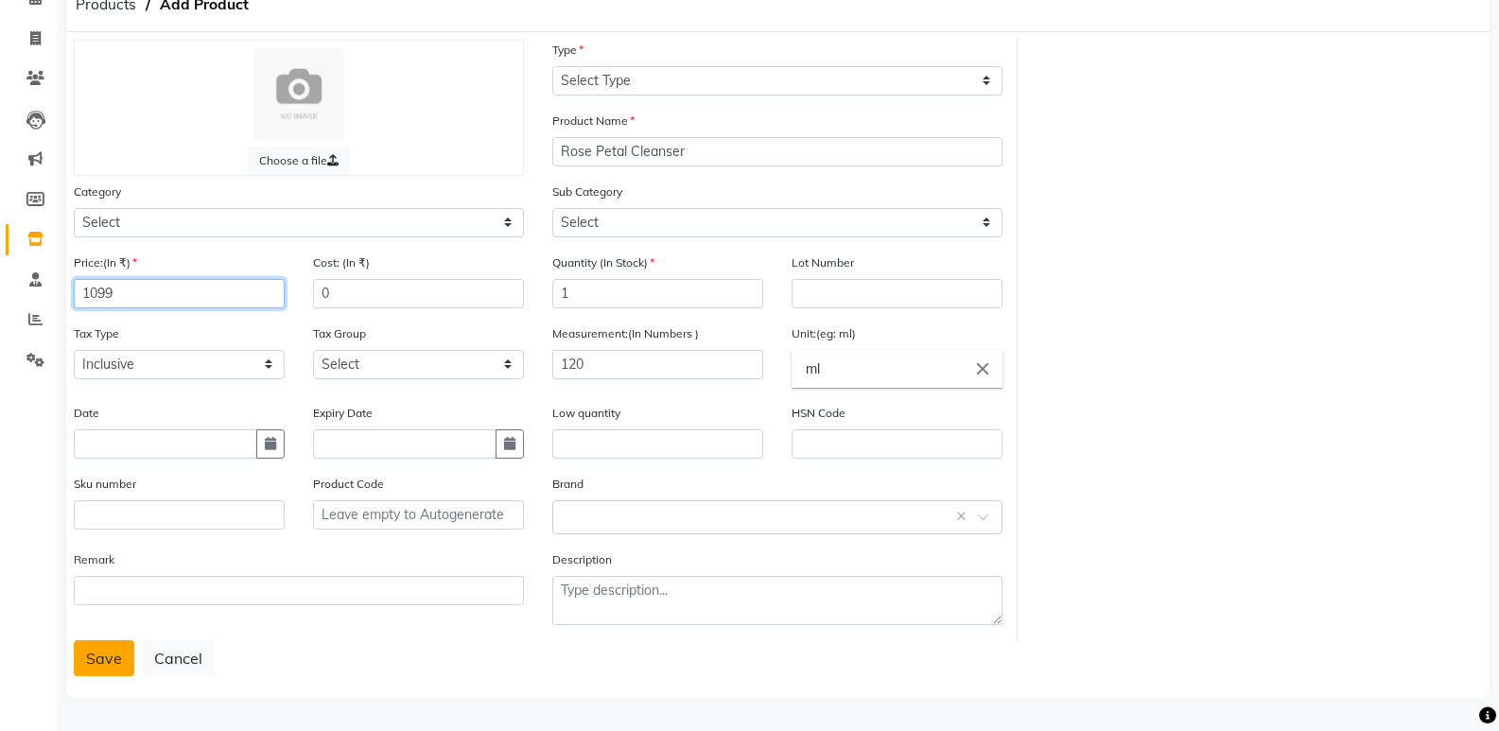
type input "1099"
click at [105, 658] on button "Save" at bounding box center [104, 658] width 61 height 36
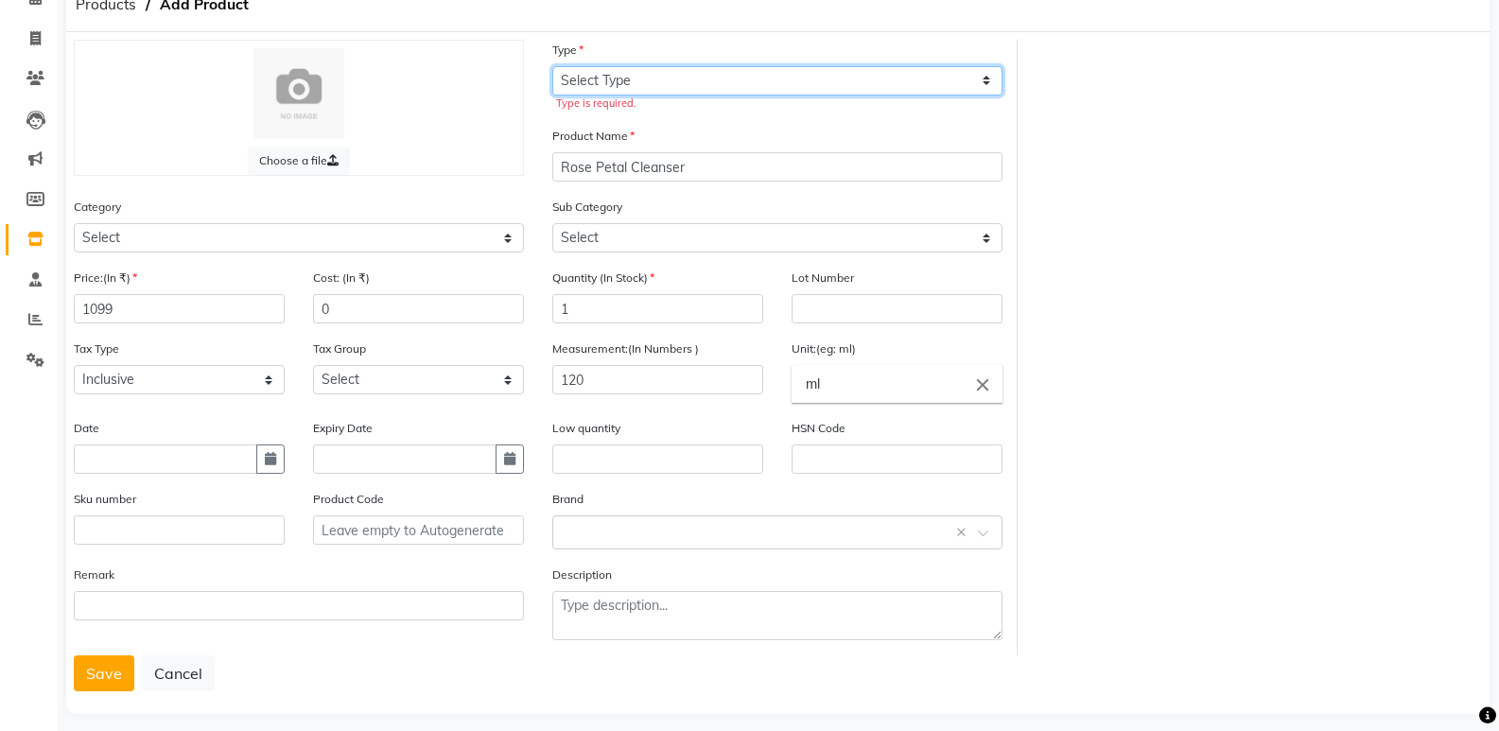
click at [578, 77] on select "Select Type Both Retail Consumable" at bounding box center [777, 80] width 450 height 29
select select "R"
click at [552, 66] on select "Select Type Both Retail Consumable" at bounding box center [777, 80] width 450 height 29
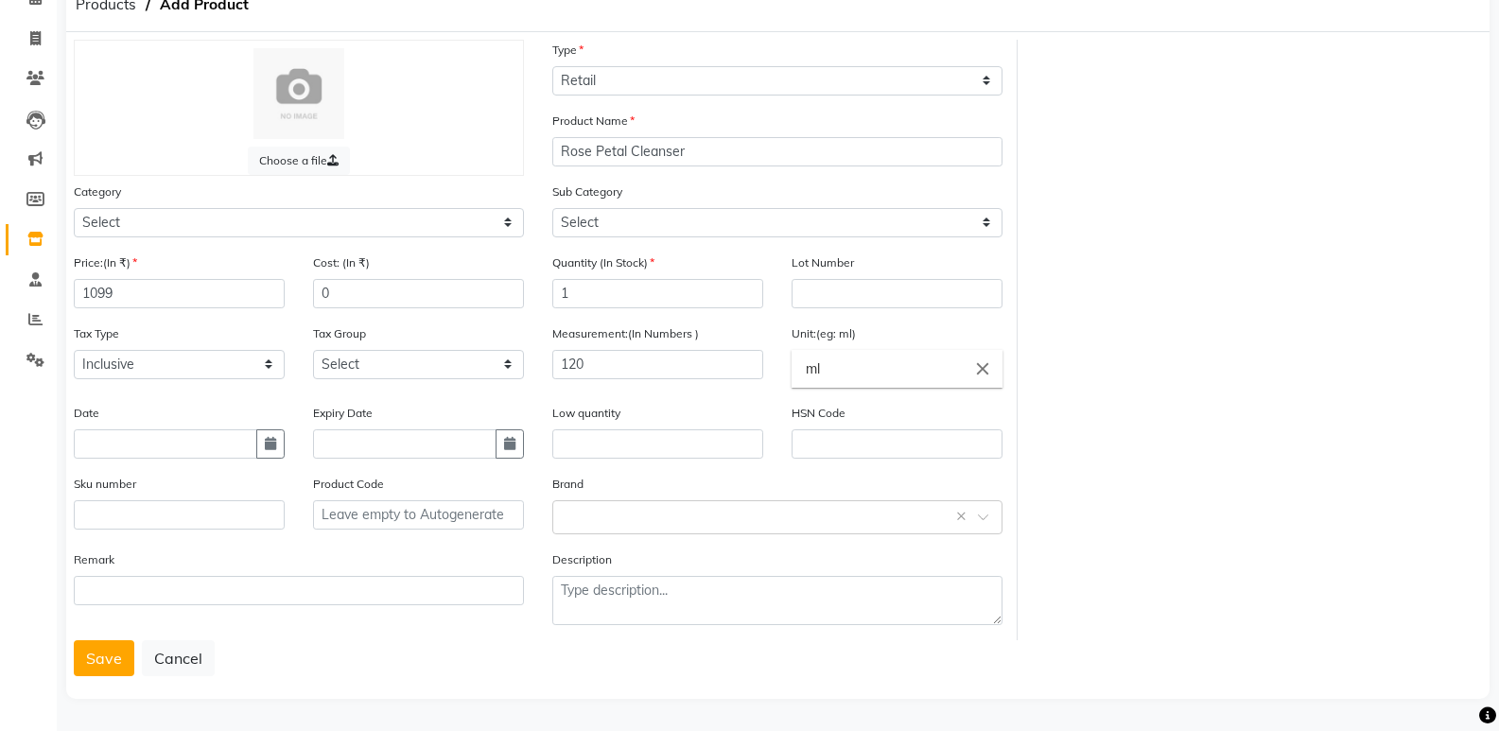
click at [104, 657] on button "Save" at bounding box center [104, 658] width 61 height 36
